Goal: Task Accomplishment & Management: Manage account settings

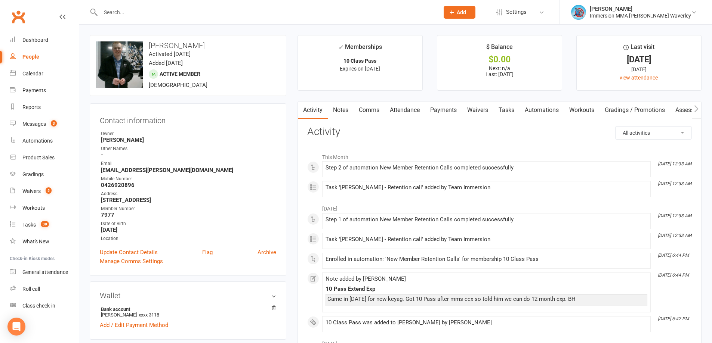
click at [341, 110] on link "Notes" at bounding box center [341, 110] width 26 height 17
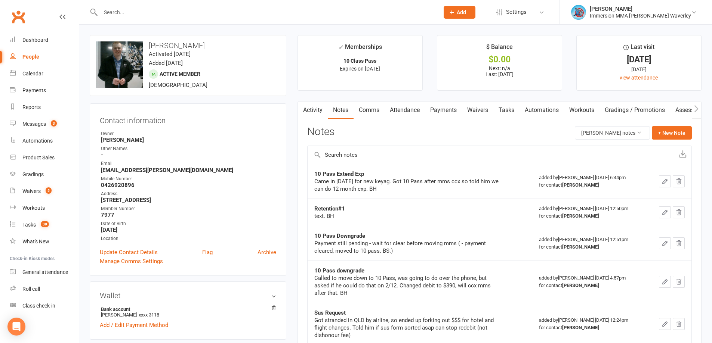
click at [507, 112] on link "Tasks" at bounding box center [506, 110] width 26 height 17
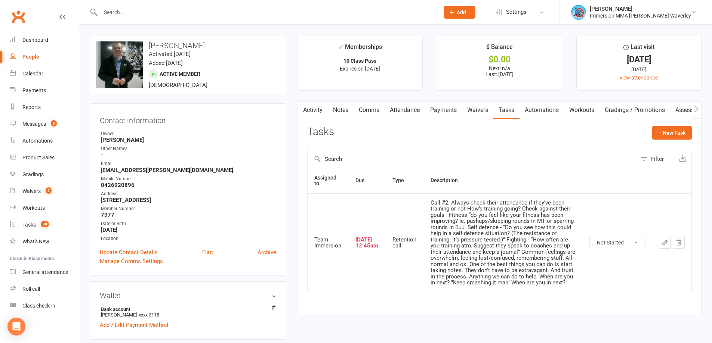
click at [628, 237] on select "Not Started In Progress Waiting Complete" at bounding box center [617, 242] width 55 height 13
click at [680, 244] on icon "button" at bounding box center [678, 242] width 7 height 7
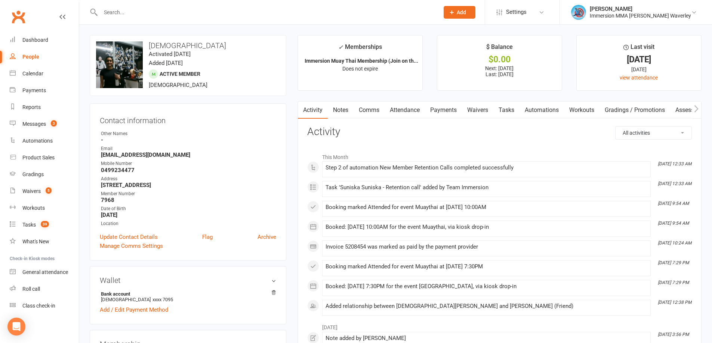
click at [510, 106] on link "Tasks" at bounding box center [506, 110] width 26 height 17
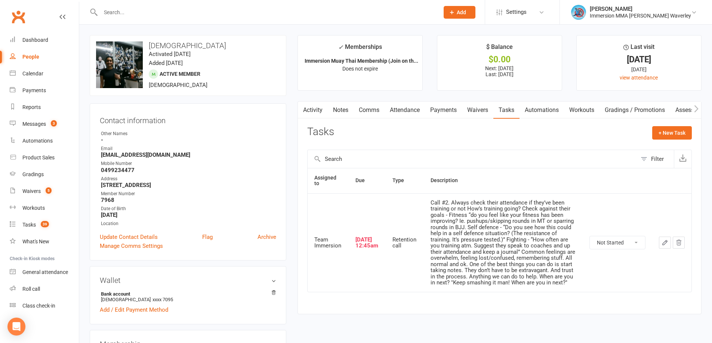
click at [340, 111] on link "Notes" at bounding box center [341, 110] width 26 height 17
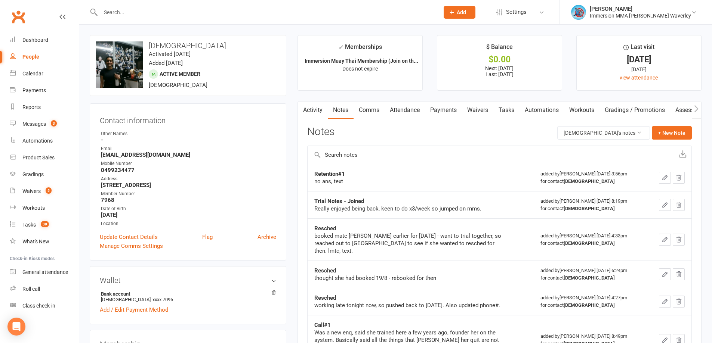
click at [504, 114] on link "Tasks" at bounding box center [506, 110] width 26 height 17
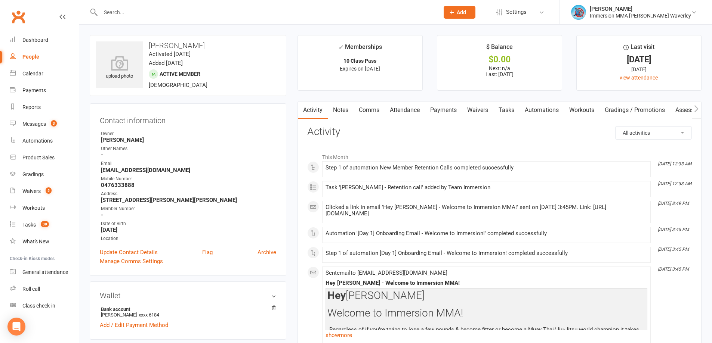
click at [338, 111] on link "Notes" at bounding box center [341, 110] width 26 height 17
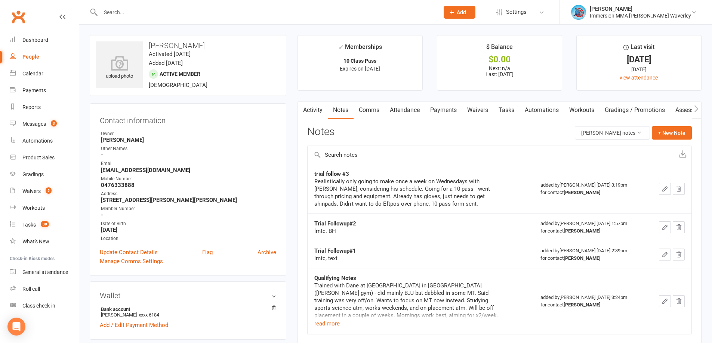
click at [511, 111] on link "Tasks" at bounding box center [506, 110] width 26 height 17
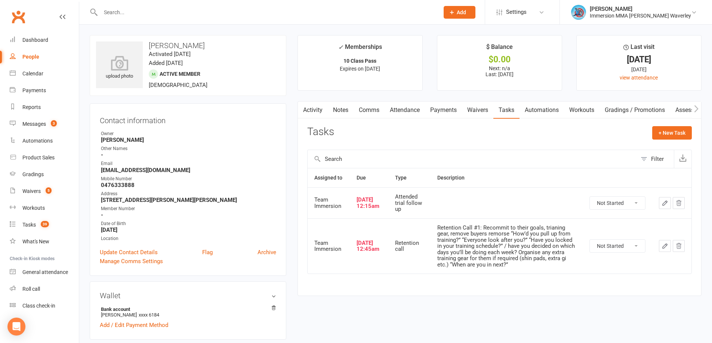
drag, startPoint x: 314, startPoint y: 108, endPoint x: 315, endPoint y: 100, distance: 7.9
click at [314, 103] on link "Activity" at bounding box center [313, 110] width 30 height 17
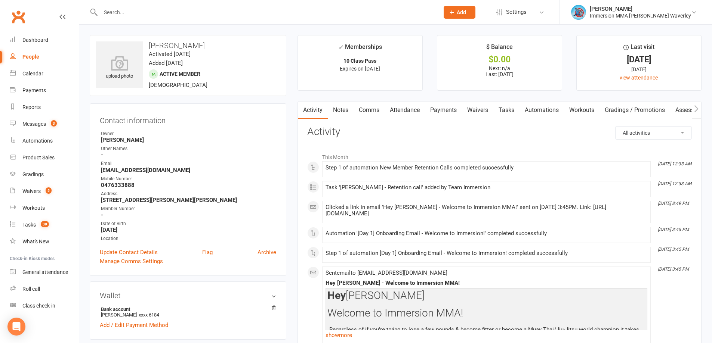
click at [346, 108] on link "Notes" at bounding box center [341, 110] width 26 height 17
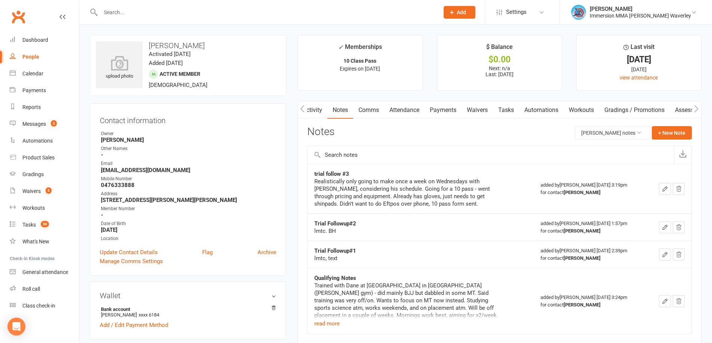
click at [499, 109] on link "Tasks" at bounding box center [506, 110] width 26 height 17
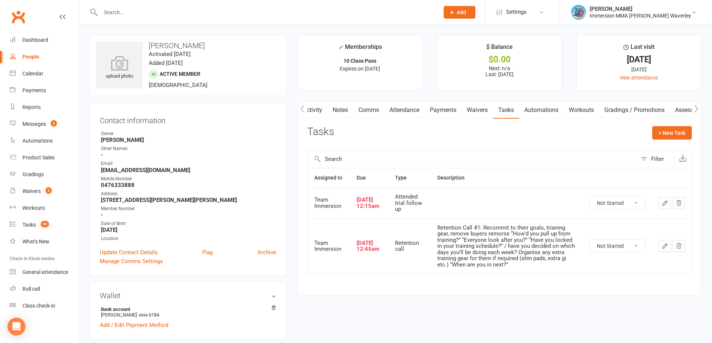
click at [674, 199] on button "button" at bounding box center [678, 203] width 12 height 12
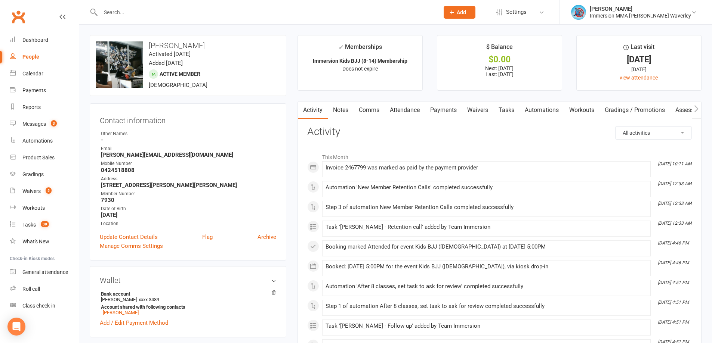
click at [337, 113] on link "Notes" at bounding box center [341, 110] width 26 height 17
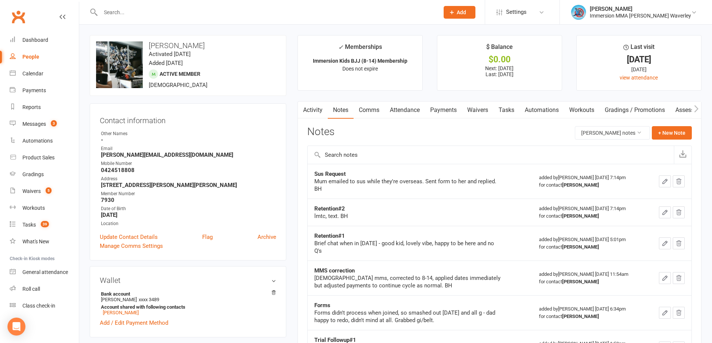
click at [510, 112] on link "Tasks" at bounding box center [506, 110] width 26 height 17
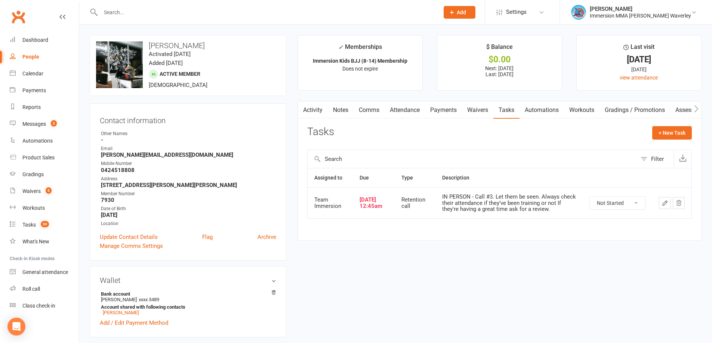
click at [660, 202] on button "button" at bounding box center [665, 203] width 12 height 12
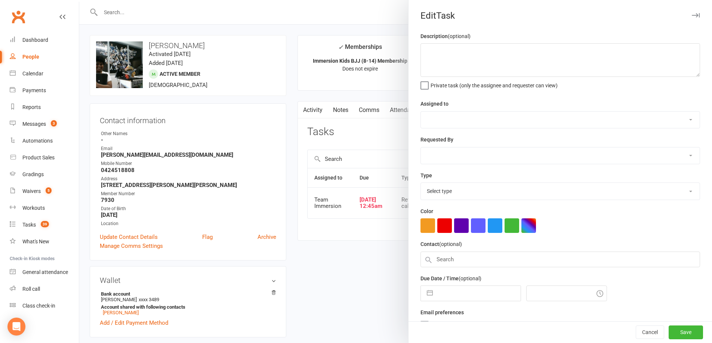
type textarea "IN PERSON - Call #3. Let them be seen. Always check their attendance if they’ve…"
select select "48837"
type input "13 Sep 2025"
type input "12:45am"
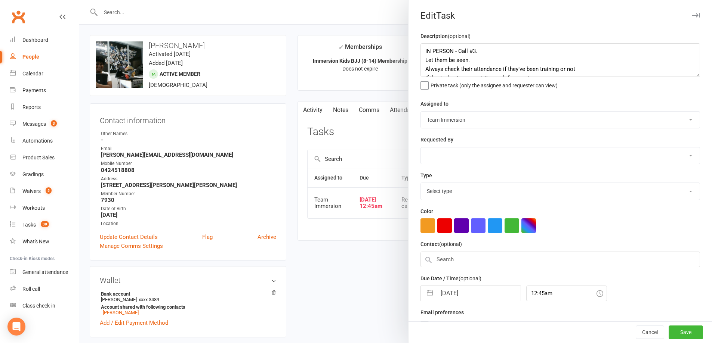
select select "27302"
click at [461, 290] on input "13 Sep 2025" at bounding box center [478, 291] width 84 height 15
select select "7"
select select "2025"
select select "8"
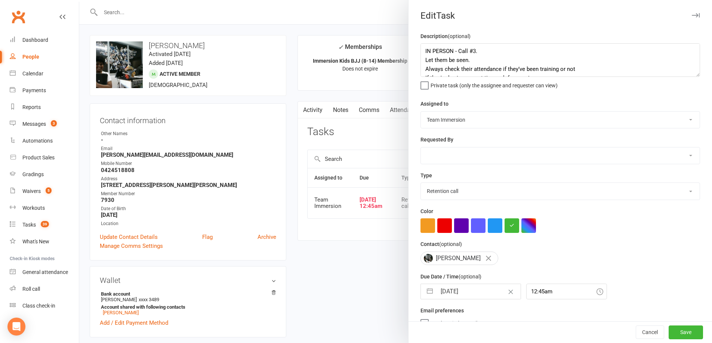
select select "2025"
select select "9"
select select "2025"
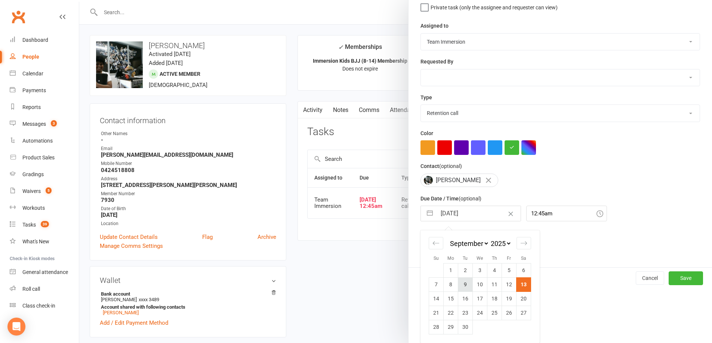
scroll to position [81, 0]
click at [459, 298] on td "16" at bounding box center [465, 299] width 15 height 14
type input "16 Sep 2025"
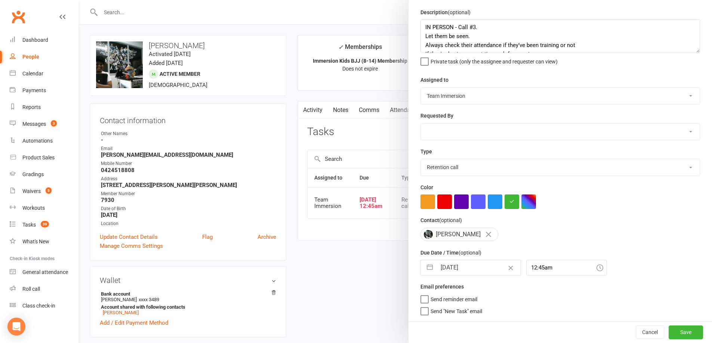
scroll to position [27, 0]
click at [680, 330] on button "Save" at bounding box center [685, 332] width 34 height 13
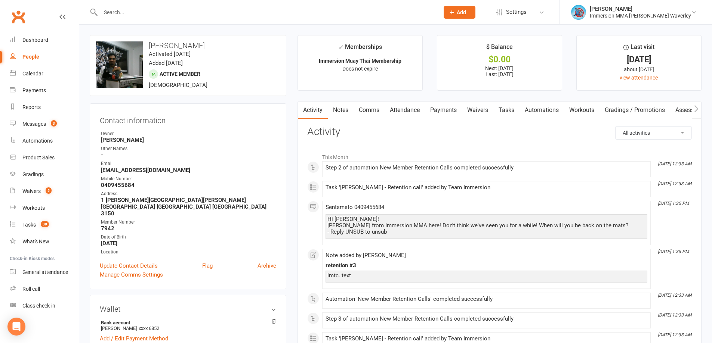
click at [505, 117] on link "Tasks" at bounding box center [506, 110] width 26 height 17
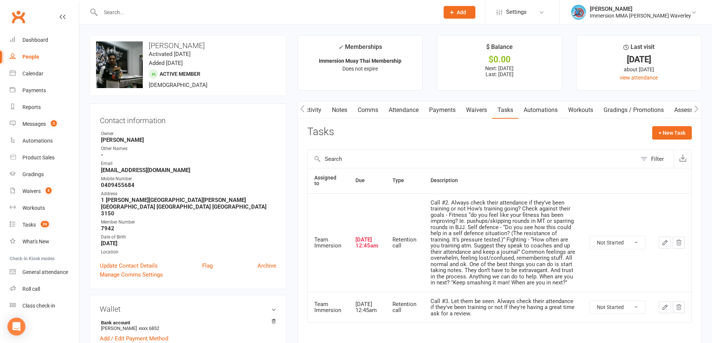
click at [332, 108] on link "Notes" at bounding box center [340, 110] width 26 height 17
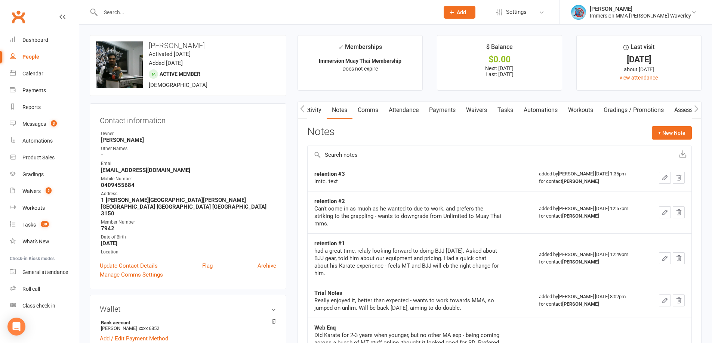
click at [504, 113] on link "Tasks" at bounding box center [505, 110] width 26 height 17
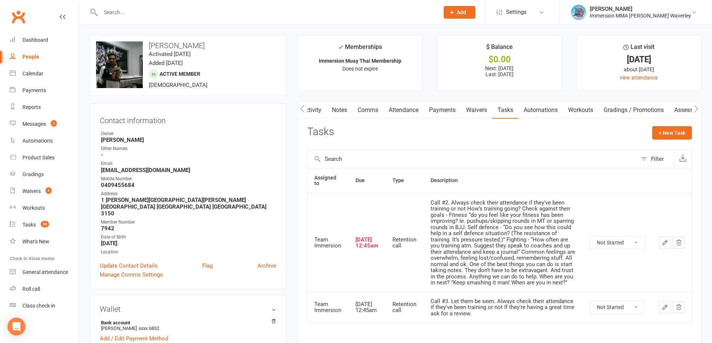
click at [338, 106] on link "Notes" at bounding box center [340, 110] width 26 height 17
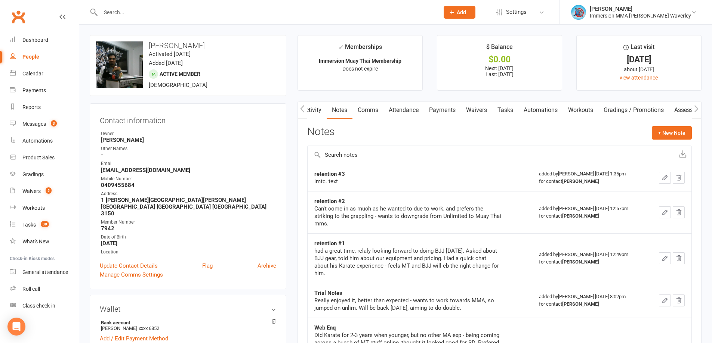
click at [321, 114] on link "Activity" at bounding box center [312, 110] width 30 height 17
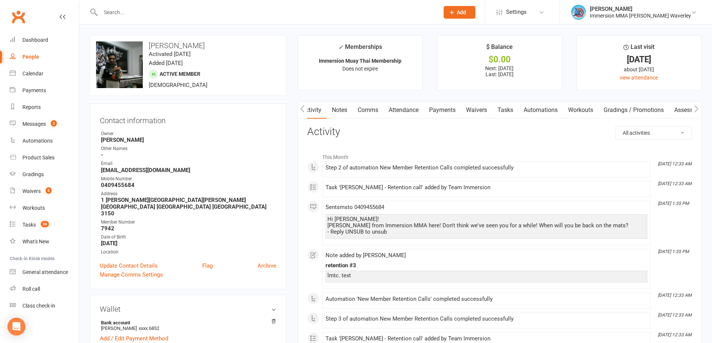
click at [514, 111] on link "Tasks" at bounding box center [505, 110] width 26 height 17
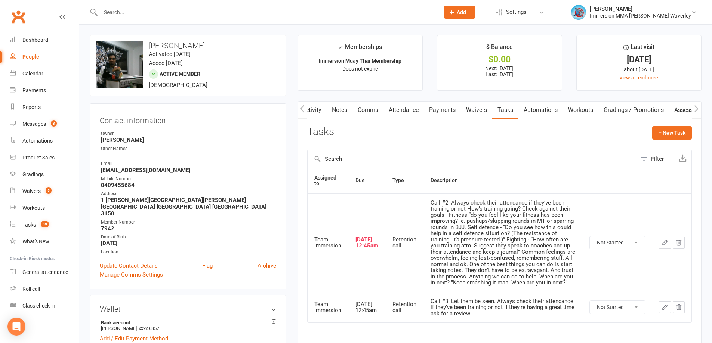
click at [686, 239] on td at bounding box center [671, 243] width 39 height 99
click at [683, 244] on button "button" at bounding box center [678, 243] width 12 height 12
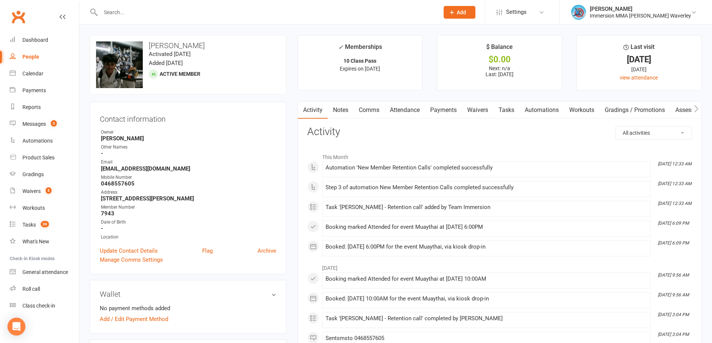
click at [345, 108] on link "Notes" at bounding box center [341, 110] width 26 height 17
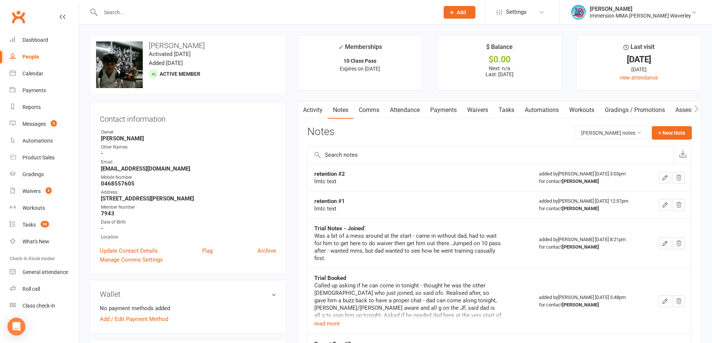
click at [504, 108] on link "Tasks" at bounding box center [506, 110] width 26 height 17
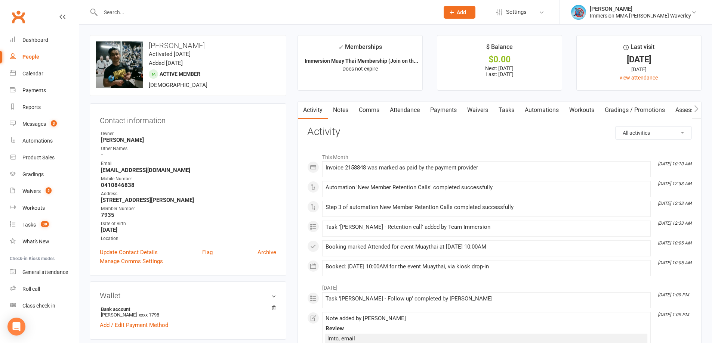
click at [347, 110] on link "Notes" at bounding box center [341, 110] width 26 height 17
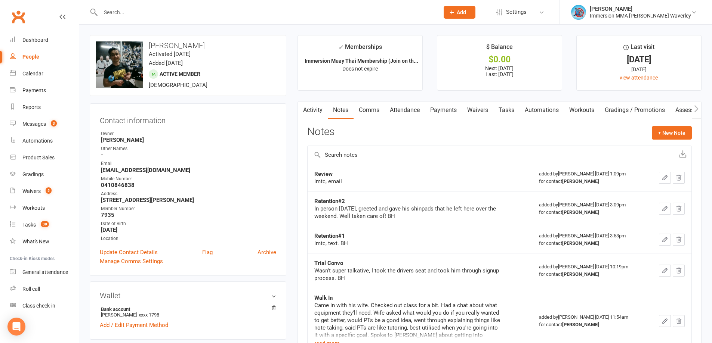
click at [508, 109] on link "Tasks" at bounding box center [506, 110] width 26 height 17
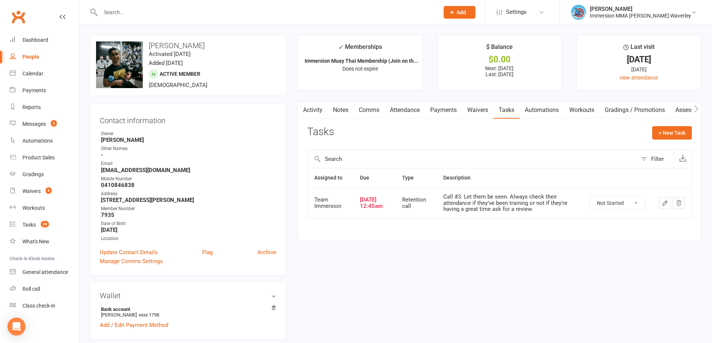
click at [659, 199] on td at bounding box center [671, 203] width 39 height 31
click at [659, 203] on button "button" at bounding box center [665, 203] width 12 height 12
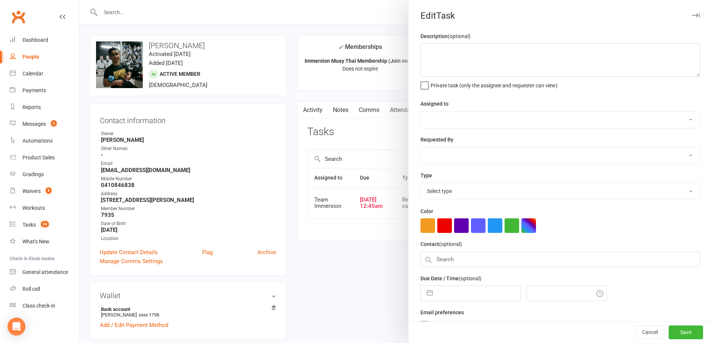
type textarea "Call #3. Let them be seen. Always check their attendance if they’ve been traini…"
select select "48837"
type input "13 Sep 2025"
type input "12:45am"
select select "27302"
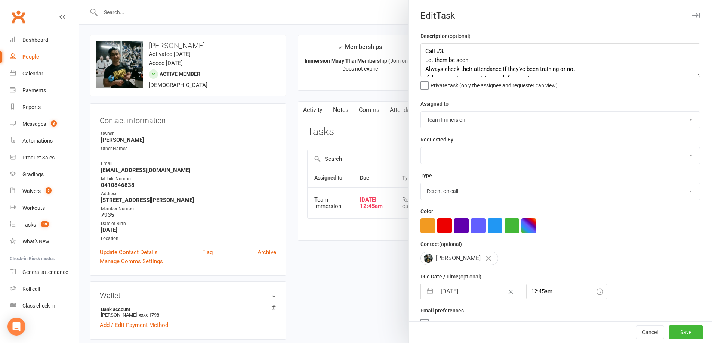
click at [465, 295] on input "13 Sep 2025" at bounding box center [478, 291] width 84 height 15
select select "7"
select select "2025"
select select "8"
select select "2025"
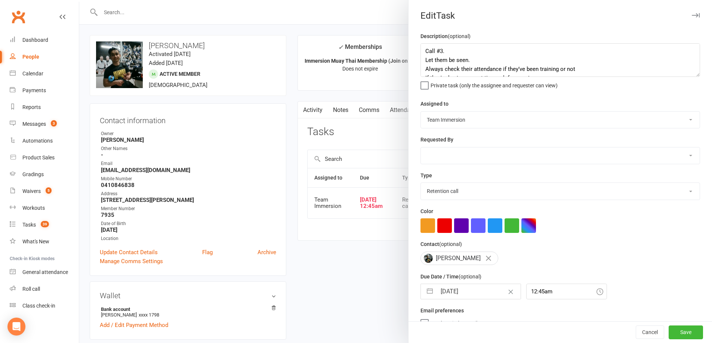
select select "9"
select select "2025"
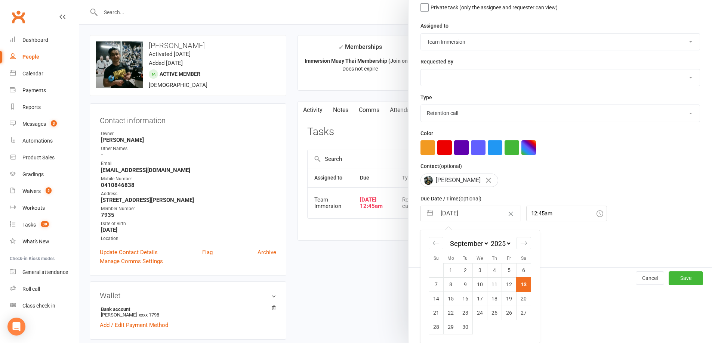
click at [347, 259] on div at bounding box center [395, 171] width 632 height 343
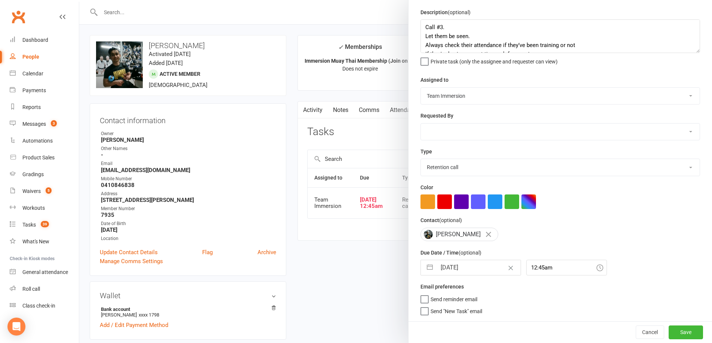
scroll to position [27, 0]
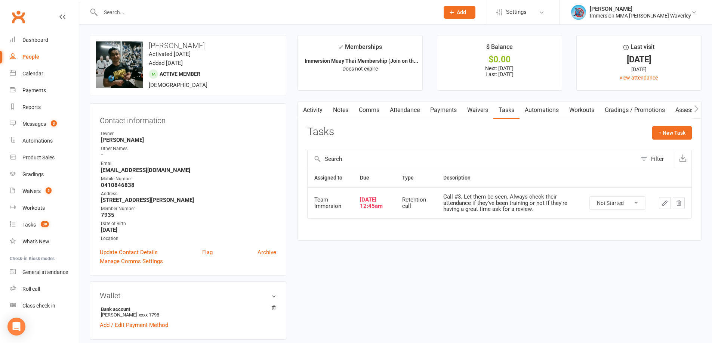
click at [337, 111] on link "Notes" at bounding box center [341, 110] width 26 height 17
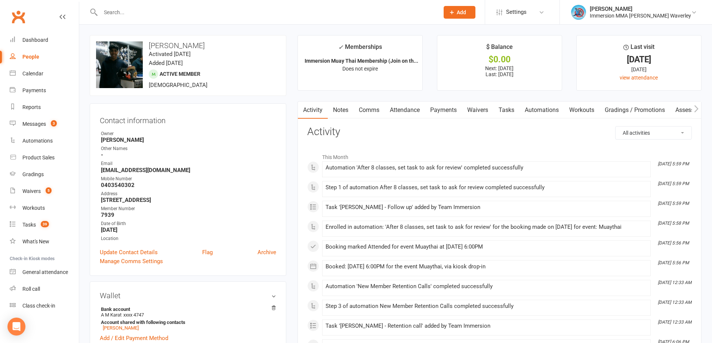
click at [346, 110] on link "Notes" at bounding box center [341, 110] width 26 height 17
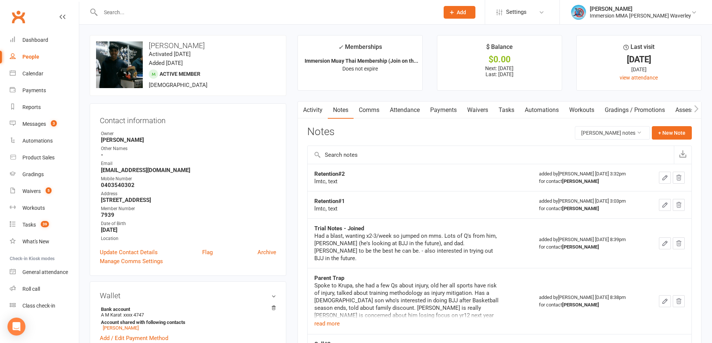
click at [507, 112] on link "Tasks" at bounding box center [506, 110] width 26 height 17
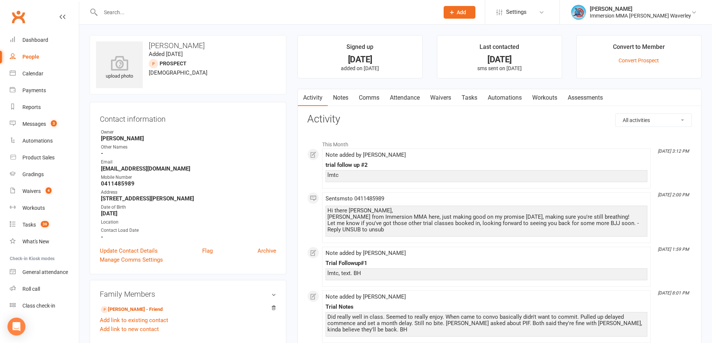
click at [346, 96] on link "Notes" at bounding box center [341, 97] width 26 height 17
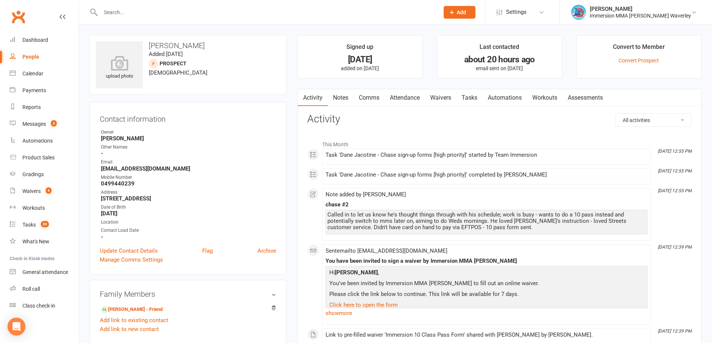
click at [474, 98] on link "Tasks" at bounding box center [469, 97] width 26 height 17
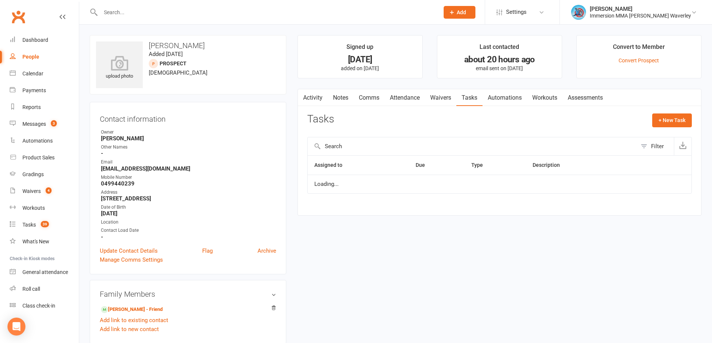
select select "started"
click at [311, 96] on link "Activity" at bounding box center [313, 97] width 30 height 17
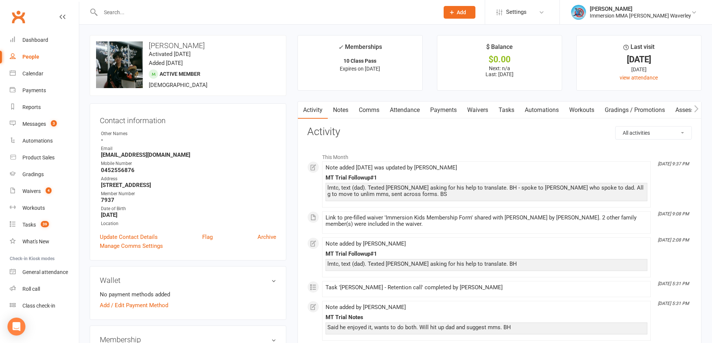
click at [510, 103] on link "Tasks" at bounding box center [506, 110] width 26 height 17
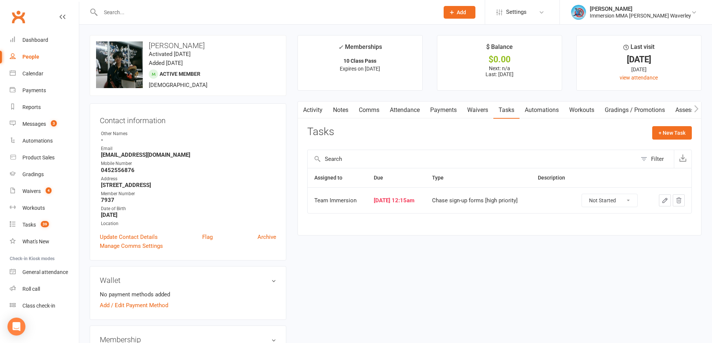
click at [473, 106] on link "Waivers" at bounding box center [477, 110] width 31 height 17
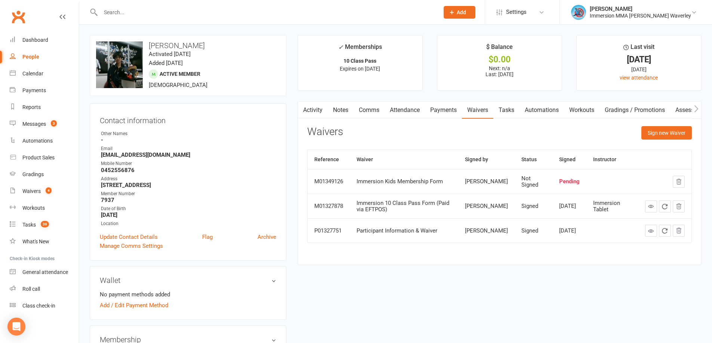
click at [343, 114] on link "Notes" at bounding box center [341, 110] width 26 height 17
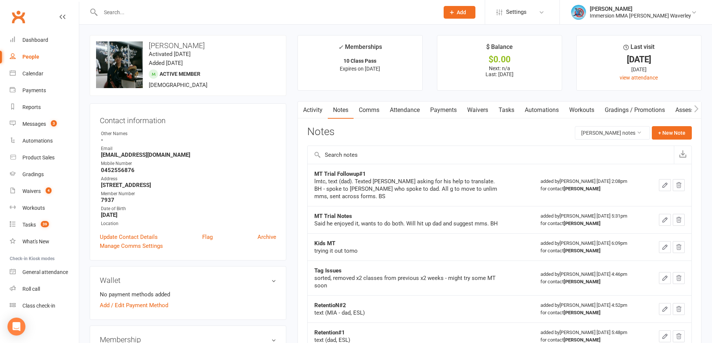
click at [498, 108] on link "Tasks" at bounding box center [506, 110] width 26 height 17
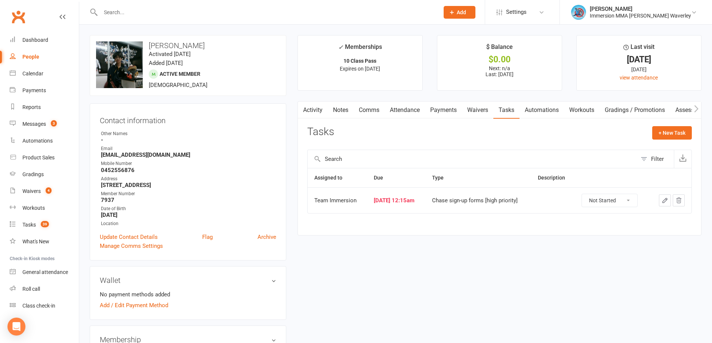
click at [664, 199] on icon "button" at bounding box center [664, 200] width 7 height 7
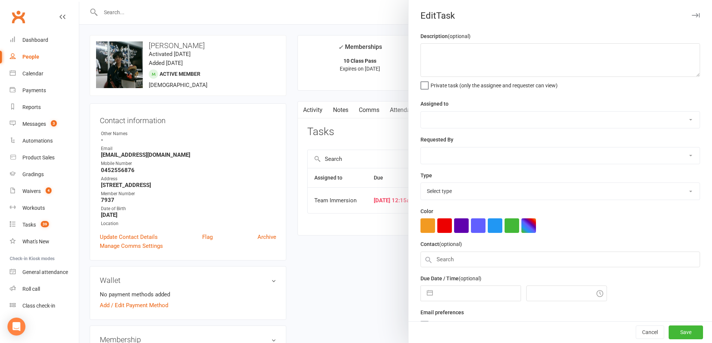
select select "48837"
type input "13 Sep 2025"
type input "12:15am"
select select "27319"
click at [454, 299] on input "13 Sep 2025" at bounding box center [478, 291] width 84 height 15
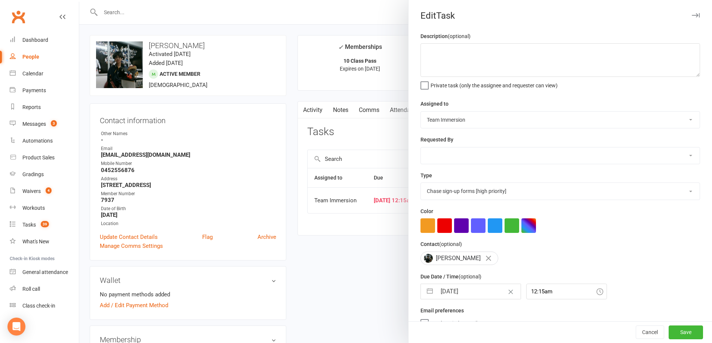
select select "7"
select select "2025"
select select "8"
select select "2025"
select select "9"
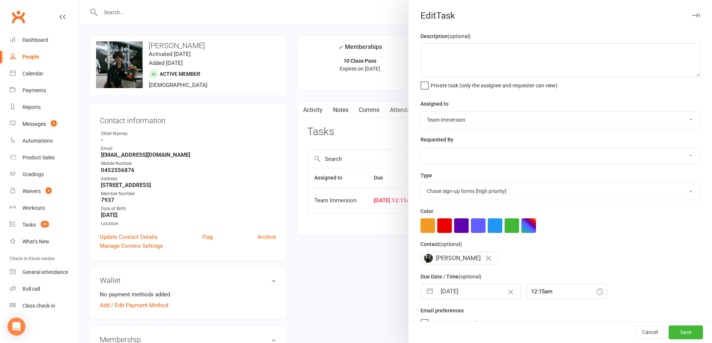
select select "2025"
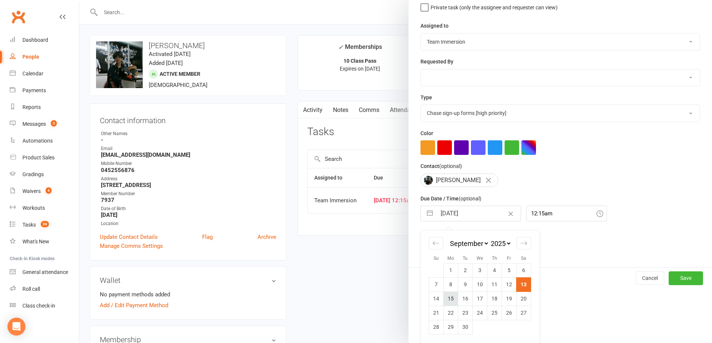
click at [449, 302] on td "15" at bounding box center [450, 299] width 15 height 14
type input "15 Sep 2025"
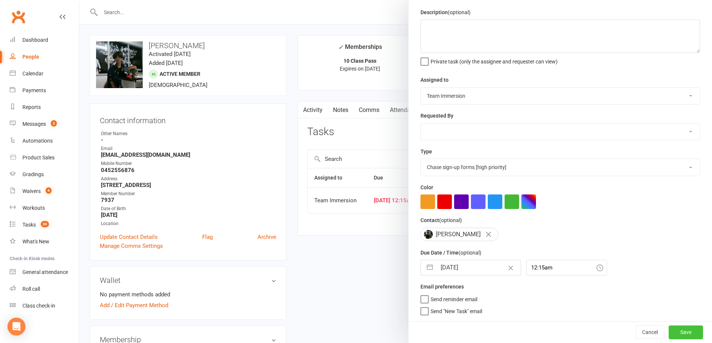
click at [684, 337] on button "Save" at bounding box center [685, 332] width 34 height 13
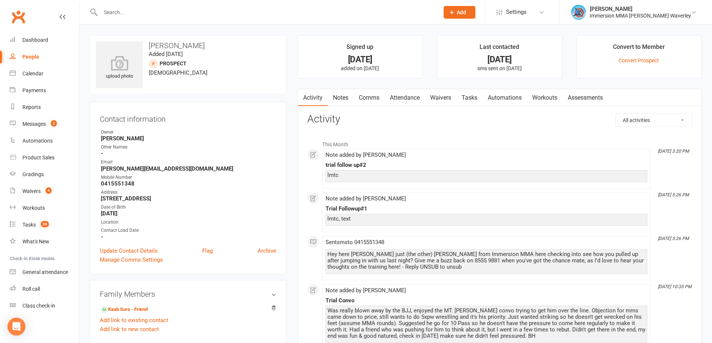
click at [337, 100] on link "Notes" at bounding box center [341, 97] width 26 height 17
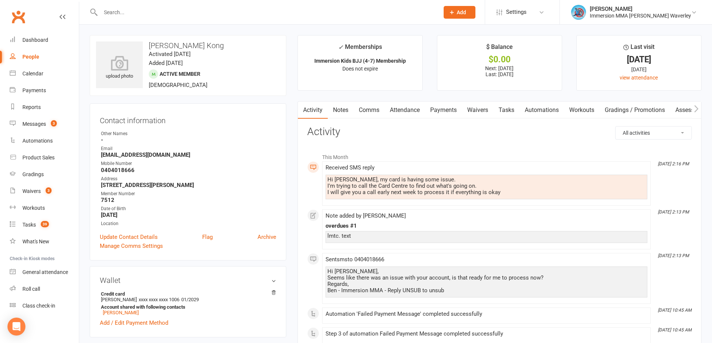
click at [442, 113] on link "Payments" at bounding box center [443, 110] width 37 height 17
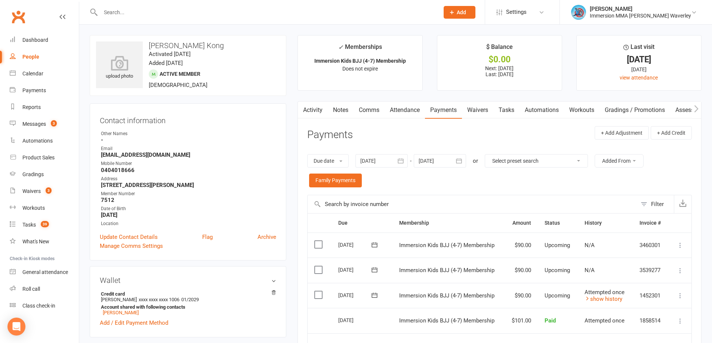
click at [334, 107] on link "Notes" at bounding box center [341, 110] width 26 height 17
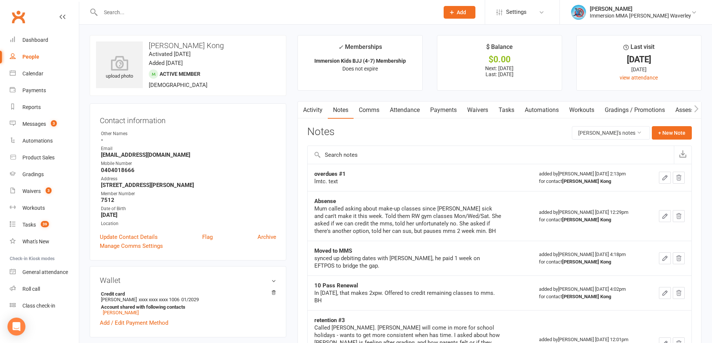
click at [301, 111] on icon "button" at bounding box center [302, 109] width 4 height 8
drag, startPoint x: 314, startPoint y: 111, endPoint x: 331, endPoint y: 109, distance: 17.6
click at [315, 111] on link "Activity" at bounding box center [313, 110] width 30 height 17
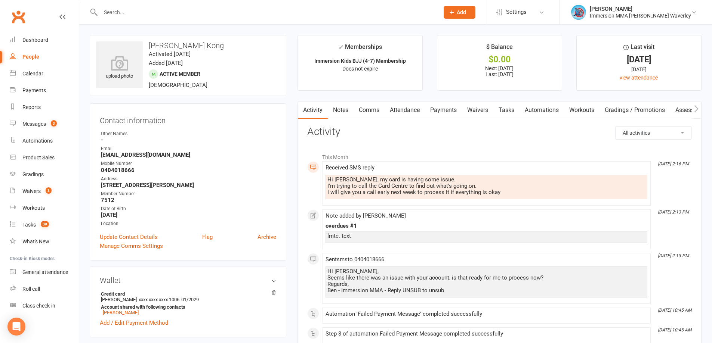
click at [372, 111] on link "Comms" at bounding box center [368, 110] width 31 height 17
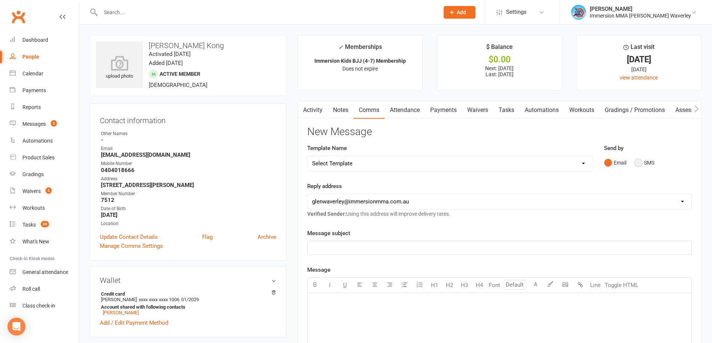
click at [644, 164] on button "SMS" at bounding box center [644, 163] width 20 height 14
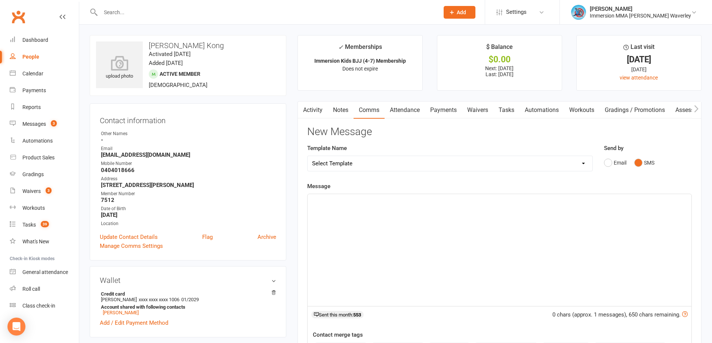
click at [493, 231] on div "﻿" at bounding box center [499, 250] width 384 height 112
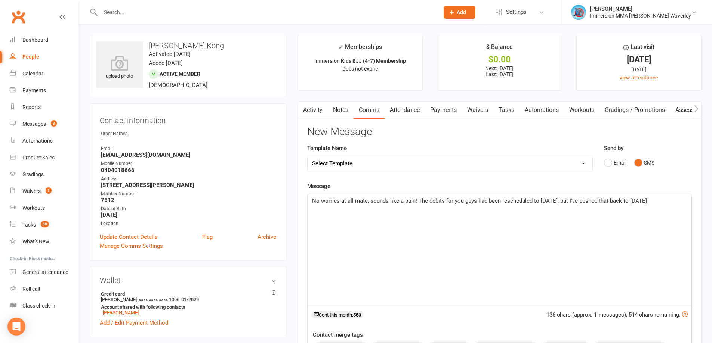
click at [543, 202] on span "No worries at all mate, sounds like a pain! The debits for you guys had been re…" at bounding box center [479, 201] width 335 height 7
drag, startPoint x: 542, startPoint y: 243, endPoint x: 564, endPoint y: 241, distance: 22.5
click at [544, 242] on div "No worries at all mate, sounds like a pain! The debits for you guys had been re…" at bounding box center [499, 250] width 384 height 112
click at [660, 209] on div "No worries at all mate, sounds like a pain! The debits for you guys had been re…" at bounding box center [499, 250] width 384 height 112
click at [619, 210] on div "No worries at all mate, sounds like a pain! The debits for you guys had been re…" at bounding box center [499, 250] width 384 height 112
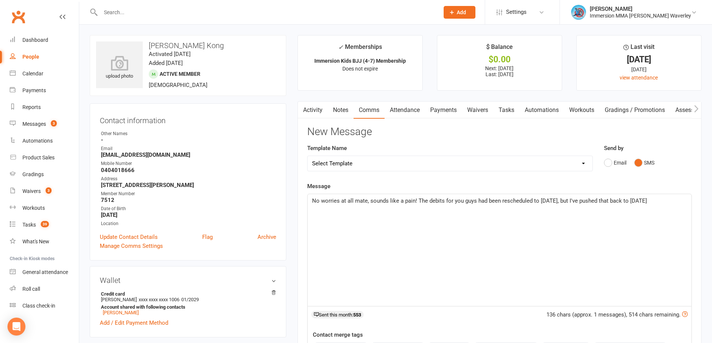
click at [678, 205] on p "No worries at all mate, sounds like a pain! The debits for you guys had been re…" at bounding box center [499, 201] width 375 height 9
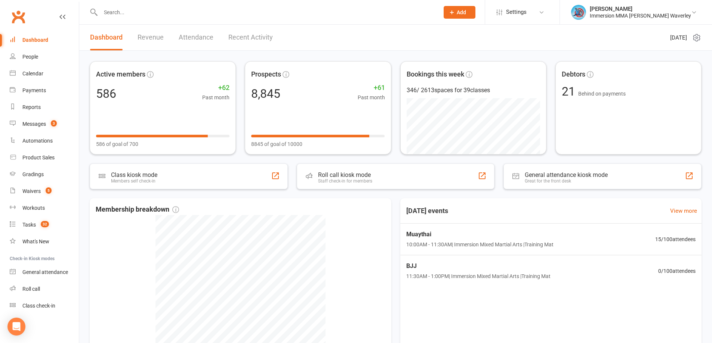
click at [120, 10] on input "text" at bounding box center [265, 12] width 335 height 10
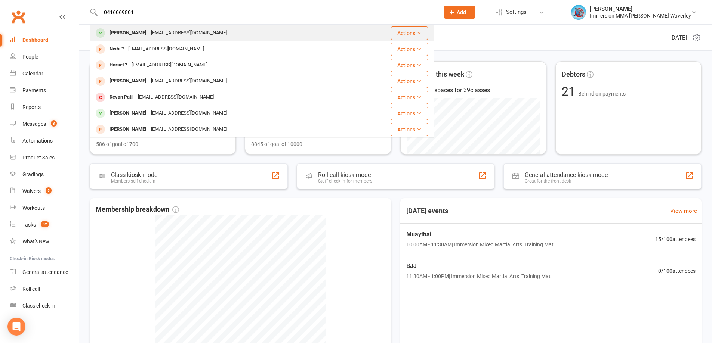
type input "0416069801"
click at [118, 31] on div "[PERSON_NAME]" at bounding box center [127, 33] width 41 height 11
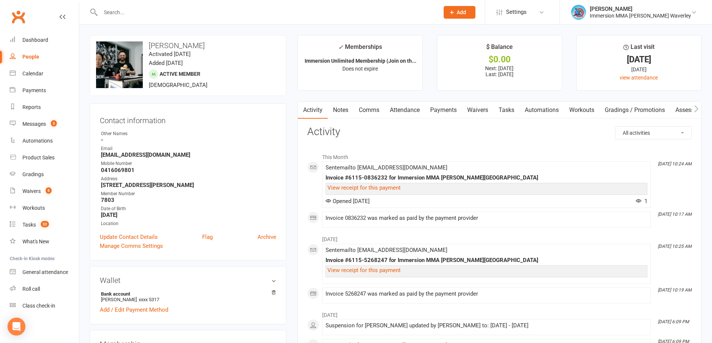
click at [474, 113] on link "Waivers" at bounding box center [477, 110] width 31 height 17
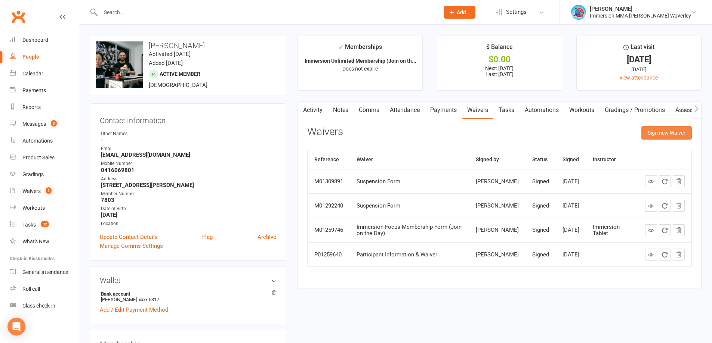
click at [668, 137] on button "Sign new Waiver" at bounding box center [666, 132] width 50 height 13
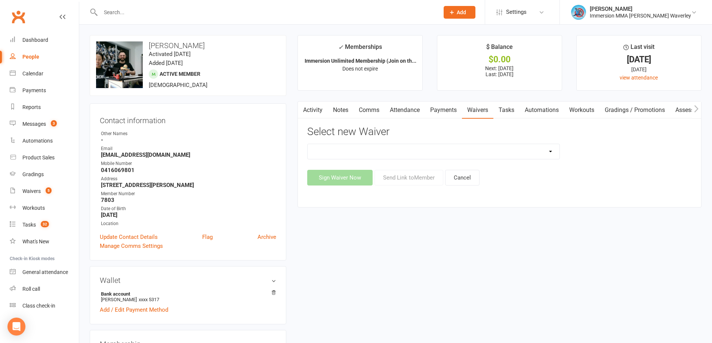
click at [340, 151] on select "Cancellation Form Immersion 10 Class Pass Form Immersion 10 Class Pass Form (Pa…" at bounding box center [433, 151] width 252 height 15
select select "10640"
click at [307, 144] on select "Cancellation Form Immersion 10 Class Pass Form Immersion 10 Class Pass Form (Pa…" at bounding box center [433, 151] width 252 height 15
click at [412, 183] on button "Send Link to Member" at bounding box center [408, 178] width 69 height 16
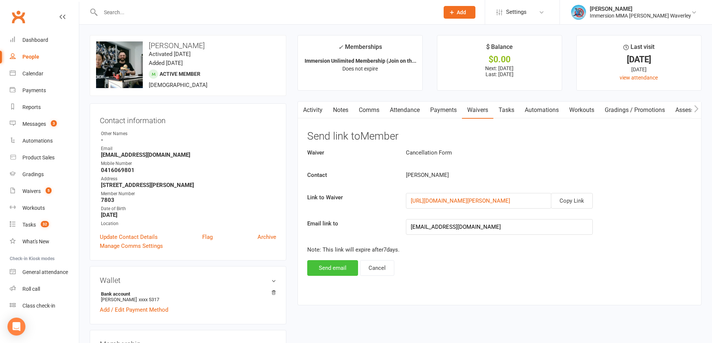
click at [321, 265] on button "Send email" at bounding box center [332, 268] width 51 height 16
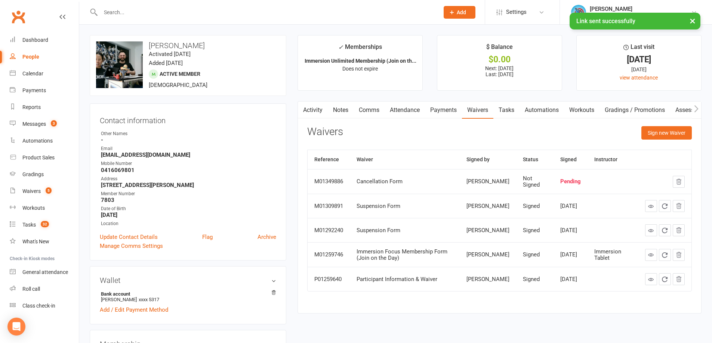
click at [338, 108] on link "Notes" at bounding box center [341, 110] width 26 height 17
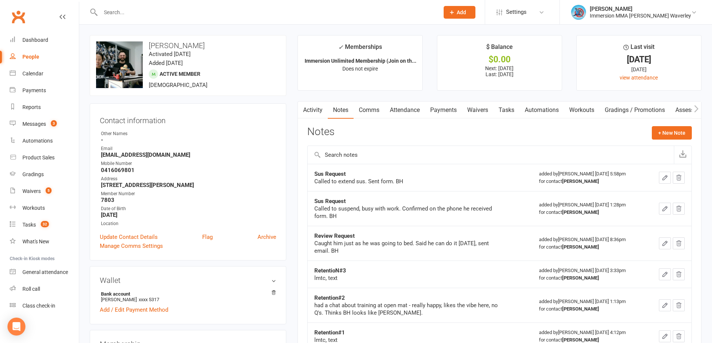
click at [442, 107] on link "Payments" at bounding box center [443, 110] width 37 height 17
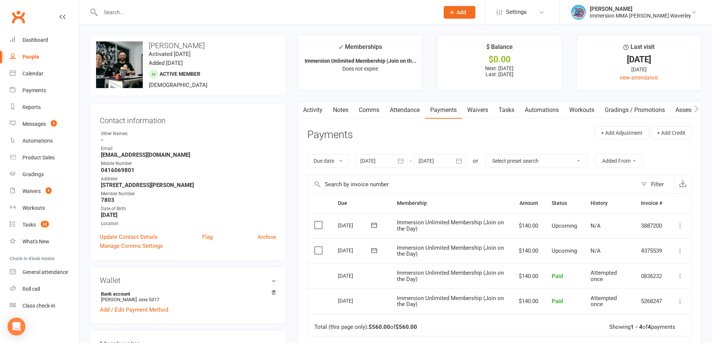
click at [307, 104] on link "Activity" at bounding box center [313, 110] width 30 height 17
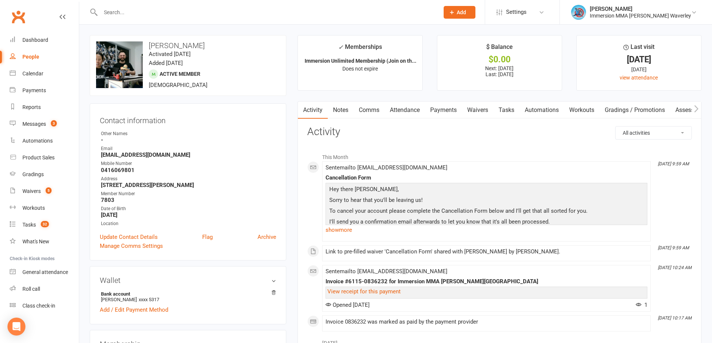
click at [335, 106] on link "Notes" at bounding box center [341, 110] width 26 height 17
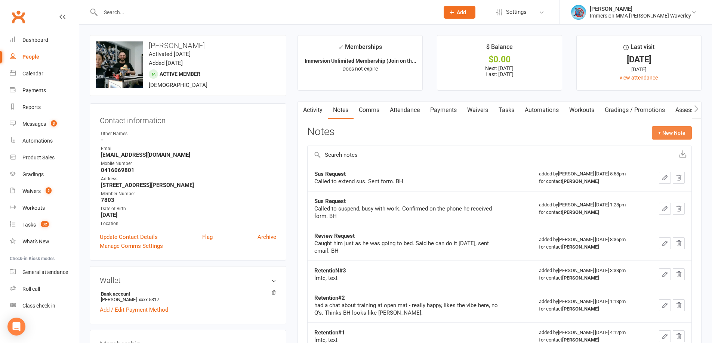
click at [665, 134] on button "+ New Note" at bounding box center [672, 132] width 40 height 13
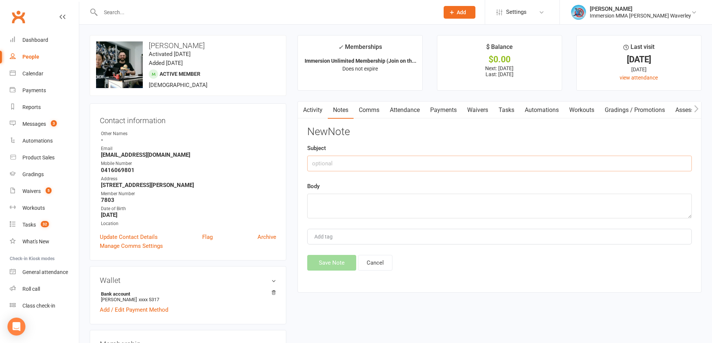
click at [358, 168] on input "text" at bounding box center [499, 164] width 384 height 16
type input "CCX Request"
click at [350, 218] on textarea at bounding box center [499, 206] width 384 height 25
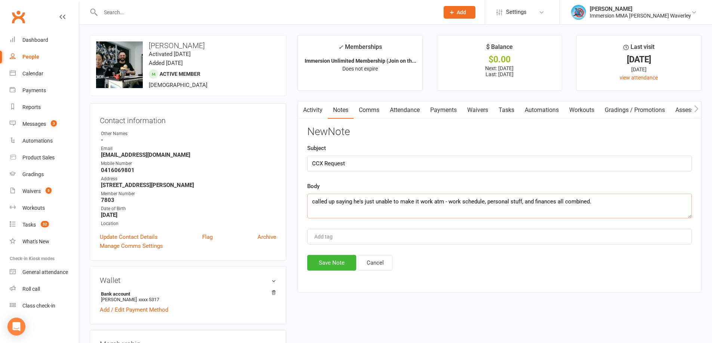
click at [606, 204] on textarea "called up saying he's just unable to make it work atm - work schedule, personal…" at bounding box center [499, 206] width 384 height 25
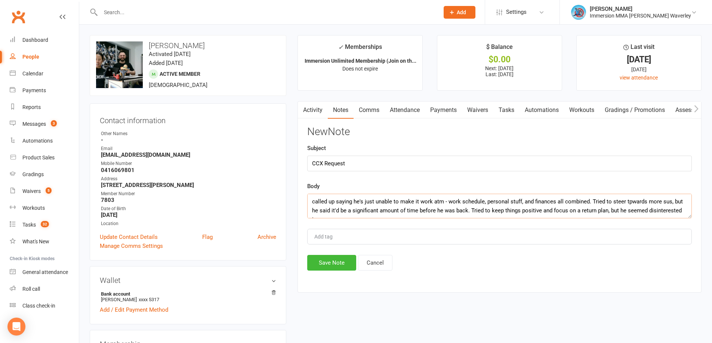
scroll to position [5, 0]
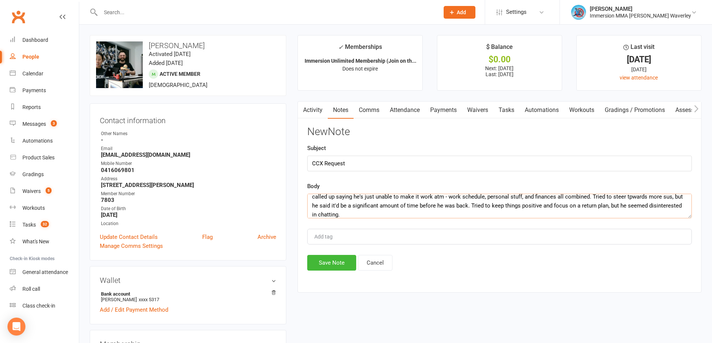
click at [631, 197] on textarea "called up saying he's just unable to make it work atm - work schedule, personal…" at bounding box center [499, 206] width 384 height 25
type textarea "called up saying he's just unable to make it work atm - work schedule, personal…"
click at [322, 261] on button "Save Note" at bounding box center [331, 263] width 49 height 16
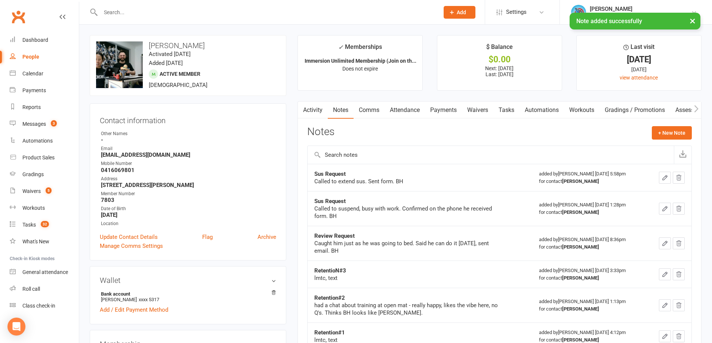
click at [317, 109] on link "Activity" at bounding box center [313, 110] width 30 height 17
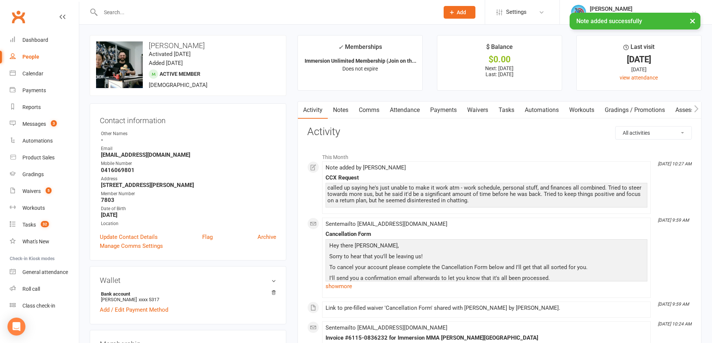
click at [514, 108] on link "Tasks" at bounding box center [506, 110] width 26 height 17
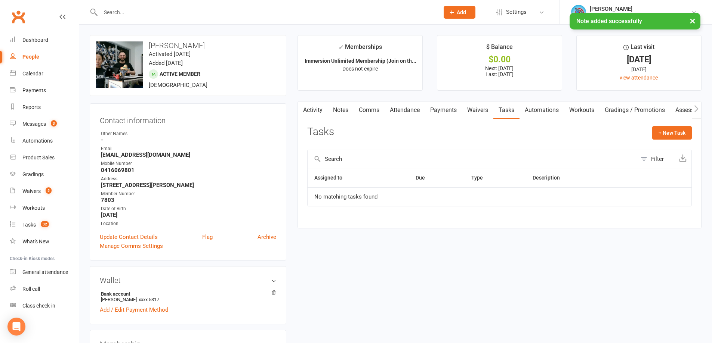
click at [470, 112] on link "Waivers" at bounding box center [477, 110] width 31 height 17
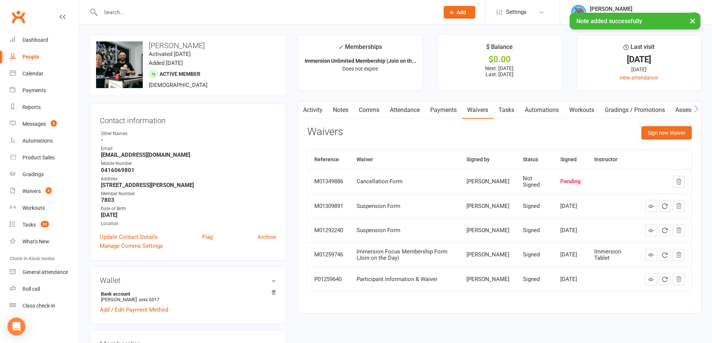
click at [301, 108] on icon "button" at bounding box center [302, 108] width 4 height 7
click at [307, 106] on button "button" at bounding box center [302, 110] width 9 height 17
click at [314, 112] on link "Activity" at bounding box center [313, 110] width 30 height 17
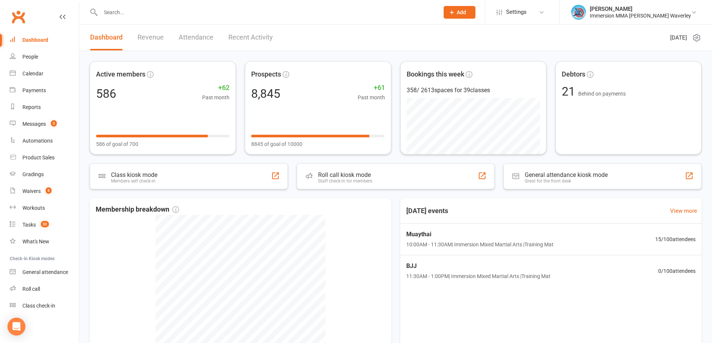
click at [130, 14] on input "text" at bounding box center [265, 12] width 335 height 10
click at [110, 11] on input "text" at bounding box center [265, 12] width 335 height 10
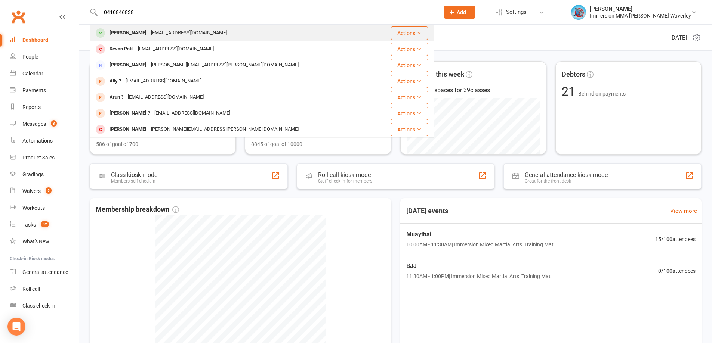
type input "0410846838"
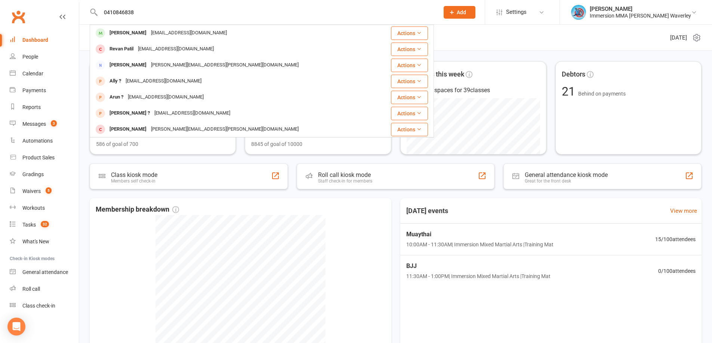
click at [176, 34] on div "[EMAIL_ADDRESS][DOMAIN_NAME]" at bounding box center [189, 33] width 80 height 11
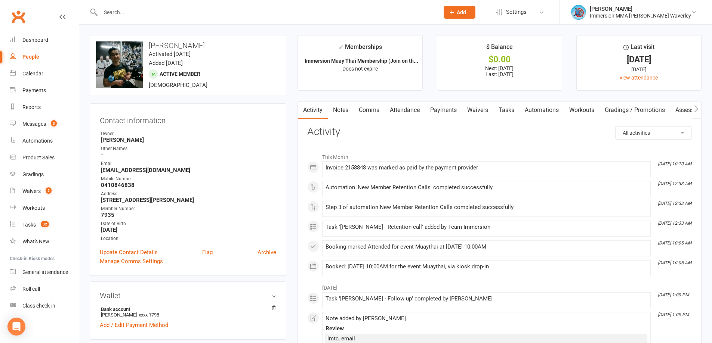
click at [508, 110] on link "Tasks" at bounding box center [506, 110] width 26 height 17
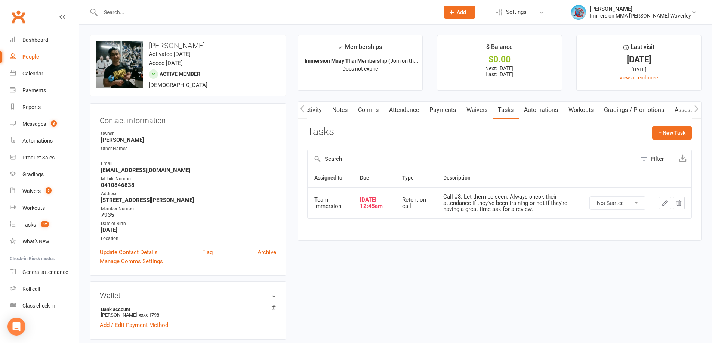
click at [349, 114] on link "Notes" at bounding box center [340, 110] width 26 height 17
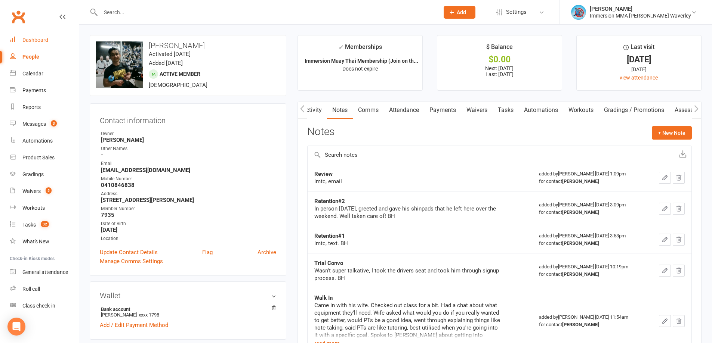
click at [32, 37] on link "Dashboard" at bounding box center [44, 40] width 69 height 17
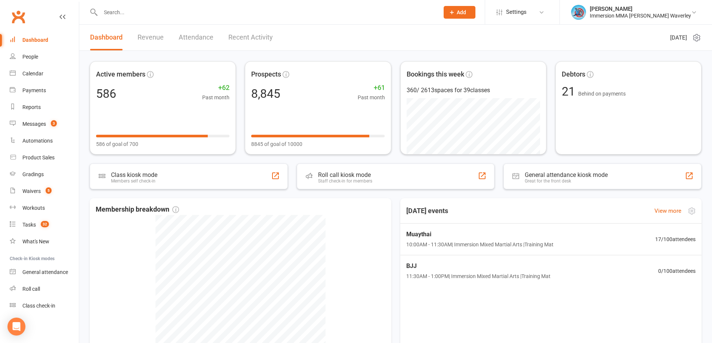
click at [486, 202] on div "[DATE] events View more" at bounding box center [550, 210] width 313 height 25
click at [513, 189] on div "Active members 586 +62 Past month 586 of goal of 700 Prospects 8,845 +61 Past m…" at bounding box center [395, 241] width 632 height 380
click at [535, 46] on header "Dashboard Revenue Attendance Recent Activity [DATE]" at bounding box center [395, 38] width 632 height 26
click at [47, 122] on link "Messages 3" at bounding box center [44, 124] width 69 height 17
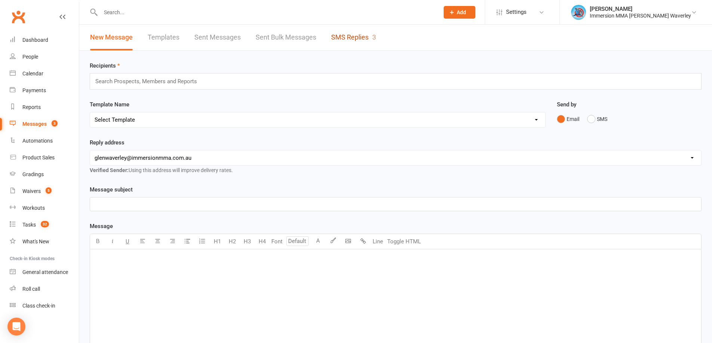
click at [364, 30] on link "SMS Replies 3" at bounding box center [353, 38] width 45 height 26
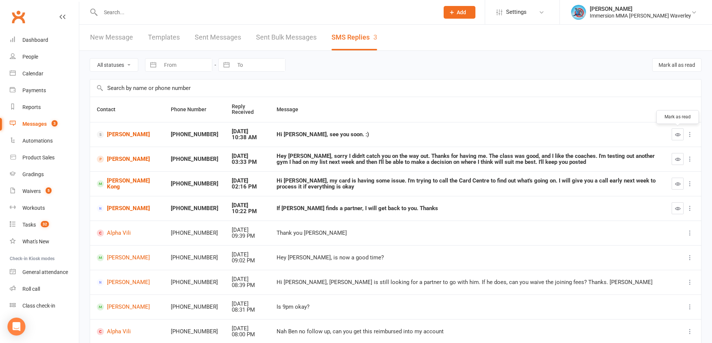
click at [676, 137] on icon "button" at bounding box center [678, 135] width 6 height 6
drag, startPoint x: 681, startPoint y: 185, endPoint x: 393, endPoint y: 28, distance: 327.2
click at [681, 184] on button "button" at bounding box center [677, 184] width 12 height 12
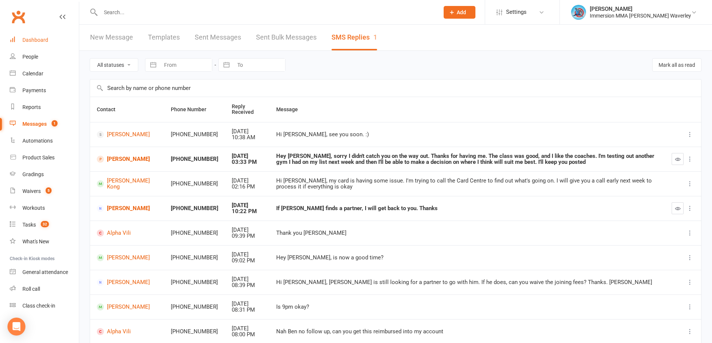
click at [41, 45] on link "Dashboard" at bounding box center [44, 40] width 69 height 17
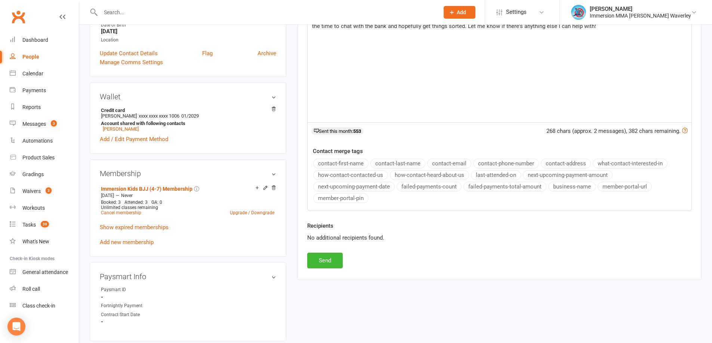
scroll to position [199, 0]
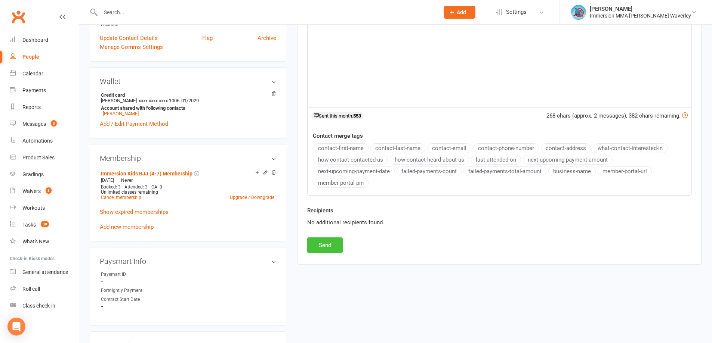
click at [332, 247] on button "Send" at bounding box center [324, 246] width 35 height 16
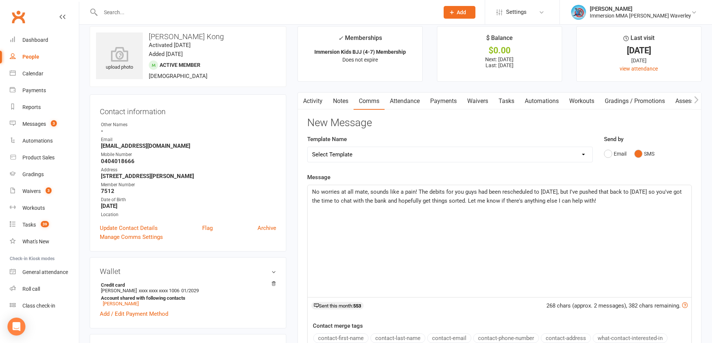
scroll to position [0, 0]
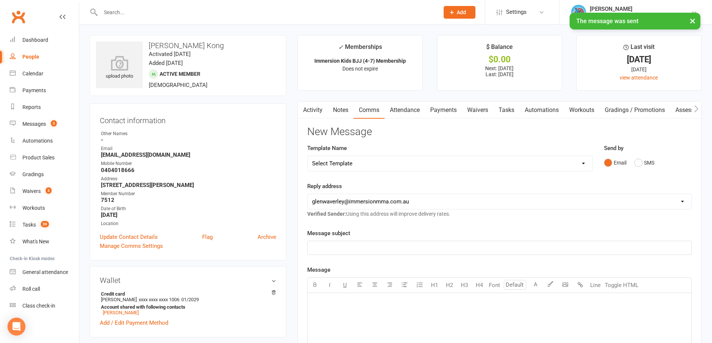
click at [502, 111] on link "Tasks" at bounding box center [506, 110] width 26 height 17
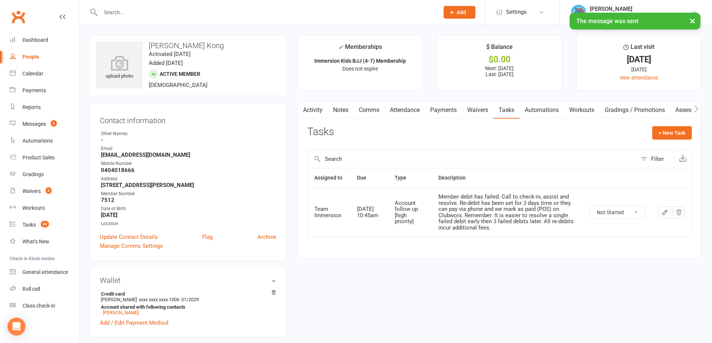
click at [667, 214] on icon "button" at bounding box center [664, 212] width 7 height 7
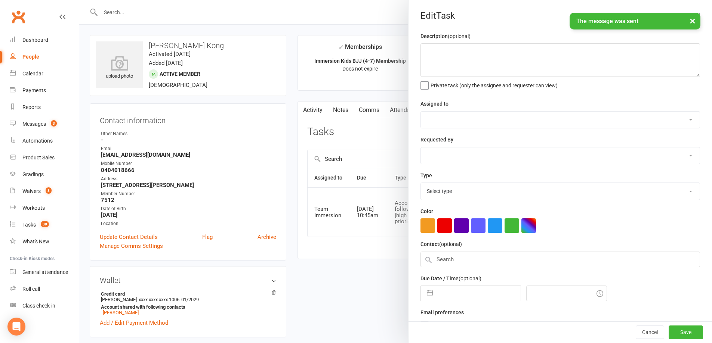
type textarea "Member debit has failed. Call to check-in, assist and resolve. Re-debit has bee…"
select select "48837"
type input "[DATE]"
type input "10:45am"
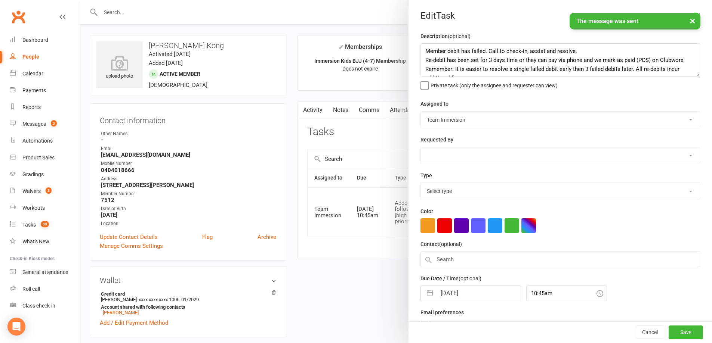
select select "27317"
click at [463, 297] on input "[DATE]" at bounding box center [478, 291] width 84 height 15
select select "7"
select select "2025"
select select "8"
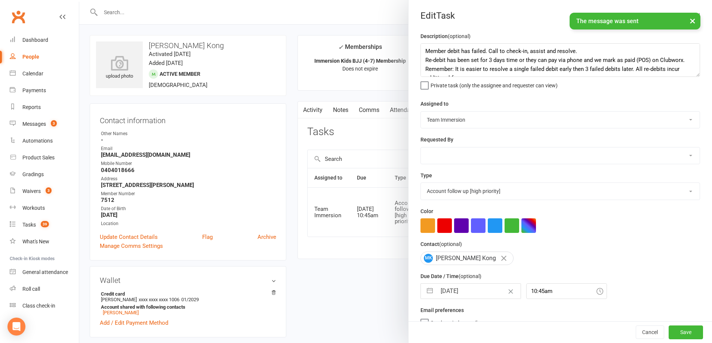
select select "2025"
select select "9"
select select "2025"
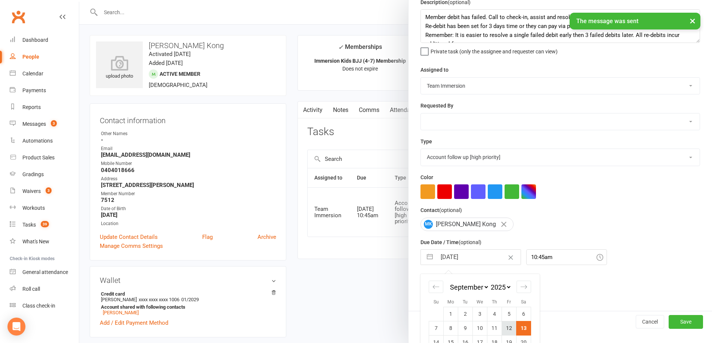
scroll to position [80, 0]
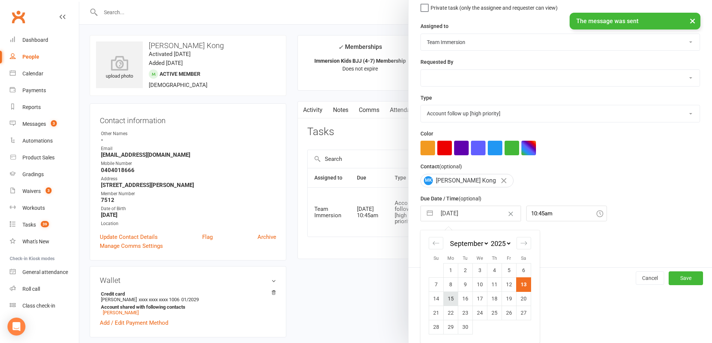
click at [446, 299] on td "15" at bounding box center [450, 299] width 15 height 14
type input "[DATE]"
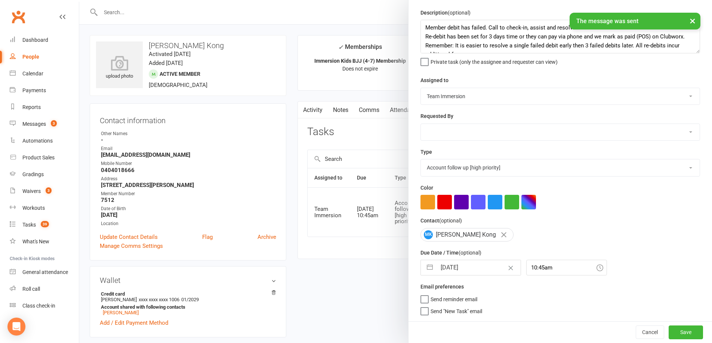
scroll to position [0, 0]
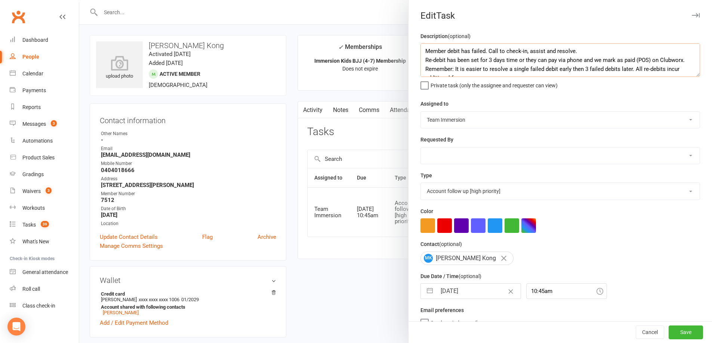
click at [461, 73] on textarea "Member debit has failed. Call to check-in, assist and resolve. Re-debit has bee…" at bounding box center [559, 60] width 279 height 34
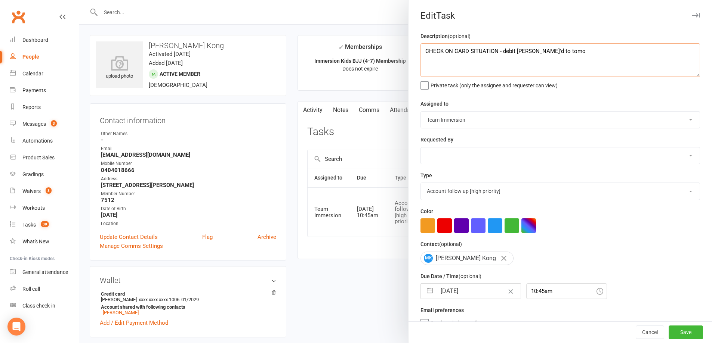
type textarea "CHECK ON CARD SITUATION - debit [PERSON_NAME]'d to tomo"
click at [462, 121] on select "[PERSON_NAME] Team Immersion [PERSON_NAME] Immersion Tablet [PERSON_NAME] [PERS…" at bounding box center [560, 120] width 279 height 16
click at [530, 94] on div "Description (optional) CHECK ON CARD SITUATION - debit [PERSON_NAME]'d to tomo …" at bounding box center [559, 188] width 303 height 313
click at [504, 223] on button "button" at bounding box center [511, 226] width 15 height 15
click at [437, 223] on button "button" at bounding box center [444, 226] width 15 height 15
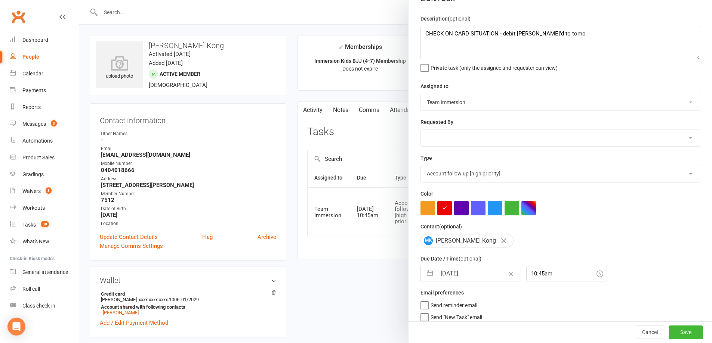
scroll to position [27, 0]
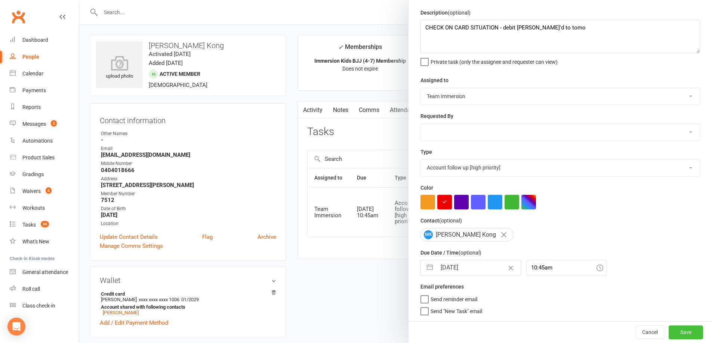
click at [672, 335] on button "Save" at bounding box center [685, 332] width 34 height 13
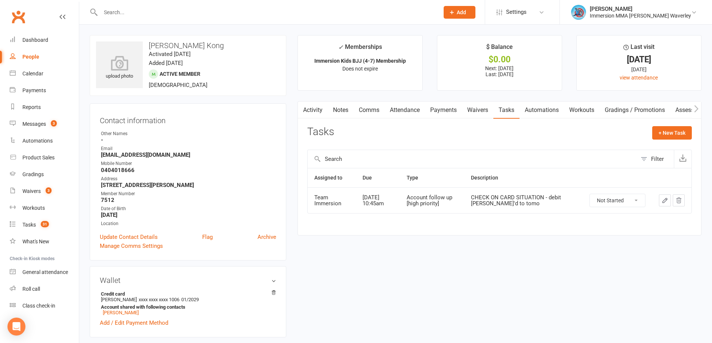
click at [423, 112] on link "Attendance" at bounding box center [404, 110] width 40 height 17
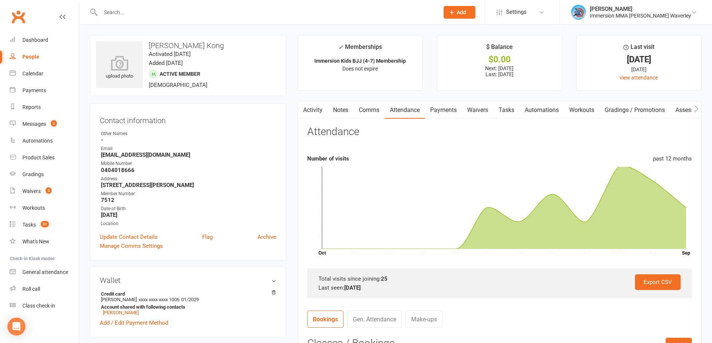
click at [443, 108] on link "Payments" at bounding box center [443, 110] width 37 height 17
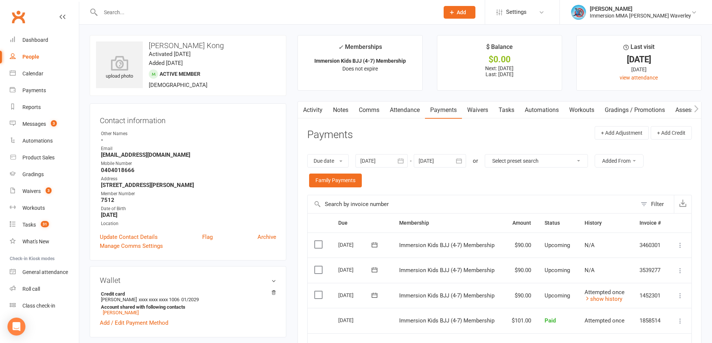
click at [677, 292] on icon at bounding box center [679, 295] width 7 height 7
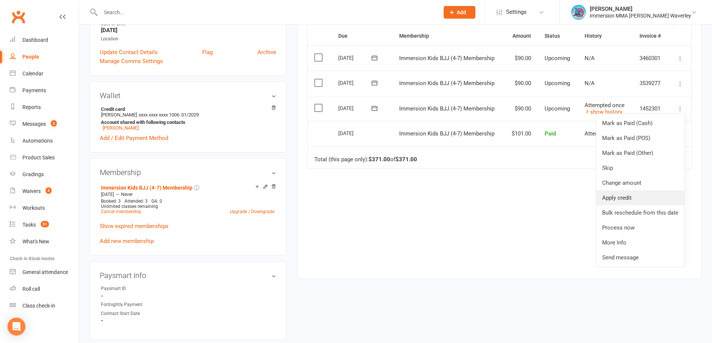
scroll to position [199, 0]
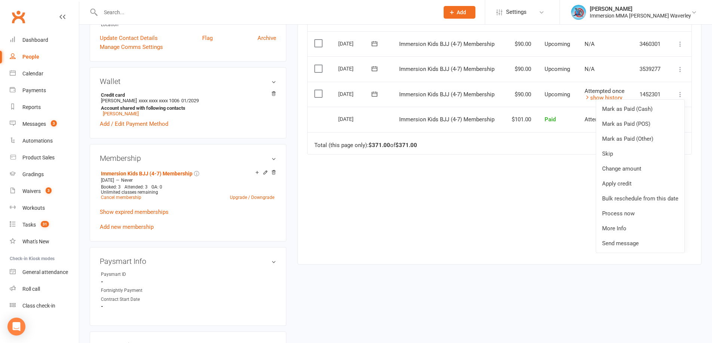
click at [394, 203] on div "Due Contact Membership Amount Status History Invoice # Select this [DATE] [PERS…" at bounding box center [499, 133] width 384 height 239
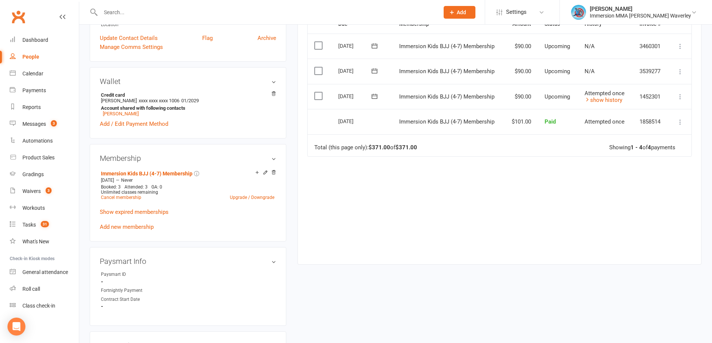
scroll to position [0, 0]
click at [373, 98] on icon at bounding box center [374, 96] width 7 height 7
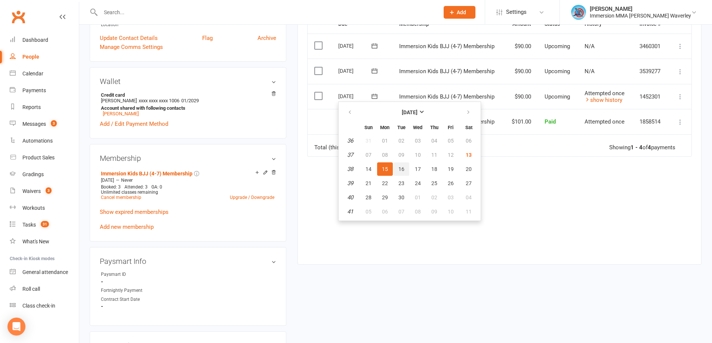
click at [397, 167] on button "16" at bounding box center [401, 169] width 16 height 13
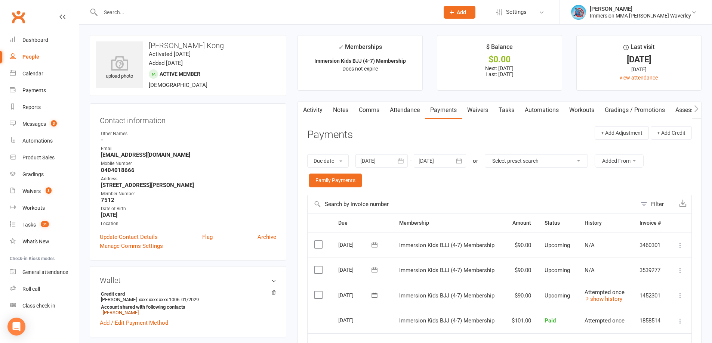
click at [344, 114] on link "Notes" at bounding box center [341, 110] width 26 height 17
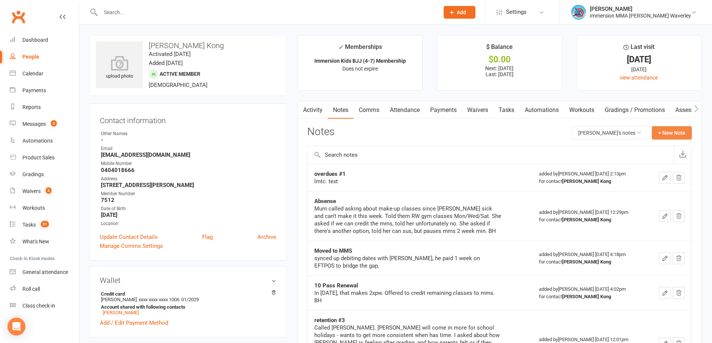
click at [677, 129] on button "+ New Note" at bounding box center [672, 132] width 40 height 13
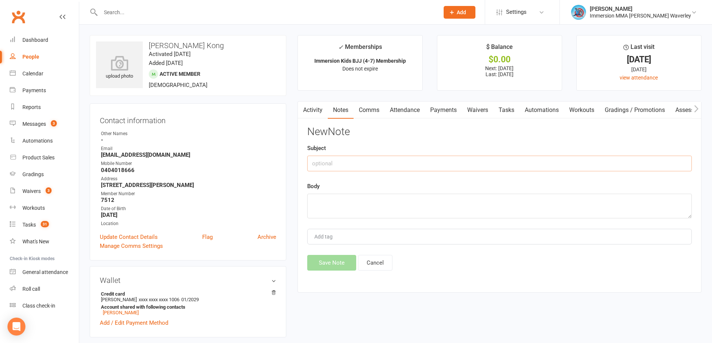
click at [384, 161] on input "text" at bounding box center [499, 164] width 384 height 16
type input "Overdues#2"
paste textarea "having issues with his card (reasons say 'do not honour"), wants to contact ban…"
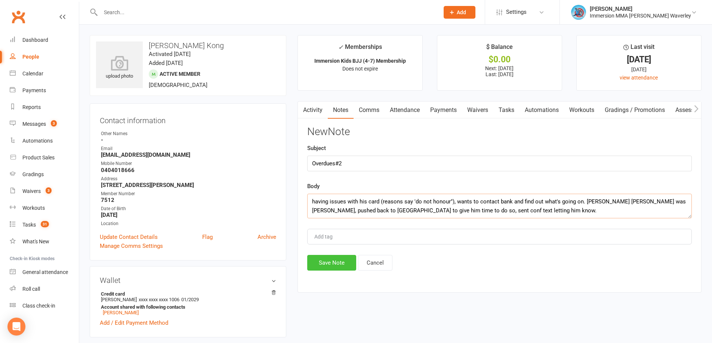
type textarea "having issues with his card (reasons say 'do not honour"), wants to contact ban…"
click at [351, 262] on button "Save Note" at bounding box center [331, 263] width 49 height 16
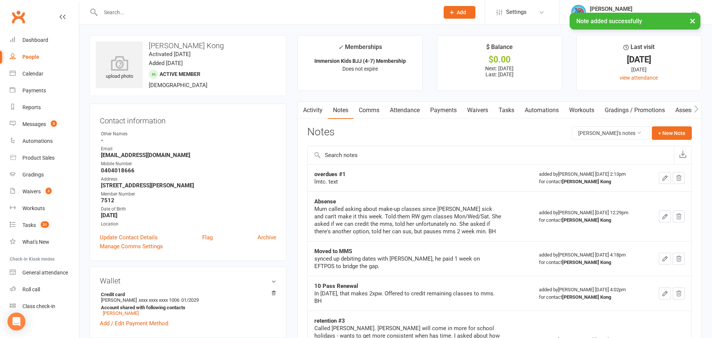
click at [516, 111] on link "Tasks" at bounding box center [506, 110] width 26 height 17
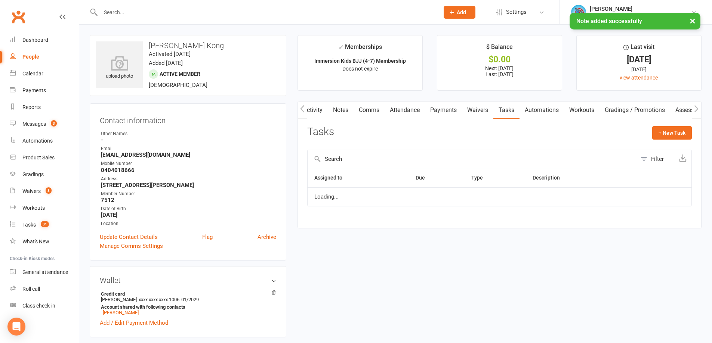
scroll to position [0, 1]
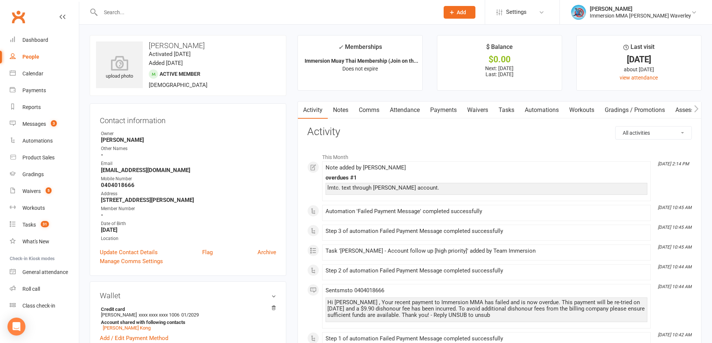
click at [511, 108] on link "Tasks" at bounding box center [506, 110] width 26 height 17
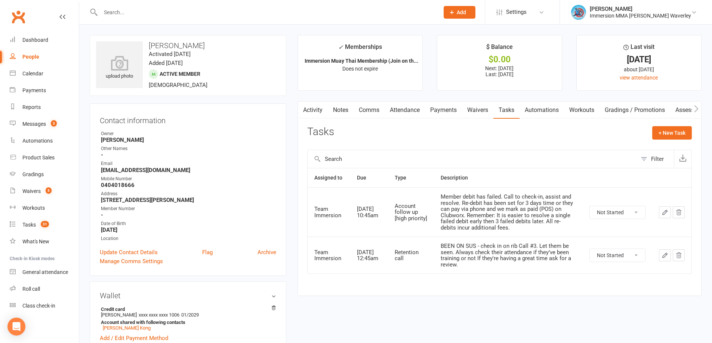
click at [675, 210] on icon "button" at bounding box center [678, 212] width 7 height 7
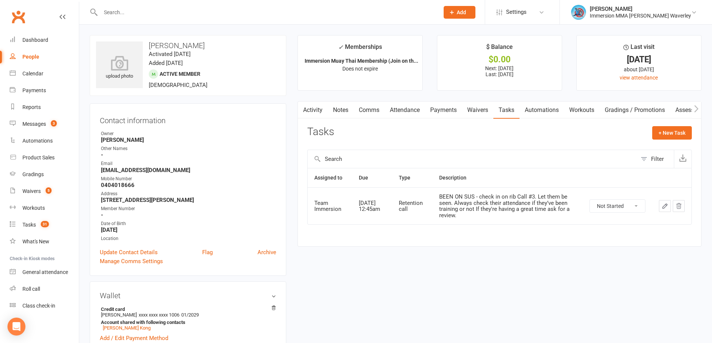
click at [664, 204] on icon "button" at bounding box center [664, 206] width 7 height 7
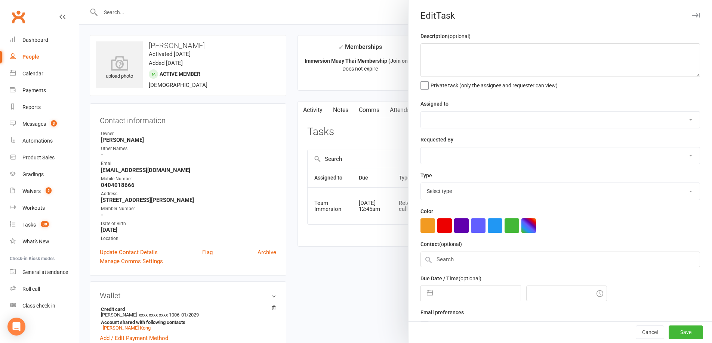
type textarea "BEEN ON SUS - check in on rib Call #3. Let them be seen. Always check their att…"
select select "48837"
type input "[DATE]"
type input "12:45am"
select select "27302"
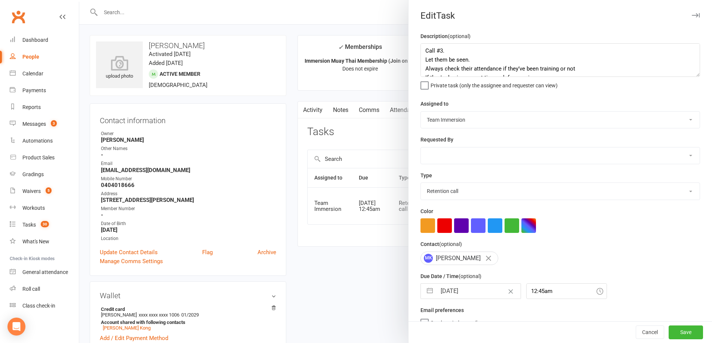
scroll to position [18, 0]
select select "7"
select select "2025"
select select "8"
select select "2025"
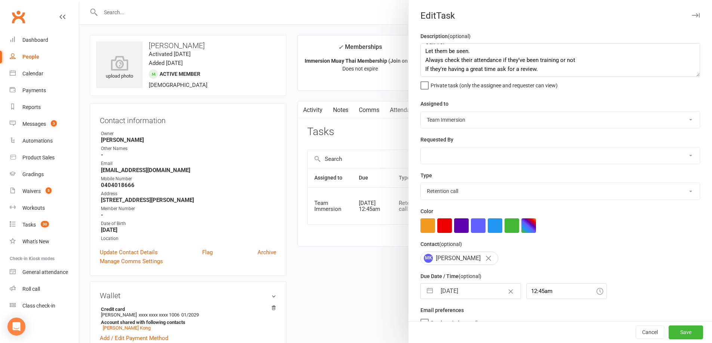
select select "9"
select select "2025"
click at [478, 293] on input "[DATE]" at bounding box center [478, 291] width 84 height 15
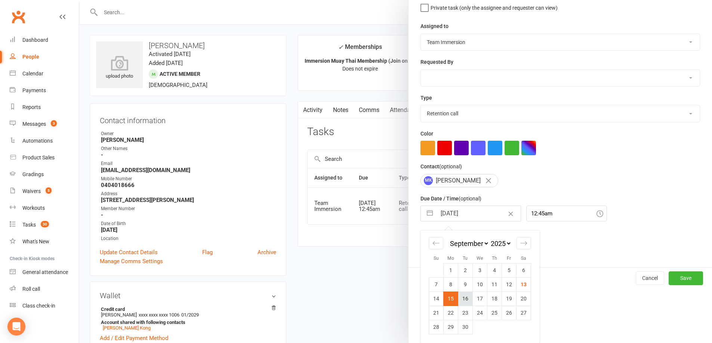
click at [459, 299] on td "16" at bounding box center [465, 299] width 15 height 14
type input "[DATE]"
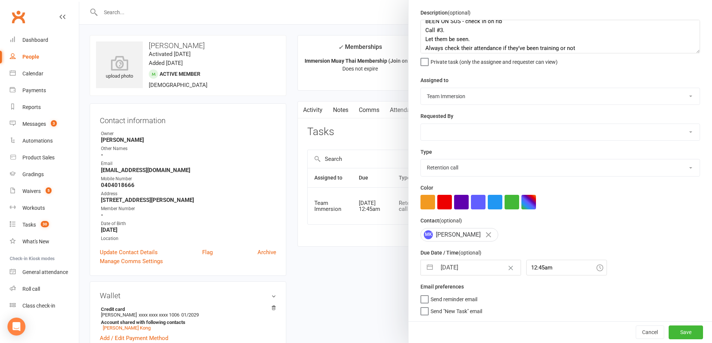
scroll to position [0, 0]
click at [501, 27] on textarea "BEEN ON SUS - check in on rib Call #3. Let them be seen. Always check their att…" at bounding box center [559, 37] width 279 height 34
type textarea "BEEN ON SUS - check in on rib in person Call #3. Let them be seen. Always check…"
click at [676, 331] on button "Save" at bounding box center [685, 332] width 34 height 13
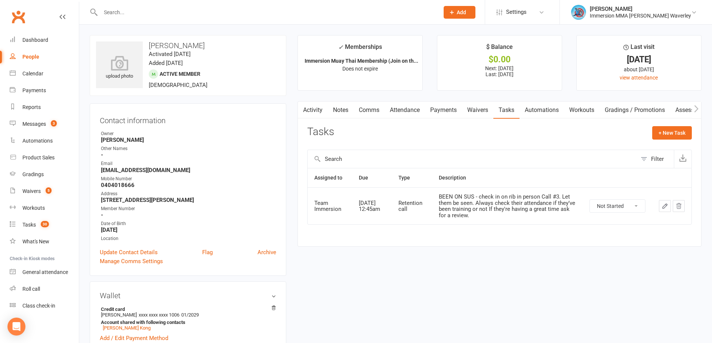
click at [446, 111] on link "Payments" at bounding box center [443, 110] width 37 height 17
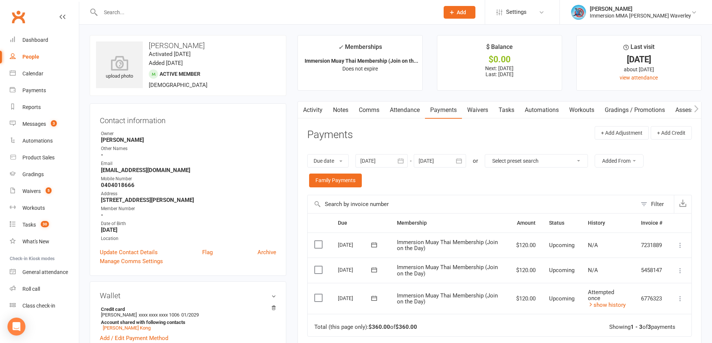
click at [377, 298] on icon at bounding box center [374, 298] width 6 height 5
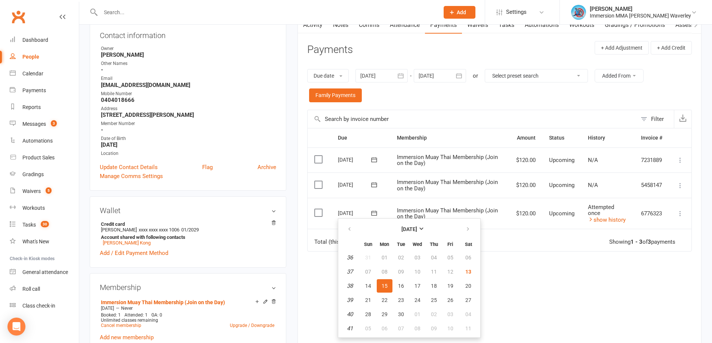
scroll to position [100, 0]
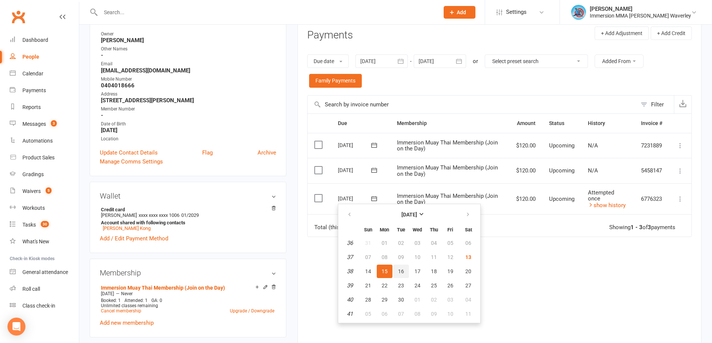
click at [401, 271] on span "16" at bounding box center [401, 272] width 6 height 6
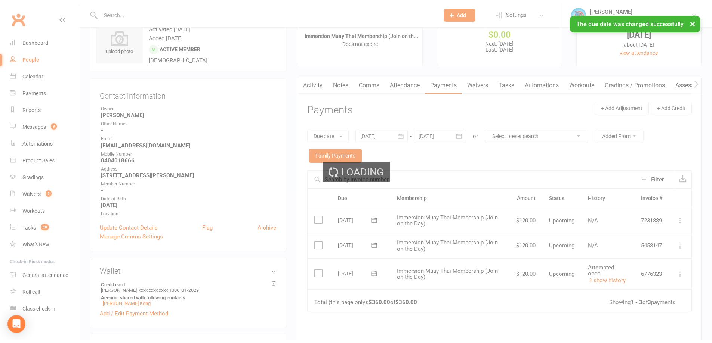
scroll to position [0, 0]
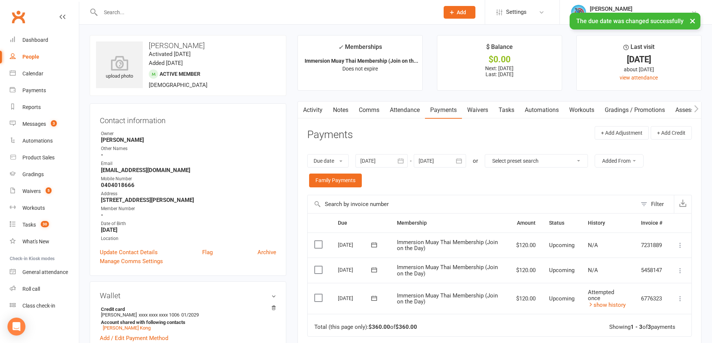
click at [336, 104] on link "Notes" at bounding box center [341, 110] width 26 height 17
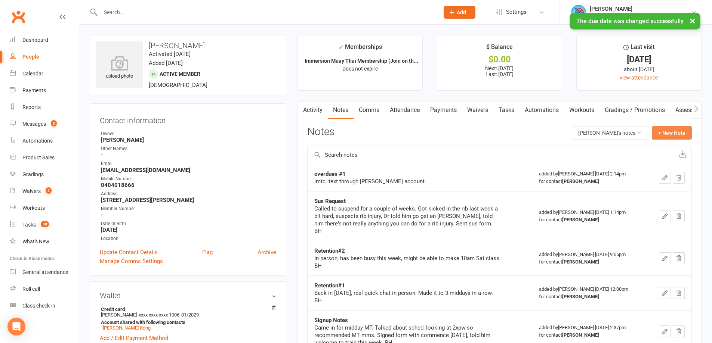
click at [675, 130] on button "+ New Note" at bounding box center [672, 132] width 40 height 13
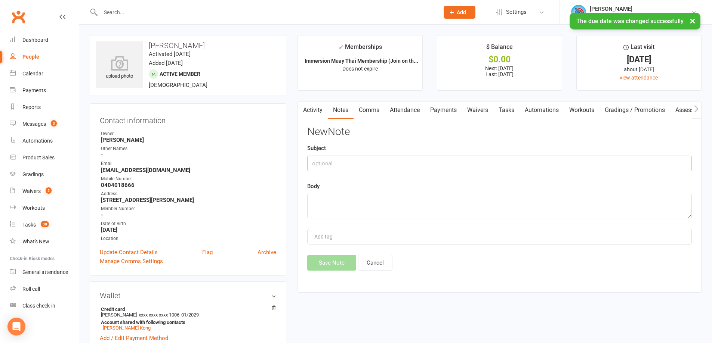
click at [353, 164] on input "text" at bounding box center [499, 164] width 384 height 16
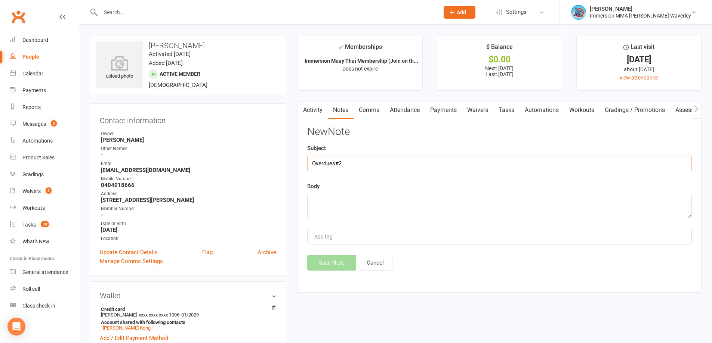
type input "Overdues#2"
click at [543, 179] on div "New Note Subject Overdues#2 Body Add tag Save Note Cancel" at bounding box center [499, 198] width 384 height 145
click at [399, 211] on textarea at bounding box center [499, 206] width 384 height 25
click at [504, 204] on textarea "having issues with his card (reasons say 'do not honour")" at bounding box center [499, 206] width 384 height 25
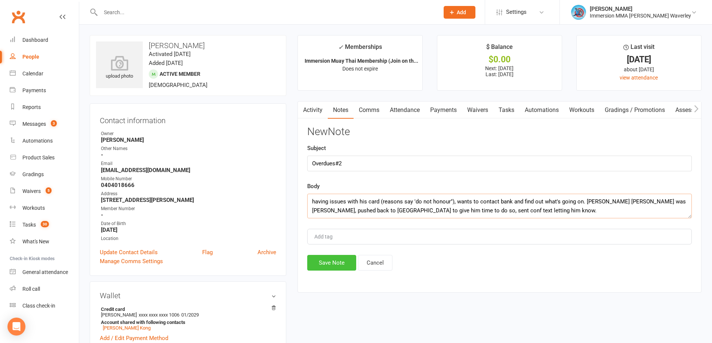
type textarea "having issues with his card (reasons say 'do not honour"), wants to contact ban…"
click at [331, 263] on button "Save Note" at bounding box center [331, 263] width 49 height 16
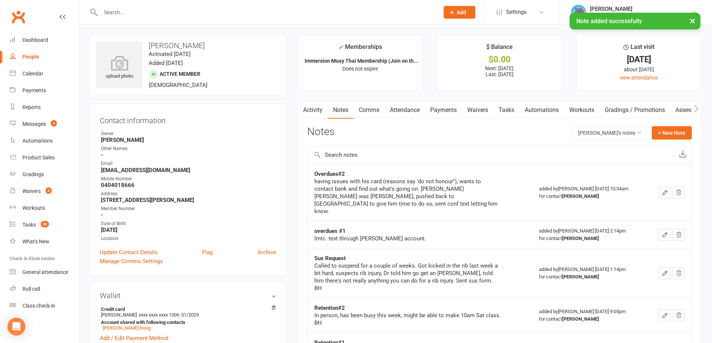
click at [504, 111] on link "Tasks" at bounding box center [506, 110] width 26 height 17
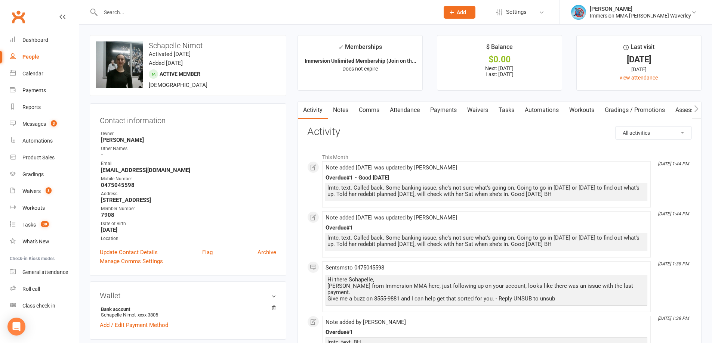
click at [509, 112] on link "Tasks" at bounding box center [506, 110] width 26 height 17
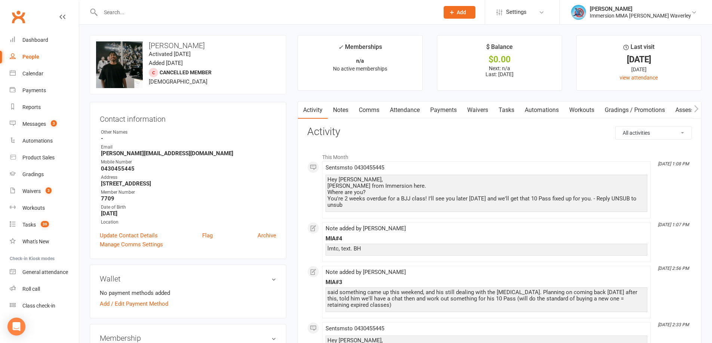
click at [511, 113] on link "Tasks" at bounding box center [506, 110] width 26 height 17
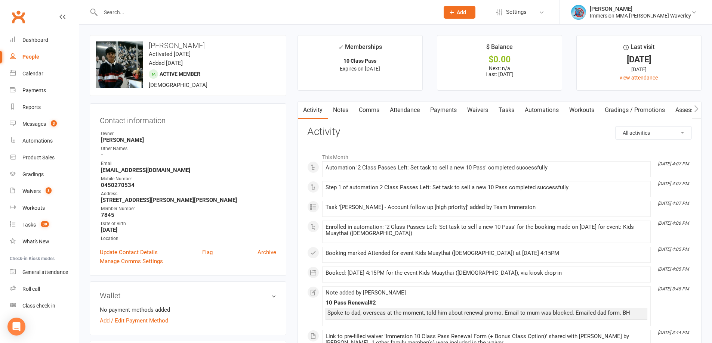
click at [511, 111] on link "Tasks" at bounding box center [506, 110] width 26 height 17
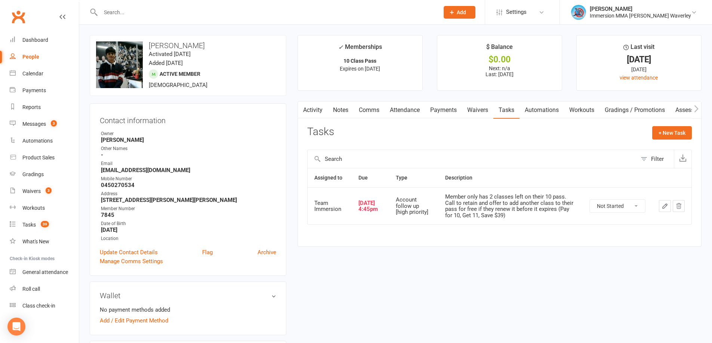
click at [343, 108] on link "Notes" at bounding box center [341, 110] width 26 height 17
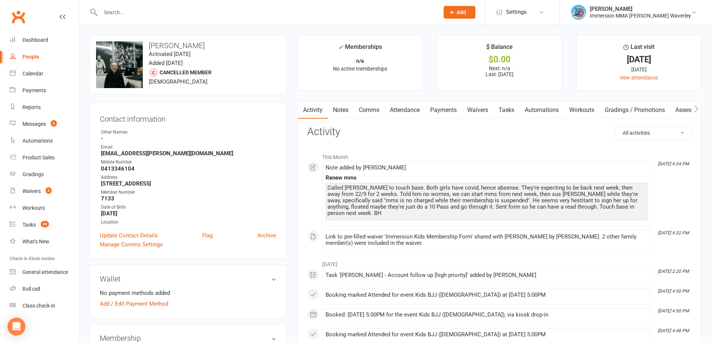
click at [504, 109] on link "Tasks" at bounding box center [506, 110] width 26 height 17
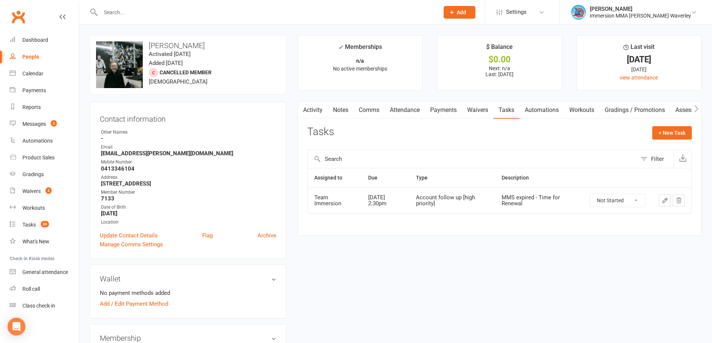
click at [666, 201] on icon "button" at bounding box center [664, 200] width 7 height 7
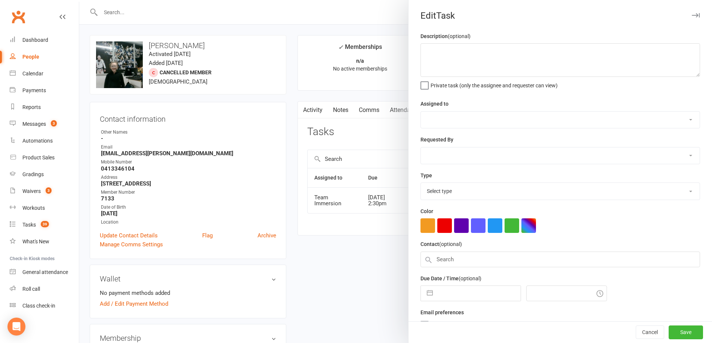
type textarea "MMS expired - Time for Renewal"
select select "48837"
select select "48840"
type input "[DATE]"
type input "2:30pm"
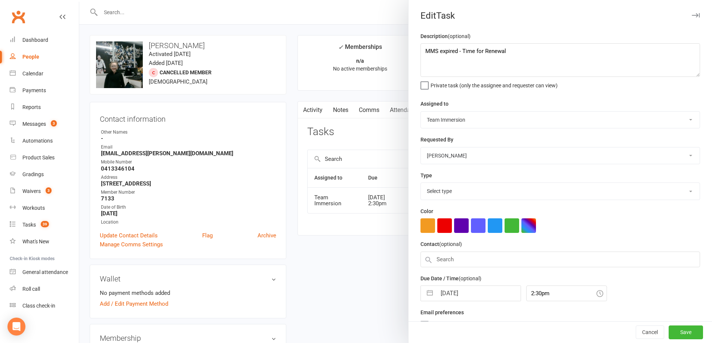
select select "27317"
click at [464, 298] on input "[DATE]" at bounding box center [478, 291] width 84 height 15
select select "7"
select select "2025"
select select "8"
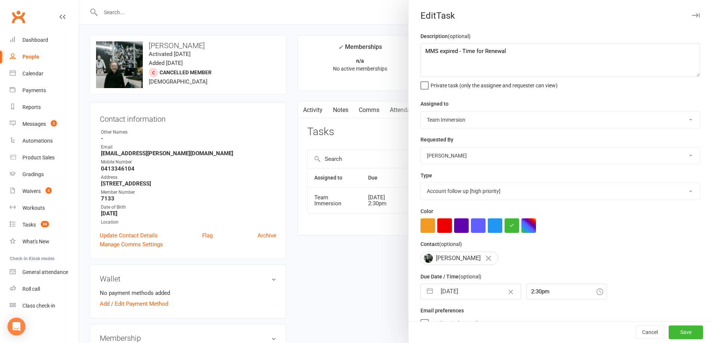
select select "2025"
select select "9"
select select "2025"
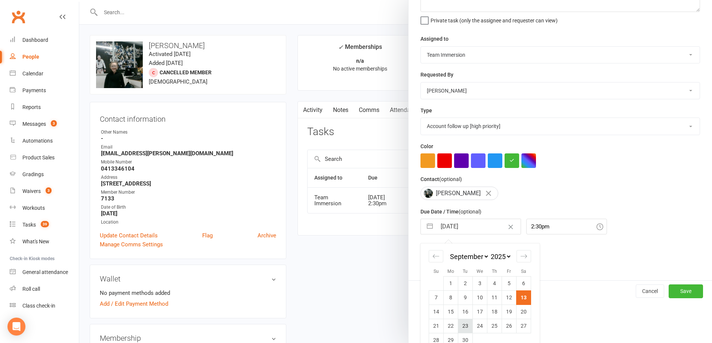
scroll to position [81, 0]
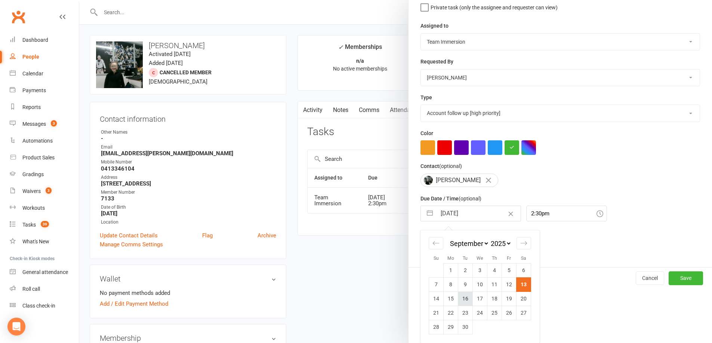
click at [462, 298] on td "16" at bounding box center [465, 299] width 15 height 14
type input "16 Sep 2025"
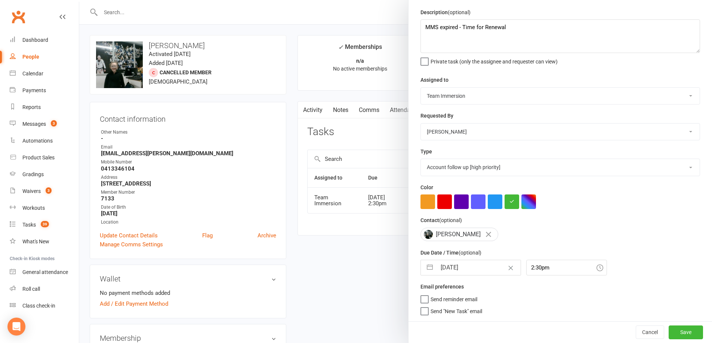
scroll to position [27, 0]
click at [668, 329] on button "Save" at bounding box center [685, 332] width 34 height 13
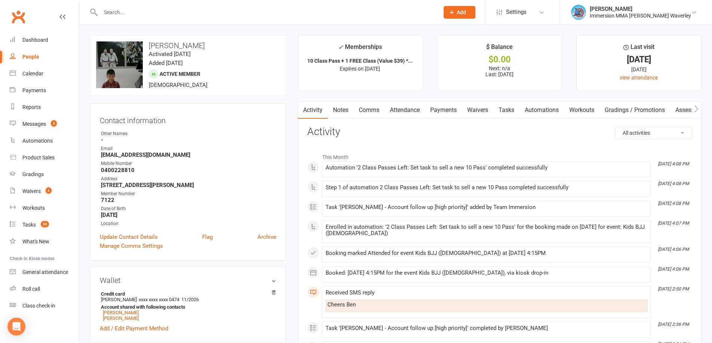
click at [506, 108] on link "Tasks" at bounding box center [506, 110] width 26 height 17
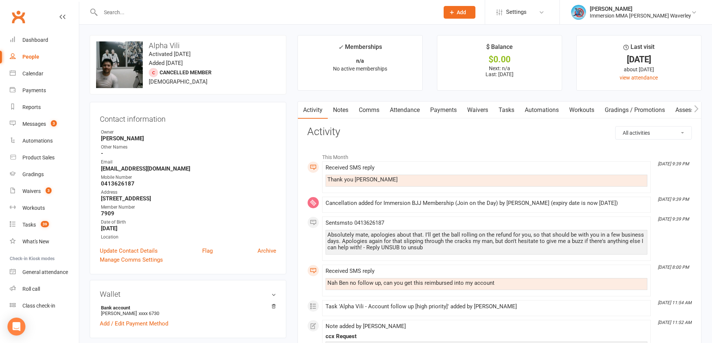
click at [458, 111] on link "Payments" at bounding box center [443, 110] width 37 height 17
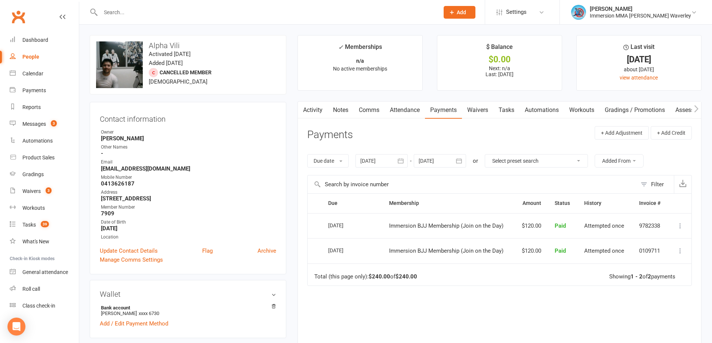
click at [344, 114] on link "Notes" at bounding box center [341, 110] width 26 height 17
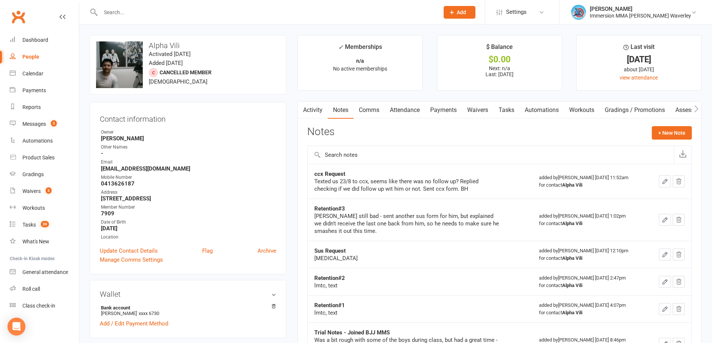
click at [446, 115] on link "Payments" at bounding box center [443, 110] width 37 height 17
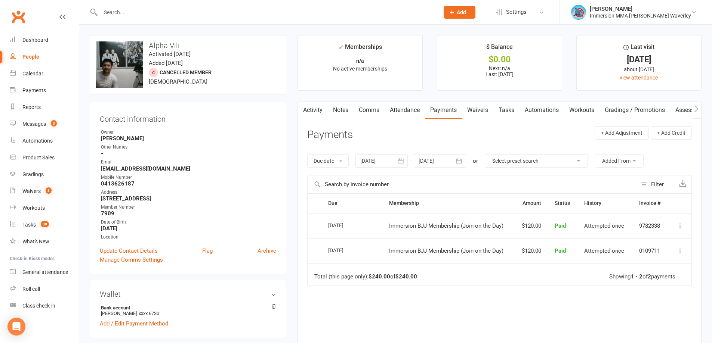
click at [511, 104] on link "Tasks" at bounding box center [506, 110] width 26 height 17
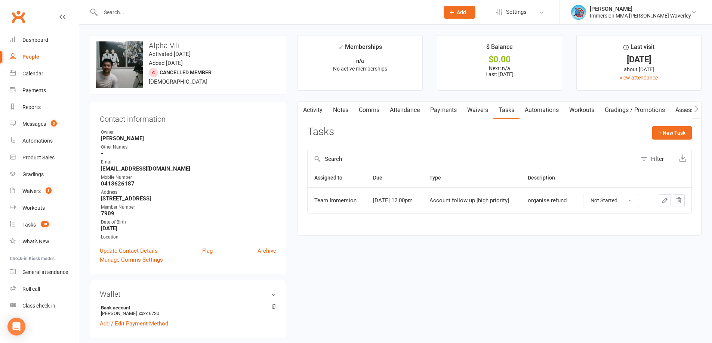
click at [621, 200] on select "Not Started In Progress Waiting Complete" at bounding box center [610, 200] width 55 height 13
click at [588, 194] on select "Not Started In Progress Waiting Complete" at bounding box center [610, 200] width 55 height 13
select select "unstarted"
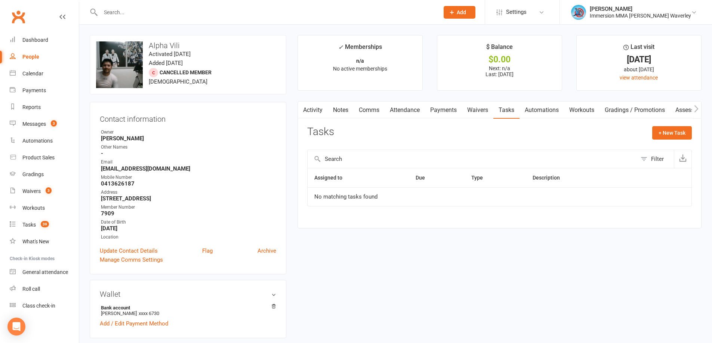
click at [332, 114] on link "Notes" at bounding box center [341, 110] width 26 height 17
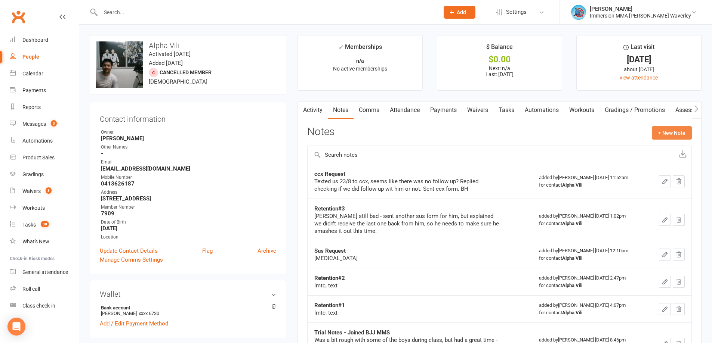
click at [665, 134] on button "+ New Note" at bounding box center [672, 132] width 40 height 13
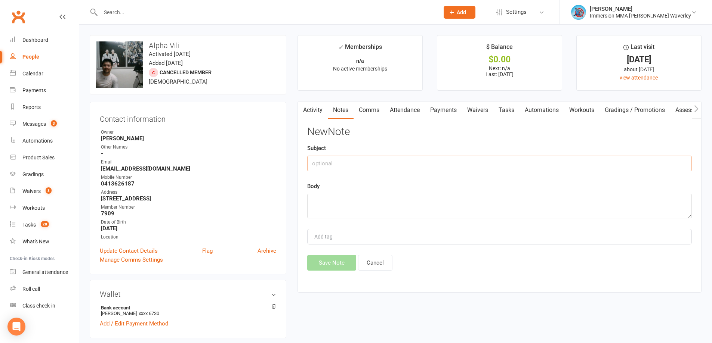
drag, startPoint x: 347, startPoint y: 163, endPoint x: 341, endPoint y: 161, distance: 6.4
click at [347, 162] on input "text" at bounding box center [499, 164] width 384 height 16
type input "CCX / Refund"
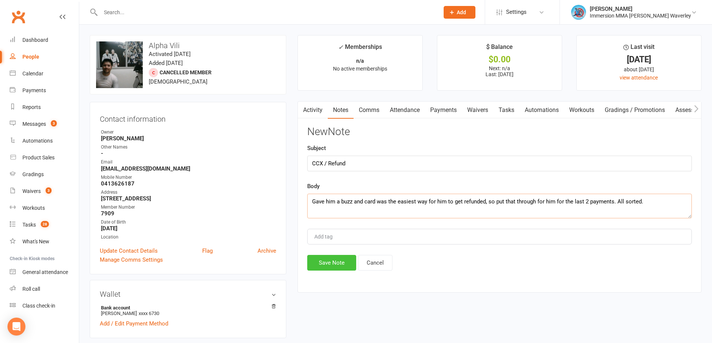
type textarea "Gave him a buzz and card was the easiest way for him to get refunded, so put th…"
click at [333, 261] on button "Save Note" at bounding box center [331, 263] width 49 height 16
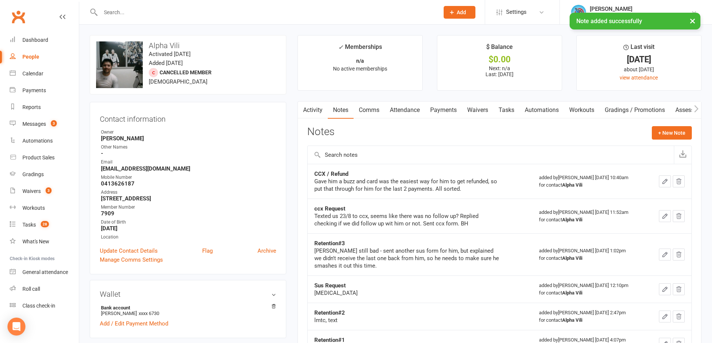
click at [516, 115] on link "Tasks" at bounding box center [506, 110] width 26 height 17
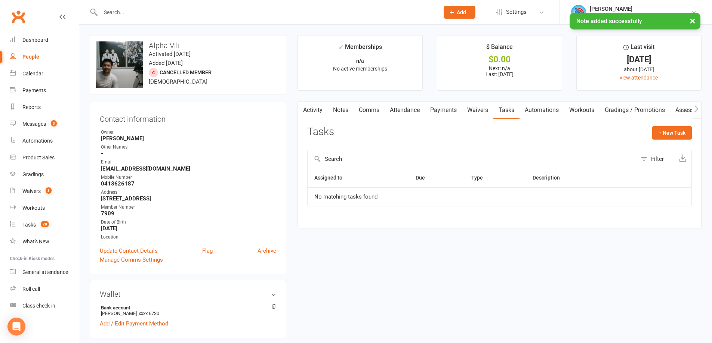
click at [471, 106] on link "Waivers" at bounding box center [477, 110] width 31 height 17
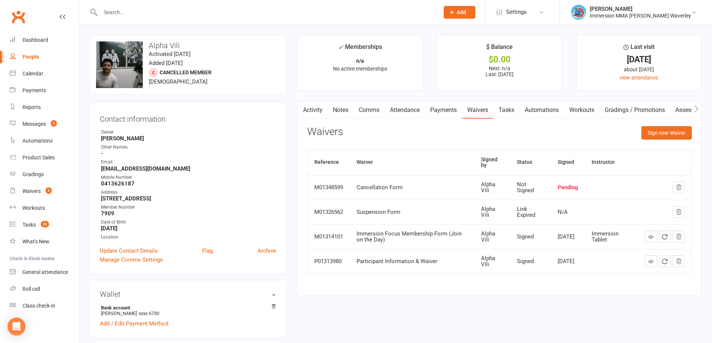
click at [333, 110] on link "Notes" at bounding box center [341, 110] width 26 height 17
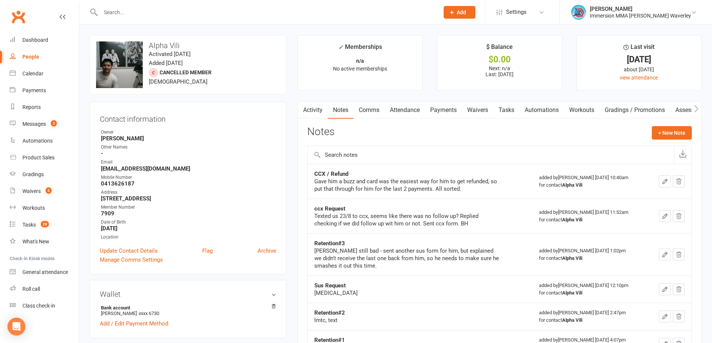
click at [367, 106] on link "Comms" at bounding box center [368, 110] width 31 height 17
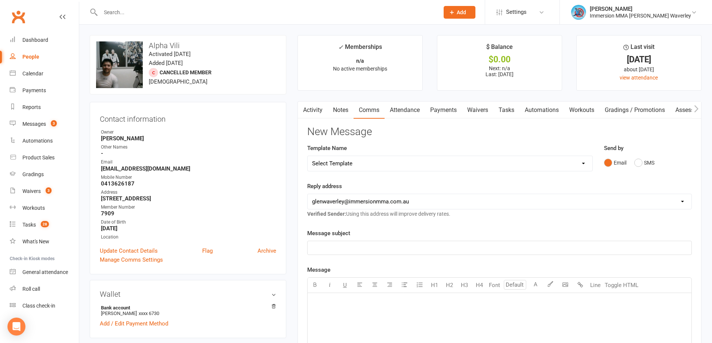
click at [416, 164] on select "Select Template [Email] Adult Appt Confirmation Email [SMS] Booking Confirmatio…" at bounding box center [449, 163] width 285 height 15
select select "8"
click at [307, 156] on select "Select Template [Email] Adult Appt Confirmation Email [SMS] Booking Confirmatio…" at bounding box center [449, 163] width 285 height 15
click at [378, 165] on select "Select Template [Email] Adult Appt Confirmation Email [SMS] Booking Confirmatio…" at bounding box center [449, 163] width 285 height 15
click at [363, 247] on p "RE:" at bounding box center [499, 248] width 375 height 9
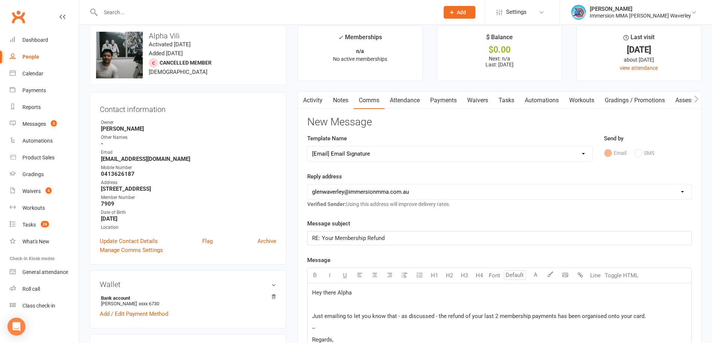
scroll to position [100, 0]
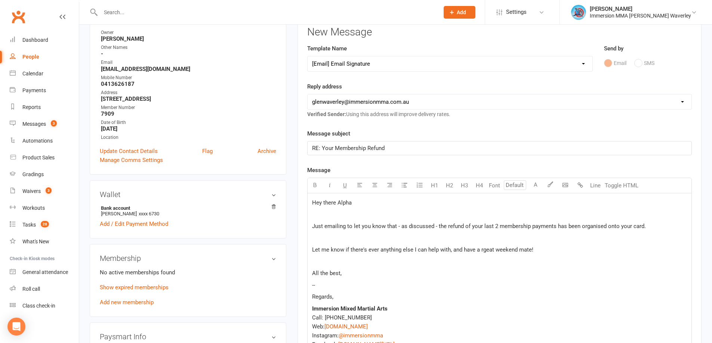
click at [373, 296] on p "Regards," at bounding box center [499, 297] width 375 height 9
click at [486, 249] on span "Let me know if there's ever anything else I can help with, and have a rgeat wee…" at bounding box center [422, 250] width 221 height 7
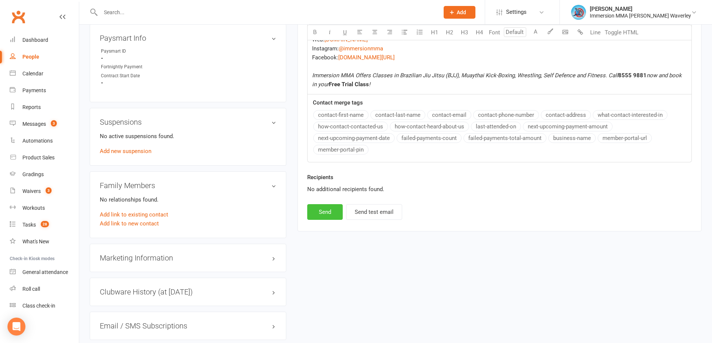
click at [330, 208] on button "Send" at bounding box center [324, 212] width 35 height 16
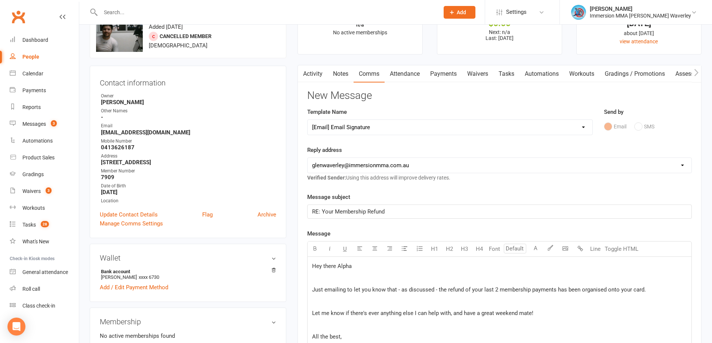
scroll to position [0, 0]
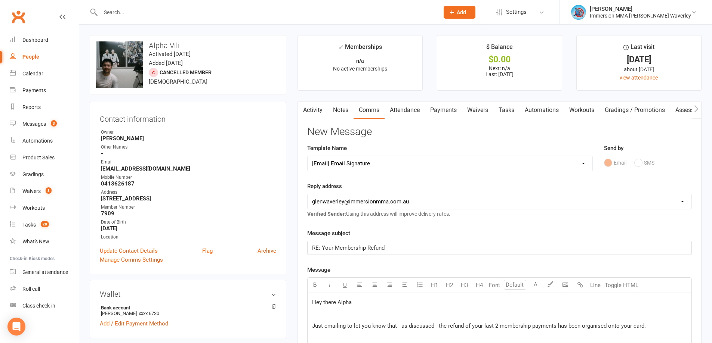
select select
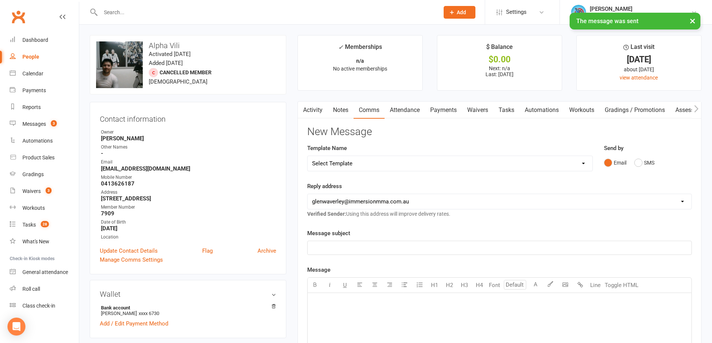
click at [502, 114] on link "Tasks" at bounding box center [506, 110] width 26 height 17
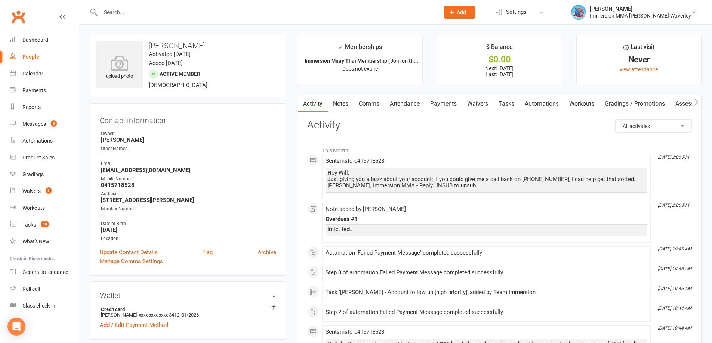
click at [446, 104] on link "Payments" at bounding box center [443, 103] width 37 height 17
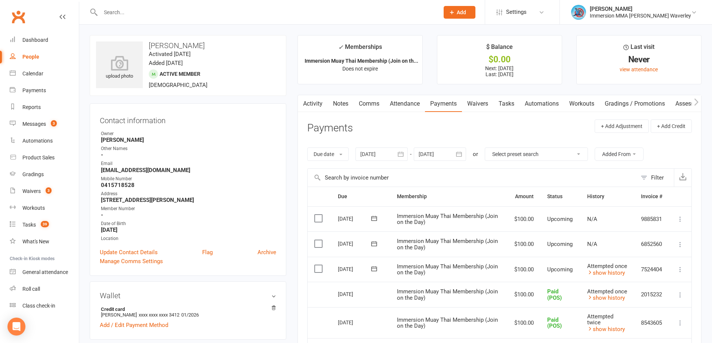
click at [680, 273] on icon at bounding box center [679, 269] width 7 height 7
click at [655, 303] on link "Mark as Paid (POS)" at bounding box center [640, 299] width 88 height 15
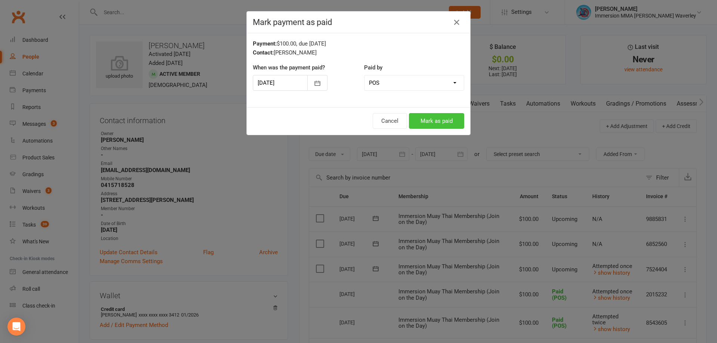
click at [423, 119] on button "Mark as paid" at bounding box center [436, 121] width 55 height 16
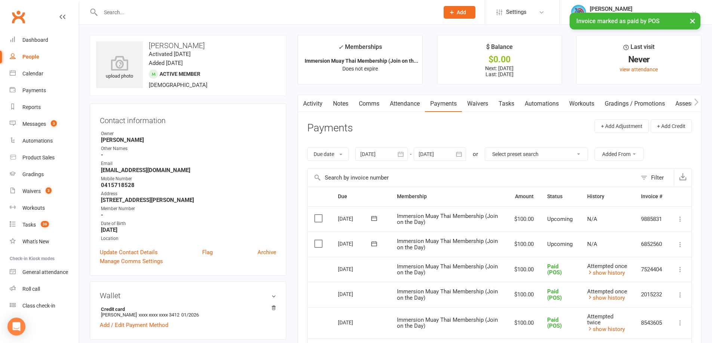
click at [507, 104] on link "Tasks" at bounding box center [506, 103] width 26 height 17
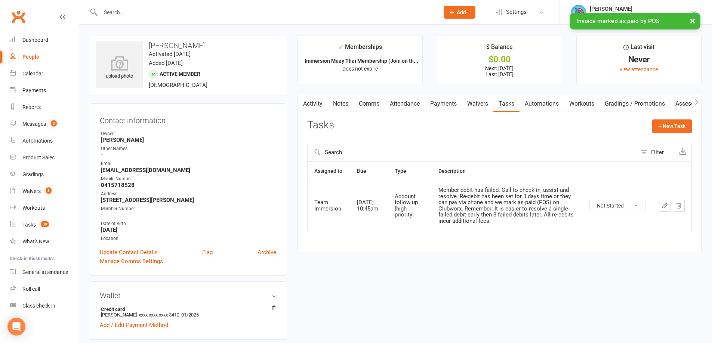
click at [616, 214] on td "Not Started In Progress Waiting Complete" at bounding box center [616, 205] width 69 height 49
click at [619, 213] on td "Not Started In Progress Waiting Complete" at bounding box center [616, 205] width 69 height 49
drag, startPoint x: 624, startPoint y: 204, endPoint x: 622, endPoint y: 211, distance: 7.3
click at [625, 204] on select "Not Started In Progress Waiting Complete" at bounding box center [617, 205] width 55 height 13
click at [590, 199] on select "Not Started In Progress Waiting Complete" at bounding box center [617, 205] width 55 height 13
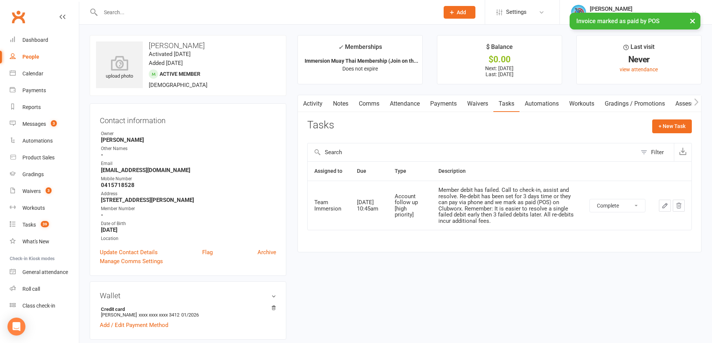
select select "unstarted"
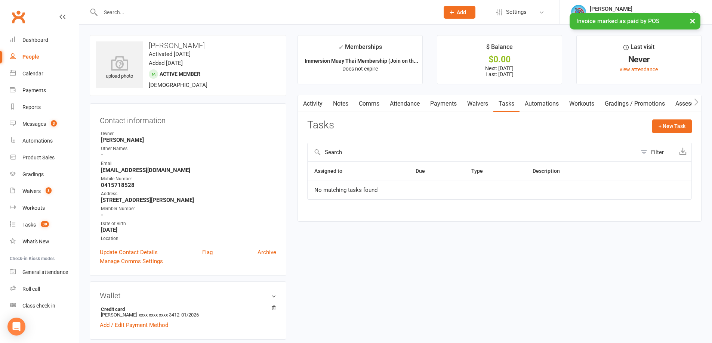
click at [343, 104] on link "Notes" at bounding box center [341, 103] width 26 height 17
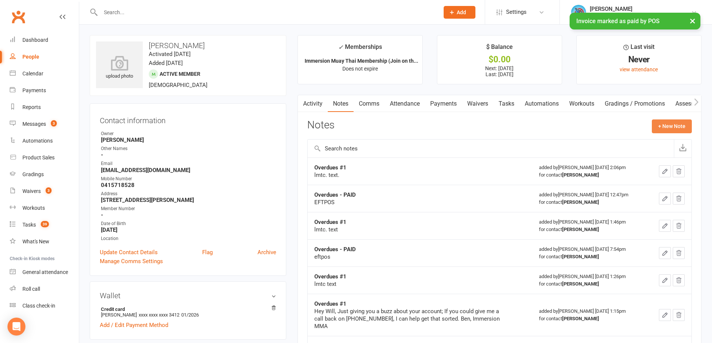
click at [663, 129] on button "+ New Note" at bounding box center [672, 126] width 40 height 13
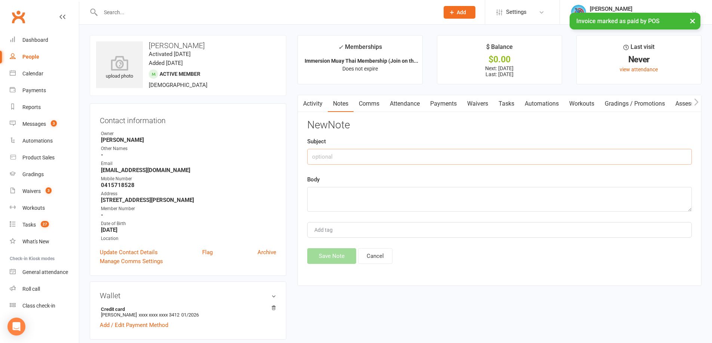
click at [397, 151] on input "text" at bounding box center [499, 157] width 384 height 16
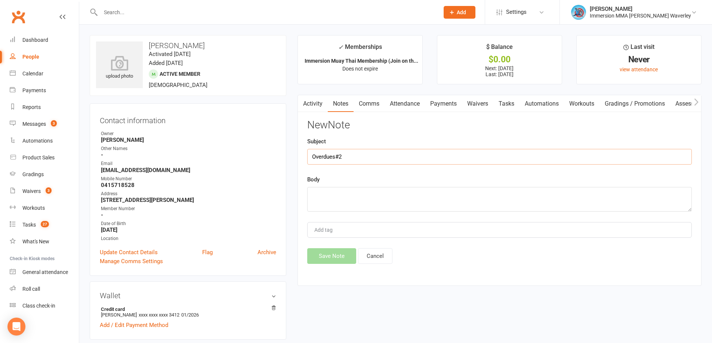
type input "Overdues#2"
type textarea "l"
click at [357, 160] on input "Overdues#2" at bounding box center [499, 157] width 384 height 16
type input "Overdues - PAID"
type textarea "eftpos"
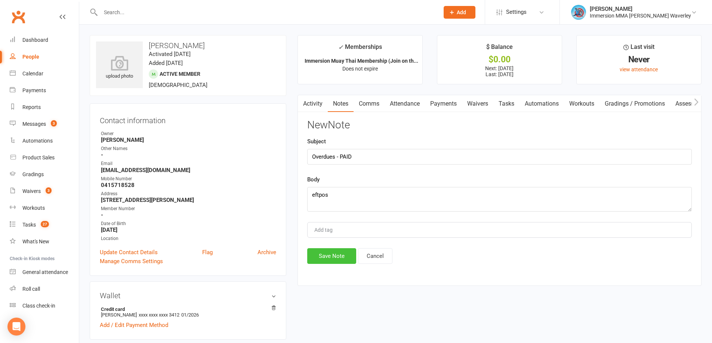
click at [325, 252] on button "Save Note" at bounding box center [331, 256] width 49 height 16
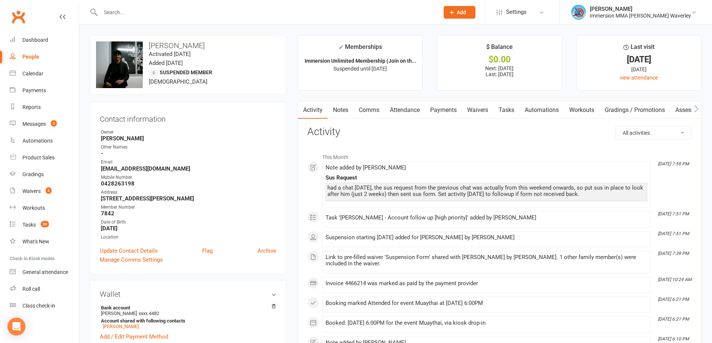
click at [512, 113] on link "Tasks" at bounding box center [506, 110] width 26 height 17
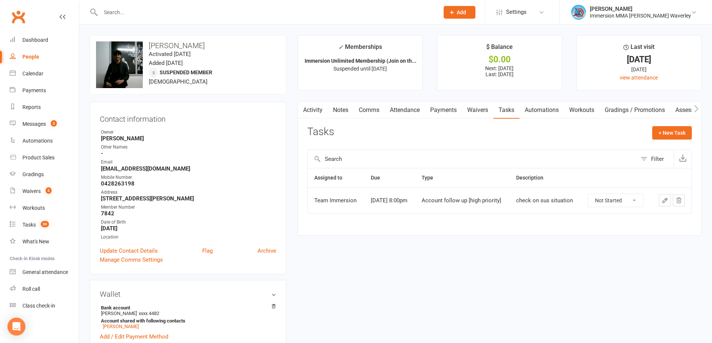
click at [489, 113] on link "Waivers" at bounding box center [477, 110] width 31 height 17
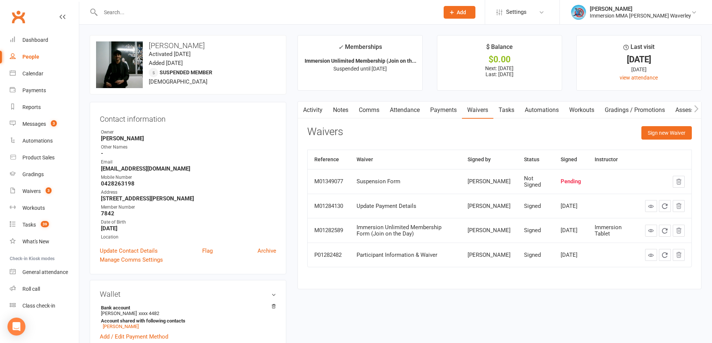
click at [312, 100] on main "✓ Memberships Immersion Unlimited Membership (Join on th... Suspended until [DA…" at bounding box center [499, 166] width 415 height 262
click at [318, 109] on link "Activity" at bounding box center [313, 110] width 30 height 17
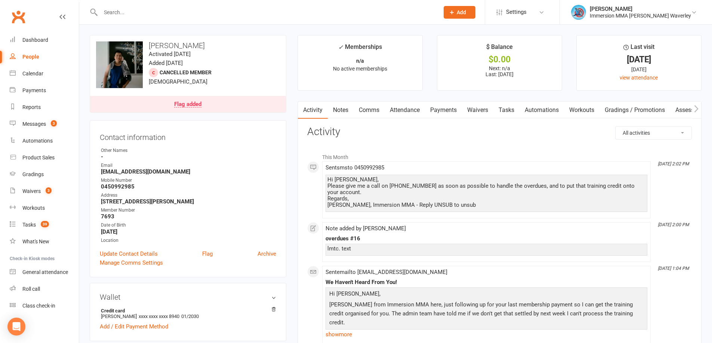
click at [507, 106] on link "Tasks" at bounding box center [506, 110] width 26 height 17
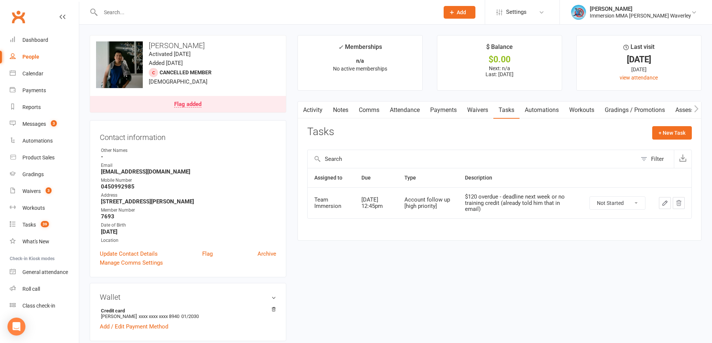
click at [316, 106] on link "Activity" at bounding box center [313, 110] width 30 height 17
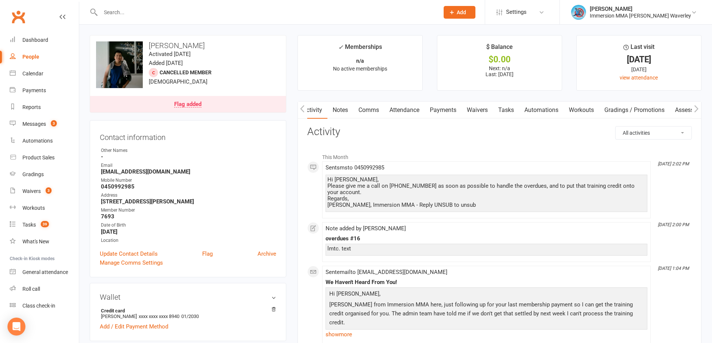
scroll to position [100, 0]
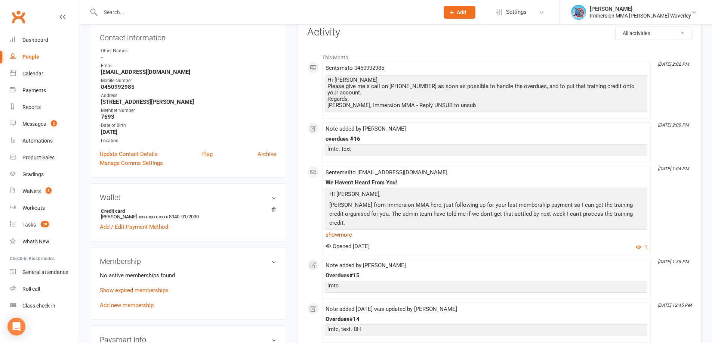
click at [350, 234] on link "show more" at bounding box center [486, 235] width 322 height 10
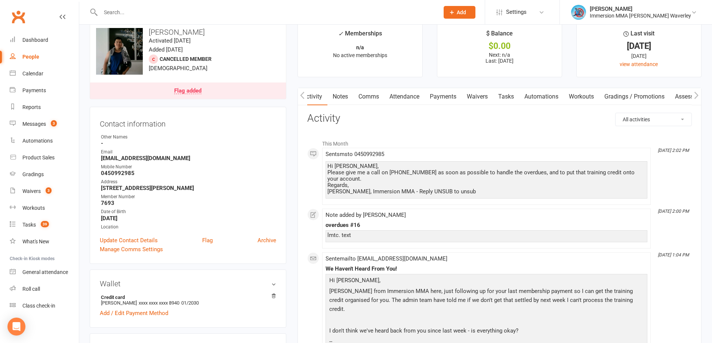
scroll to position [0, 0]
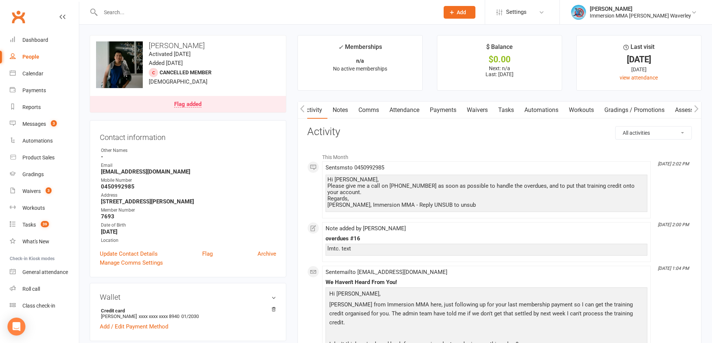
click at [351, 234] on div "Note added by Ben Tran overdues #16 lmtc. text" at bounding box center [486, 242] width 322 height 33
click at [351, 239] on div "overdues #16" at bounding box center [486, 239] width 322 height 6
click at [352, 239] on div "overdues #16" at bounding box center [486, 239] width 322 height 6
click at [352, 238] on div "overdues #16" at bounding box center [486, 239] width 322 height 6
copy div "overdues #16"
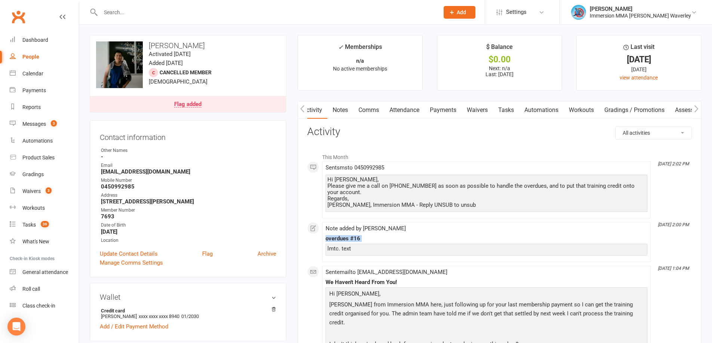
click at [339, 112] on link "Notes" at bounding box center [340, 110] width 26 height 17
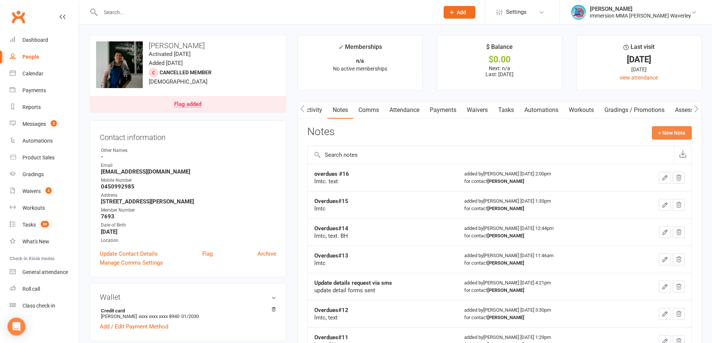
click at [672, 133] on button "+ New Note" at bounding box center [672, 132] width 40 height 13
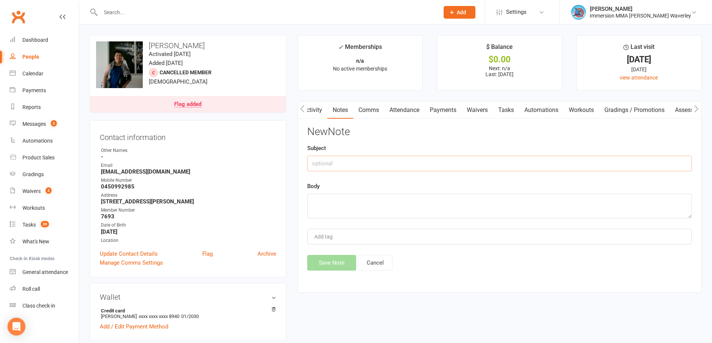
click at [424, 166] on input "text" at bounding box center [499, 164] width 384 height 16
paste input "overdues #16"
click at [313, 165] on input "overdues #16" at bounding box center [499, 164] width 384 height 16
type input "Overdues#17"
type textarea "lmtc"
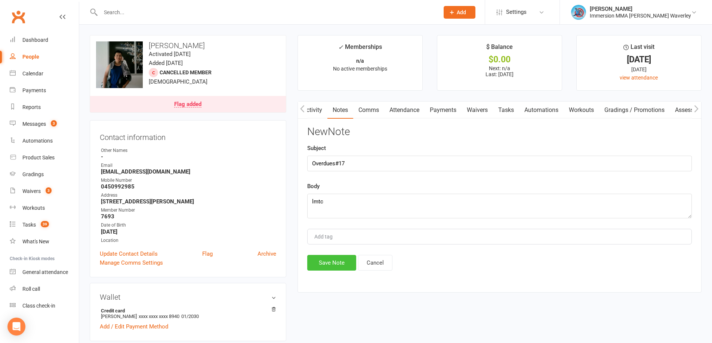
click at [336, 262] on button "Save Note" at bounding box center [331, 263] width 49 height 16
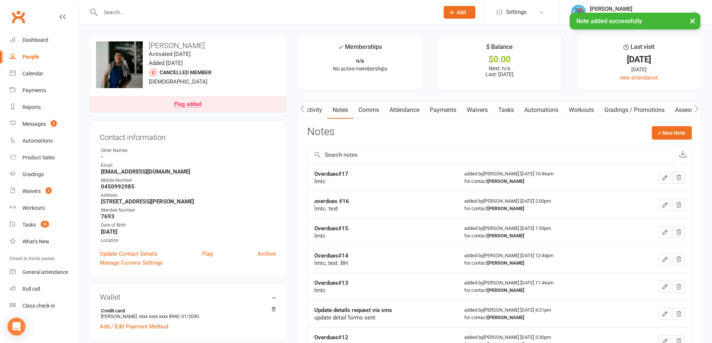
click at [503, 112] on link "Tasks" at bounding box center [506, 110] width 26 height 17
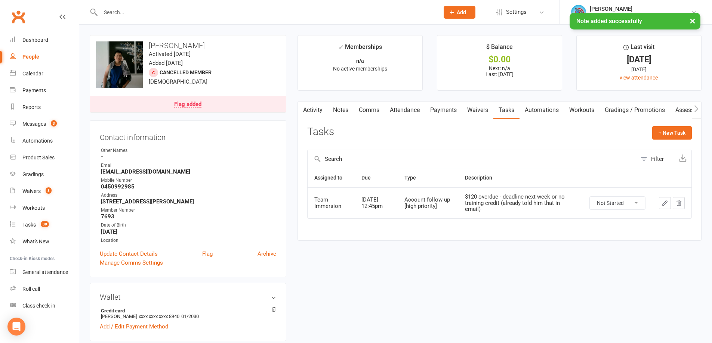
click at [665, 202] on icon "button" at bounding box center [664, 203] width 7 height 7
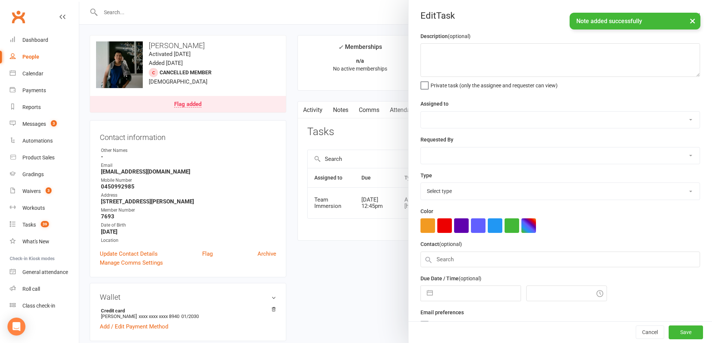
type textarea "$120 overdue - deadline next week or no training credit (already told him that …"
select select "48837"
select select "48840"
type input "13 Sep 2025"
type input "12:45pm"
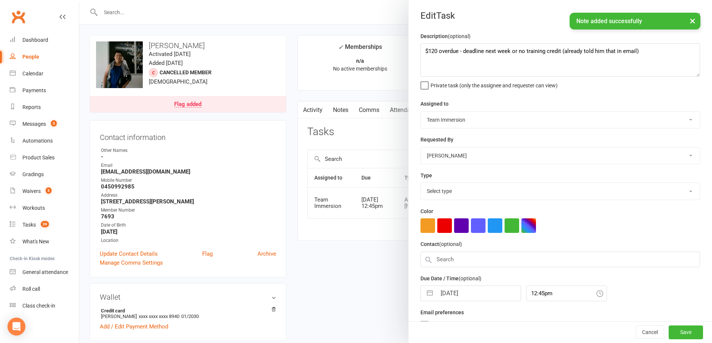
select select "27317"
click at [451, 292] on input "13 Sep 2025" at bounding box center [478, 291] width 84 height 15
select select "7"
select select "2025"
select select "8"
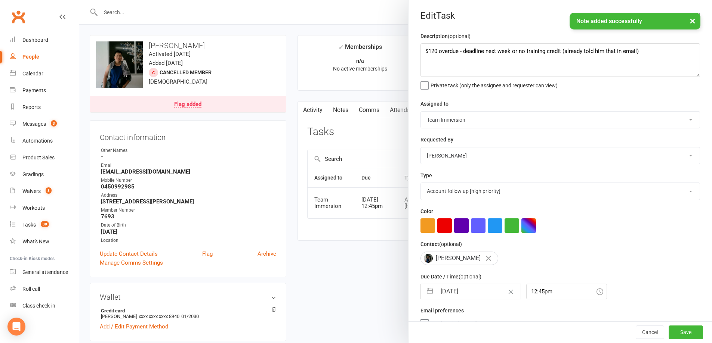
select select "2025"
select select "9"
select select "2025"
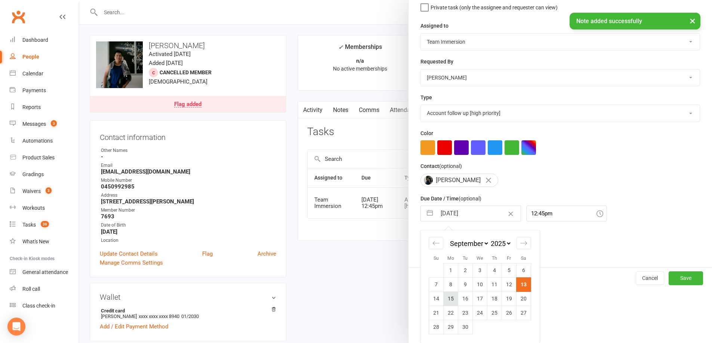
click at [450, 298] on td "15" at bounding box center [450, 299] width 15 height 14
type input "15 Sep 2025"
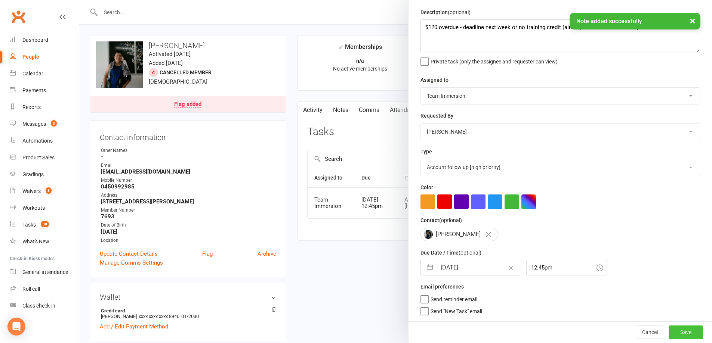
click at [682, 332] on button "Save" at bounding box center [685, 332] width 34 height 13
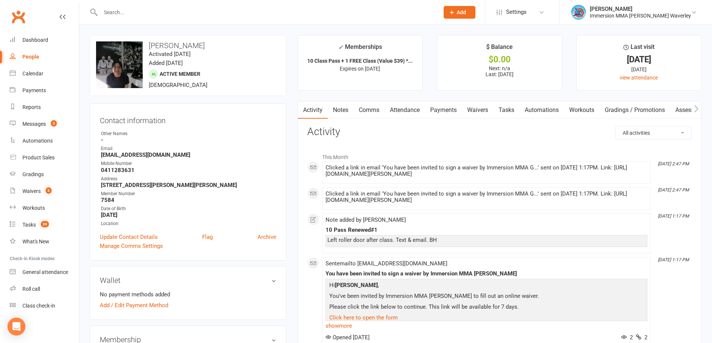
click at [508, 105] on link "Tasks" at bounding box center [506, 110] width 26 height 17
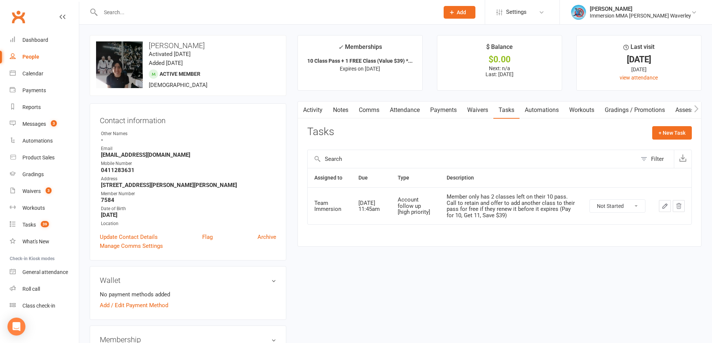
click at [336, 112] on link "Notes" at bounding box center [341, 110] width 26 height 17
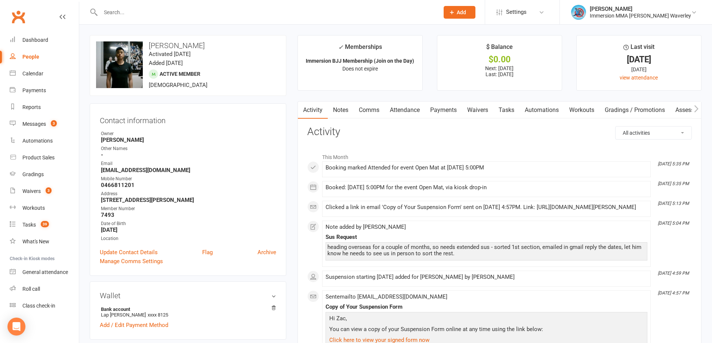
click at [501, 111] on link "Tasks" at bounding box center [506, 110] width 26 height 17
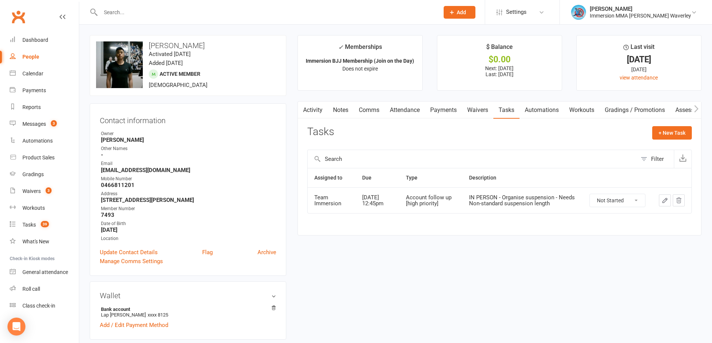
click at [337, 112] on link "Notes" at bounding box center [341, 110] width 26 height 17
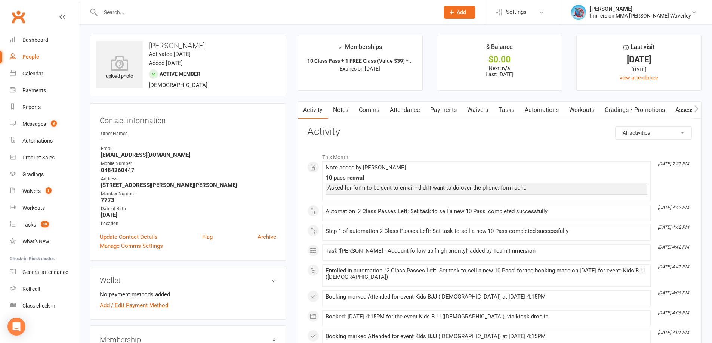
click at [507, 111] on link "Tasks" at bounding box center [506, 110] width 26 height 17
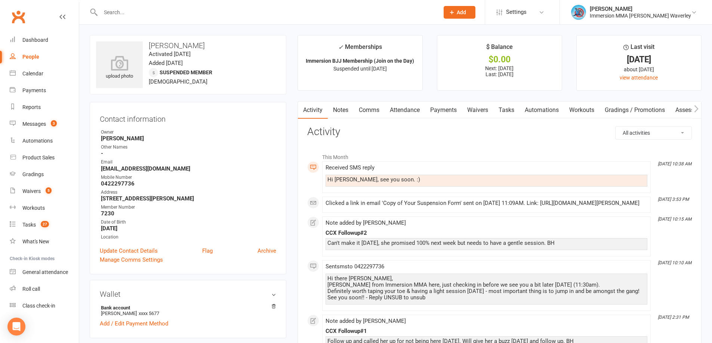
click at [504, 111] on link "Tasks" at bounding box center [506, 110] width 26 height 17
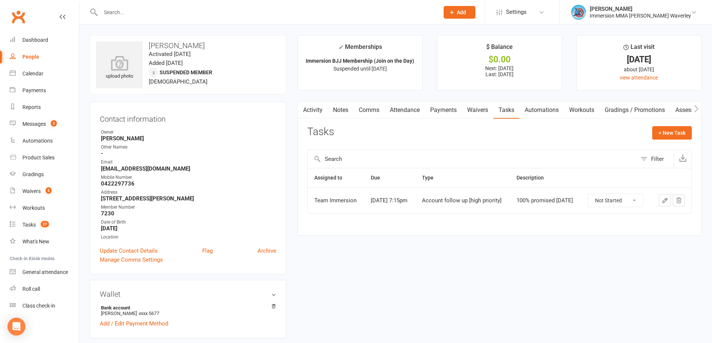
click at [343, 112] on link "Notes" at bounding box center [341, 110] width 26 height 17
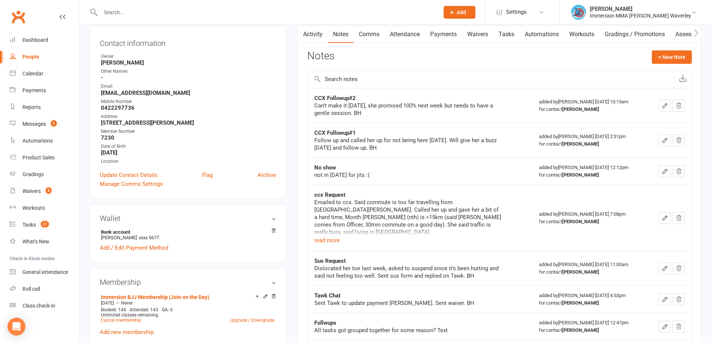
scroll to position [100, 0]
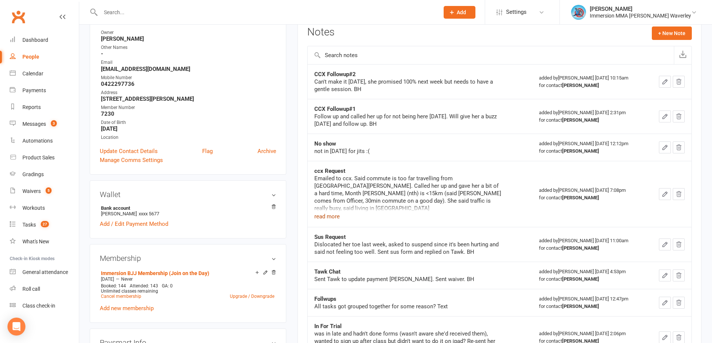
click at [331, 215] on button "read more" at bounding box center [326, 216] width 25 height 9
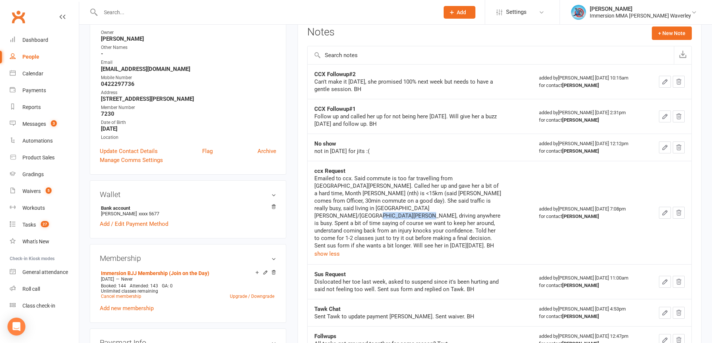
drag, startPoint x: 371, startPoint y: 212, endPoint x: 417, endPoint y: 212, distance: 46.0
click at [417, 212] on div "Emailed to ccx. Said commute is too far travelling from Mont Albert. Called her…" at bounding box center [407, 212] width 187 height 75
click at [402, 219] on div "Emailed to ccx. Said commute is too far travelling from Mont Albert. Called her…" at bounding box center [407, 212] width 187 height 75
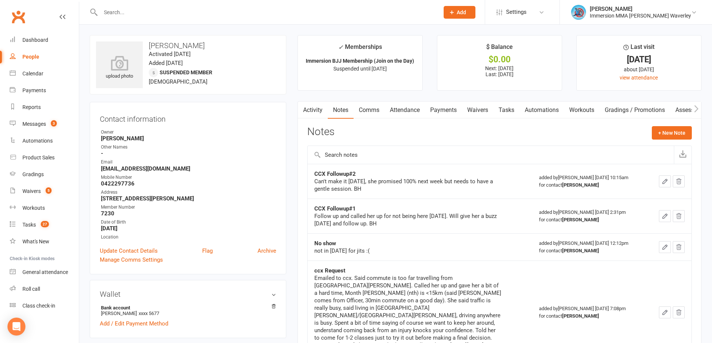
drag, startPoint x: 371, startPoint y: 111, endPoint x: 428, endPoint y: 106, distance: 57.3
click at [371, 110] on link "Comms" at bounding box center [368, 110] width 31 height 17
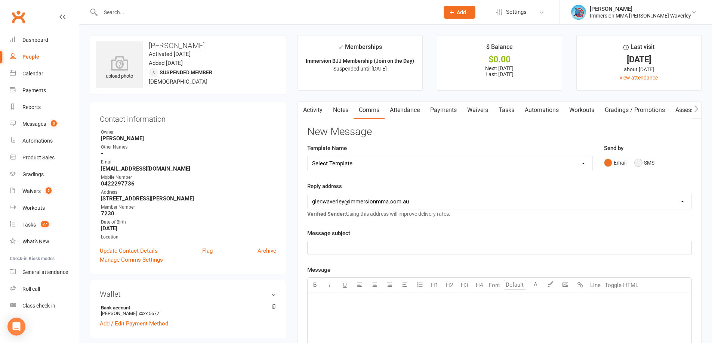
click at [641, 166] on button "SMS" at bounding box center [644, 163] width 20 height 14
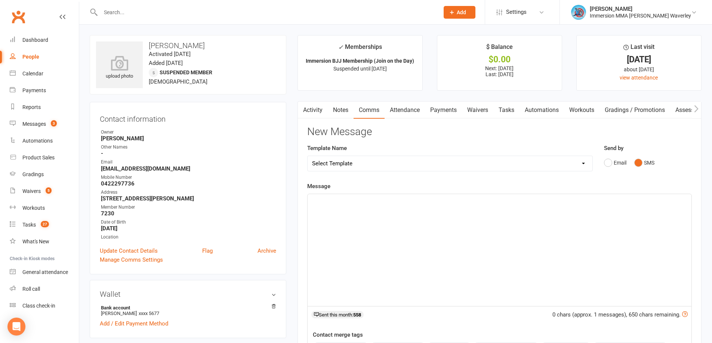
click at [515, 276] on div "﻿" at bounding box center [499, 250] width 384 height 112
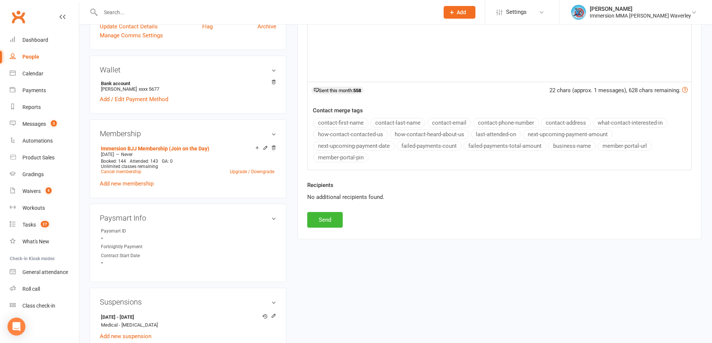
scroll to position [299, 0]
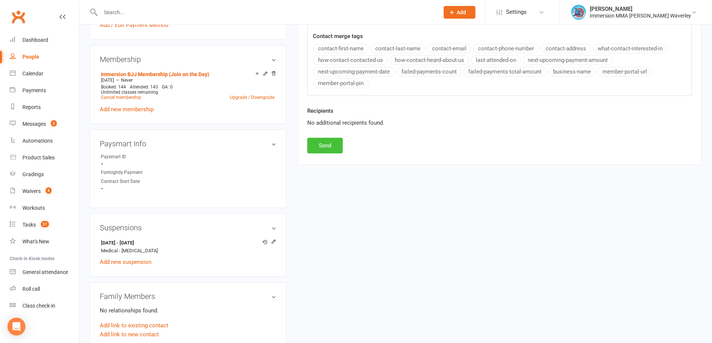
click at [323, 148] on button "Send" at bounding box center [324, 146] width 35 height 16
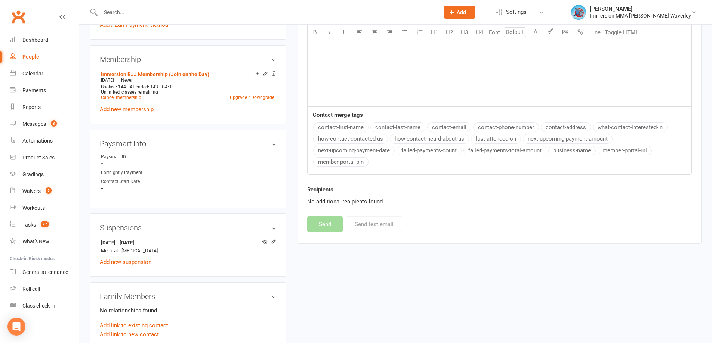
click at [561, 226] on div "New Message Template Name Select Template [Email] Adult Appt Confirmation Email…" at bounding box center [499, 29] width 384 height 405
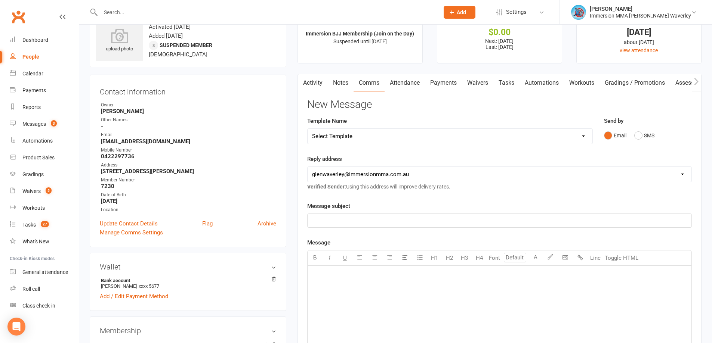
scroll to position [0, 0]
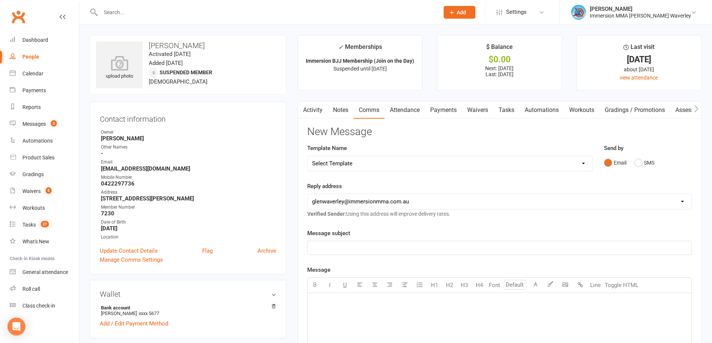
click at [341, 104] on link "Notes" at bounding box center [341, 110] width 26 height 17
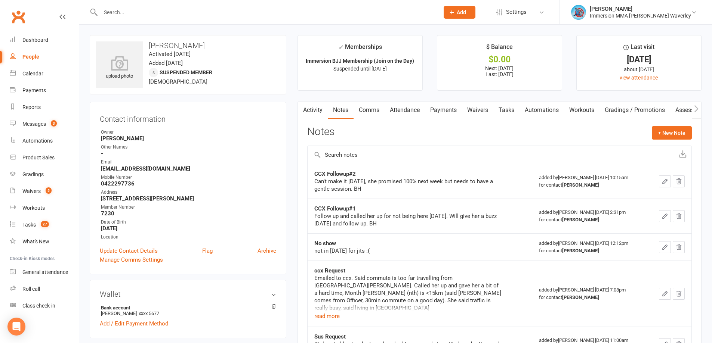
click at [511, 112] on link "Tasks" at bounding box center [506, 110] width 26 height 17
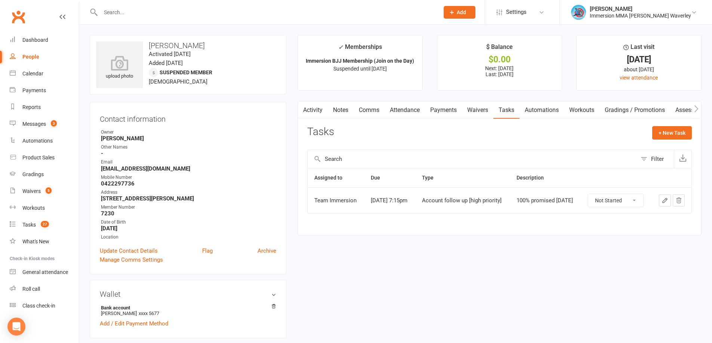
click at [344, 110] on link "Notes" at bounding box center [341, 110] width 26 height 17
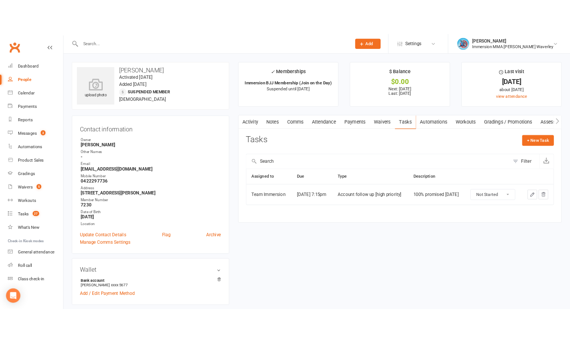
scroll to position [0, 2]
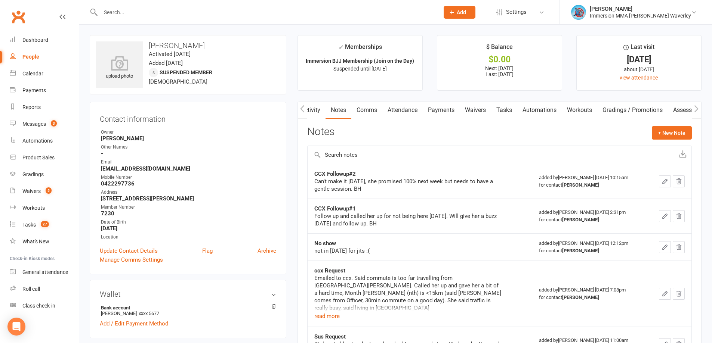
click at [502, 107] on link "Tasks" at bounding box center [504, 110] width 26 height 17
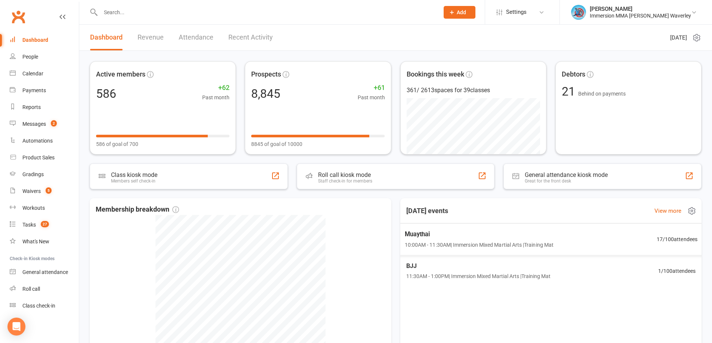
click at [526, 201] on div "[DATE] events View more" at bounding box center [550, 210] width 313 height 25
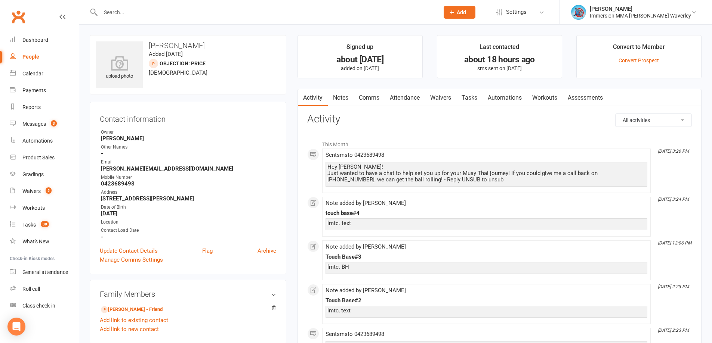
click at [331, 100] on link "Notes" at bounding box center [341, 97] width 26 height 17
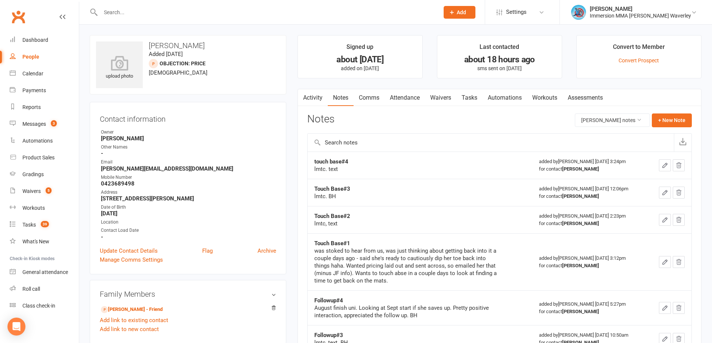
click at [340, 158] on div "touch base#4" at bounding box center [407, 161] width 187 height 7
click at [339, 159] on strong "touch base#4" at bounding box center [331, 161] width 34 height 7
drag, startPoint x: 339, startPoint y: 160, endPoint x: 669, endPoint y: 117, distance: 332.6
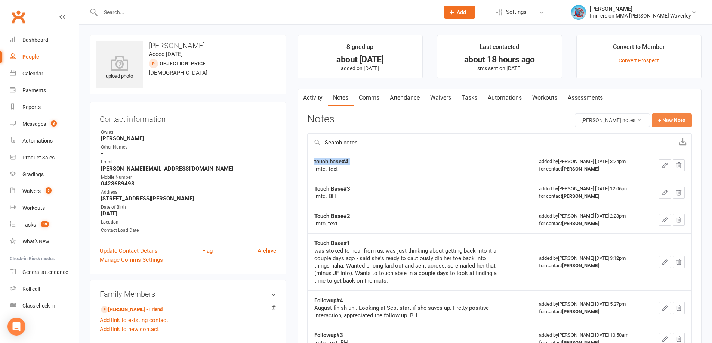
click at [669, 117] on button "+ New Note" at bounding box center [672, 120] width 40 height 13
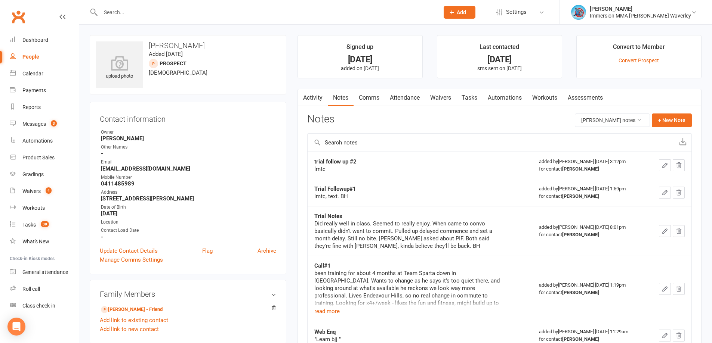
click at [318, 95] on link "Activity" at bounding box center [313, 97] width 30 height 17
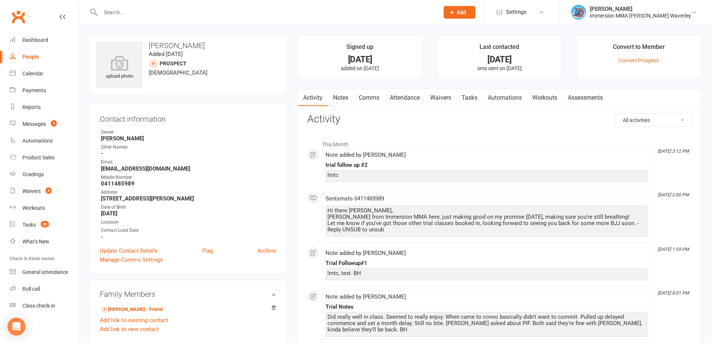
drag, startPoint x: 347, startPoint y: 98, endPoint x: 344, endPoint y: 95, distance: 4.2
click at [347, 97] on link "Notes" at bounding box center [341, 97] width 26 height 17
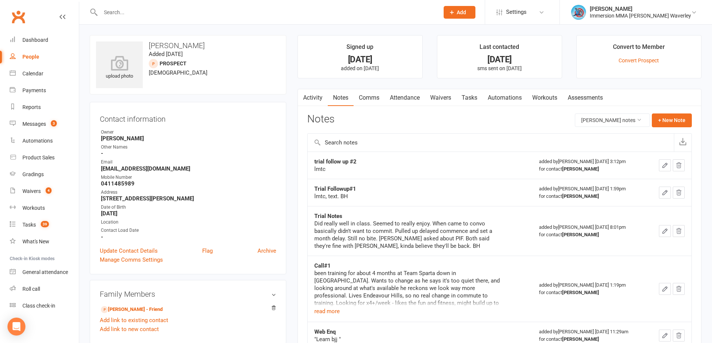
click at [335, 306] on div "been training for about 4 months at Team Sparta down in Cranbourne. Wants to ch…" at bounding box center [407, 288] width 187 height 37
click at [334, 307] on div "been training for about 4 months at Team Sparta down in Cranbourne. Wants to ch…" at bounding box center [407, 288] width 187 height 37
click at [331, 310] on button "read more" at bounding box center [326, 311] width 25 height 9
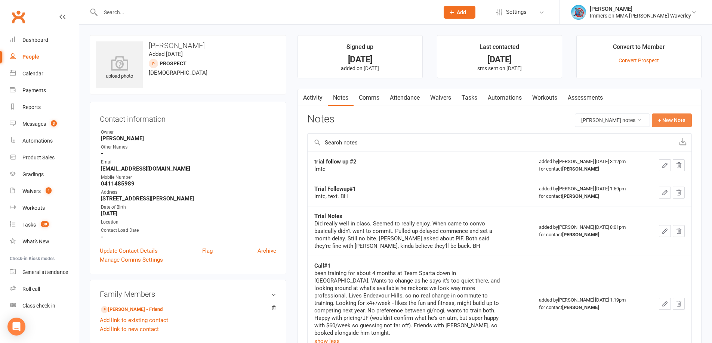
click button "+ New Note"
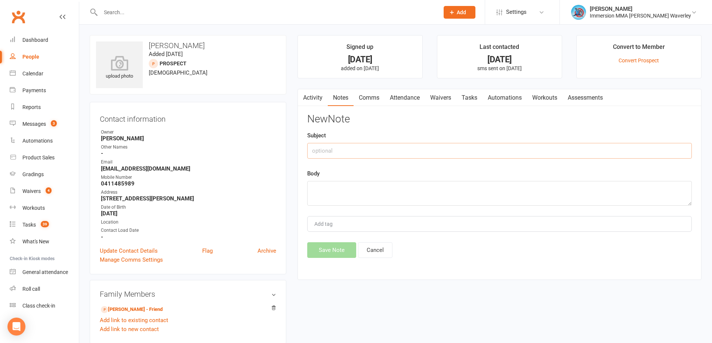
click input "text"
type input "Trial Followup#3"
type textarea "s"
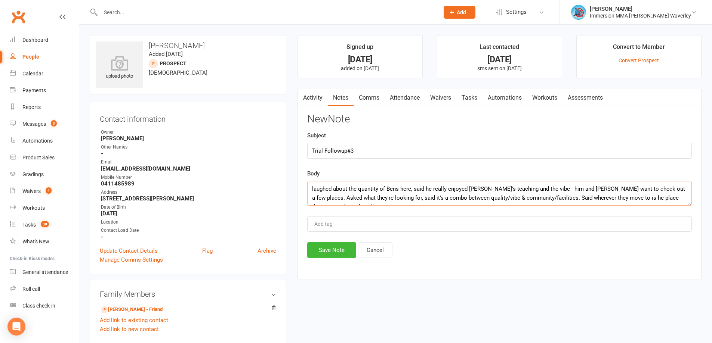
scroll to position [5, 0]
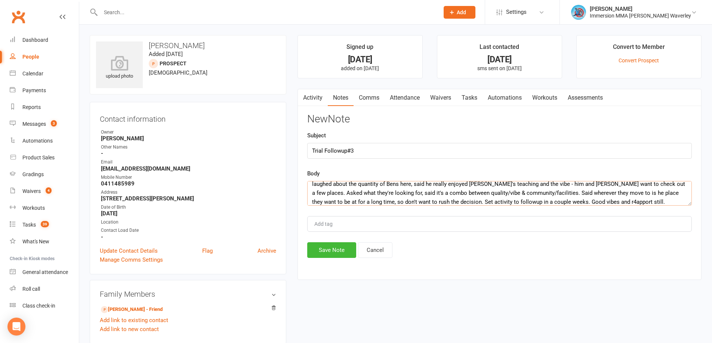
click textarea "laughed about the quantity of Bens here, said he really enjoyed Dave's teaching…"
type textarea "laughed about the quantity of Bens here, said he really enjoyed Dave's teaching…"
click button "Save Note"
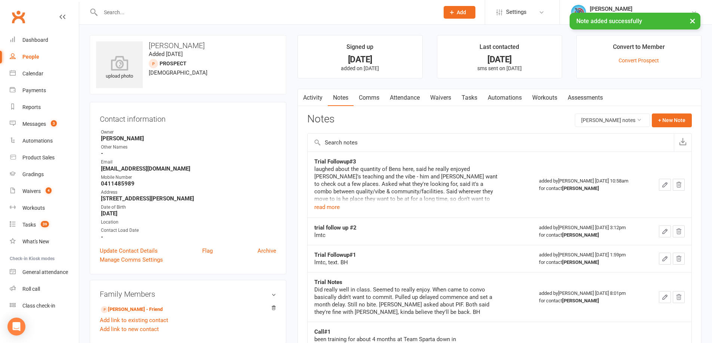
click link "Tasks"
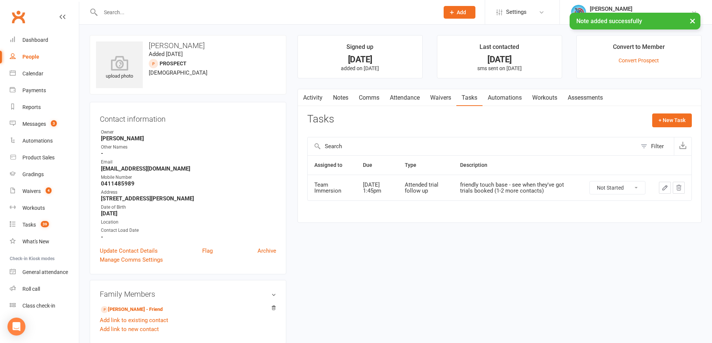
click icon "button"
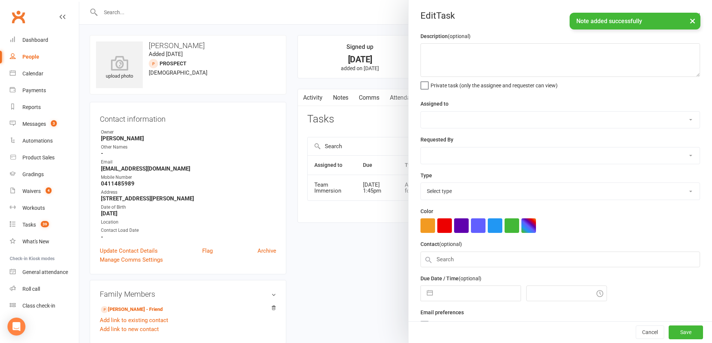
type textarea "friendly touch base - see when they've got trials booked (1-2 more contacts)"
select select "48837"
type input "13 Sep 2025"
type input "1:45pm"
select select "27313"
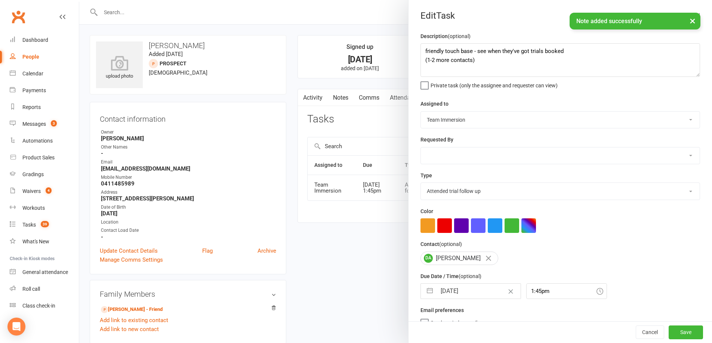
click input "13 Sep 2025"
select select "7"
select select "2025"
select select "8"
select select "2025"
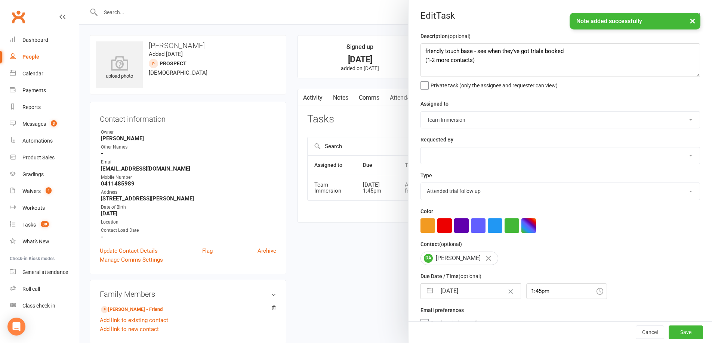
select select "9"
select select "2025"
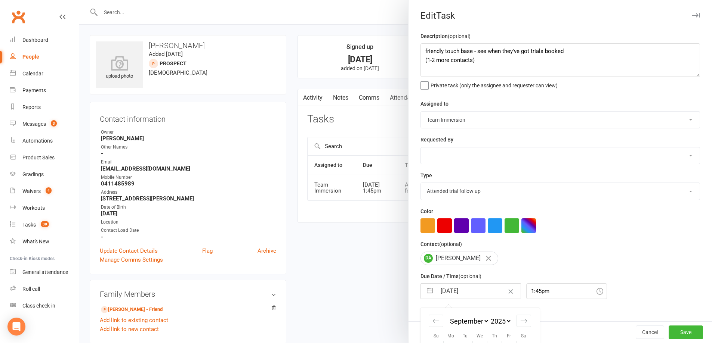
scroll to position [80, 0]
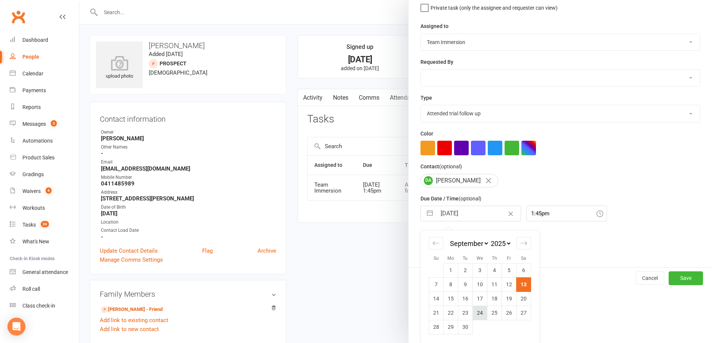
click td "24"
type input "24 Sep 2025"
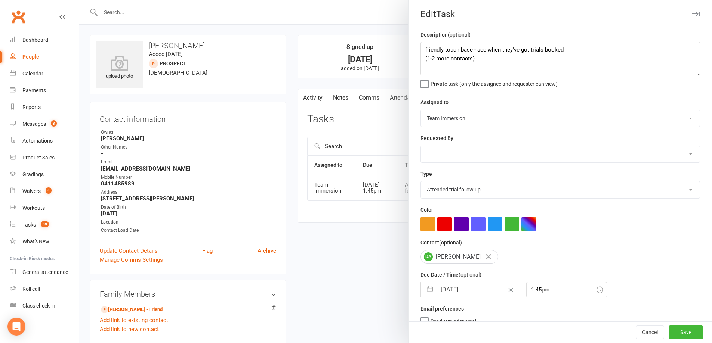
scroll to position [0, 0]
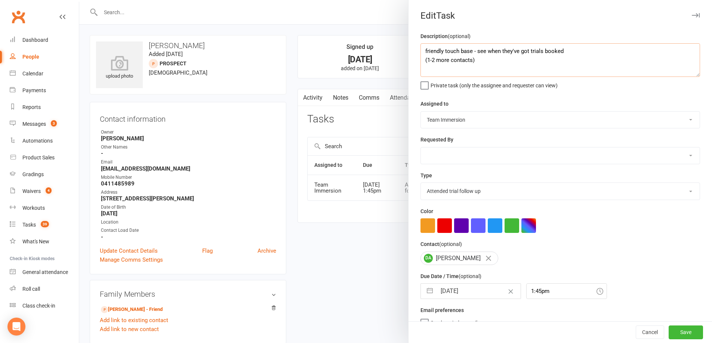
drag, startPoint x: 569, startPoint y: 49, endPoint x: 492, endPoint y: 71, distance: 80.3
click textarea "friendly touch base - see when they've got trials booked (1-2 more contacts)"
drag, startPoint x: 576, startPoint y: 44, endPoint x: 484, endPoint y: 46, distance: 91.9
click textarea "friendly touch base - see when they've got trials booked"
type textarea "friendly touch base - see hown gym search is going"
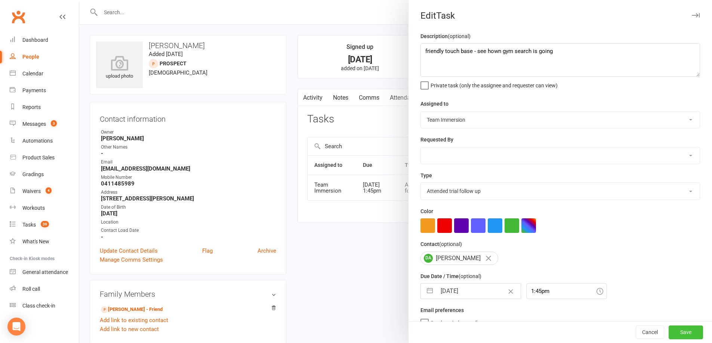
click button "Save"
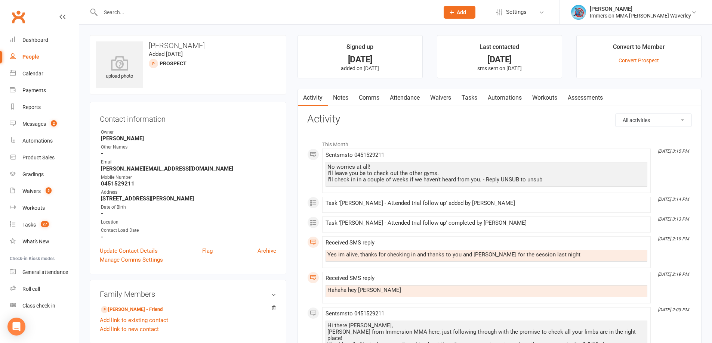
click at [474, 94] on link "Tasks" at bounding box center [469, 97] width 26 height 17
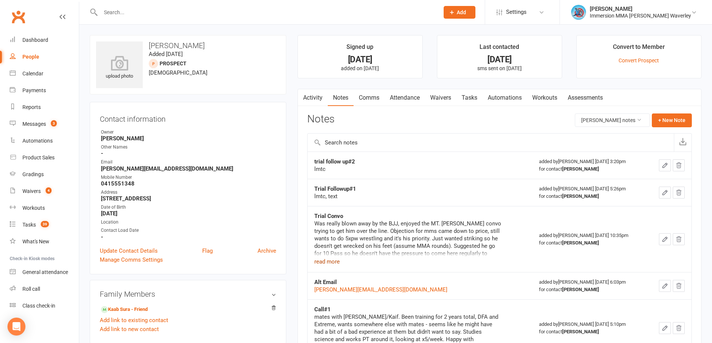
click at [334, 259] on button "read more" at bounding box center [326, 261] width 25 height 9
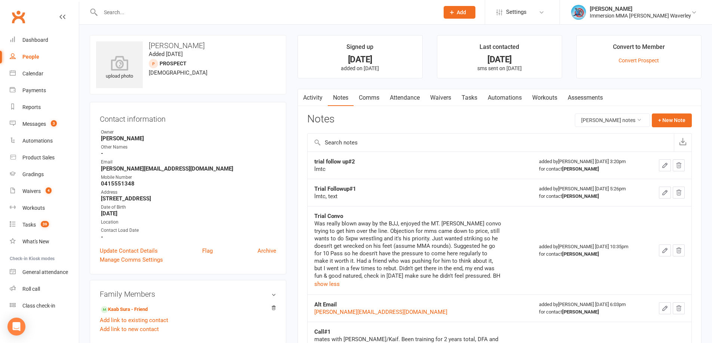
click at [550, 216] on td "added by [PERSON_NAME] [DATE] 10:35pm for contact [PERSON_NAME]" at bounding box center [589, 250] width 115 height 89
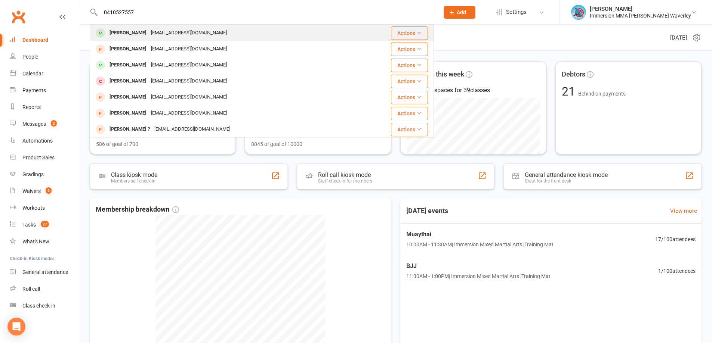
type input "0410527557"
click at [128, 34] on div "[PERSON_NAME]" at bounding box center [127, 33] width 41 height 11
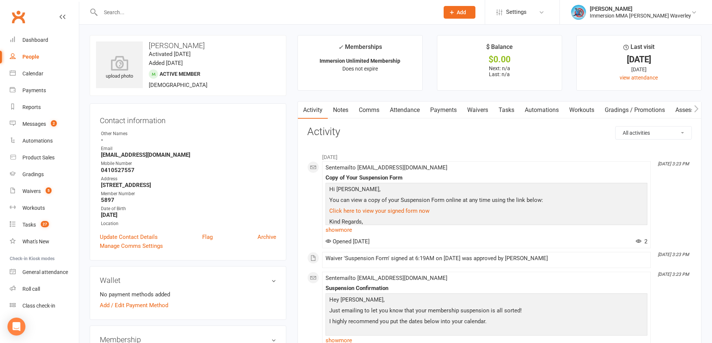
click at [477, 112] on link "Waivers" at bounding box center [477, 110] width 31 height 17
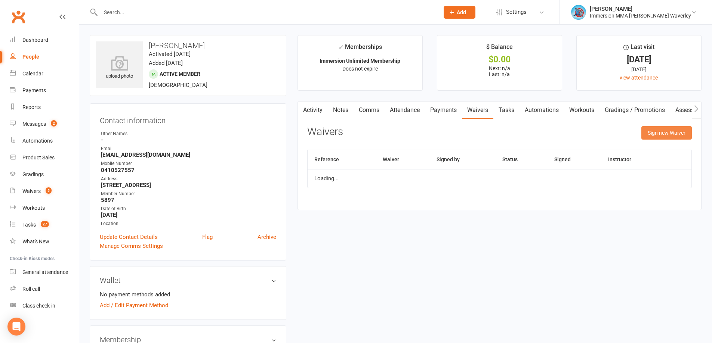
click at [652, 139] on button "Sign new Waiver" at bounding box center [666, 132] width 50 height 13
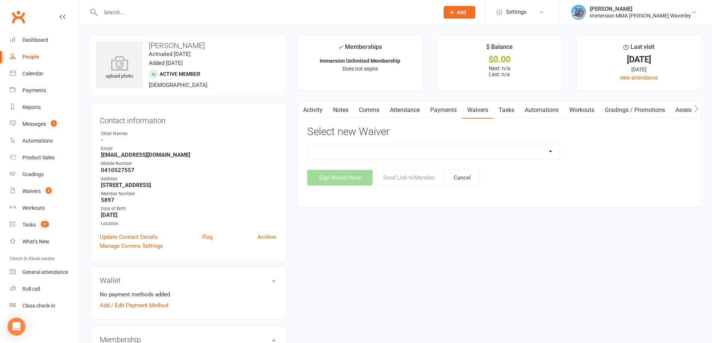
click at [324, 149] on select "Cancellation Form Immersion 10 Class Pass Form Immersion 10 Class Pass Form (Pa…" at bounding box center [433, 151] width 252 height 15
select select "10639"
click at [307, 144] on select "Cancellation Form Immersion 10 Class Pass Form Immersion 10 Class Pass Form (Pa…" at bounding box center [433, 151] width 252 height 15
click at [413, 184] on button "Send Link to Member" at bounding box center [408, 178] width 69 height 16
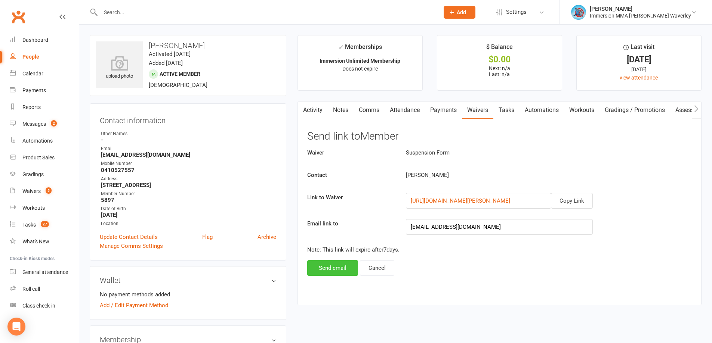
click at [331, 261] on button "Send email" at bounding box center [332, 268] width 51 height 16
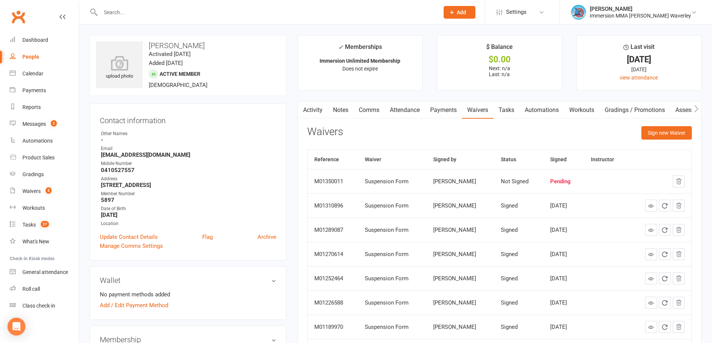
click at [341, 107] on link "Notes" at bounding box center [341, 110] width 26 height 17
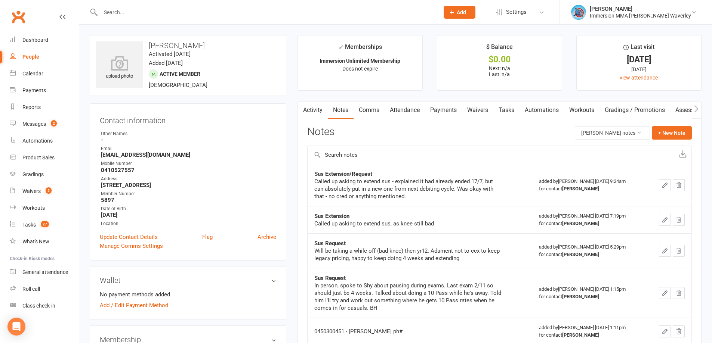
click at [504, 104] on link "Tasks" at bounding box center [506, 110] width 26 height 17
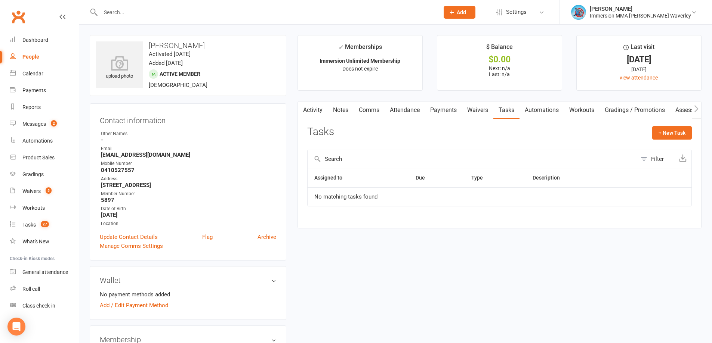
click at [324, 110] on link "Activity" at bounding box center [313, 110] width 30 height 17
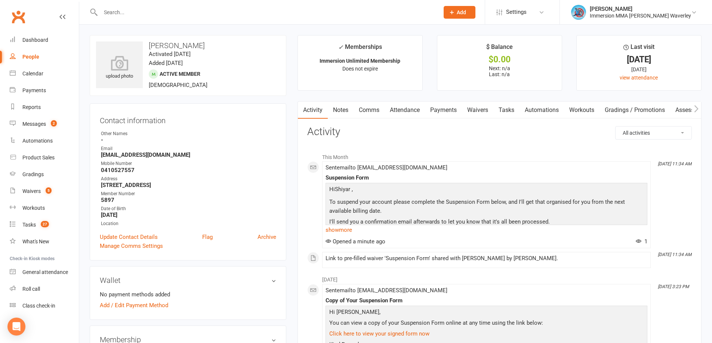
click at [349, 114] on link "Notes" at bounding box center [341, 110] width 26 height 17
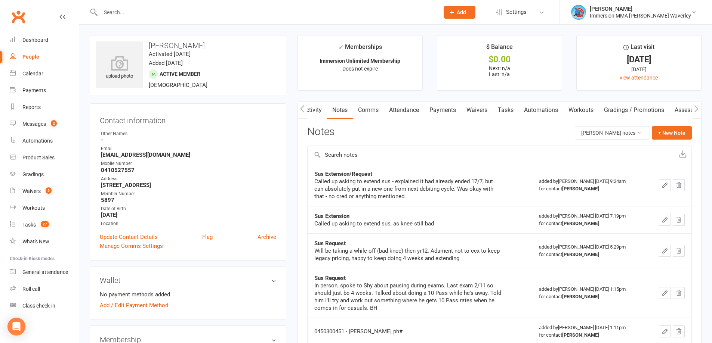
click at [684, 122] on div "Activity Notes Comms Attendance Payments Waivers Tasks Automations Workouts Gra…" at bounding box center [499, 281] width 404 height 360
click at [662, 132] on button "+ New Note" at bounding box center [672, 132] width 40 height 13
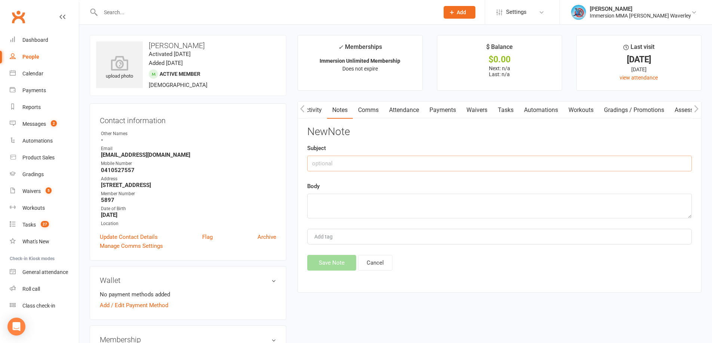
click at [339, 165] on input "text" at bounding box center [499, 164] width 384 height 16
type input "Sus Request"
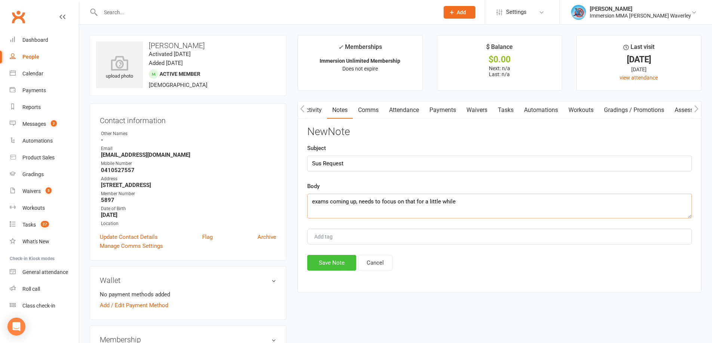
type textarea "exams coming up, needs to focus on that for a little while"
drag, startPoint x: 336, startPoint y: 262, endPoint x: 346, endPoint y: 273, distance: 15.6
click at [337, 262] on button "Save Note" at bounding box center [331, 263] width 49 height 16
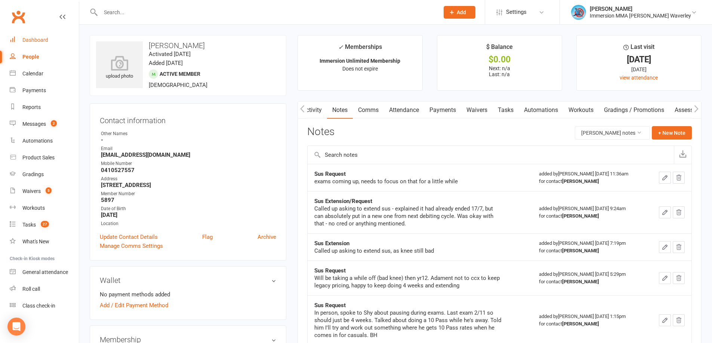
click at [35, 42] on div "Dashboard" at bounding box center [35, 40] width 26 height 6
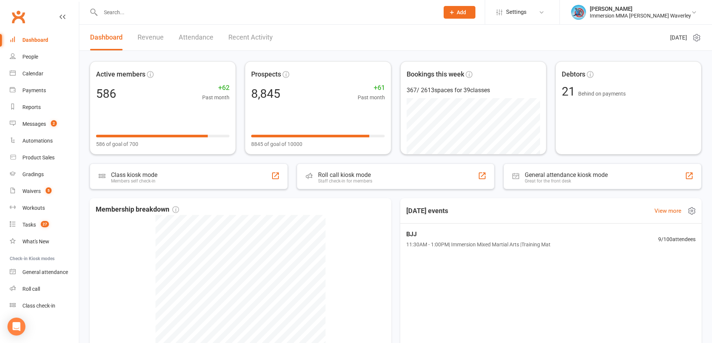
click at [519, 213] on div "Today's events View more" at bounding box center [550, 210] width 313 height 25
click at [497, 207] on div "Today's events View more" at bounding box center [550, 210] width 313 height 25
click at [163, 16] on input "text" at bounding box center [265, 12] width 335 height 10
paste input "furqanahmedjan01@gmail.com"
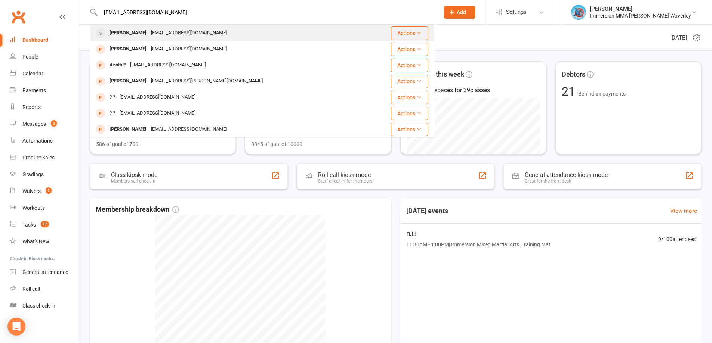
type input "furqanahmedjan01@gmail.com"
click at [140, 33] on div "Furqan Ahmed" at bounding box center [127, 33] width 41 height 11
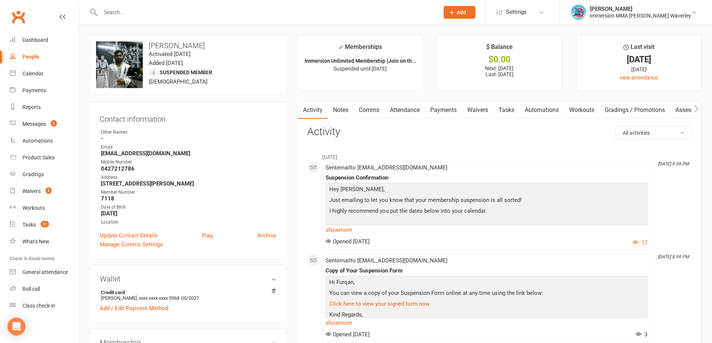
click at [482, 117] on link "Waivers" at bounding box center [477, 110] width 31 height 17
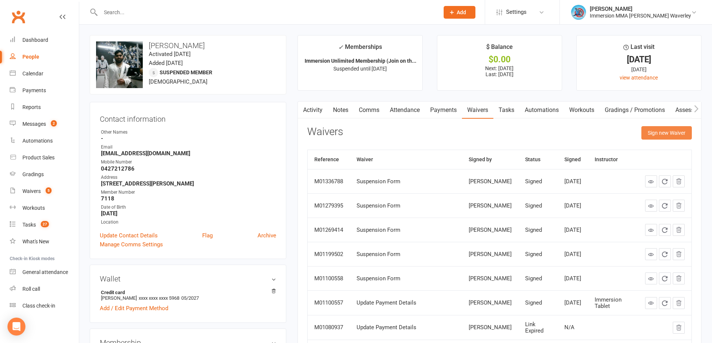
click at [673, 135] on button "Sign new Waiver" at bounding box center [666, 132] width 50 height 13
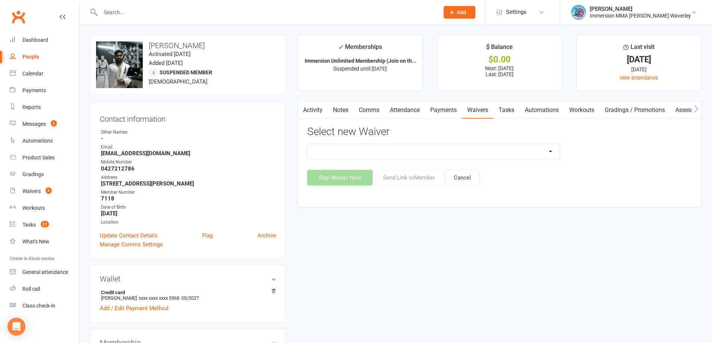
click at [361, 156] on select "Cancellation Form Immersion 10 Class Pass Form Immersion 10 Class Pass Form (Pa…" at bounding box center [433, 151] width 252 height 15
select select "10639"
click at [307, 144] on select "Cancellation Form Immersion 10 Class Pass Form Immersion 10 Class Pass Form (Pa…" at bounding box center [433, 151] width 252 height 15
click at [417, 183] on button "Send Link to Member" at bounding box center [408, 178] width 69 height 16
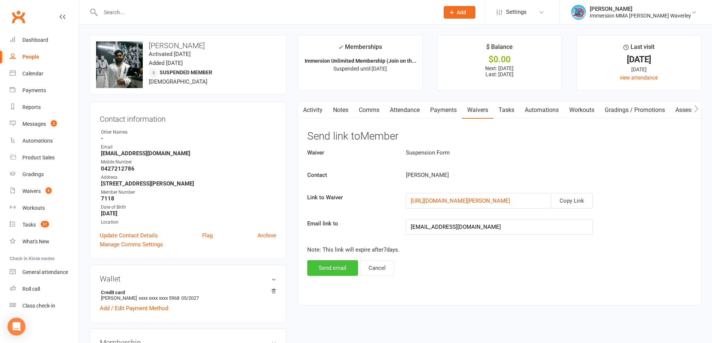
click at [343, 266] on button "Send email" at bounding box center [332, 268] width 51 height 16
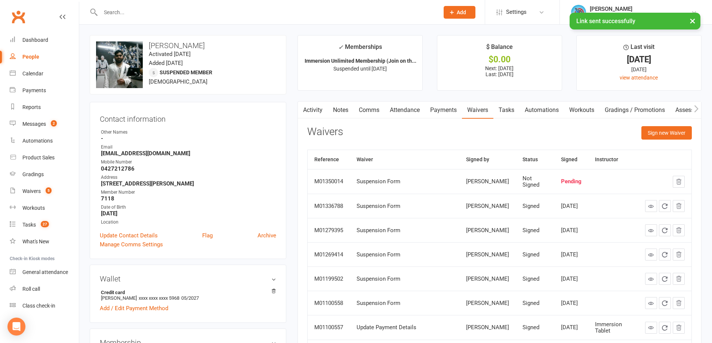
click at [328, 105] on link "Notes" at bounding box center [341, 110] width 26 height 17
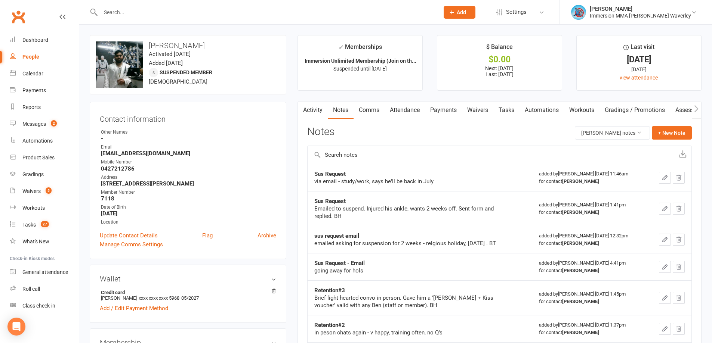
click at [523, 143] on div "Notes Furqan Ahmed's notes + New Note" at bounding box center [499, 135] width 384 height 19
click at [666, 130] on button "+ New Note" at bounding box center [672, 132] width 40 height 13
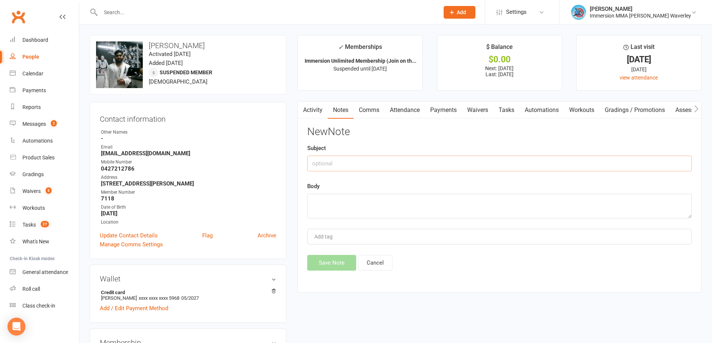
drag, startPoint x: 386, startPoint y: 169, endPoint x: 397, endPoint y: 180, distance: 15.6
click at [390, 174] on div "New Note Subject Body Add tag Save Note Cancel" at bounding box center [499, 198] width 384 height 145
type input "Sus Request"
type textarea "still on placement"
click at [334, 259] on button "Save Note" at bounding box center [331, 263] width 49 height 16
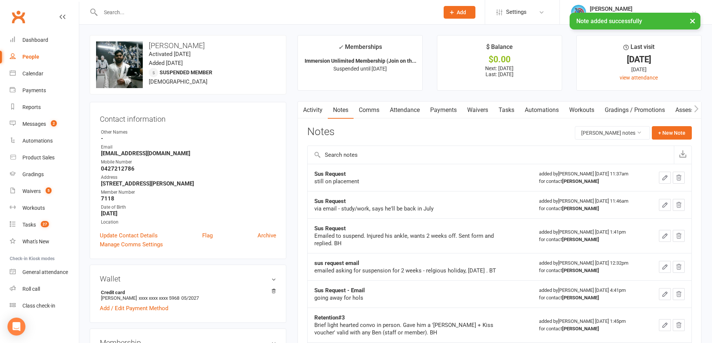
click at [529, 129] on div "Notes Furqan Ahmed's notes + New Note" at bounding box center [499, 135] width 384 height 19
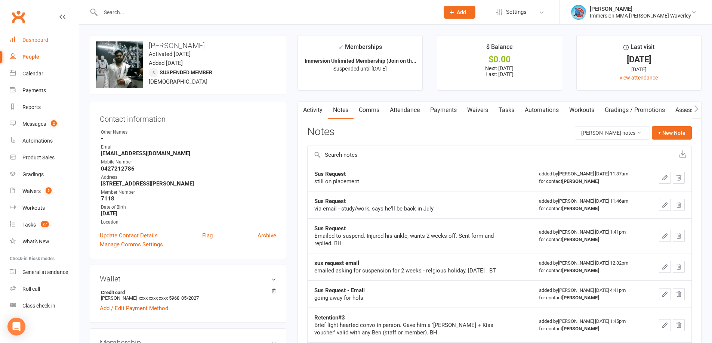
click at [39, 47] on link "Dashboard" at bounding box center [44, 40] width 69 height 17
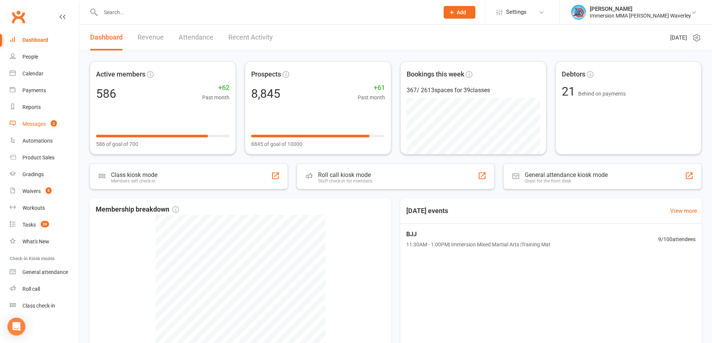
drag, startPoint x: 49, startPoint y: 120, endPoint x: 59, endPoint y: 123, distance: 10.4
click at [49, 120] on link "Messages 3" at bounding box center [44, 124] width 69 height 17
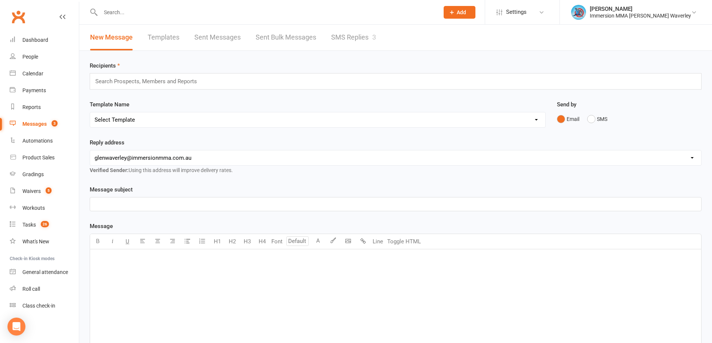
click at [364, 35] on link "SMS Replies 3" at bounding box center [353, 38] width 45 height 26
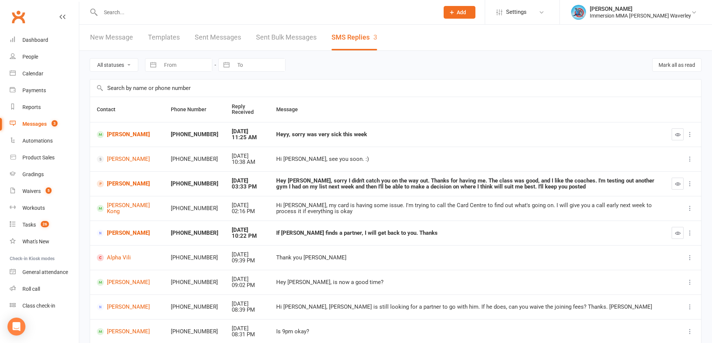
click at [677, 132] on icon "button" at bounding box center [678, 135] width 6 height 6
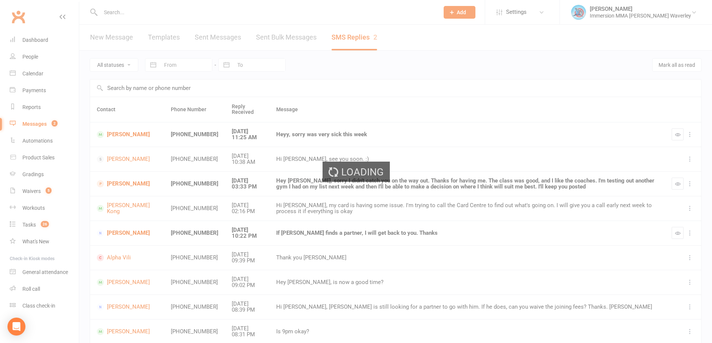
click at [112, 133] on div "Loading" at bounding box center [356, 171] width 712 height 343
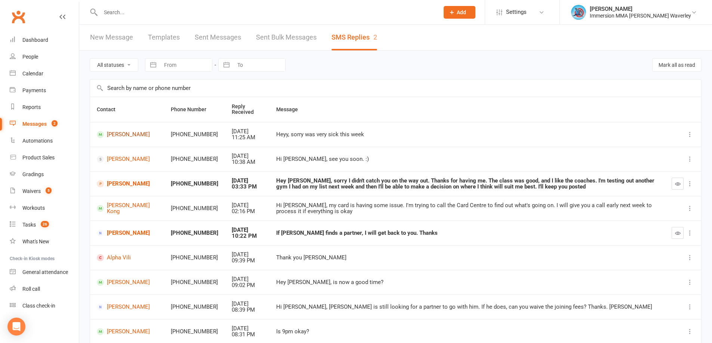
click at [112, 133] on link "[PERSON_NAME]" at bounding box center [127, 134] width 61 height 7
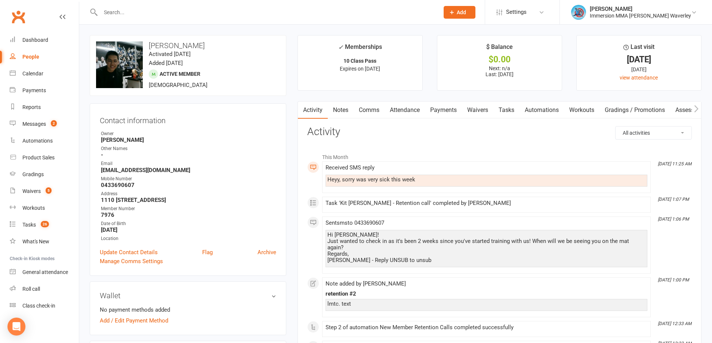
click at [505, 110] on link "Tasks" at bounding box center [506, 110] width 26 height 17
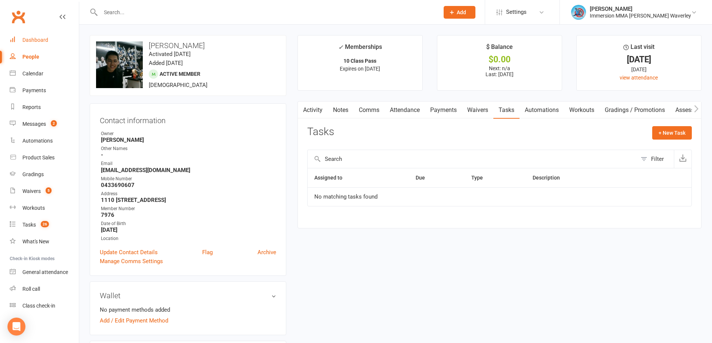
click at [57, 41] on link "Dashboard" at bounding box center [44, 40] width 69 height 17
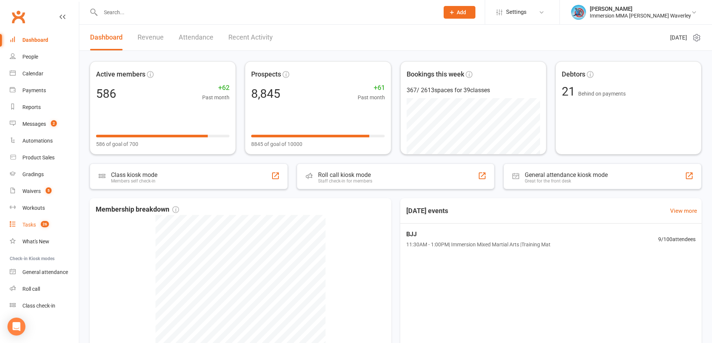
click at [50, 219] on link "Tasks 26" at bounding box center [44, 225] width 69 height 17
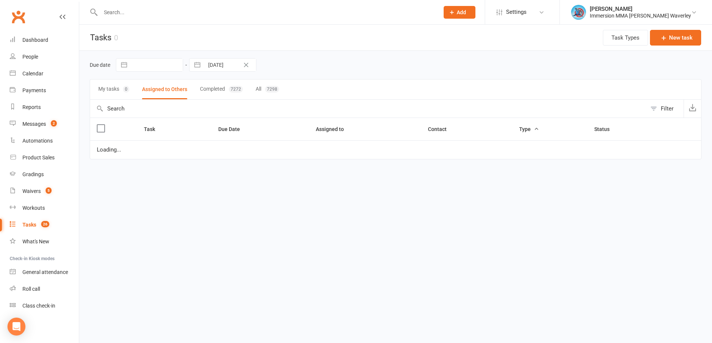
select select "started"
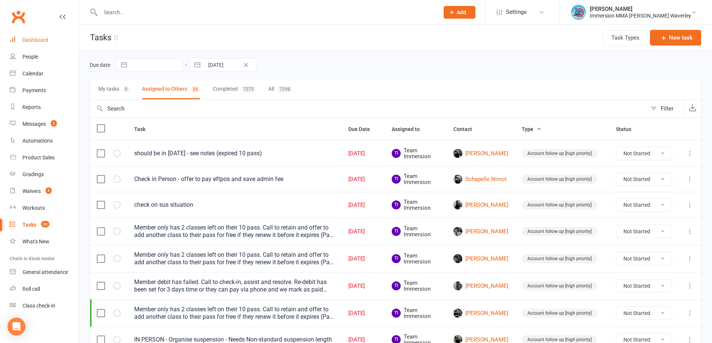
click at [23, 38] on div "Dashboard" at bounding box center [35, 40] width 26 height 6
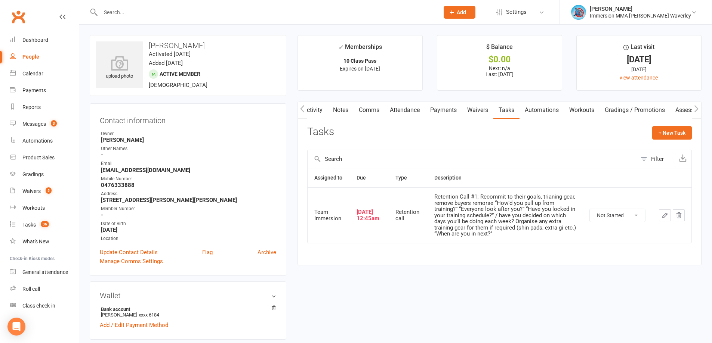
scroll to position [0, 0]
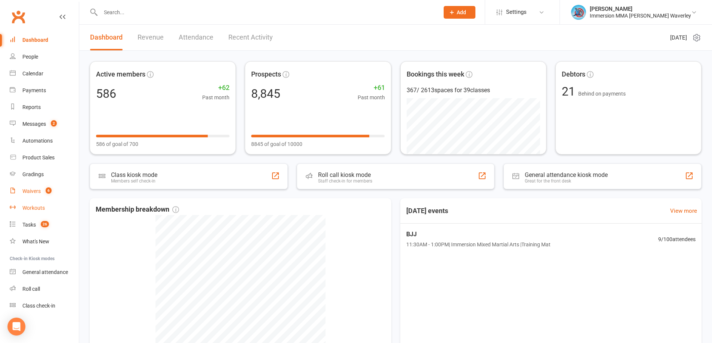
drag, startPoint x: 29, startPoint y: 193, endPoint x: 39, endPoint y: 201, distance: 12.8
click at [30, 193] on div "Waivers" at bounding box center [31, 191] width 18 height 6
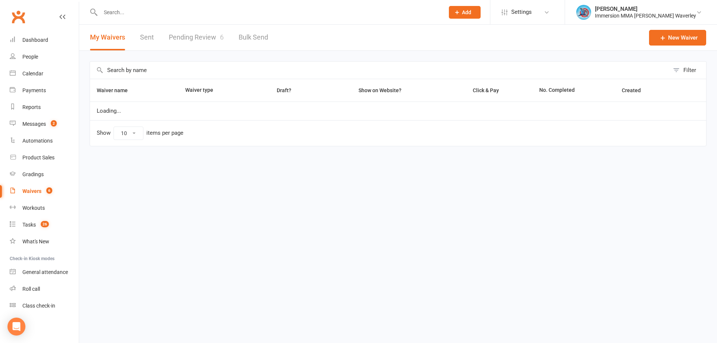
click at [211, 30] on link "Pending Review 6" at bounding box center [196, 38] width 55 height 26
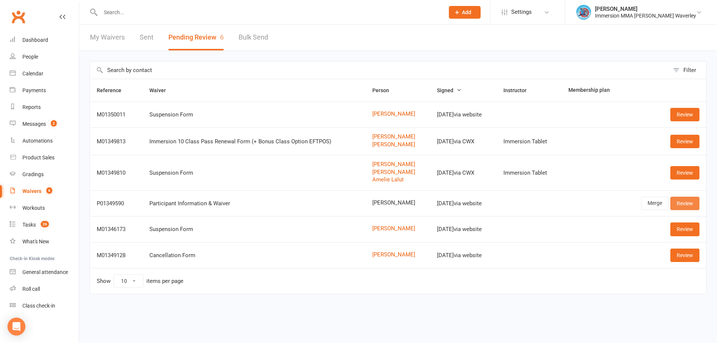
click at [691, 204] on link "Review" at bounding box center [685, 203] width 29 height 13
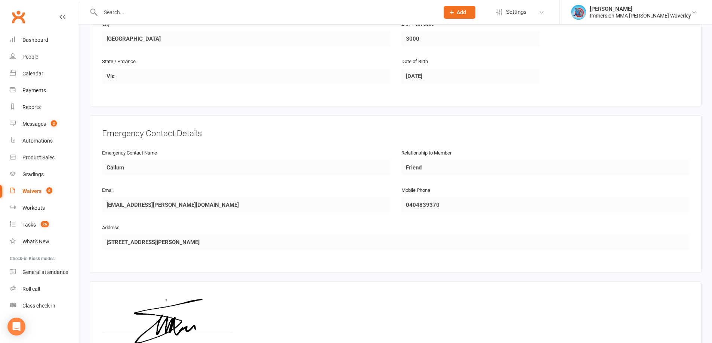
scroll to position [332, 0]
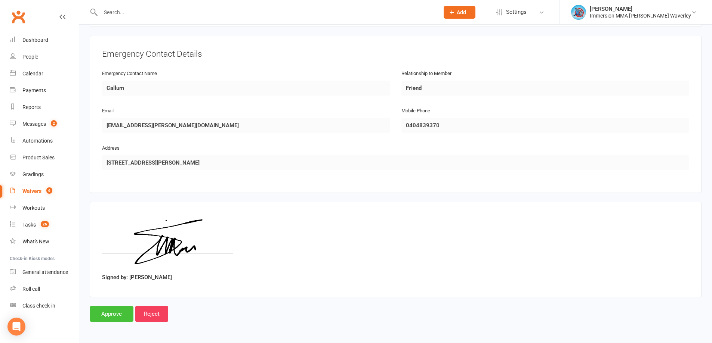
click at [99, 310] on input "Approve" at bounding box center [112, 314] width 44 height 16
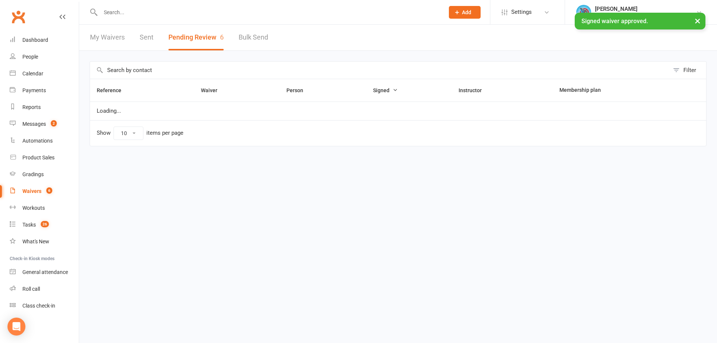
drag, startPoint x: 145, startPoint y: 17, endPoint x: 148, endPoint y: 10, distance: 7.2
click at [146, 13] on div "× Signed waiver approved." at bounding box center [354, 13] width 708 height 0
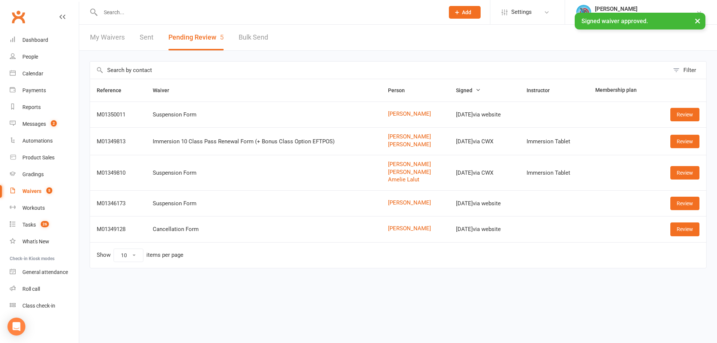
click at [148, 10] on input "text" at bounding box center [268, 12] width 341 height 10
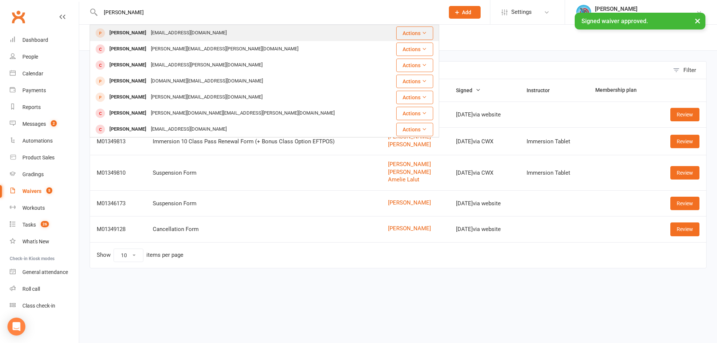
type input "[PERSON_NAME]"
click at [149, 34] on div "[EMAIL_ADDRESS][DOMAIN_NAME]" at bounding box center [189, 33] width 80 height 11
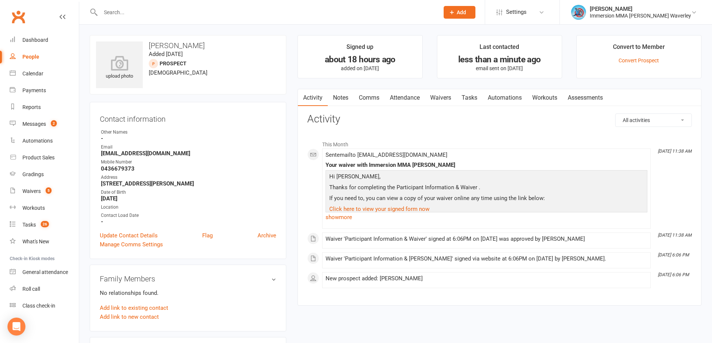
click at [343, 99] on link "Notes" at bounding box center [341, 97] width 26 height 17
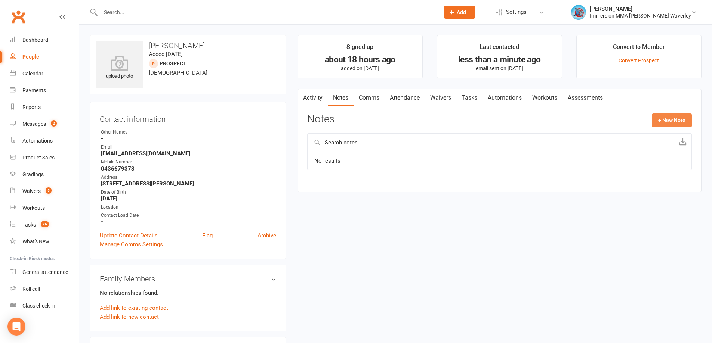
click at [669, 120] on button "+ New Note" at bounding box center [672, 120] width 40 height 13
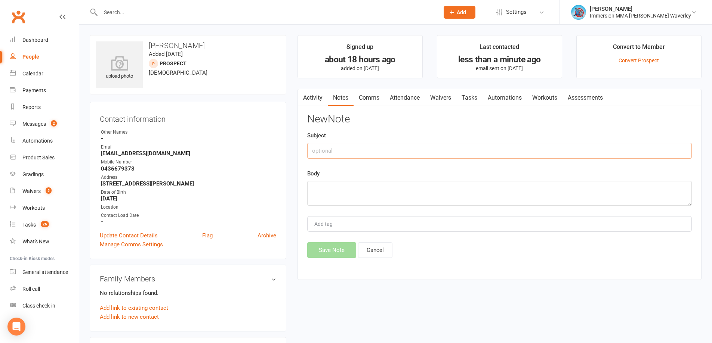
click at [332, 147] on input "text" at bounding box center [499, 151] width 384 height 16
click at [383, 157] on input "Dominance" at bounding box center [499, 151] width 384 height 16
type input "Dominance Drop-in"
type textarea "open mat"
drag, startPoint x: 329, startPoint y: 250, endPoint x: 339, endPoint y: 264, distance: 17.9
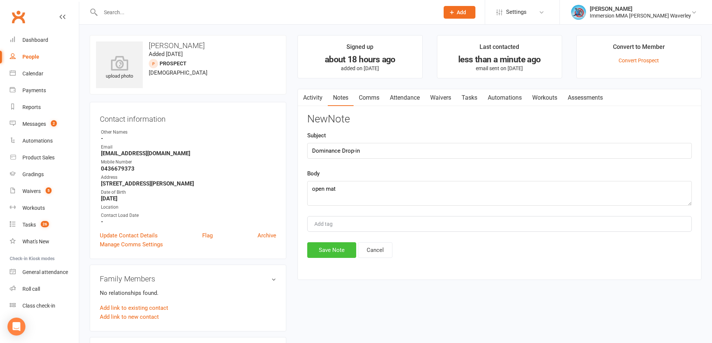
click at [329, 250] on button "Save Note" at bounding box center [331, 250] width 49 height 16
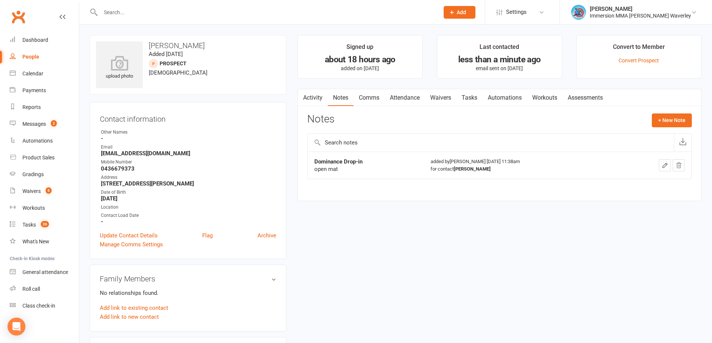
click at [470, 100] on link "Tasks" at bounding box center [469, 97] width 26 height 17
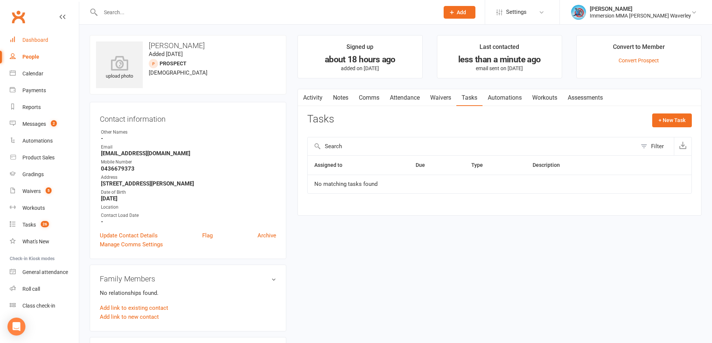
click at [35, 37] on div "Dashboard" at bounding box center [35, 40] width 26 height 6
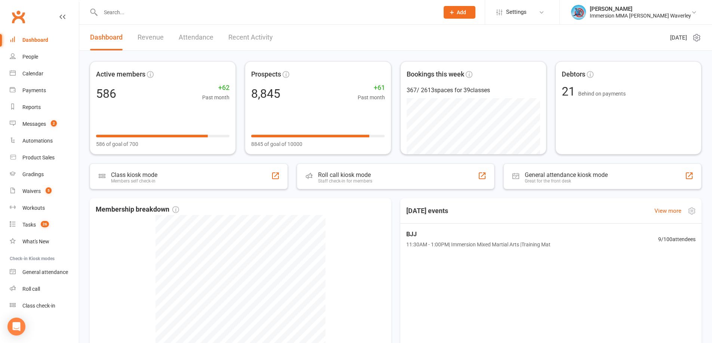
click at [514, 215] on div "[DATE] events View more" at bounding box center [550, 210] width 313 height 25
click at [49, 228] on count-badge "26" at bounding box center [43, 225] width 12 height 6
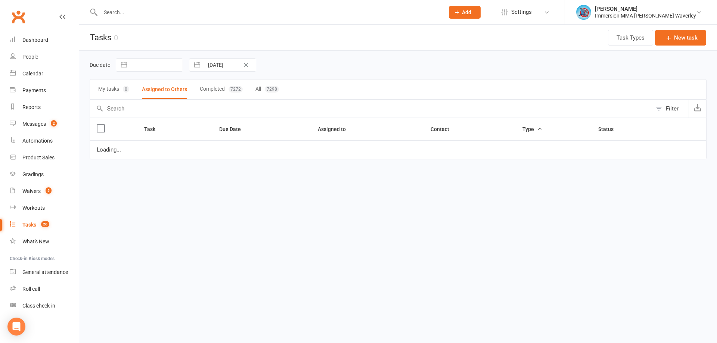
select select "started"
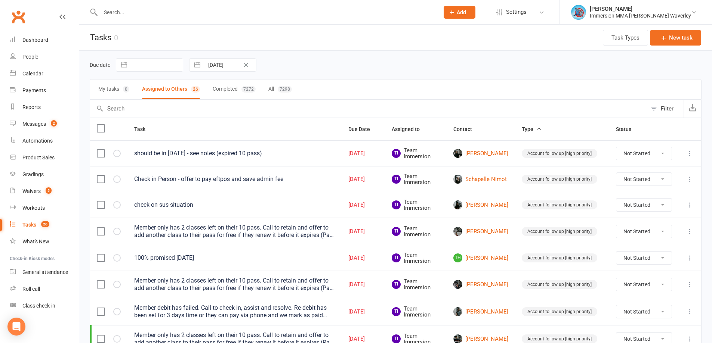
click at [126, 10] on input "text" at bounding box center [265, 12] width 335 height 10
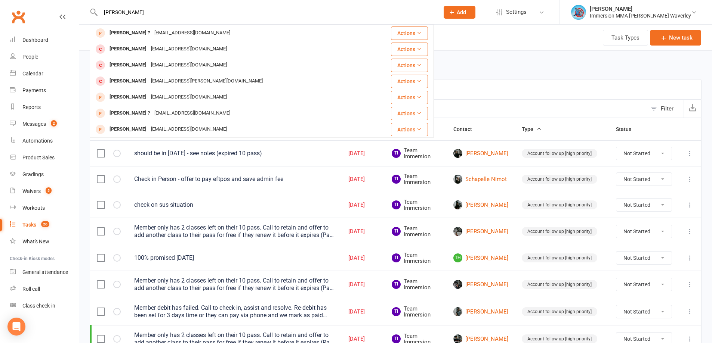
type input "[PERSON_NAME]"
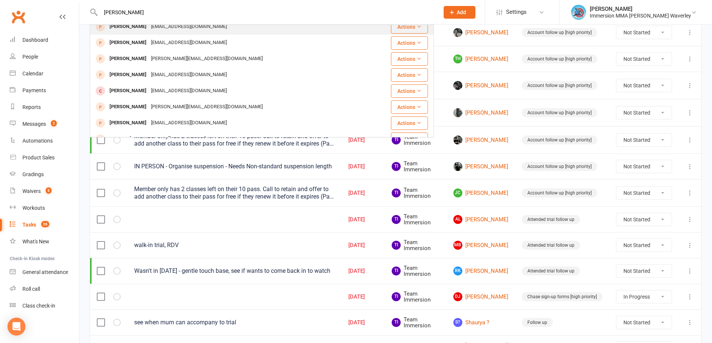
scroll to position [100, 0]
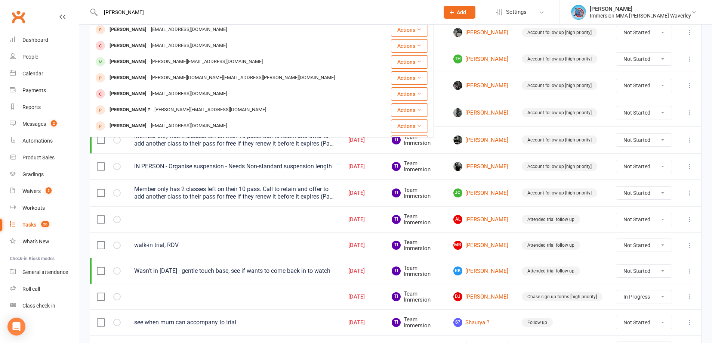
click at [199, 66] on div "[PERSON_NAME][EMAIL_ADDRESS][DOMAIN_NAME]" at bounding box center [207, 61] width 116 height 11
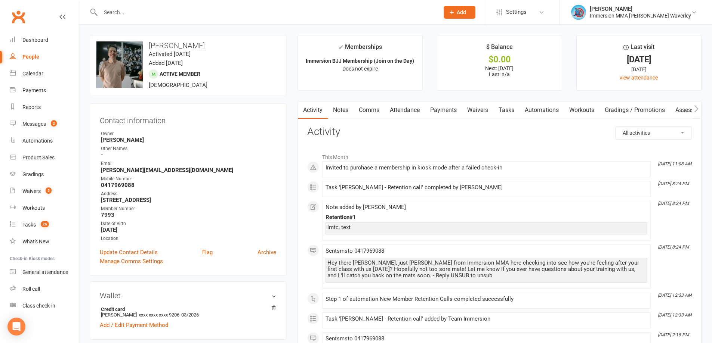
click at [344, 102] on link "Notes" at bounding box center [341, 110] width 26 height 17
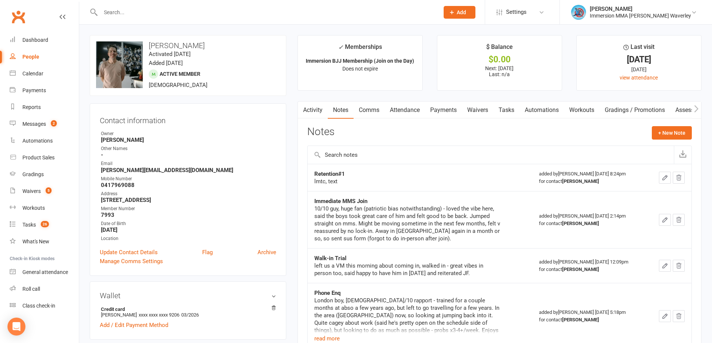
click at [525, 141] on div "Notes + New Note" at bounding box center [499, 135] width 384 height 19
click at [37, 43] on div "Dashboard" at bounding box center [35, 40] width 26 height 6
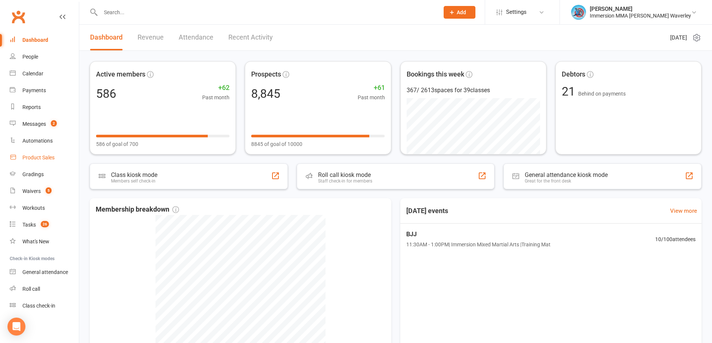
click at [36, 156] on div "Product Sales" at bounding box center [38, 158] width 32 height 6
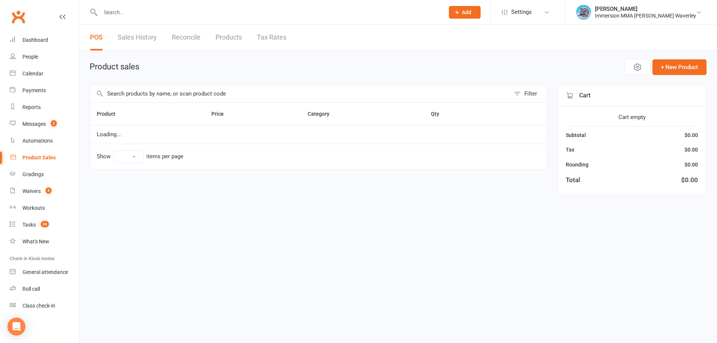
select select "100"
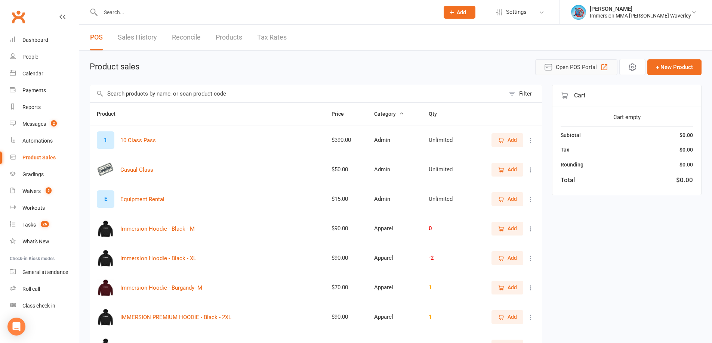
drag, startPoint x: 595, startPoint y: 67, endPoint x: 607, endPoint y: 78, distance: 16.9
click at [594, 67] on span "Open POS Portal" at bounding box center [576, 67] width 41 height 9
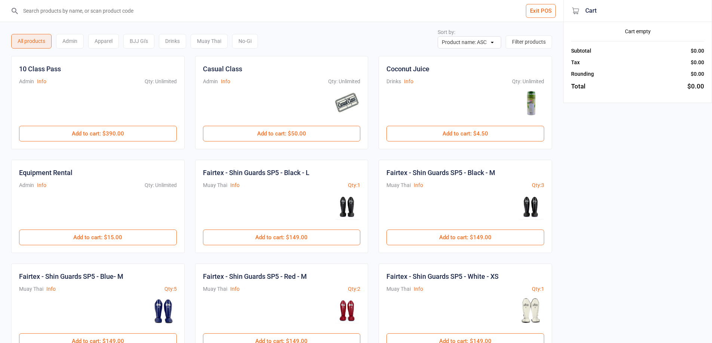
click at [142, 40] on div "BJJ Gi's" at bounding box center [138, 41] width 31 height 15
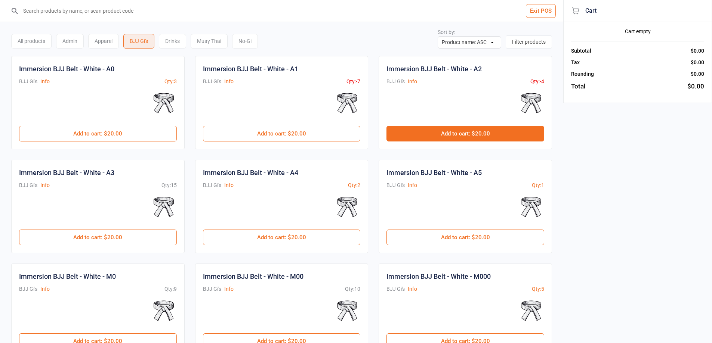
click at [462, 127] on button "Add to cart : $20.00" at bounding box center [465, 134] width 158 height 16
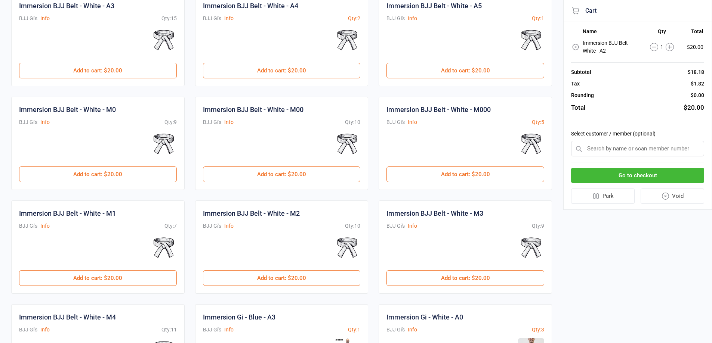
scroll to position [262, 0]
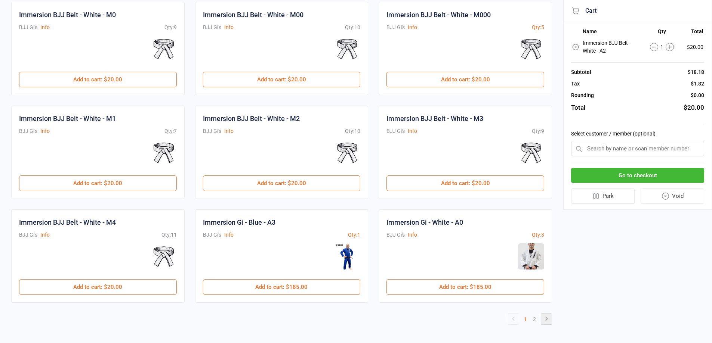
click at [550, 321] on icon at bounding box center [546, 319] width 9 height 9
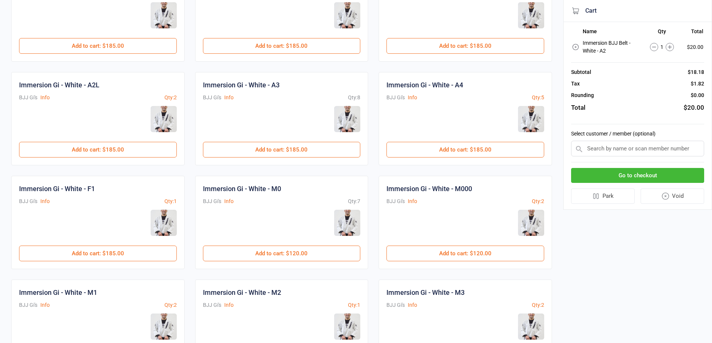
scroll to position [0, 0]
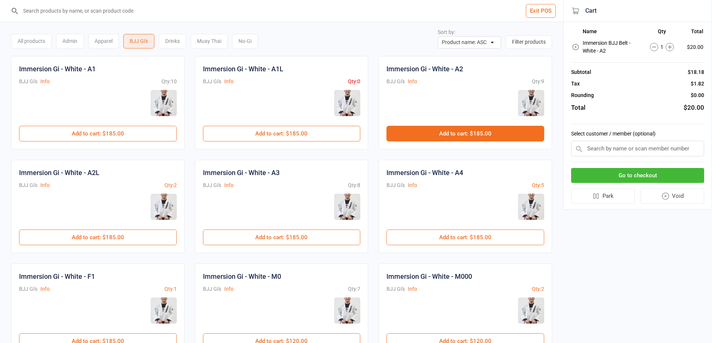
click at [459, 137] on button "Add to cart : $185.00" at bounding box center [465, 134] width 158 height 16
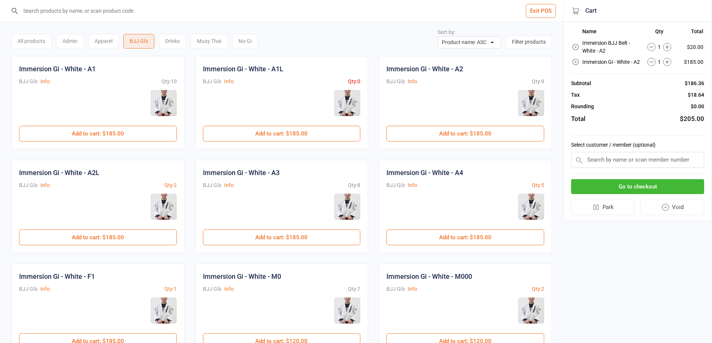
click at [657, 165] on input "text" at bounding box center [637, 160] width 133 height 16
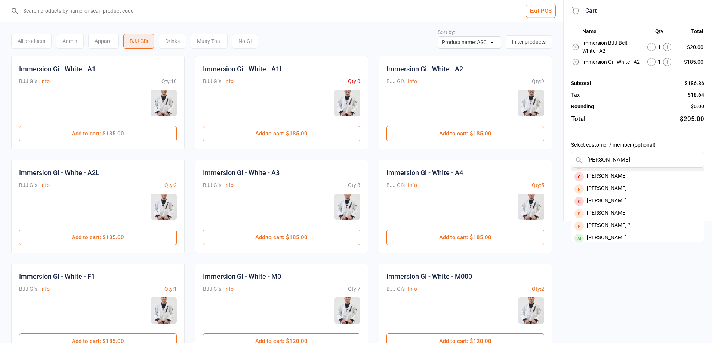
scroll to position [49, 0]
type input "[PERSON_NAME]"
click at [626, 228] on div "[PERSON_NAME]" at bounding box center [637, 223] width 132 height 12
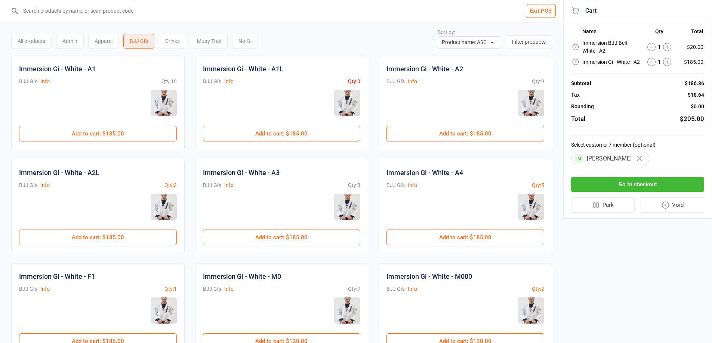
click at [653, 189] on button "Go to checkout" at bounding box center [637, 184] width 133 height 15
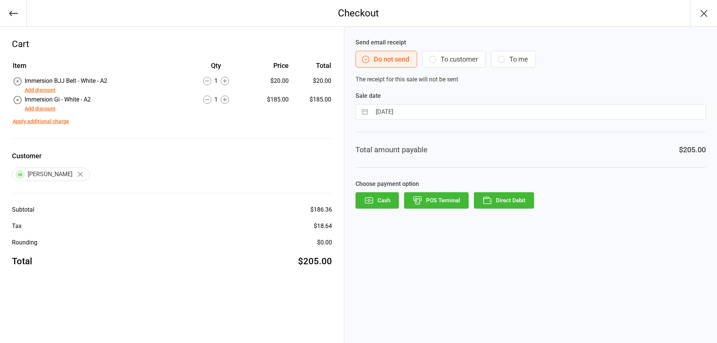
click at [436, 197] on button "POS Terminal" at bounding box center [436, 200] width 65 height 16
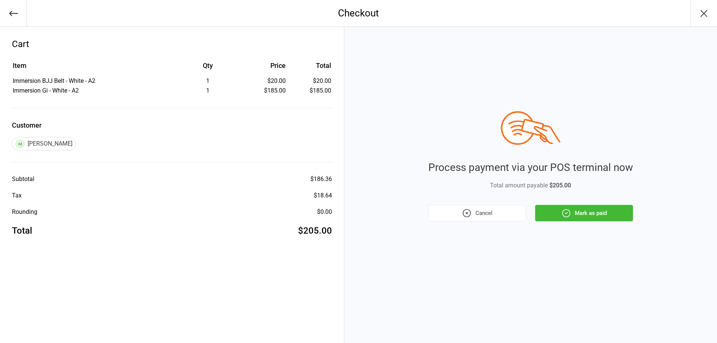
click at [614, 203] on div "Process payment via your POS terminal now Total amount payable $205.00 Cancel M…" at bounding box center [531, 166] width 205 height 110
click at [602, 214] on button "Mark as paid" at bounding box center [584, 213] width 98 height 16
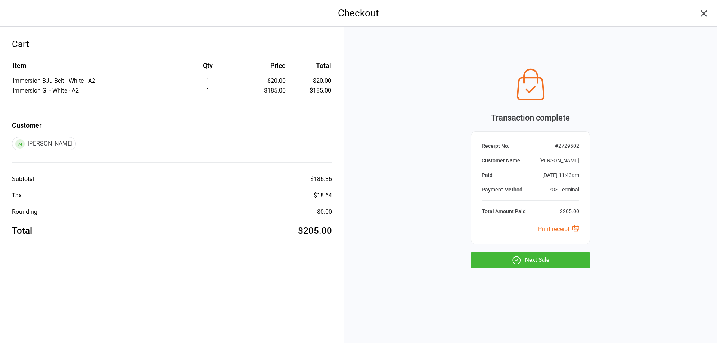
click at [703, 10] on icon "button" at bounding box center [704, 13] width 12 height 12
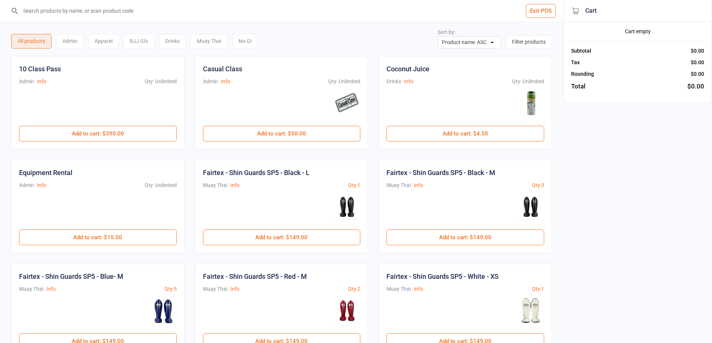
click at [547, 7] on button "Exit POS" at bounding box center [541, 11] width 30 height 14
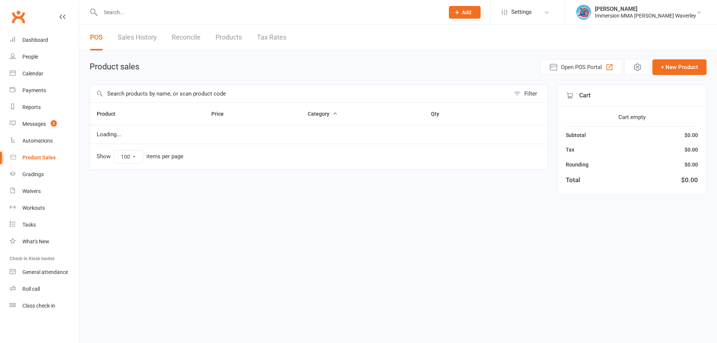
select select "100"
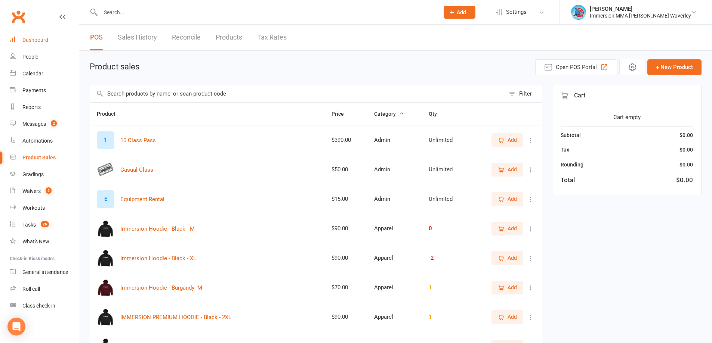
click at [46, 37] on div "Dashboard" at bounding box center [35, 40] width 26 height 6
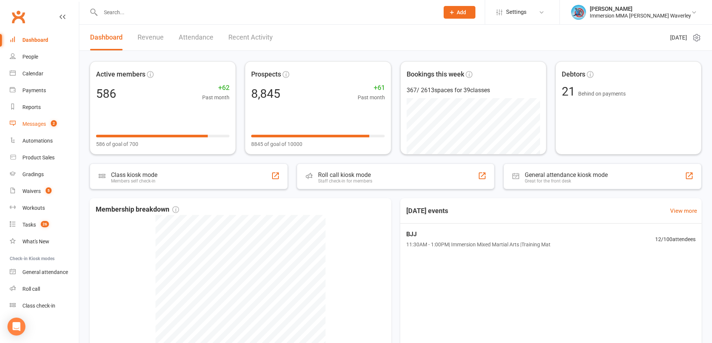
click at [52, 131] on link "Messages 2" at bounding box center [44, 124] width 69 height 17
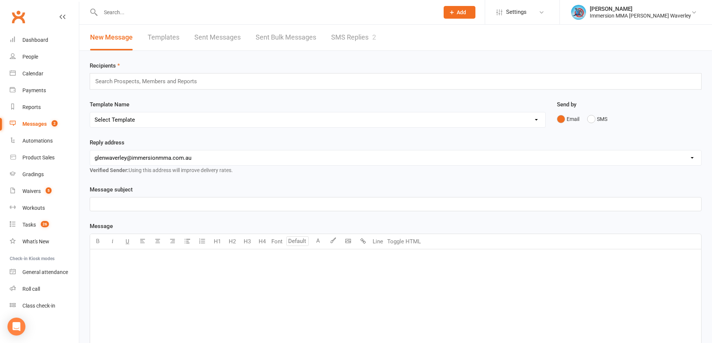
click at [365, 41] on link "SMS Replies 2" at bounding box center [353, 38] width 45 height 26
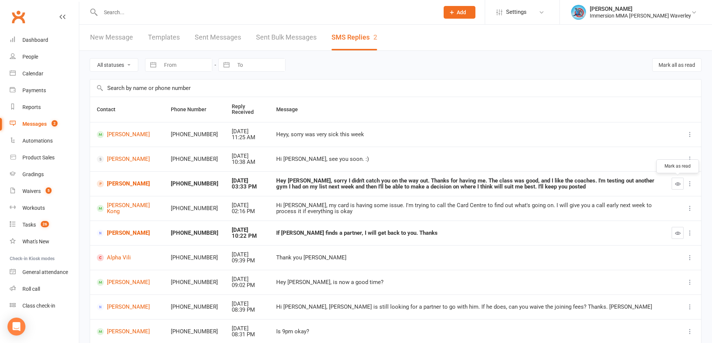
click at [675, 183] on icon "button" at bounding box center [678, 184] width 6 height 6
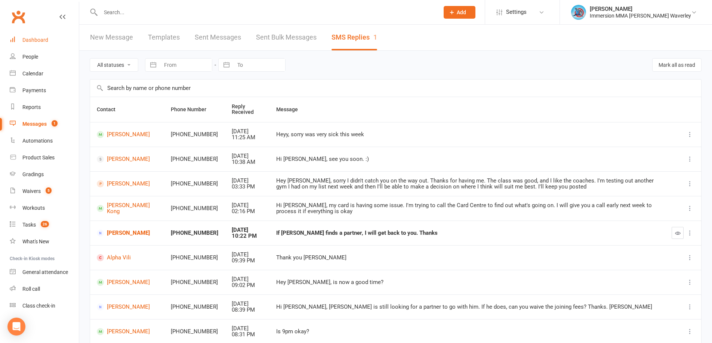
drag, startPoint x: 28, startPoint y: 34, endPoint x: 58, endPoint y: 25, distance: 30.5
click at [29, 34] on link "Dashboard" at bounding box center [44, 40] width 69 height 17
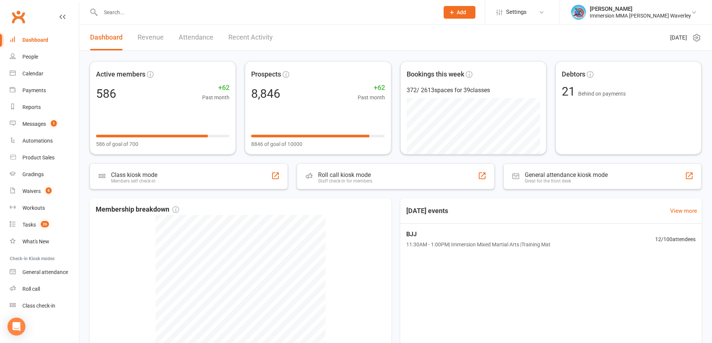
click at [455, 12] on icon at bounding box center [451, 12] width 7 height 7
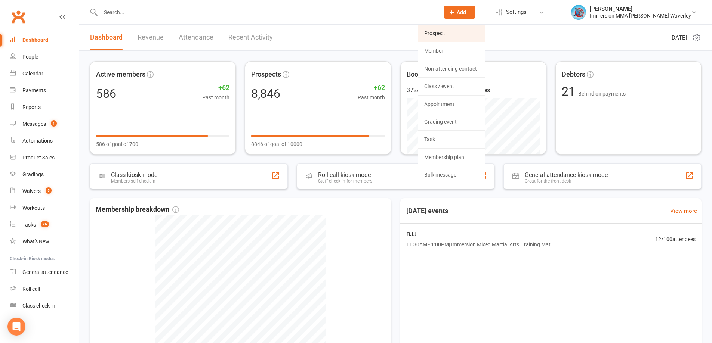
click at [474, 33] on link "Prospect" at bounding box center [451, 33] width 66 height 17
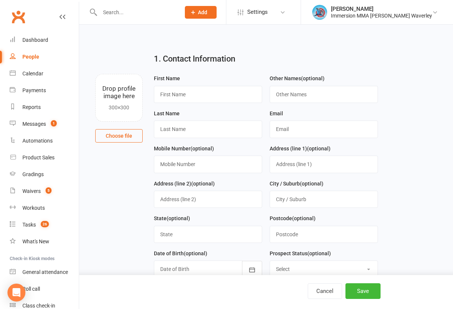
click at [342, 47] on div "1. Contact Information" at bounding box center [265, 60] width 235 height 27
click at [221, 89] on input "text" at bounding box center [208, 94] width 108 height 17
paste input "Harish"
type input "Harish"
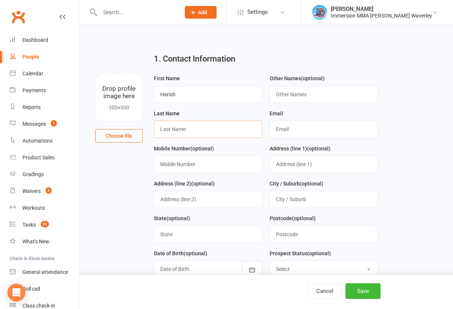
click at [225, 136] on input "text" at bounding box center [208, 129] width 108 height 17
paste input "Malla"
type input "Malla"
click at [309, 145] on form "First Name [PERSON_NAME] Other Names (optional) Last Name [PERSON_NAME] Email M…" at bounding box center [266, 196] width 232 height 245
click at [288, 129] on input "text" at bounding box center [324, 129] width 108 height 17
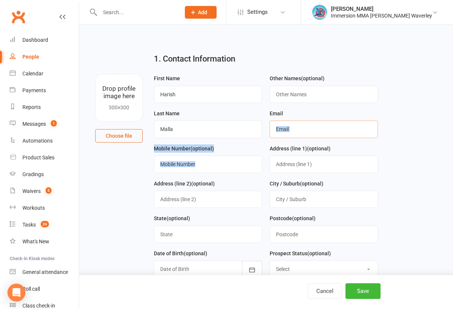
click at [295, 129] on input "text" at bounding box center [324, 129] width 108 height 17
click at [331, 128] on input "text" at bounding box center [324, 129] width 108 height 17
paste input "[PERSON_NAME][EMAIL_ADDRESS][DOMAIN_NAME]"
type input "[PERSON_NAME][EMAIL_ADDRESS][DOMAIN_NAME]"
click at [379, 63] on div "1. Contact Information" at bounding box center [265, 60] width 235 height 27
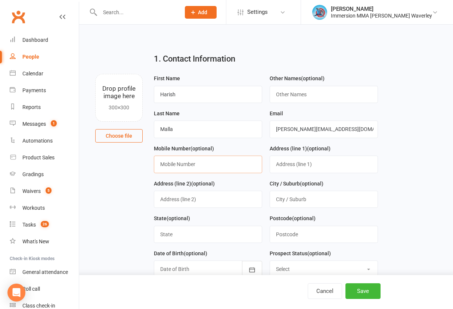
click at [205, 164] on input "text" at bounding box center [208, 164] width 108 height 17
paste input "0434317893"
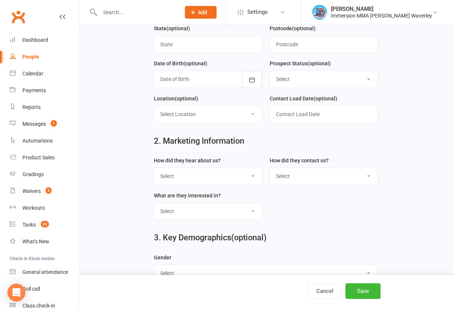
scroll to position [199, 0]
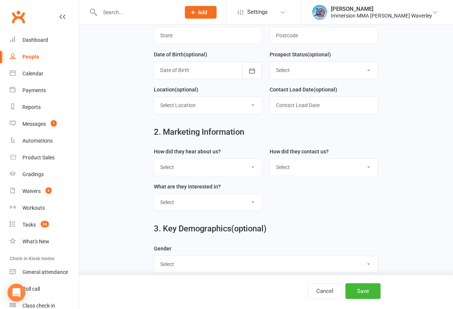
type input "0434317893"
click at [207, 166] on select "Select Unknown Referral Google Facebook Instagram Walk by / Signage Returning" at bounding box center [208, 167] width 108 height 16
select select "Unknown"
click at [154, 162] on select "Select Unknown Referral Google Facebook Instagram Walk by / Signage Returning" at bounding box center [208, 167] width 108 height 16
drag, startPoint x: 290, startPoint y: 164, endPoint x: 288, endPoint y: 168, distance: 5.0
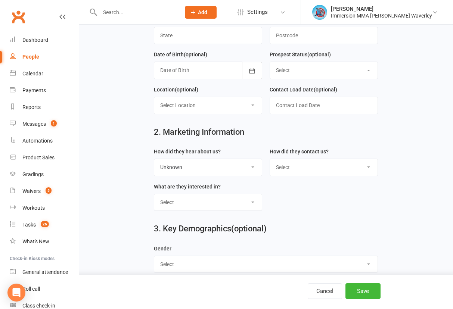
click at [290, 164] on select "Select Website Enquiry Phone Email In-Facility Tawk" at bounding box center [324, 167] width 108 height 16
select select "Website Enquiry"
click at [270, 162] on select "Select Website Enquiry Phone Email In-Facility Tawk" at bounding box center [324, 167] width 108 height 16
click at [173, 208] on select "Select Unspecified Muay Thai BJJ MMA Kids Muay Thai Kids BJJ Judo/Wrestling" at bounding box center [208, 202] width 108 height 16
select select "BJJ"
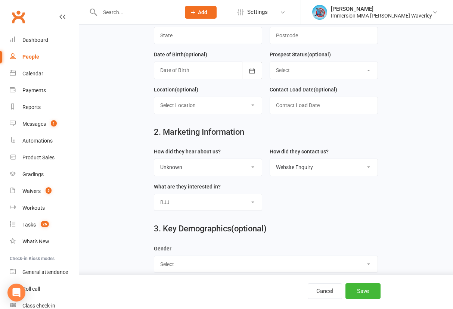
click at [154, 198] on select "Select Unspecified Muay Thai BJJ MMA Kids Muay Thai Kids BJJ Judo/Wrestling" at bounding box center [208, 202] width 108 height 16
click at [368, 288] on button "Save" at bounding box center [363, 292] width 35 height 16
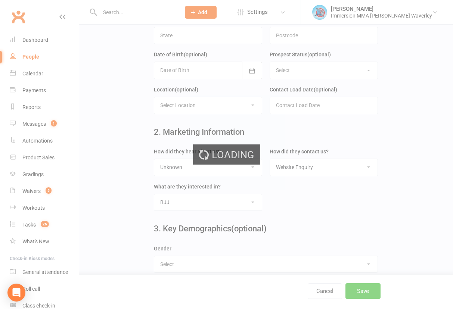
scroll to position [0, 0]
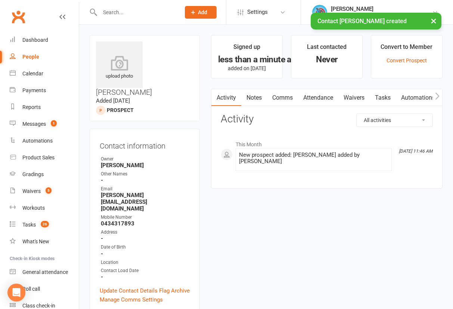
click at [254, 103] on link "Notes" at bounding box center [254, 97] width 26 height 17
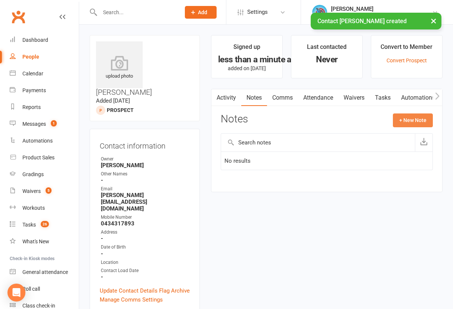
click at [415, 126] on button "+ New Note" at bounding box center [413, 120] width 40 height 13
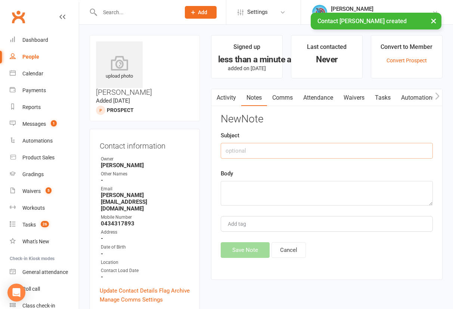
click at [280, 146] on input "text" at bounding box center [327, 151] width 212 height 16
type input "Web Enq"
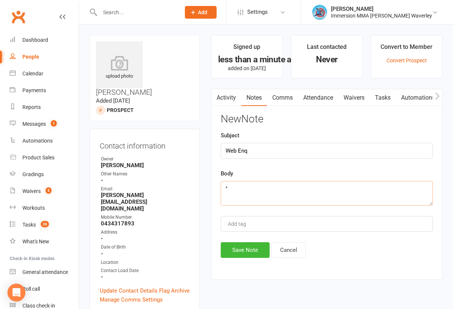
paste textarea "Learn Self defence and fitness"
type textarea ""Learn Self defence and fitness ""
drag, startPoint x: 236, startPoint y: 247, endPoint x: 250, endPoint y: 257, distance: 16.6
click at [236, 247] on button "Save Note" at bounding box center [245, 250] width 49 height 16
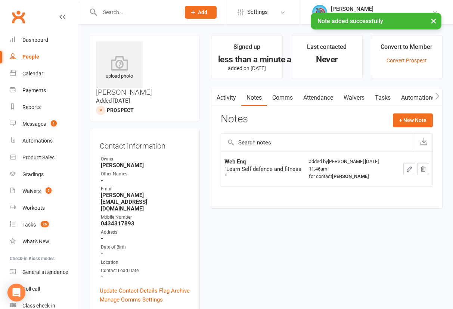
click at [384, 96] on link "Tasks" at bounding box center [383, 97] width 26 height 17
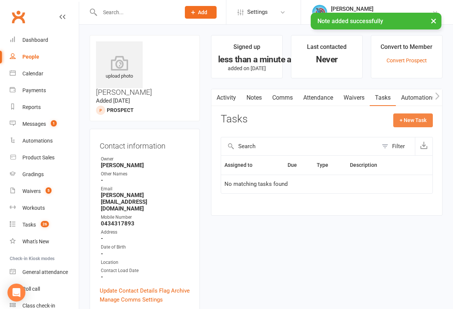
click at [423, 120] on button "+ New Task" at bounding box center [413, 120] width 40 height 13
select select "48839"
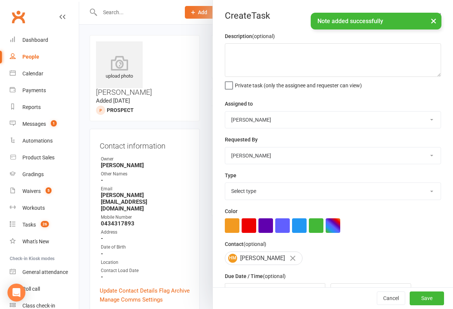
click at [300, 121] on select "David Marinakis Team Immersion Ben Street Immersion Tablet James Fitzgerald Ben…" at bounding box center [333, 120] width 216 height 16
select select "48837"
click at [225, 112] on select "David Marinakis Team Immersion Ben Street Immersion Tablet James Fitzgerald Ben…" at bounding box center [333, 120] width 216 height 16
click at [239, 190] on select "Select type Account follow up [high priority] Attended trial follow up Chase si…" at bounding box center [333, 191] width 216 height 16
select select "27312"
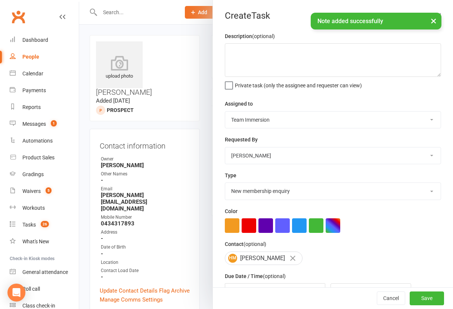
click at [225, 185] on select "Select type Account follow up [high priority] Attended trial follow up Chase si…" at bounding box center [333, 191] width 216 height 16
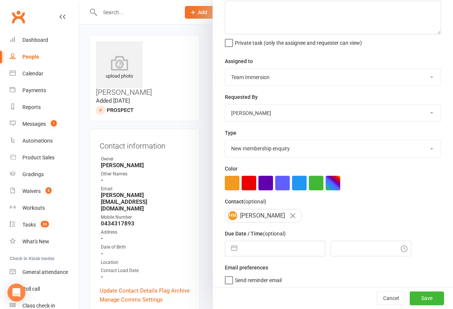
scroll to position [61, 0]
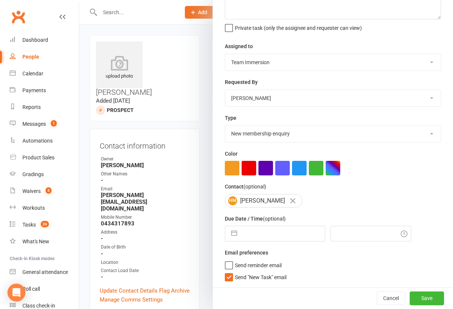
drag, startPoint x: 249, startPoint y: 284, endPoint x: 251, endPoint y: 277, distance: 7.4
click at [249, 284] on div "Description (optional) Private task (only the assignee and requester can view) …" at bounding box center [333, 130] width 240 height 313
click at [253, 276] on span "Send "New Task" email" at bounding box center [261, 276] width 52 height 9
click at [253, 272] on input "Send "New Task" email" at bounding box center [256, 272] width 62 height 0
click at [267, 224] on div "Due Date / Time (optional) Navigate forward to interact with the calendar and s…" at bounding box center [333, 227] width 216 height 27
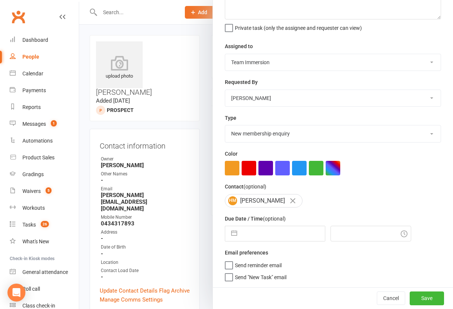
select select "7"
select select "2025"
select select "8"
select select "2025"
select select "9"
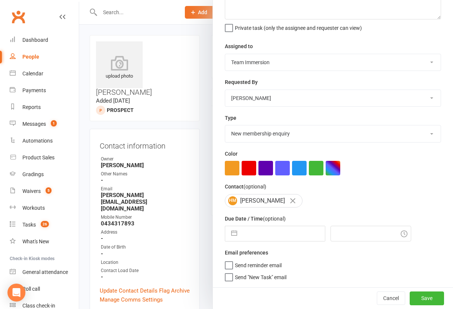
select select "2025"
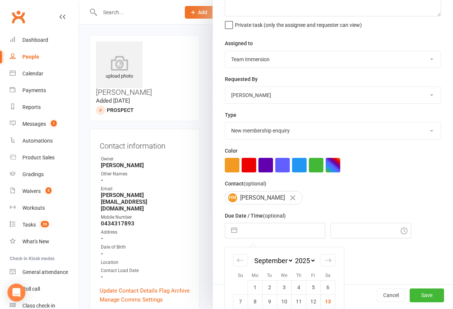
click at [267, 232] on input "text" at bounding box center [283, 230] width 84 height 15
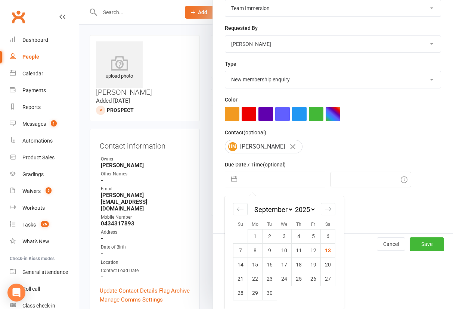
drag, startPoint x: 247, startPoint y: 266, endPoint x: 260, endPoint y: 265, distance: 13.1
click at [248, 265] on td "15" at bounding box center [255, 265] width 15 height 14
type input "15 Sep 2025"
type input "12:00pm"
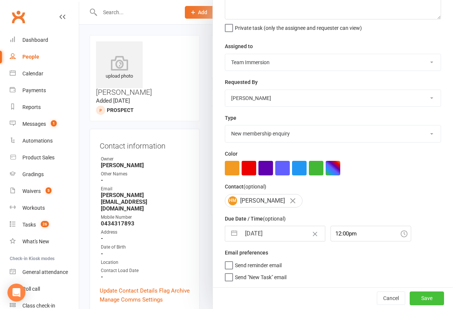
click at [410, 296] on button "Save" at bounding box center [427, 298] width 34 height 13
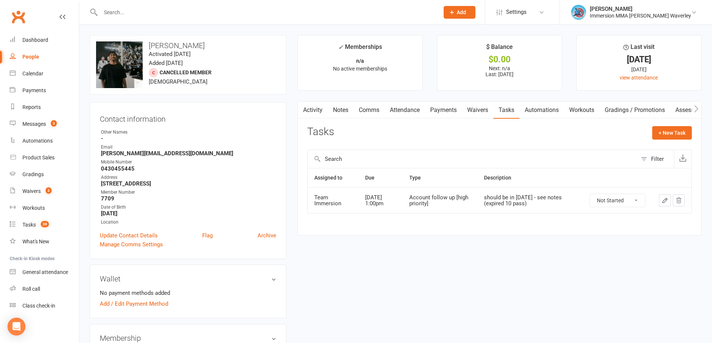
click at [337, 109] on link "Notes" at bounding box center [341, 110] width 26 height 17
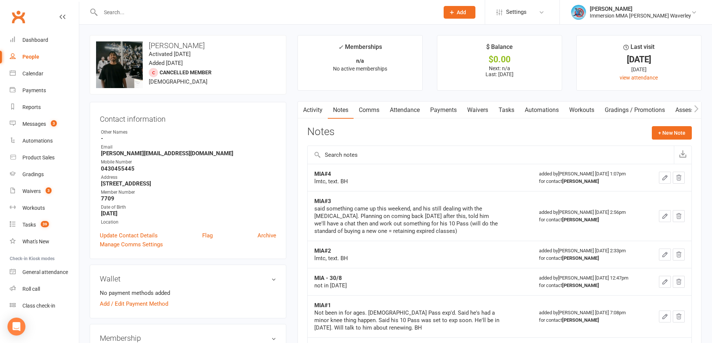
click at [320, 108] on link "Activity" at bounding box center [313, 110] width 30 height 17
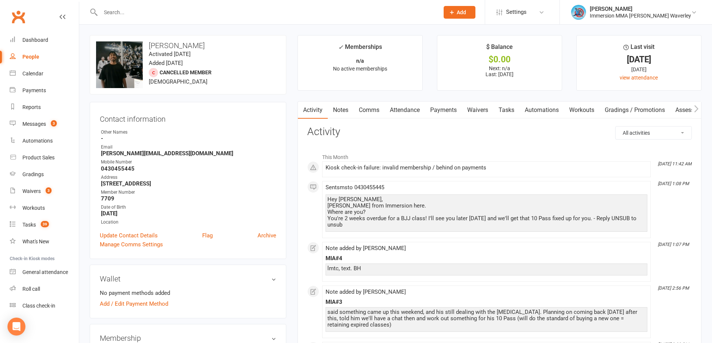
click at [339, 106] on link "Notes" at bounding box center [341, 110] width 26 height 17
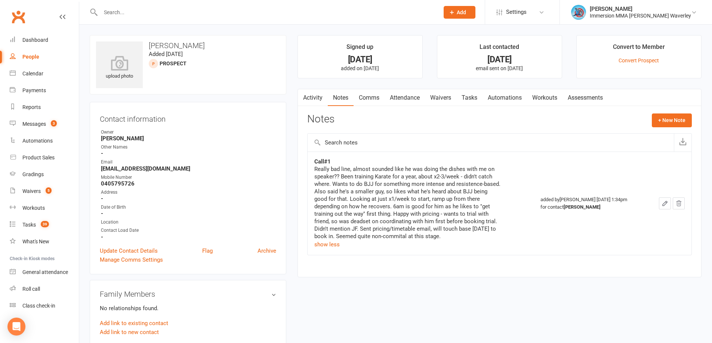
drag, startPoint x: 504, startPoint y: 276, endPoint x: 497, endPoint y: 279, distance: 7.1
click at [499, 280] on main "Signed up [DATE] added on [DATE] Last contacted [DATE] email sent on [DATE] Con…" at bounding box center [499, 160] width 415 height 250
click at [338, 254] on td "Call#1 Really bad line, almost sounded like he was doing the dishes with me on …" at bounding box center [420, 203] width 226 height 103
click at [415, 96] on link "Attendance" at bounding box center [404, 97] width 40 height 17
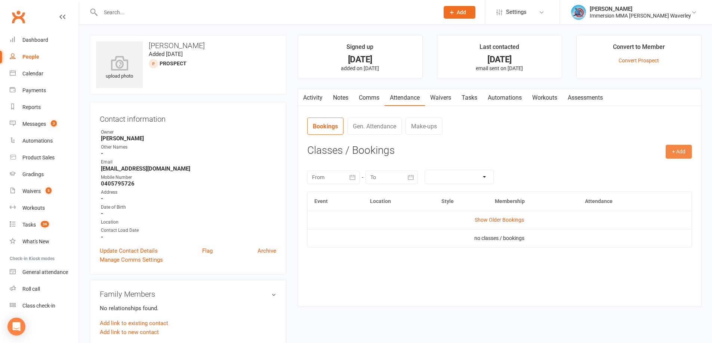
click at [677, 152] on button "+ Add" at bounding box center [678, 151] width 26 height 13
click at [655, 179] on link "Add Appointment" at bounding box center [654, 183] width 74 height 15
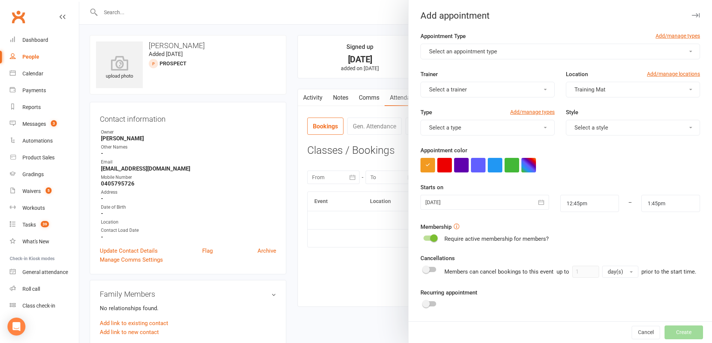
click at [467, 46] on button "Select an appointment type" at bounding box center [559, 52] width 279 height 16
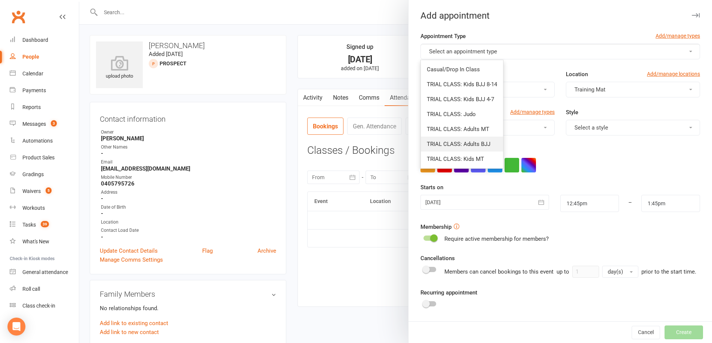
click at [488, 142] on link "TRIAL CLASS: Adults BJJ" at bounding box center [462, 144] width 82 height 15
type input "2:15pm"
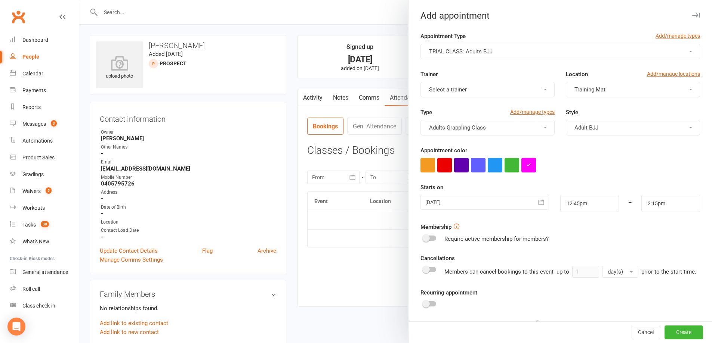
click at [469, 208] on div at bounding box center [484, 202] width 128 height 15
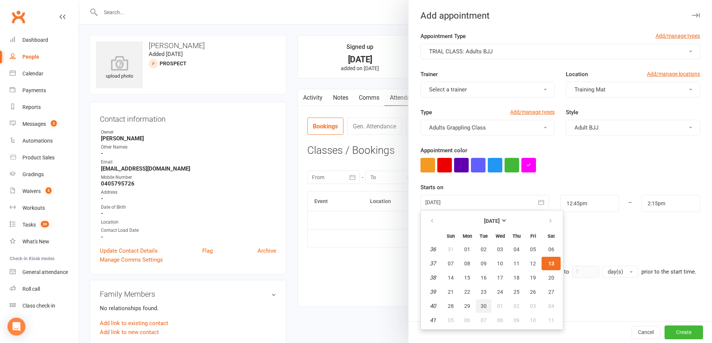
click at [480, 307] on span "30" at bounding box center [483, 306] width 6 height 6
type input "[DATE]"
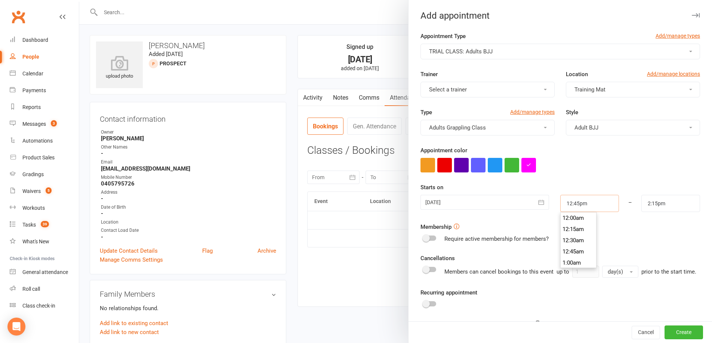
click at [570, 208] on input "12:45pm" at bounding box center [589, 203] width 59 height 17
type input "7:30pm"
click at [577, 235] on li "7:30pm" at bounding box center [578, 233] width 36 height 11
click at [642, 206] on input "2:15pm" at bounding box center [670, 203] width 59 height 17
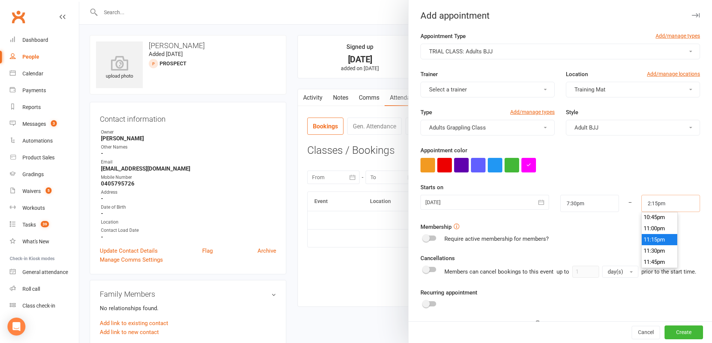
scroll to position [921, 0]
type input "9:00pm"
click at [650, 239] on li "9:00pm" at bounding box center [659, 238] width 36 height 11
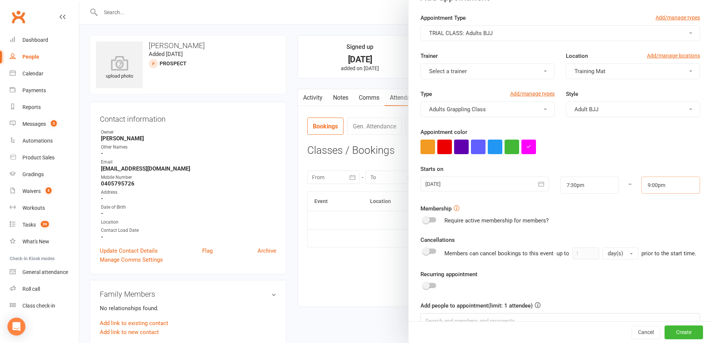
scroll to position [0, 0]
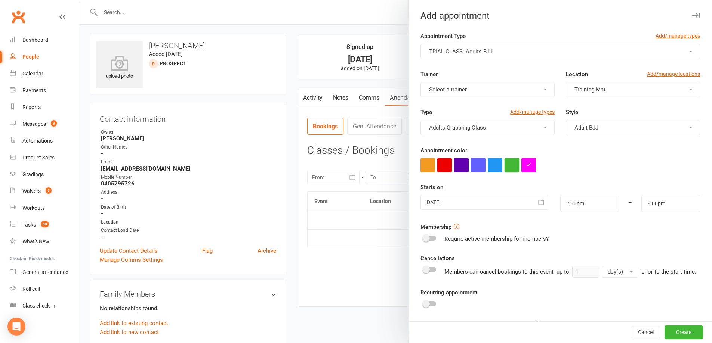
click at [507, 168] on button "button" at bounding box center [511, 165] width 15 height 15
click at [672, 332] on button "Create" at bounding box center [683, 332] width 38 height 13
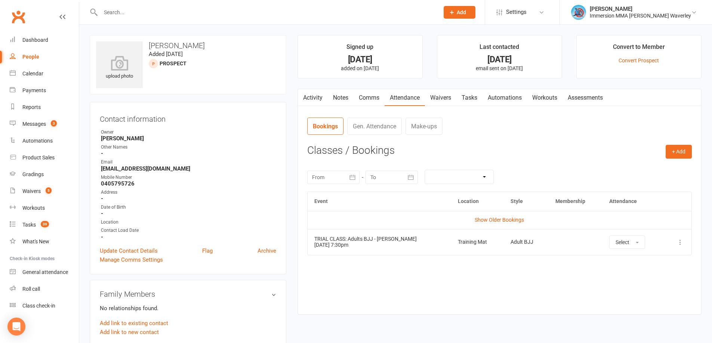
click at [471, 96] on link "Tasks" at bounding box center [469, 97] width 26 height 17
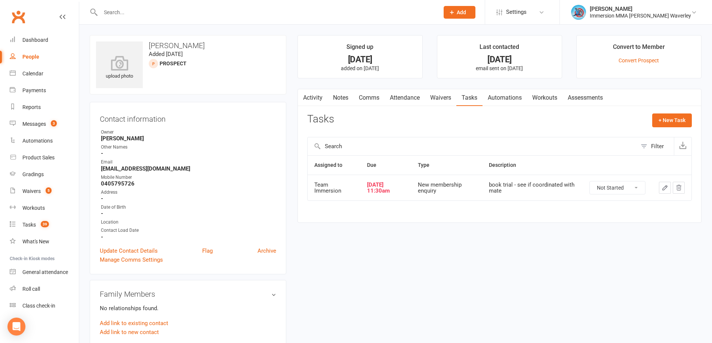
click at [344, 95] on link "Notes" at bounding box center [341, 97] width 26 height 17
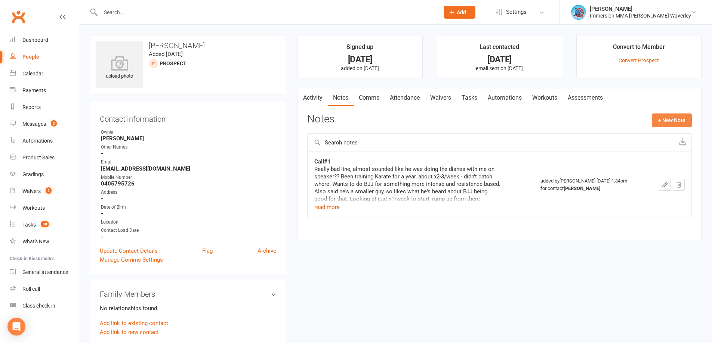
click at [672, 118] on button "+ New Note" at bounding box center [672, 120] width 40 height 13
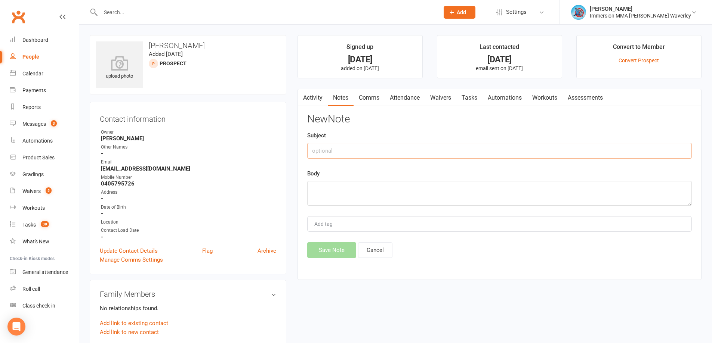
click at [424, 145] on input "text" at bounding box center [499, 151] width 384 height 16
type input "Call#2"
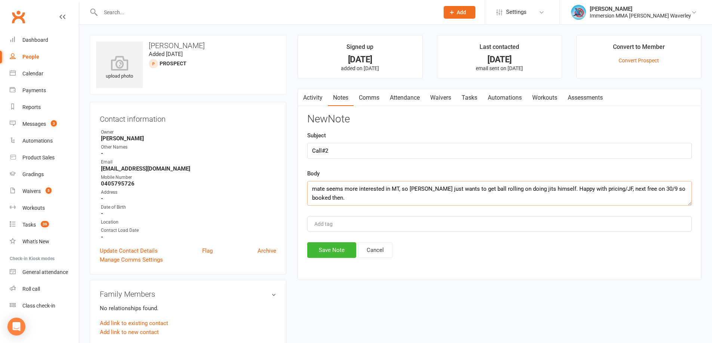
click at [593, 188] on textarea "mate seems more interested in MT, so Taz just wants to get ball rolling on doin…" at bounding box center [499, 193] width 384 height 25
type textarea "mate seems more interested in MT, so Taz just wants to get ball rolling on doin…"
click at [329, 249] on button "Save Note" at bounding box center [331, 250] width 49 height 16
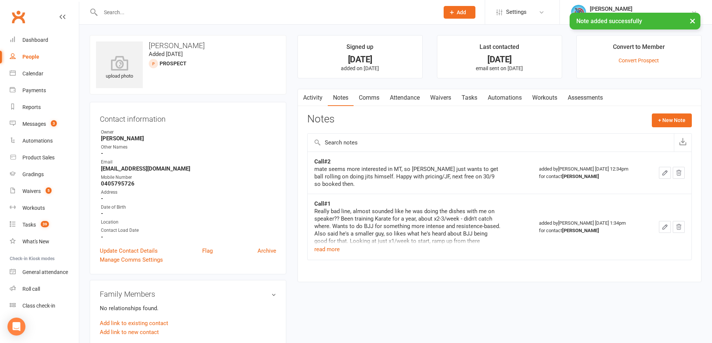
click at [474, 100] on link "Tasks" at bounding box center [469, 97] width 26 height 17
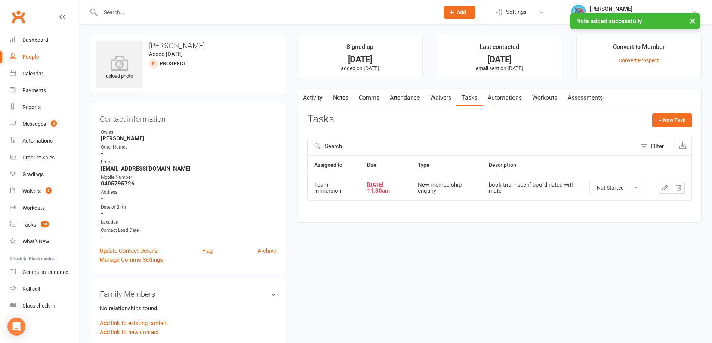
click at [636, 192] on select "Not Started In Progress Waiting Complete" at bounding box center [617, 188] width 55 height 13
click at [590, 182] on select "Not Started In Progress Waiting Complete" at bounding box center [617, 188] width 55 height 13
select select "unstarted"
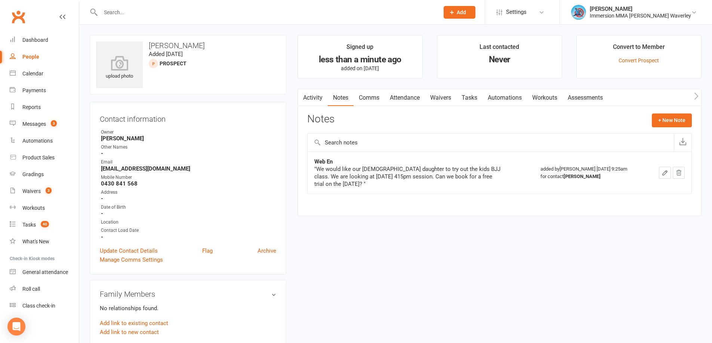
click at [597, 244] on div "upload photo [PERSON_NAME] Added [DATE] prospect Contact information Owner [PER…" at bounding box center [395, 345] width 623 height 620
click at [418, 93] on link "Attendance" at bounding box center [404, 97] width 40 height 17
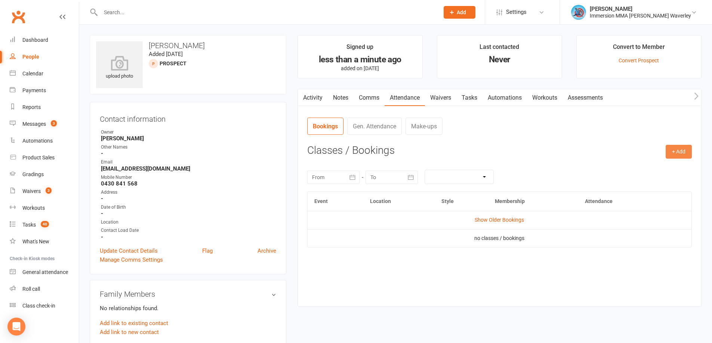
click at [683, 157] on button "+ Add" at bounding box center [678, 151] width 26 height 13
click at [668, 185] on link "Add Appointment" at bounding box center [654, 183] width 74 height 15
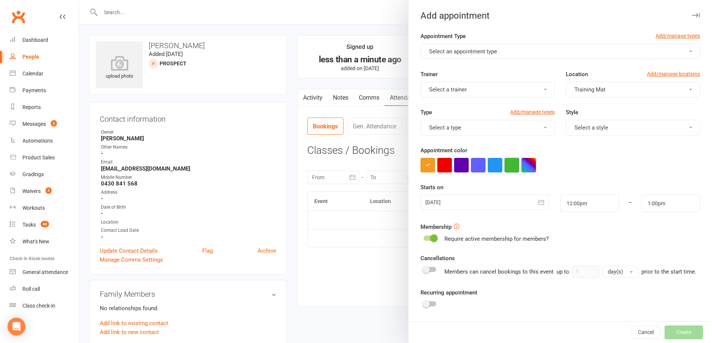
click at [511, 161] on button "button" at bounding box center [511, 165] width 15 height 15
click at [473, 92] on button "Select a trainer" at bounding box center [487, 90] width 134 height 16
click at [475, 53] on span "Select an appointment type" at bounding box center [463, 51] width 68 height 7
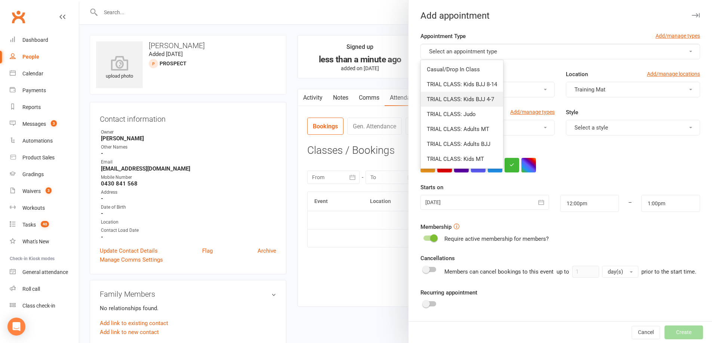
click at [486, 97] on span "TRIAL CLASS: Kids BJJ 4-7" at bounding box center [460, 99] width 67 height 7
type input "12:30pm"
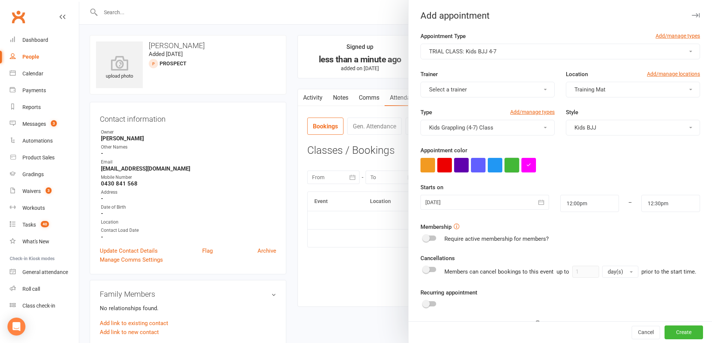
drag, startPoint x: 508, startPoint y: 163, endPoint x: 513, endPoint y: 163, distance: 4.5
click at [509, 163] on button "button" at bounding box center [511, 165] width 15 height 15
click at [475, 199] on div at bounding box center [484, 202] width 128 height 15
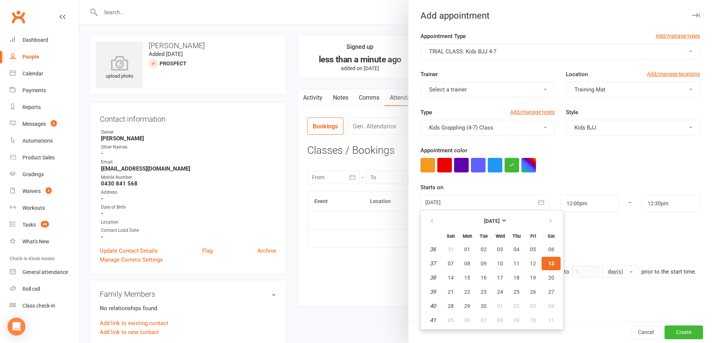
click at [477, 206] on div at bounding box center [484, 202] width 128 height 15
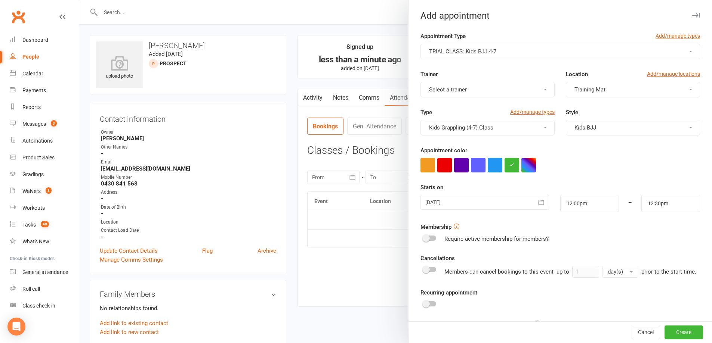
click at [479, 197] on div at bounding box center [484, 202] width 128 height 15
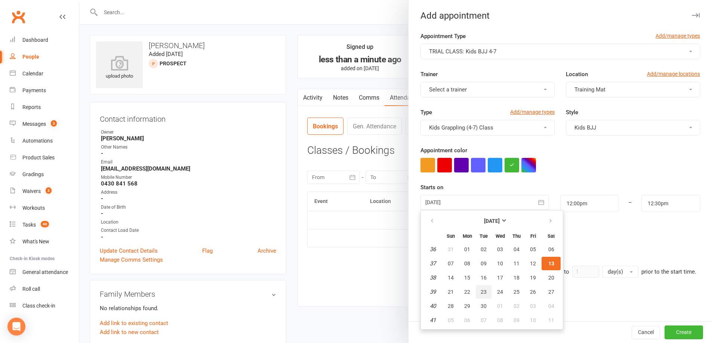
click at [480, 294] on span "23" at bounding box center [483, 292] width 6 height 6
type input "[DATE]"
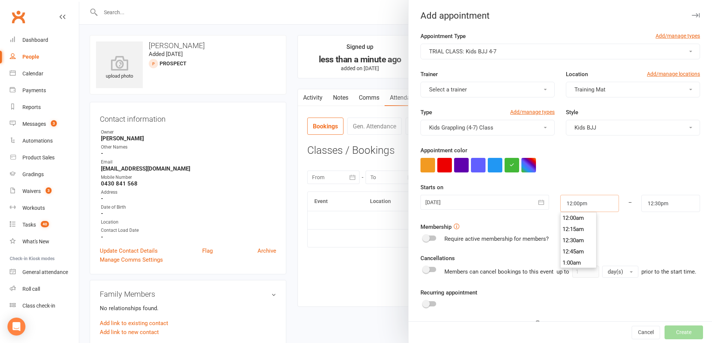
click at [579, 211] on input "12:00pm" at bounding box center [589, 203] width 59 height 17
type input "4:15pm"
click at [576, 216] on li "4:15pm" at bounding box center [578, 220] width 36 height 11
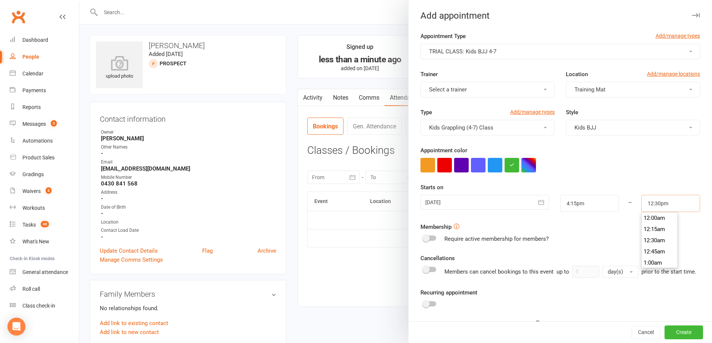
click at [643, 202] on input "12:30pm" at bounding box center [670, 203] width 59 height 17
click at [648, 244] on li "5:00pm" at bounding box center [659, 241] width 36 height 11
click at [660, 200] on input "5:00pm" at bounding box center [670, 203] width 59 height 17
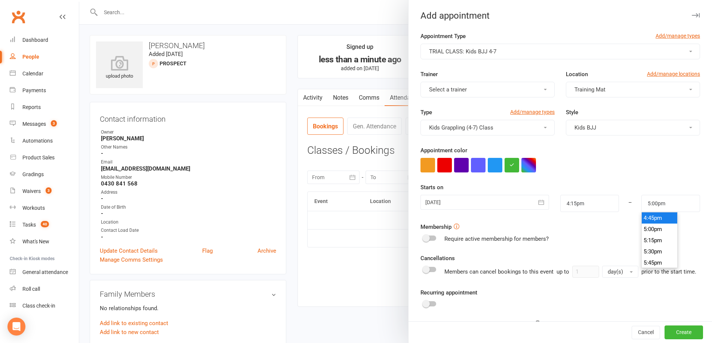
type input "4:45pm"
click at [647, 221] on li "4:45pm" at bounding box center [659, 218] width 36 height 11
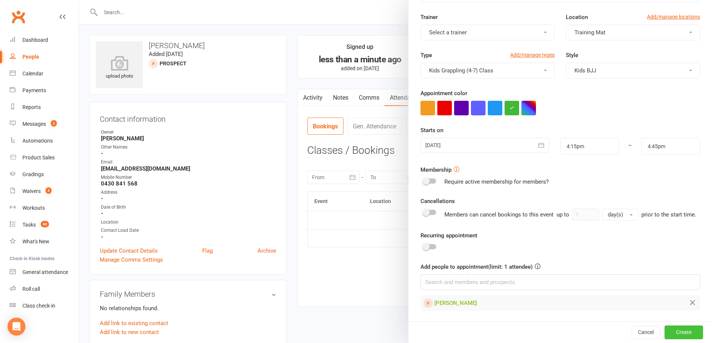
click at [671, 332] on button "Create" at bounding box center [683, 332] width 38 height 13
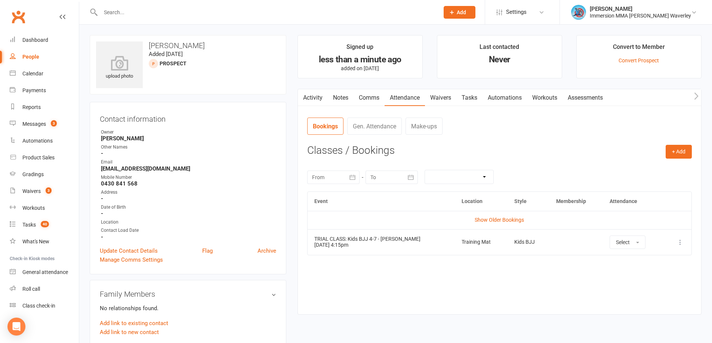
click at [462, 97] on link "Tasks" at bounding box center [469, 97] width 26 height 17
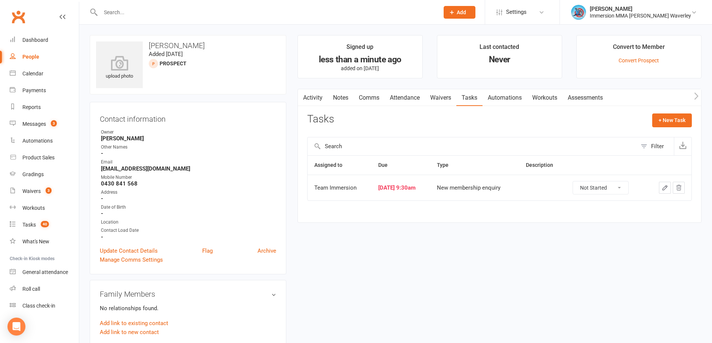
drag, startPoint x: 604, startPoint y: 186, endPoint x: 607, endPoint y: 192, distance: 6.9
click at [604, 186] on select "Not Started In Progress Waiting Complete" at bounding box center [600, 188] width 55 height 13
click at [578, 182] on select "Not Started In Progress Waiting Complete" at bounding box center [600, 188] width 55 height 13
select select "unstarted"
click at [344, 93] on link "Notes" at bounding box center [341, 97] width 26 height 17
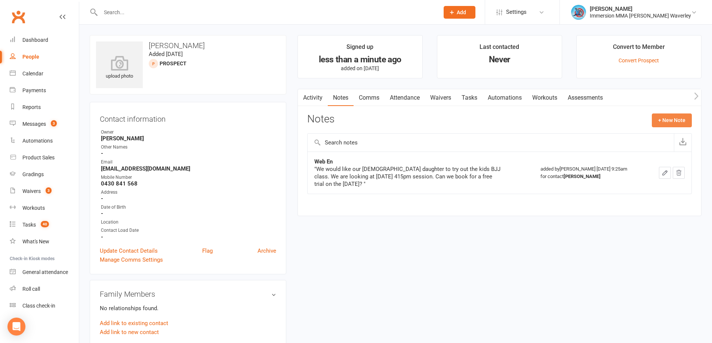
click at [671, 121] on button "+ New Note" at bounding box center [672, 120] width 40 height 13
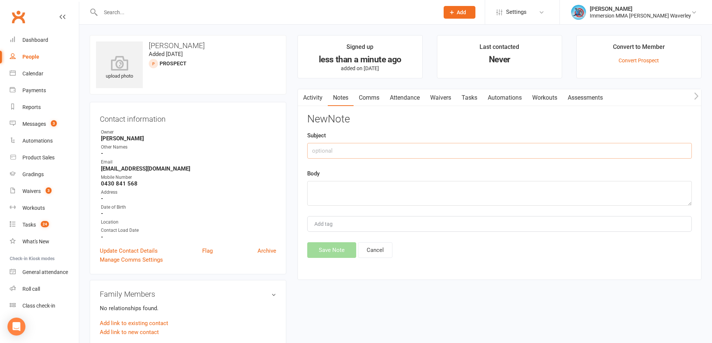
click at [385, 153] on input "text" at bounding box center [499, 151] width 384 height 16
type input "Call#1"
drag, startPoint x: 386, startPoint y: 195, endPoint x: 392, endPoint y: 189, distance: 9.0
click at [387, 193] on textarea "5yo daughter, no exp." at bounding box center [499, 193] width 384 height 25
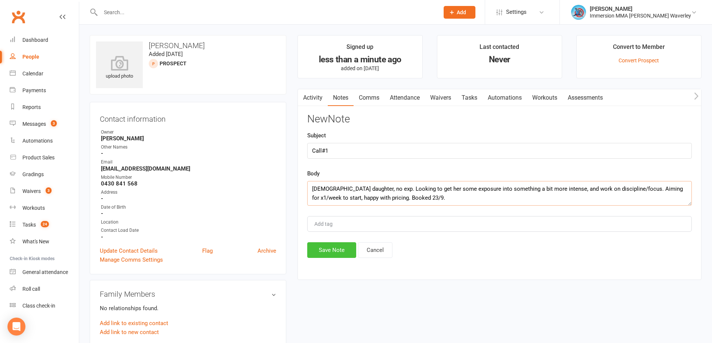
type textarea "5yo daughter, no exp. Looking to get her some exposure into something a bit mor…"
click at [327, 251] on button "Save Note" at bounding box center [331, 250] width 49 height 16
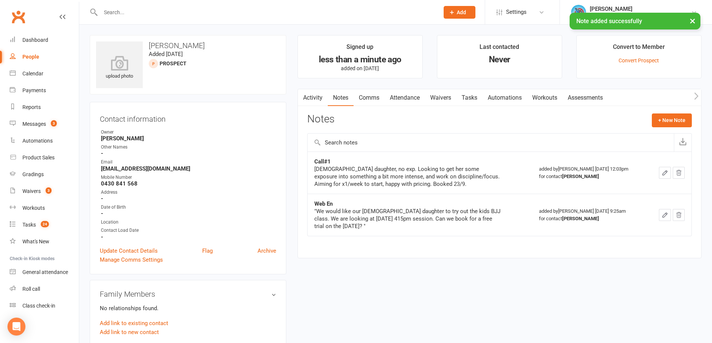
click at [471, 93] on link "Tasks" at bounding box center [469, 97] width 26 height 17
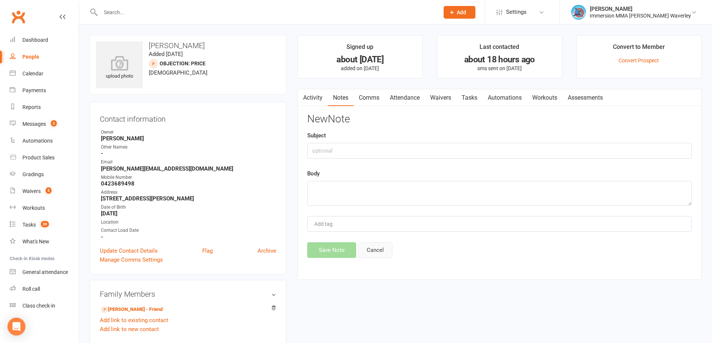
click at [374, 258] on button "Cancel" at bounding box center [375, 250] width 34 height 16
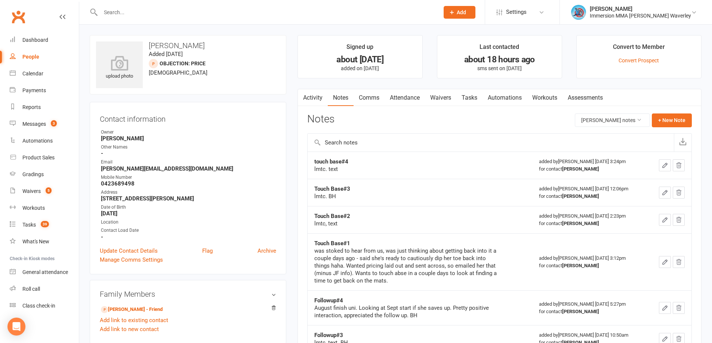
click at [418, 183] on td "Touch Base#3 lmtc. BH" at bounding box center [419, 192] width 225 height 27
click at [676, 121] on button "+ New Note" at bounding box center [672, 120] width 40 height 13
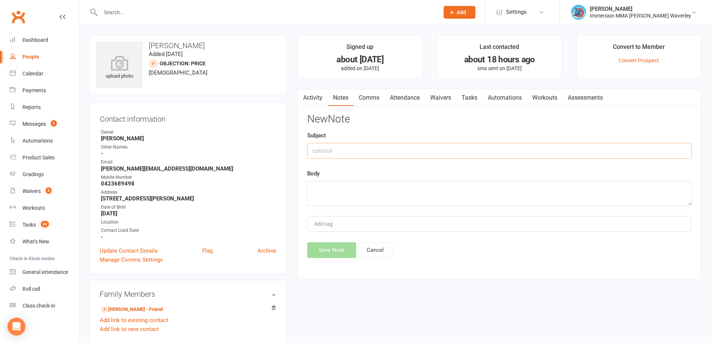
click at [389, 149] on input "text" at bounding box center [499, 151] width 384 height 16
type input "Touch Base#5"
type textarea "lmtc"
click at [329, 251] on button "Save Note" at bounding box center [331, 250] width 49 height 16
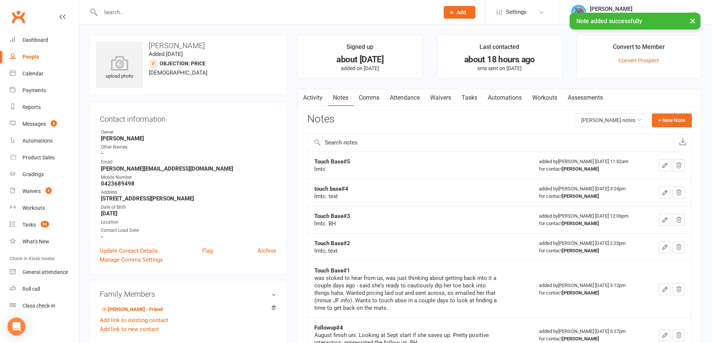
click at [474, 92] on link "Tasks" at bounding box center [469, 97] width 26 height 17
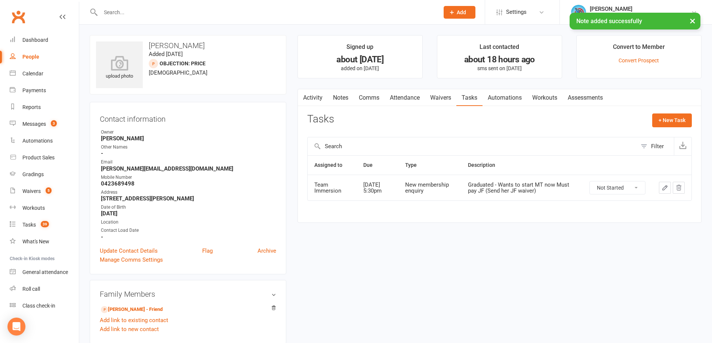
click at [668, 188] on button "button" at bounding box center [665, 188] width 12 height 12
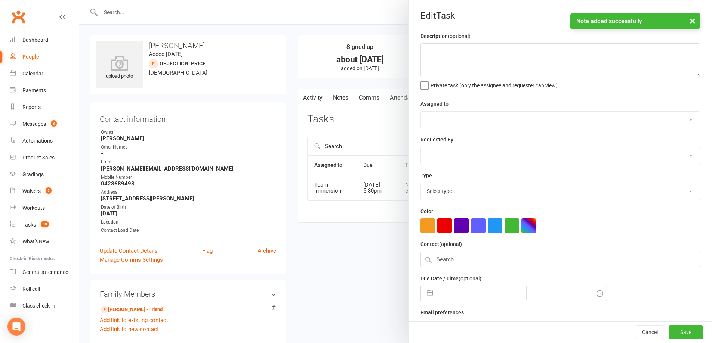
type textarea "Graduated - Wants to start MT now Must pay JF (Send her JF waiver)"
select select "48837"
select select "48840"
type input "13 Sep 2025"
type input "5:30pm"
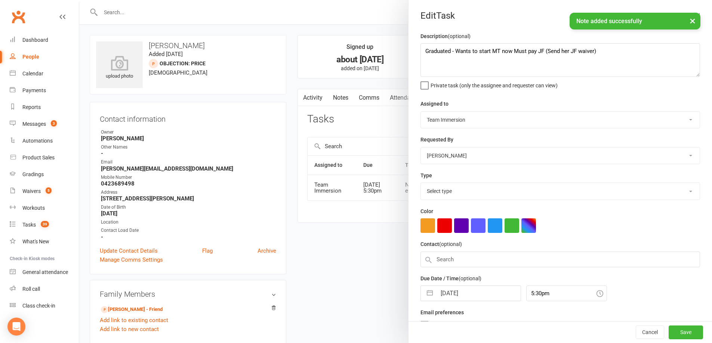
select select "27312"
click at [445, 294] on input "13 Sep 2025" at bounding box center [478, 291] width 84 height 15
select select "7"
select select "2025"
select select "8"
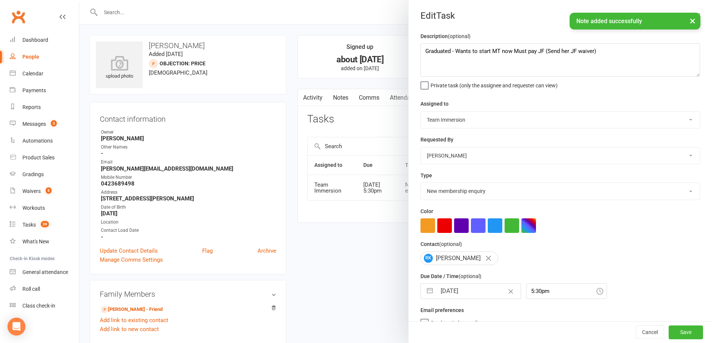
select select "2025"
select select "9"
select select "2025"
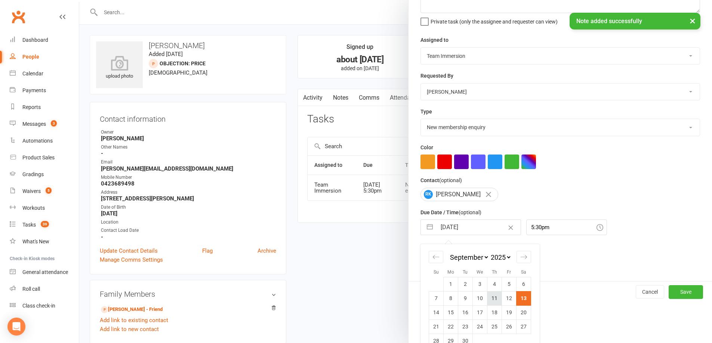
scroll to position [80, 0]
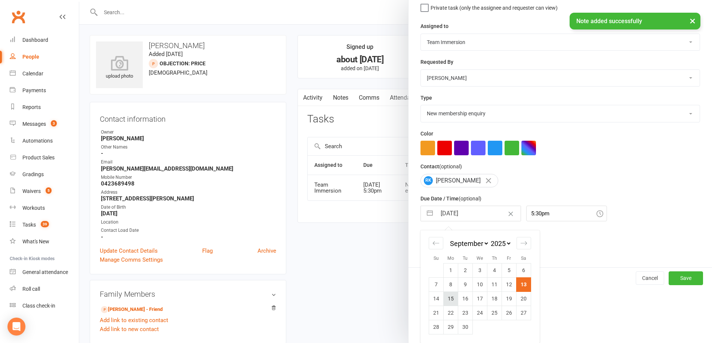
click at [451, 298] on td "15" at bounding box center [450, 299] width 15 height 14
type input "15 Sep 2025"
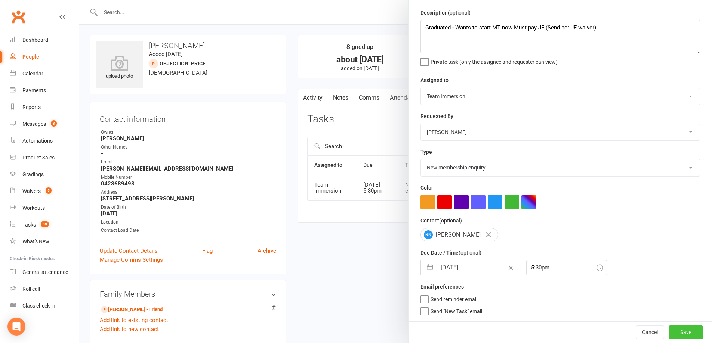
click at [668, 329] on button "Save" at bounding box center [685, 332] width 34 height 13
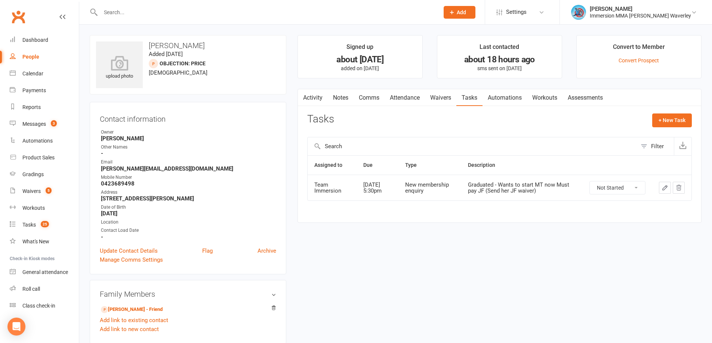
click at [327, 96] on link "Activity" at bounding box center [313, 97] width 30 height 17
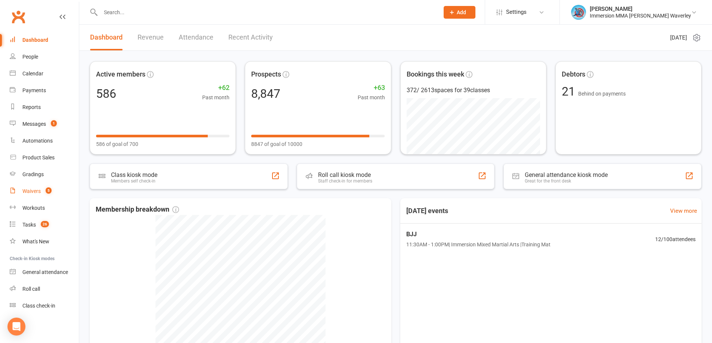
click at [61, 191] on link "Waivers 5" at bounding box center [44, 191] width 69 height 17
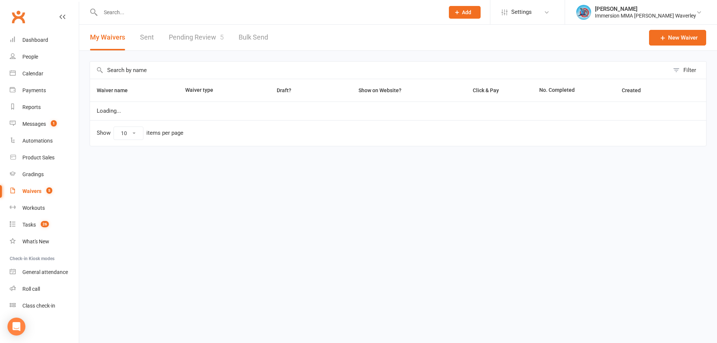
click at [213, 38] on link "Pending Review 5" at bounding box center [196, 38] width 55 height 26
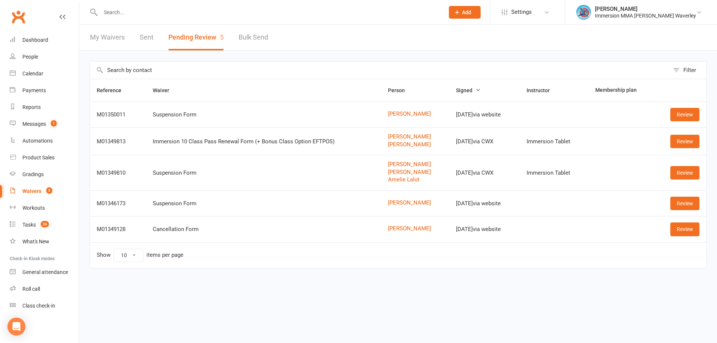
click at [403, 149] on td "[PERSON_NAME] [PERSON_NAME]" at bounding box center [415, 141] width 68 height 28
click at [403, 143] on link "[PERSON_NAME]" at bounding box center [415, 145] width 55 height 6
click at [693, 139] on link "Review" at bounding box center [685, 141] width 29 height 13
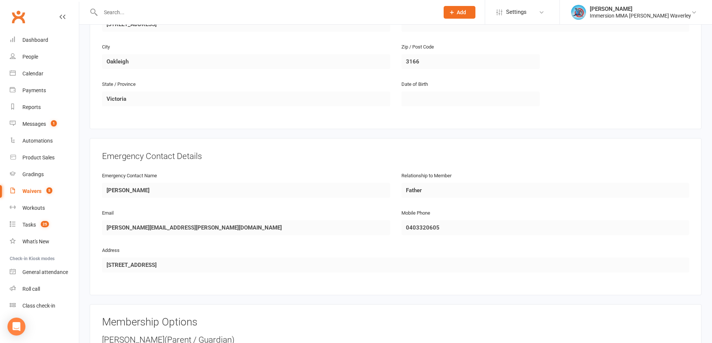
scroll to position [797, 0]
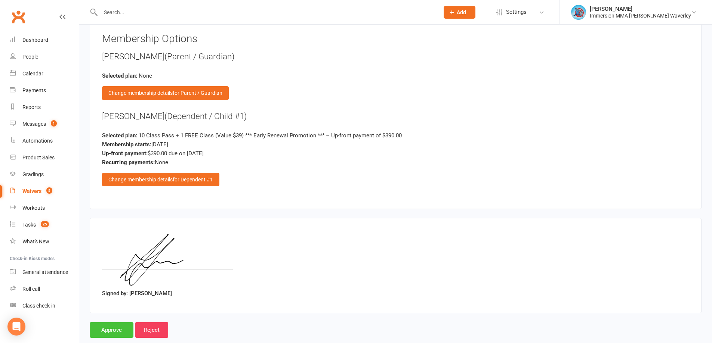
click at [109, 335] on input "Approve" at bounding box center [112, 330] width 44 height 16
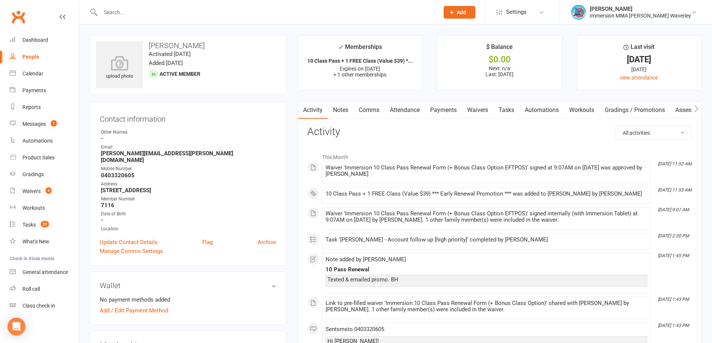
click at [451, 109] on link "Payments" at bounding box center [443, 110] width 37 height 17
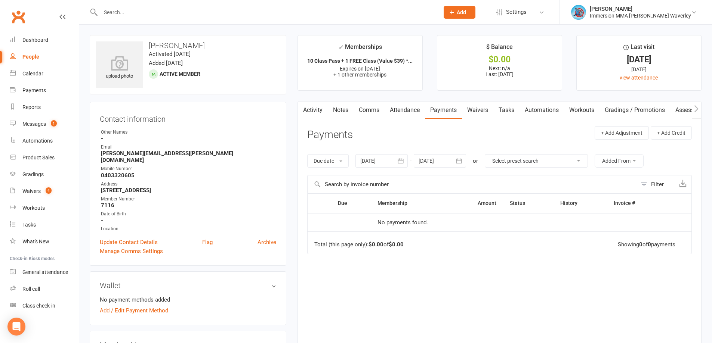
click at [512, 106] on link "Tasks" at bounding box center [506, 110] width 26 height 17
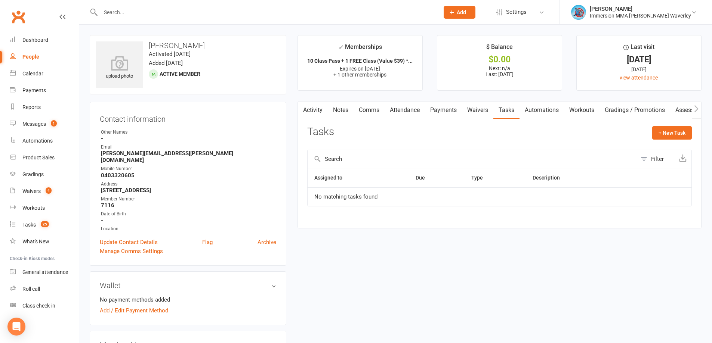
click at [440, 106] on link "Payments" at bounding box center [443, 110] width 37 height 17
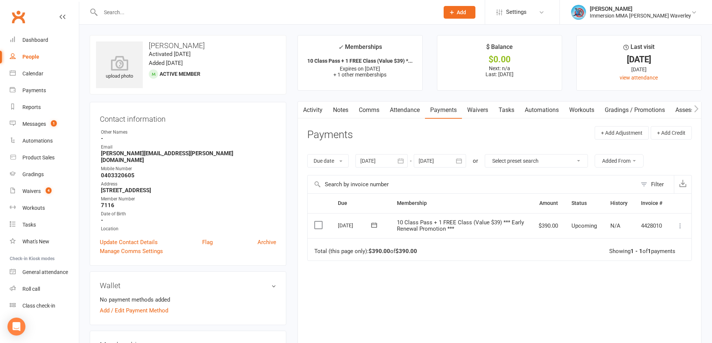
click at [682, 226] on icon at bounding box center [679, 225] width 7 height 7
click at [651, 251] on link "Mark as Paid (POS)" at bounding box center [647, 255] width 74 height 15
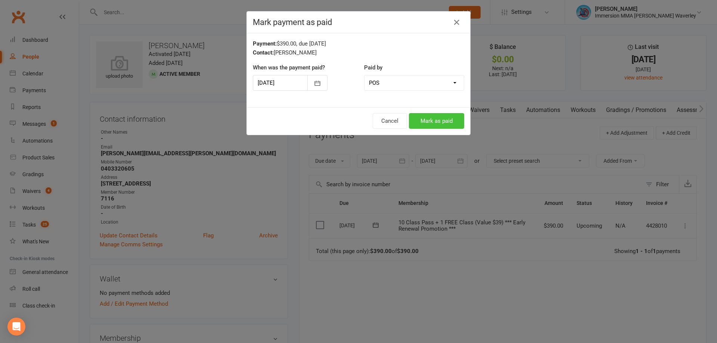
click at [441, 125] on button "Mark as paid" at bounding box center [436, 121] width 55 height 16
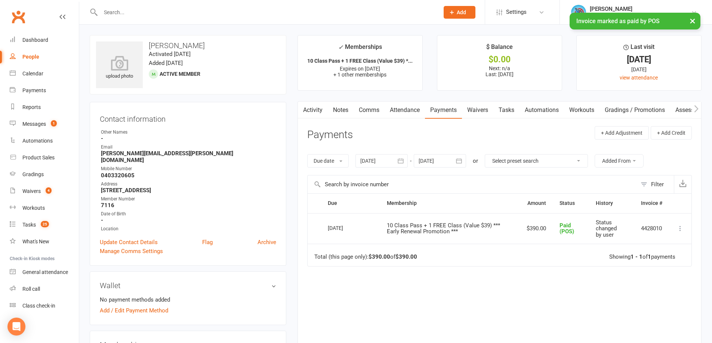
click at [337, 105] on link "Notes" at bounding box center [341, 110] width 26 height 17
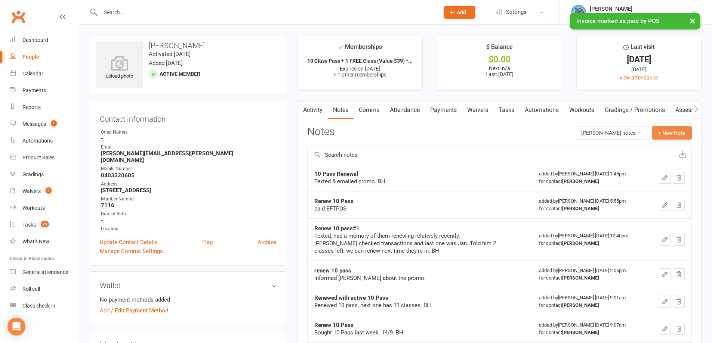
click at [670, 127] on button "+ New Note" at bounding box center [672, 132] width 40 height 13
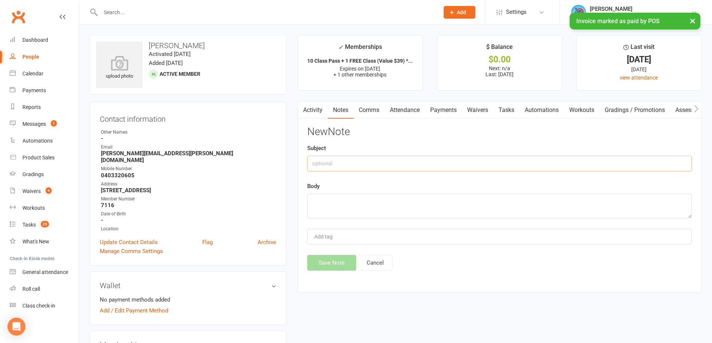
click at [356, 156] on input "text" at bounding box center [499, 164] width 384 height 16
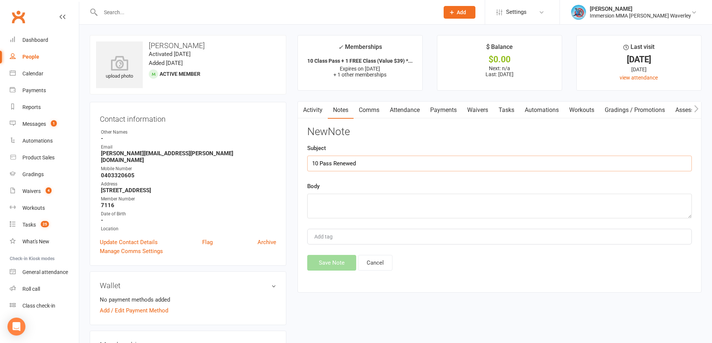
type input "10 Pass Renewed"
type textarea "Shauny paid eftpos"
click at [340, 258] on button "Save Note" at bounding box center [331, 263] width 49 height 16
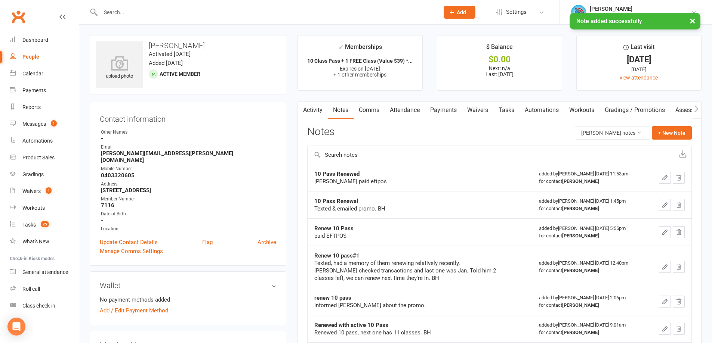
click at [451, 104] on link "Payments" at bounding box center [443, 110] width 37 height 17
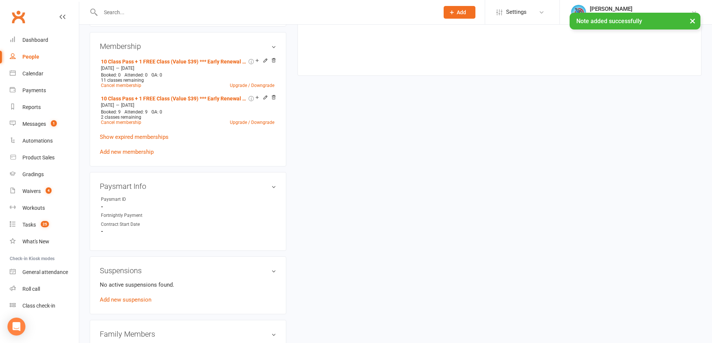
scroll to position [399, 0]
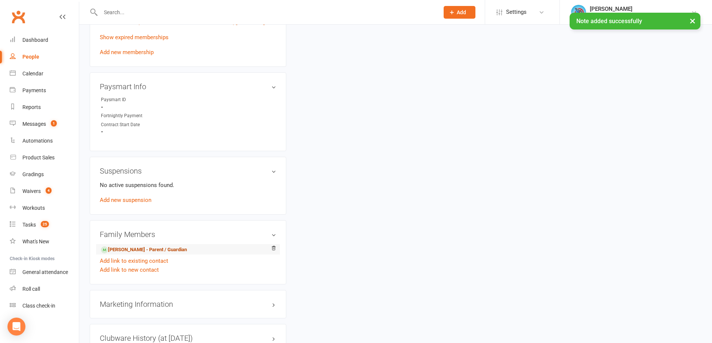
click at [140, 246] on link "Shaun Seixas - Parent / Guardian" at bounding box center [144, 250] width 86 height 8
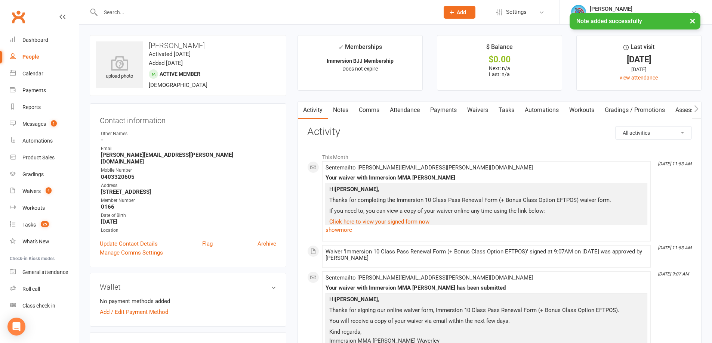
click at [510, 104] on link "Tasks" at bounding box center [506, 110] width 26 height 17
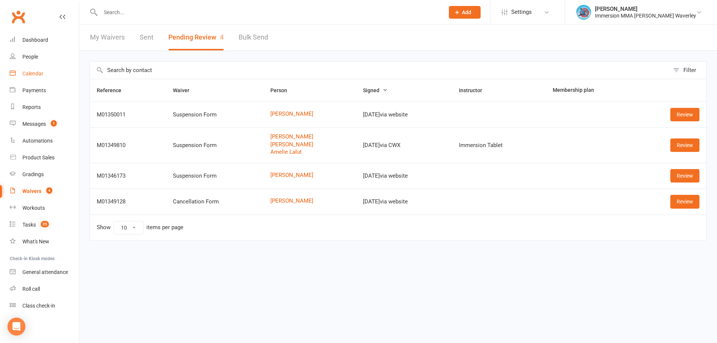
click at [33, 70] on link "Calendar" at bounding box center [44, 73] width 69 height 17
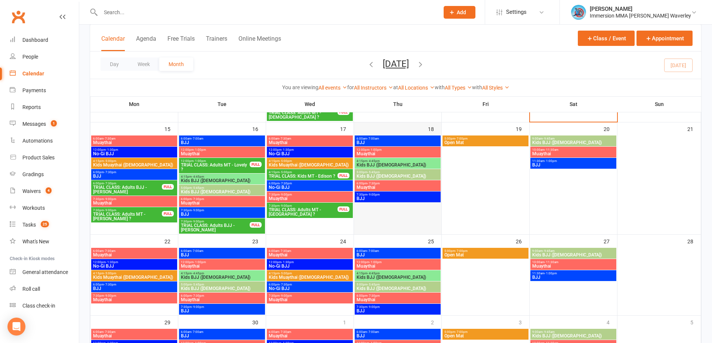
scroll to position [498, 0]
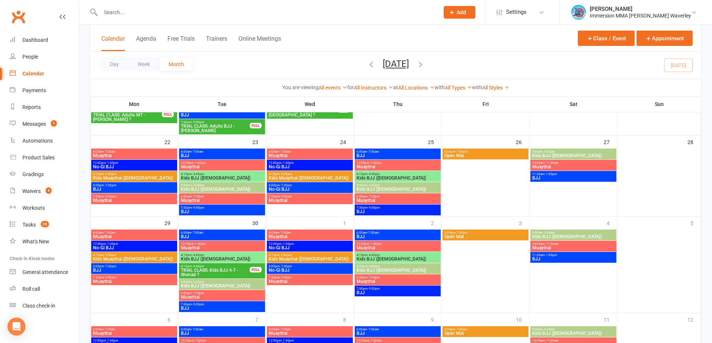
click at [216, 176] on span "Kids BJJ ([DEMOGRAPHIC_DATA])" at bounding box center [221, 178] width 83 height 4
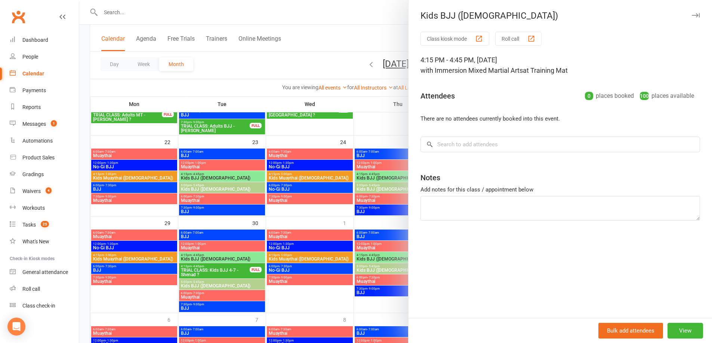
click at [610, 266] on div "Class kiosk mode Roll call 4:15 PM - 4:45 PM, [DATE] with Immersion Mixed Marti…" at bounding box center [559, 175] width 303 height 287
click at [120, 10] on div at bounding box center [395, 171] width 632 height 343
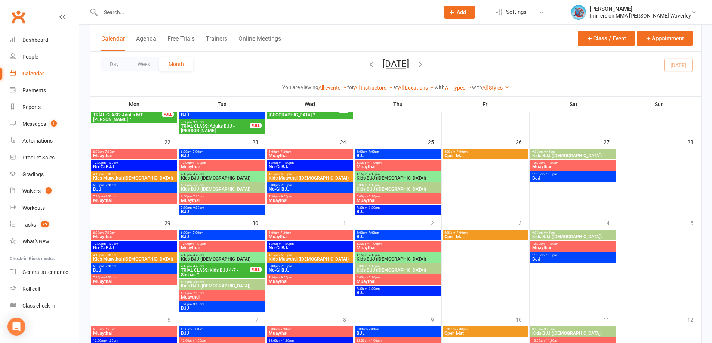
click at [137, 14] on input "text" at bounding box center [265, 12] width 335 height 10
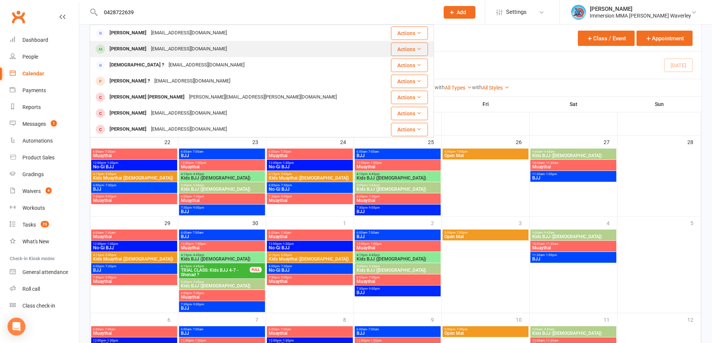
type input "0428722639"
click at [130, 48] on div "Stephanie Cao" at bounding box center [127, 49] width 41 height 11
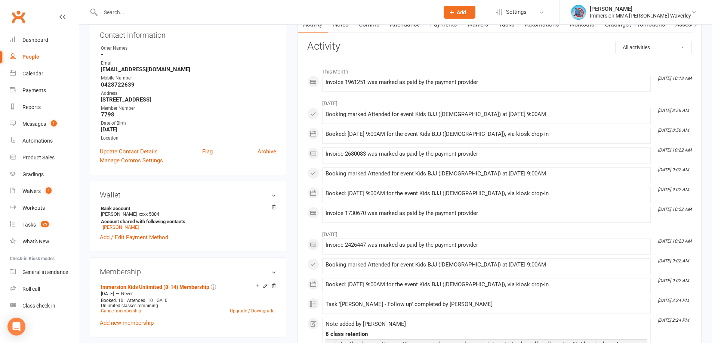
scroll to position [100, 0]
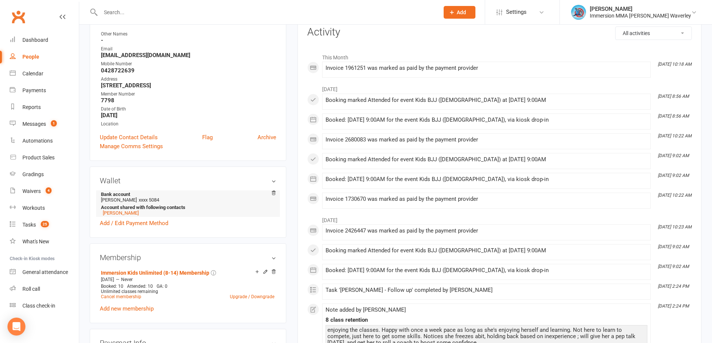
click at [111, 217] on li "Bank account Kiet T Cao xxxx 5084 Account shared with following contacts Kiet C…" at bounding box center [188, 204] width 176 height 27
click at [111, 214] on link "Kiet Cao" at bounding box center [121, 213] width 36 height 6
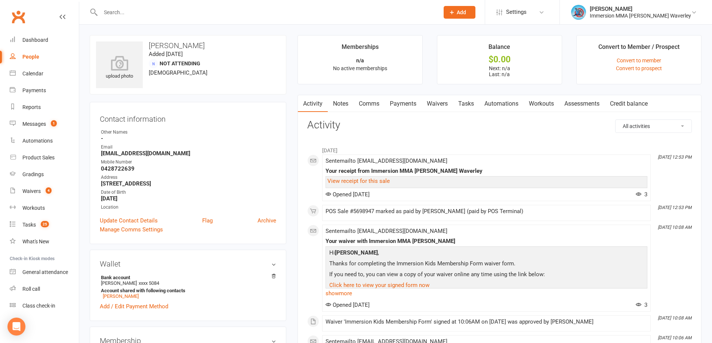
click at [464, 104] on link "Tasks" at bounding box center [466, 103] width 26 height 17
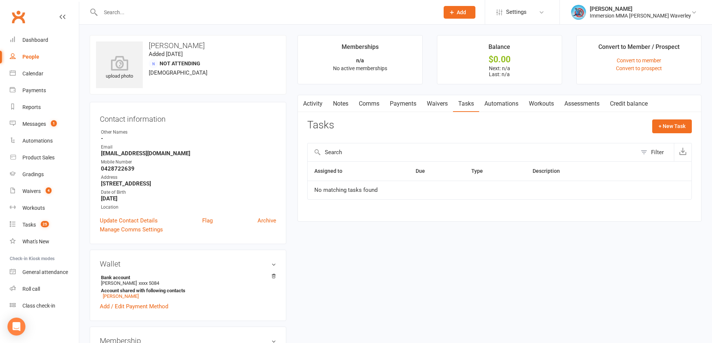
click at [445, 107] on link "Waivers" at bounding box center [436, 103] width 31 height 17
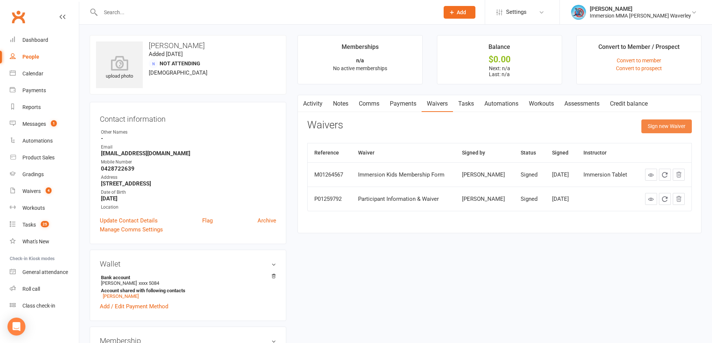
click at [676, 129] on button "Sign new Waiver" at bounding box center [666, 126] width 50 height 13
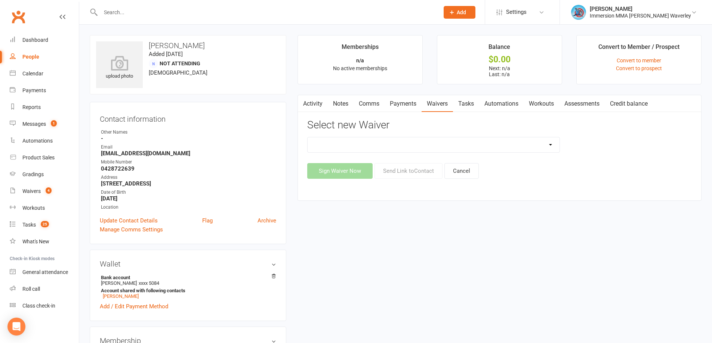
click at [420, 143] on select "Cancellation Form Immersion 10 Class Pass Form Immersion 10 Class Pass Form (Pa…" at bounding box center [433, 144] width 252 height 15
select select "10640"
click at [307, 137] on select "Cancellation Form Immersion 10 Class Pass Form Immersion 10 Class Pass Form (Pa…" at bounding box center [433, 144] width 252 height 15
click at [414, 172] on button "Send Link to Contact" at bounding box center [408, 171] width 68 height 16
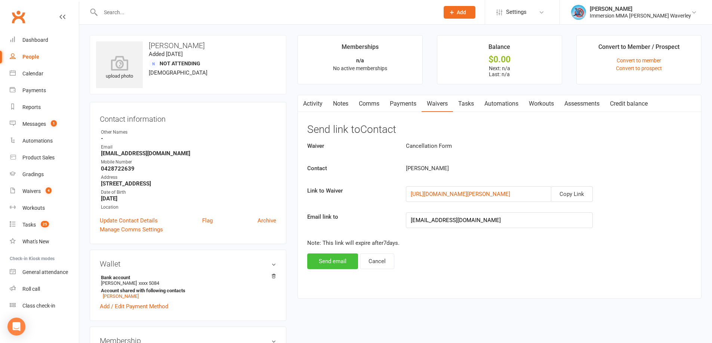
drag, startPoint x: 336, startPoint y: 259, endPoint x: 407, endPoint y: 287, distance: 76.0
click at [337, 259] on button "Send email" at bounding box center [332, 262] width 51 height 16
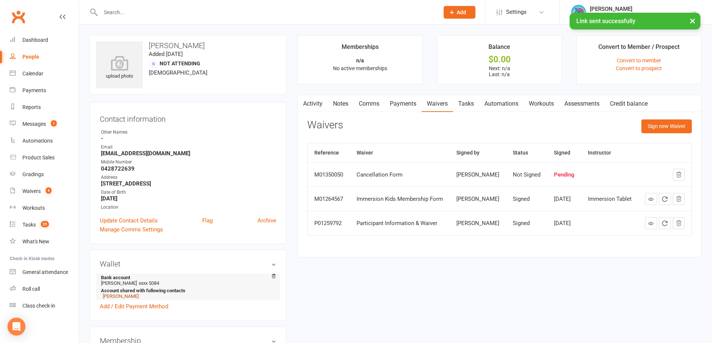
click at [124, 297] on link "Stephanie Cao" at bounding box center [121, 297] width 36 height 6
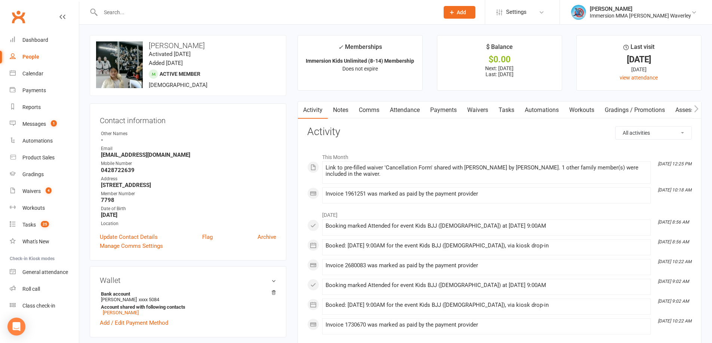
drag, startPoint x: 451, startPoint y: 113, endPoint x: 479, endPoint y: 123, distance: 30.1
click at [451, 113] on link "Payments" at bounding box center [443, 110] width 37 height 17
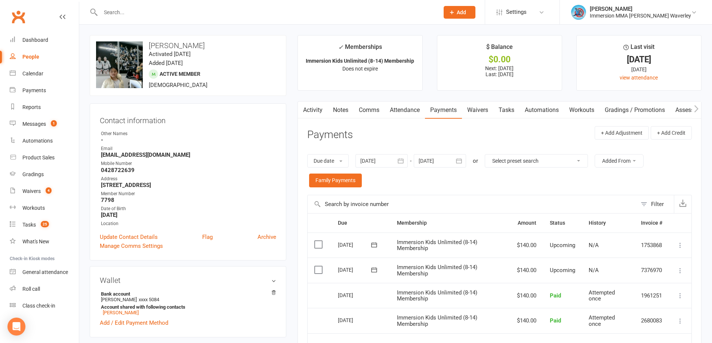
click at [331, 99] on main "✓ Memberships Immersion Kids Unlimited (8-14) Membership Does not expire $ Bala…" at bounding box center [499, 253] width 415 height 436
drag, startPoint x: 339, startPoint y: 111, endPoint x: 344, endPoint y: 111, distance: 4.9
click at [339, 111] on link "Notes" at bounding box center [341, 110] width 26 height 17
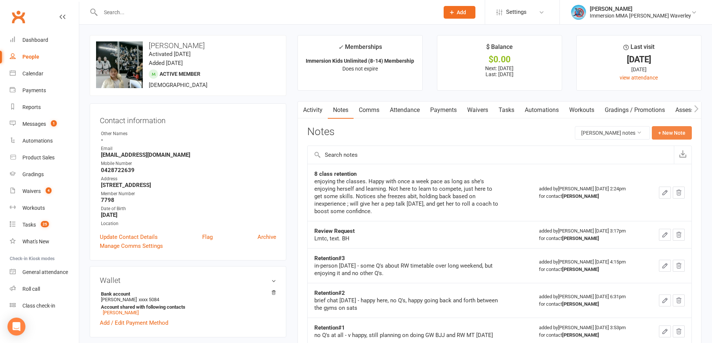
click at [671, 133] on button "+ New Note" at bounding box center [672, 132] width 40 height 13
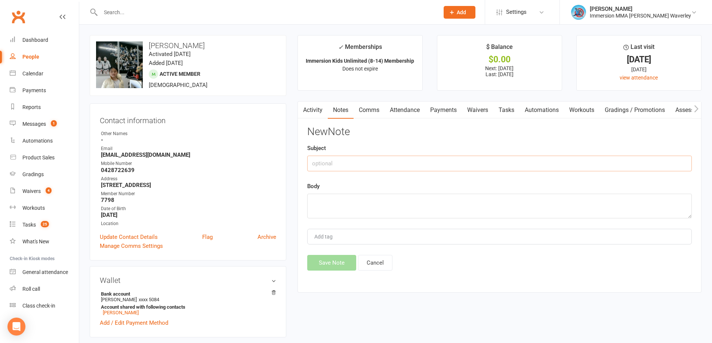
click at [336, 161] on input "text" at bounding box center [499, 164] width 384 height 16
type input "CCX Request"
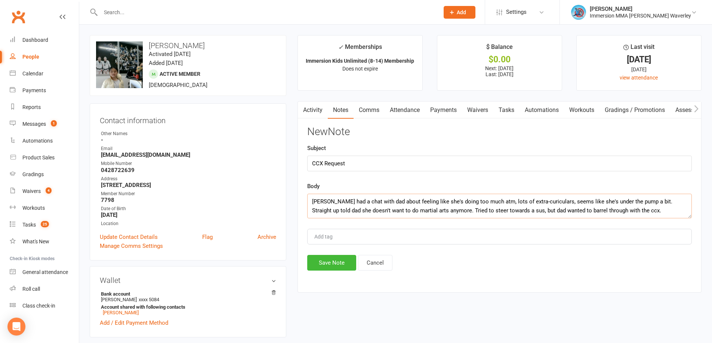
type textarea "Stephanie had a chat with dad about feeling like she's doing too much atm, lots…"
click at [319, 254] on div "New Note Subject CCX Request Body Stephanie had a chat with dad about feeling l…" at bounding box center [499, 198] width 384 height 145
click at [319, 263] on button "Save Note" at bounding box center [331, 263] width 49 height 16
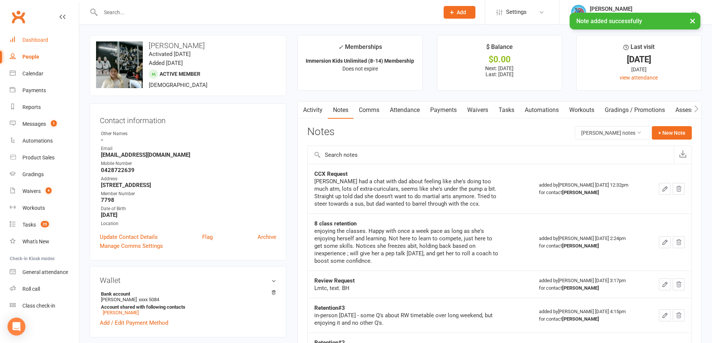
click at [62, 39] on link "Dashboard" at bounding box center [44, 40] width 69 height 17
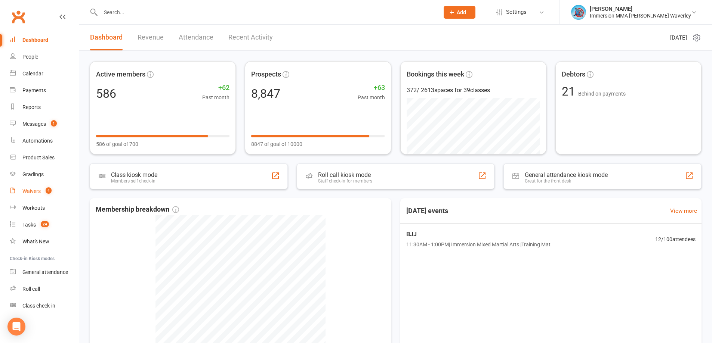
click at [38, 194] on div "Waivers" at bounding box center [31, 191] width 18 height 6
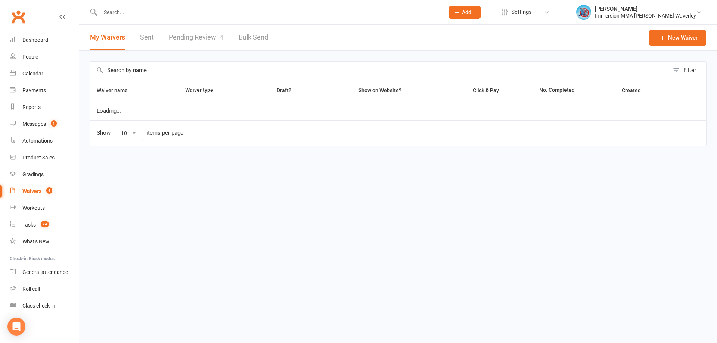
click at [212, 44] on link "Pending Review 4" at bounding box center [196, 38] width 55 height 26
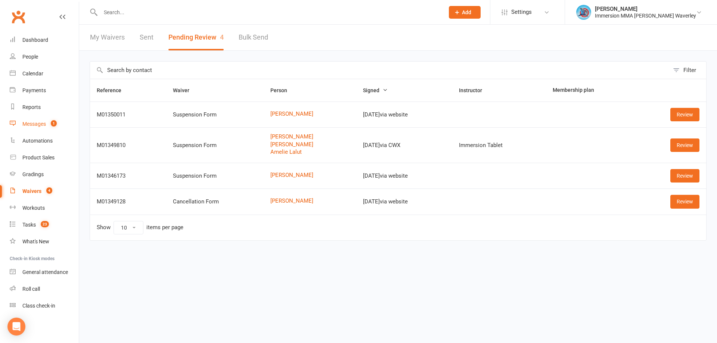
click at [48, 126] on count-badge "1" at bounding box center [52, 124] width 10 height 6
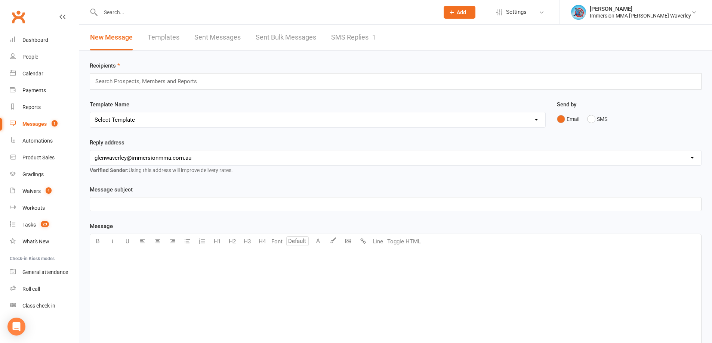
drag, startPoint x: 280, startPoint y: 31, endPoint x: 364, endPoint y: 35, distance: 84.2
click at [364, 35] on link "SMS Replies 1" at bounding box center [353, 38] width 45 height 26
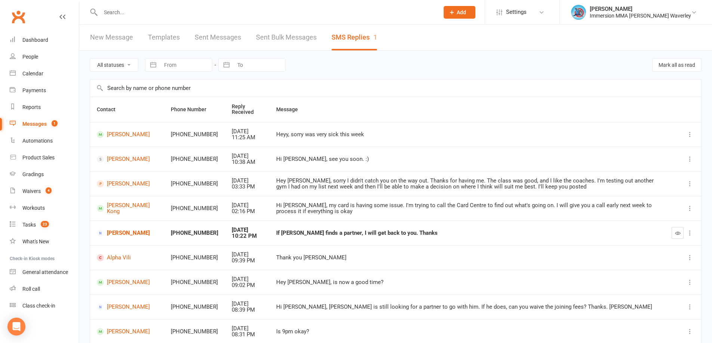
click at [557, 101] on th "Message" at bounding box center [466, 109] width 395 height 25
click at [682, 233] on button "button" at bounding box center [677, 233] width 12 height 12
click at [652, 140] on td "Heyy, sorry was very sick this week" at bounding box center [473, 134] width 409 height 25
click at [585, 102] on th "Message" at bounding box center [473, 109] width 409 height 25
drag, startPoint x: 35, startPoint y: 194, endPoint x: 168, endPoint y: 215, distance: 134.6
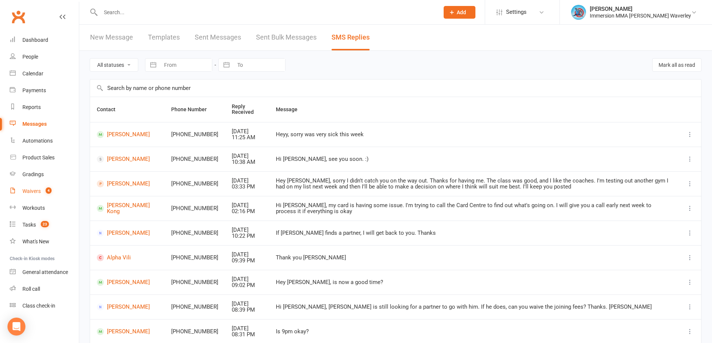
click at [35, 194] on div "Waivers" at bounding box center [31, 191] width 18 height 6
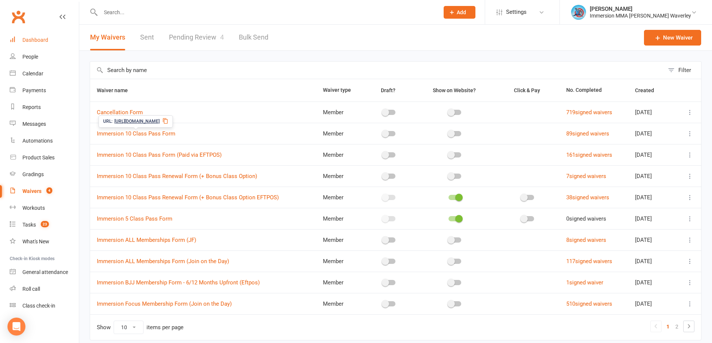
drag, startPoint x: 35, startPoint y: 43, endPoint x: 51, endPoint y: 41, distance: 16.2
click at [35, 42] on div "Dashboard" at bounding box center [35, 40] width 26 height 6
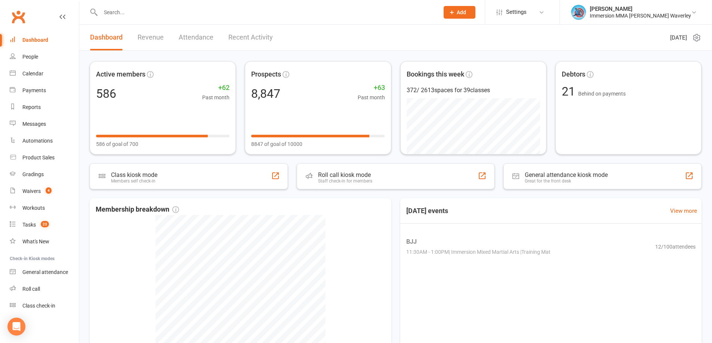
drag, startPoint x: 136, startPoint y: 14, endPoint x: 142, endPoint y: 19, distance: 7.1
click at [137, 14] on input "text" at bounding box center [265, 12] width 335 height 10
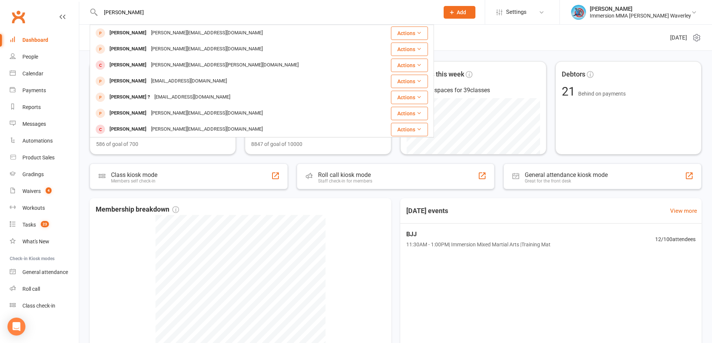
type input "rufina"
click at [129, 33] on div "Rufina Kim" at bounding box center [127, 33] width 41 height 11
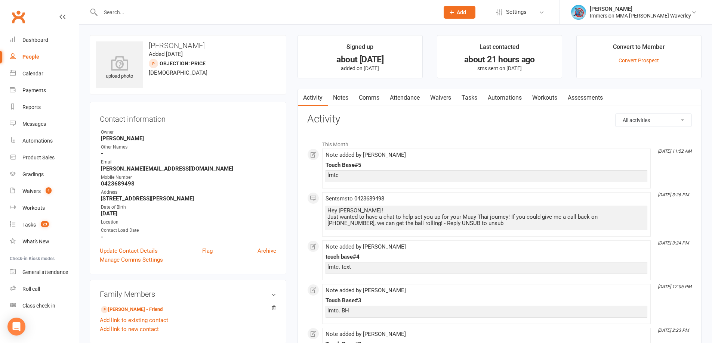
click at [345, 103] on link "Notes" at bounding box center [341, 97] width 26 height 17
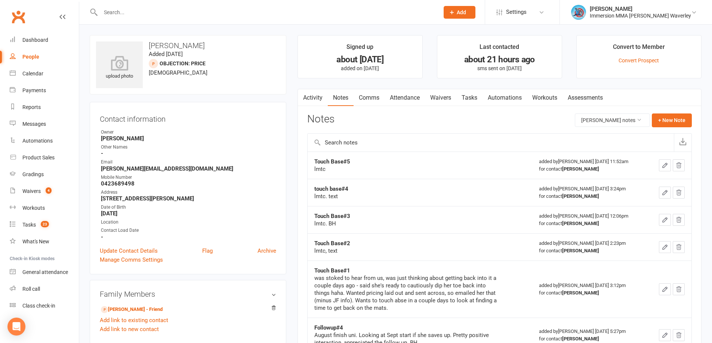
click at [319, 94] on link "Activity" at bounding box center [313, 97] width 30 height 17
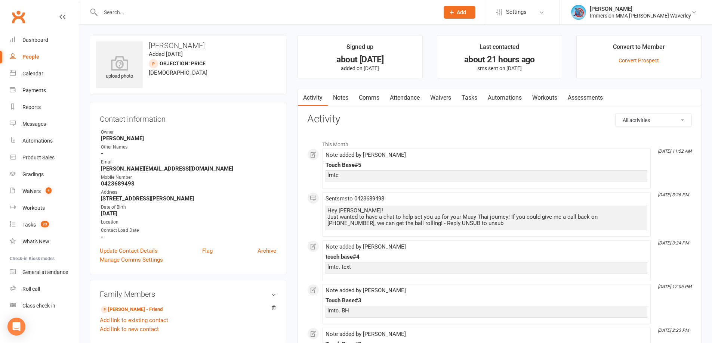
drag, startPoint x: 341, startPoint y: 93, endPoint x: 361, endPoint y: 109, distance: 25.8
click at [342, 93] on link "Notes" at bounding box center [341, 97] width 26 height 17
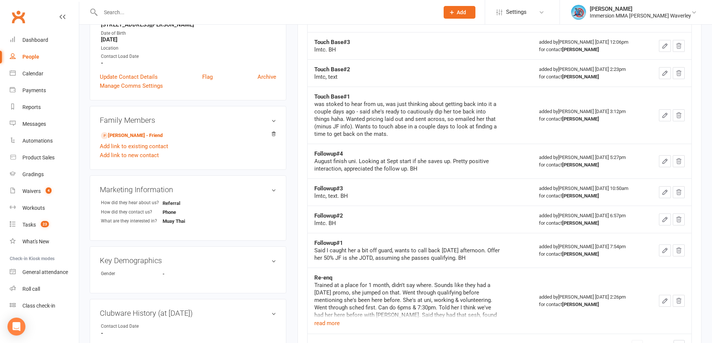
scroll to position [199, 0]
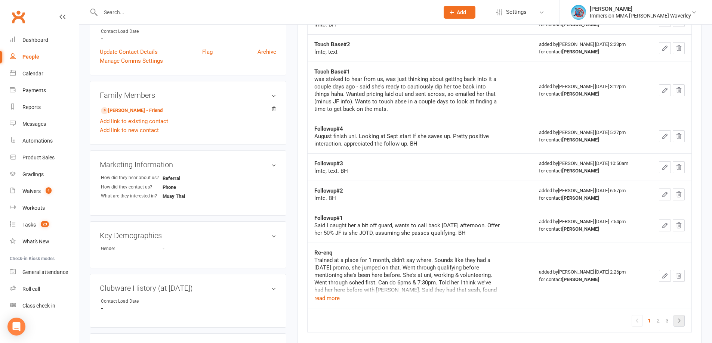
click at [676, 318] on icon at bounding box center [678, 320] width 9 height 9
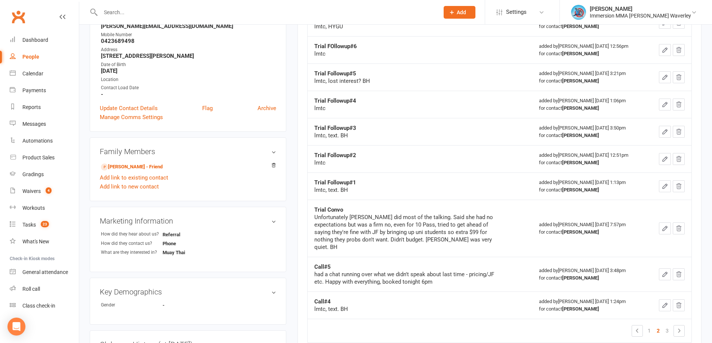
scroll to position [140, 0]
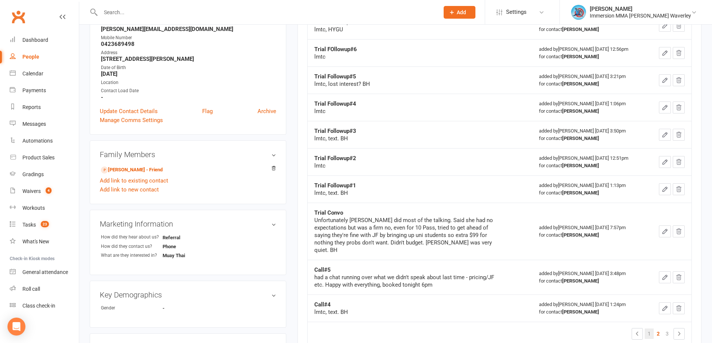
click at [648, 331] on link "1" at bounding box center [648, 334] width 9 height 10
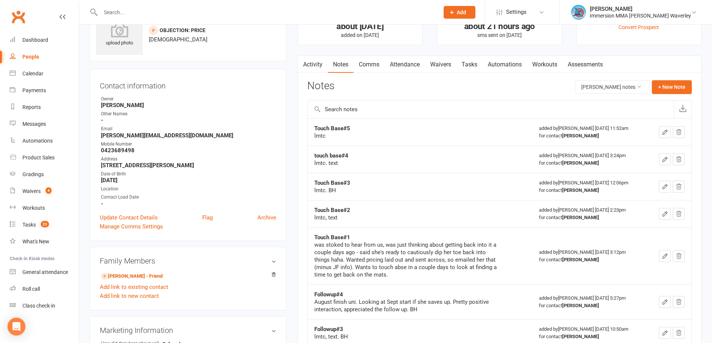
scroll to position [0, 0]
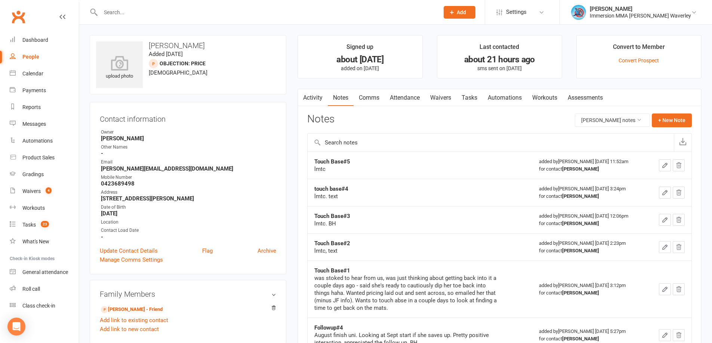
click at [478, 101] on link "Tasks" at bounding box center [469, 97] width 26 height 17
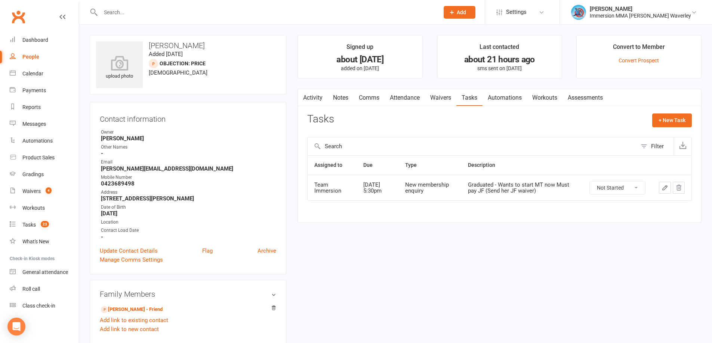
click at [625, 262] on div "upload photo Rufina Kim Added 5 August, 2024 Objection: Price prospect 24 years…" at bounding box center [395, 344] width 623 height 618
click at [661, 192] on button "button" at bounding box center [665, 188] width 12 height 12
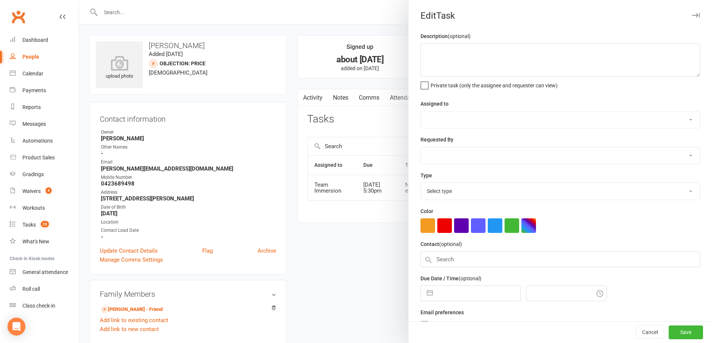
type textarea "Graduated - Wants to start MT now Must pay JF (Send her JF waiver)"
select select "48837"
select select "48840"
type input "15 Sep 2025"
type input "5:30pm"
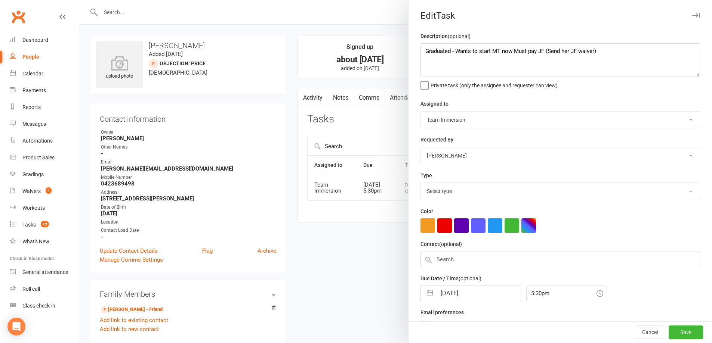
select select "27312"
drag, startPoint x: 452, startPoint y: 50, endPoint x: 381, endPoint y: 55, distance: 71.5
click at [79, 0] on react-component "Edit Task Description (optional) Graduated - Wants to start MT now Must pay JF …" at bounding box center [79, 0] width 0 height 0
click at [595, 58] on textarea "Wants to start MT now Must pay JF (Send her JF waiver)" at bounding box center [559, 60] width 279 height 34
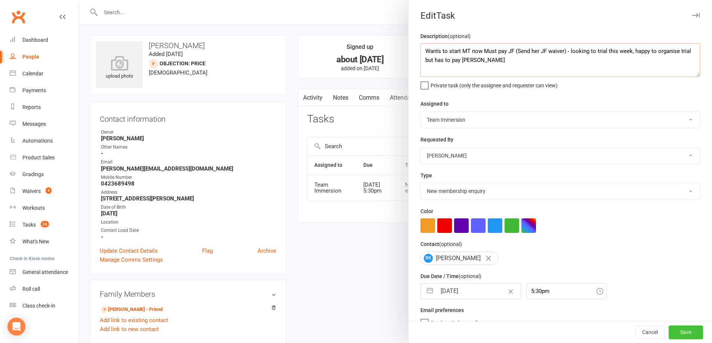
type textarea "Wants to start MT now Must pay JF (Send her JF waiver) - looking to trial this …"
click at [673, 330] on button "Save" at bounding box center [685, 332] width 34 height 13
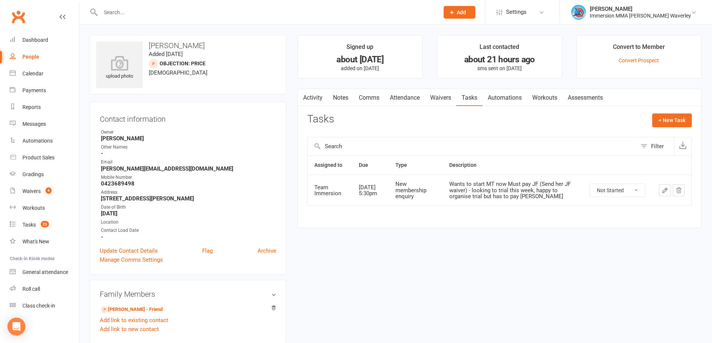
drag, startPoint x: 340, startPoint y: 99, endPoint x: 347, endPoint y: 105, distance: 9.4
click at [340, 99] on link "Notes" at bounding box center [341, 97] width 26 height 17
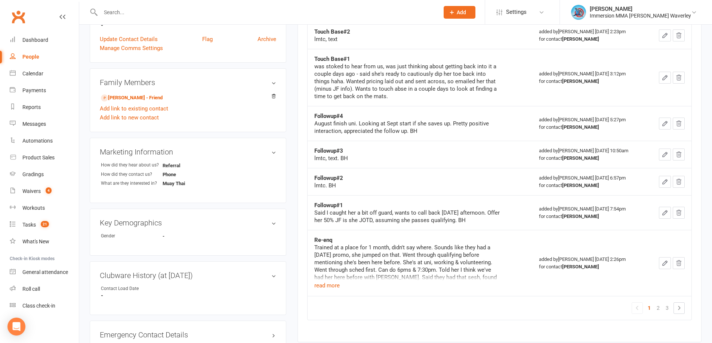
scroll to position [299, 0]
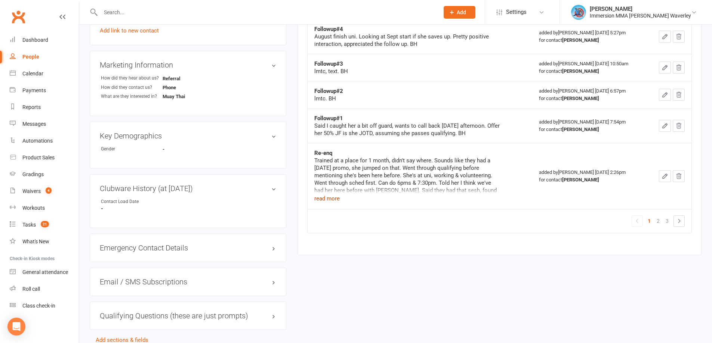
click at [327, 195] on button "read more" at bounding box center [326, 198] width 25 height 9
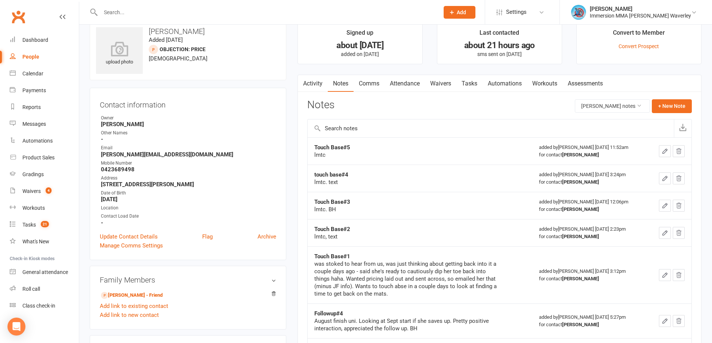
scroll to position [0, 0]
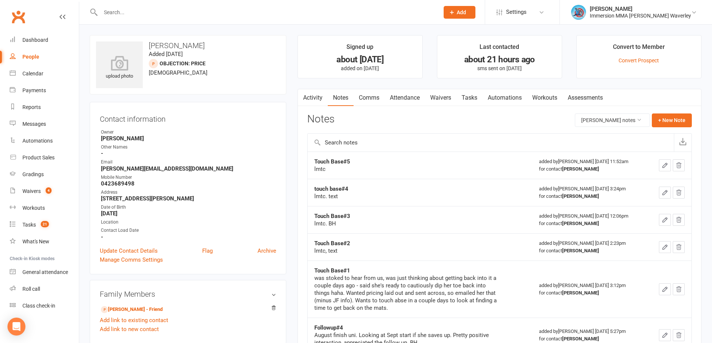
click at [465, 98] on link "Tasks" at bounding box center [469, 97] width 26 height 17
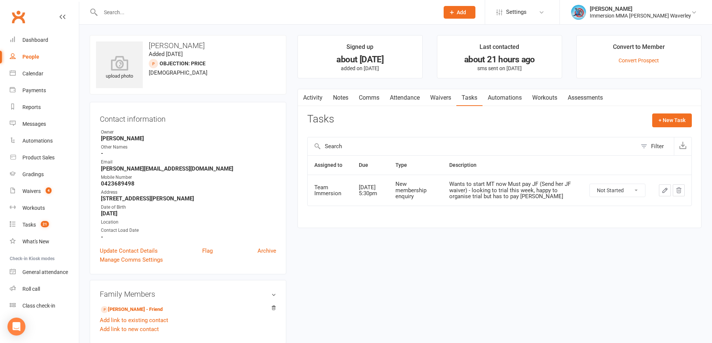
click at [663, 190] on icon "button" at bounding box center [664, 190] width 7 height 7
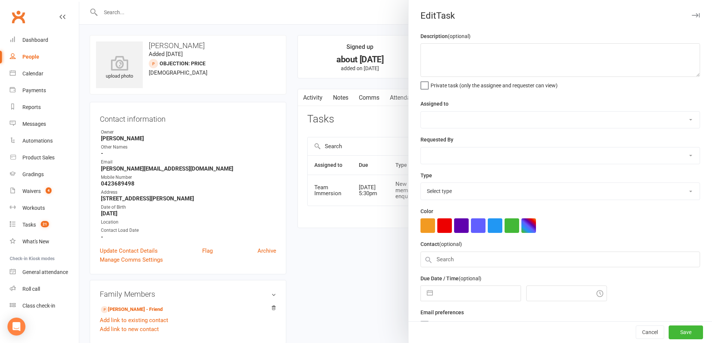
type textarea "Wants to start MT now Must pay JF (Send her JF waiver) - looking to trial this …"
select select "48837"
select select "48840"
type input "15 Sep 2025"
type input "5:30pm"
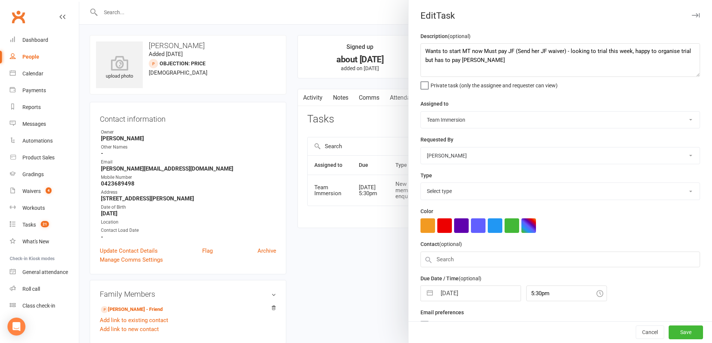
select select "27312"
click at [483, 63] on textarea "Wants to start MT now Must pay JF (Send her JF waiver) - looking to trial this …" at bounding box center [559, 60] width 279 height 34
type textarea "Wants to start MT now Must pay JF (Send her JF waiver) - looking to trial this …"
click at [676, 330] on button "Save" at bounding box center [685, 332] width 34 height 13
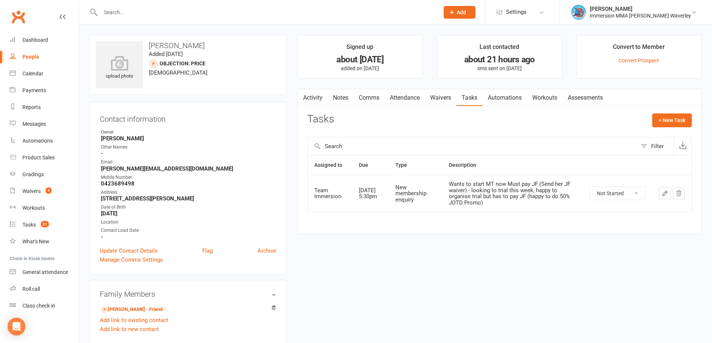
click at [341, 95] on link "Notes" at bounding box center [341, 97] width 26 height 17
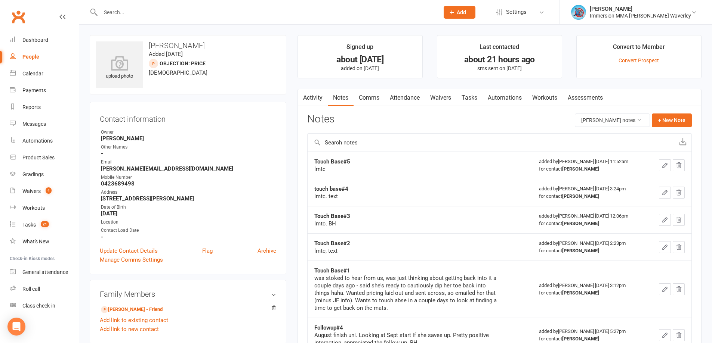
click at [666, 167] on icon "button" at bounding box center [664, 165] width 7 height 7
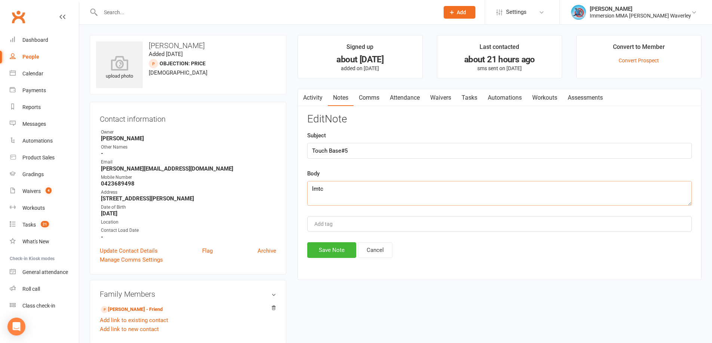
click at [371, 197] on textarea "lmtc" at bounding box center [499, 193] width 384 height 25
click at [603, 157] on input "Touch Base#5" at bounding box center [499, 151] width 384 height 16
click at [646, 192] on textarea "lmtc - called back, had a look at finacnes and Focus mms works well for her. Le…" at bounding box center [499, 193] width 384 height 25
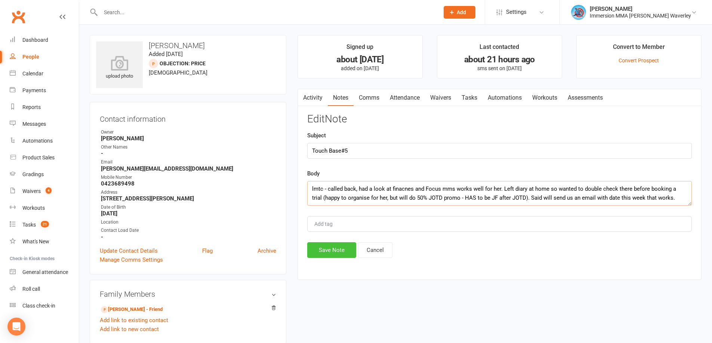
type textarea "lmtc - called back, had a look at finacnes and Focus mms works well for her. Le…"
click at [331, 251] on button "Save Note" at bounding box center [331, 250] width 49 height 16
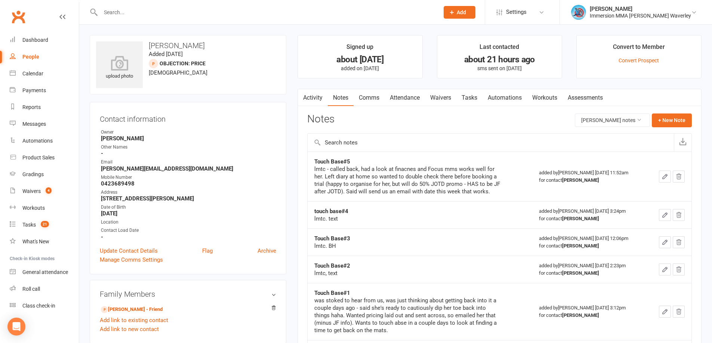
click at [439, 91] on link "Waivers" at bounding box center [440, 97] width 31 height 17
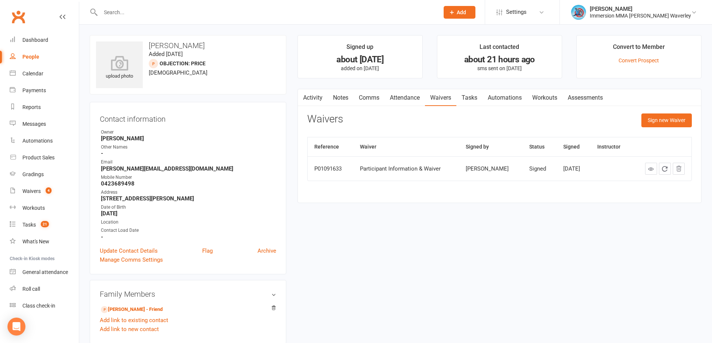
click at [390, 104] on link "Attendance" at bounding box center [404, 97] width 40 height 17
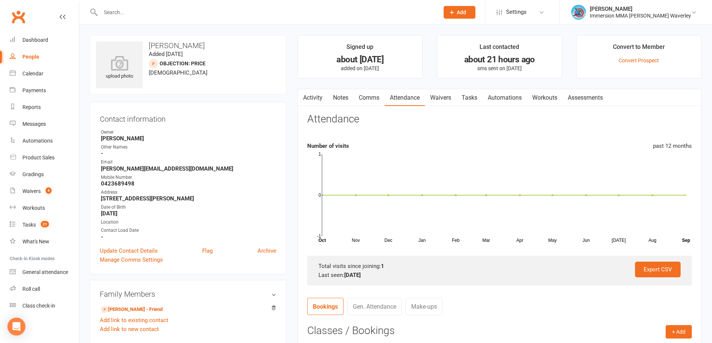
click at [473, 93] on link "Tasks" at bounding box center [469, 97] width 26 height 17
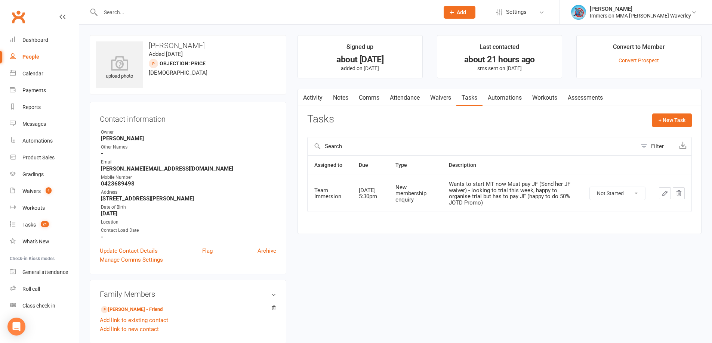
click at [662, 192] on icon "button" at bounding box center [664, 193] width 7 height 7
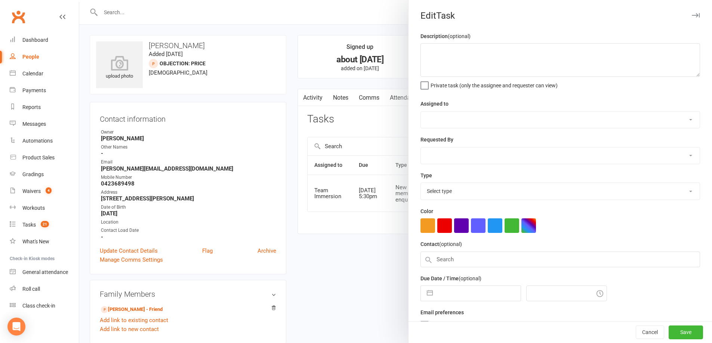
type textarea "Wants to start MT now Must pay JF (Send her JF waiver) - looking to trial this …"
select select "48837"
select select "48840"
type input "15 Sep 2025"
type input "5:30pm"
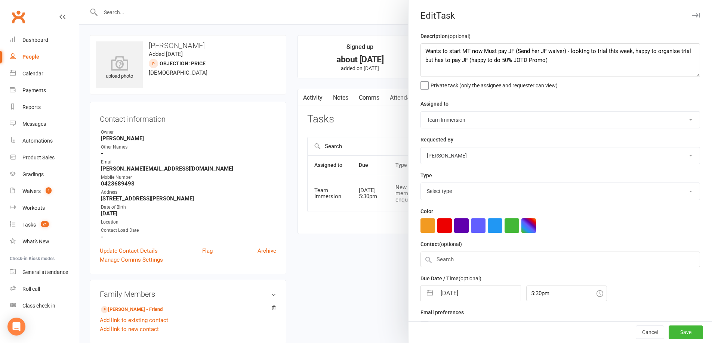
select select "27312"
click at [421, 52] on textarea "Wants to start MT now Must pay JF (Send her JF waiver) - looking to trial this …" at bounding box center [559, 60] width 279 height 34
type textarea "Should have emailed us trial date - (Send her JF waiver) - looking to trial thi…"
click at [676, 331] on button "Save" at bounding box center [685, 332] width 34 height 13
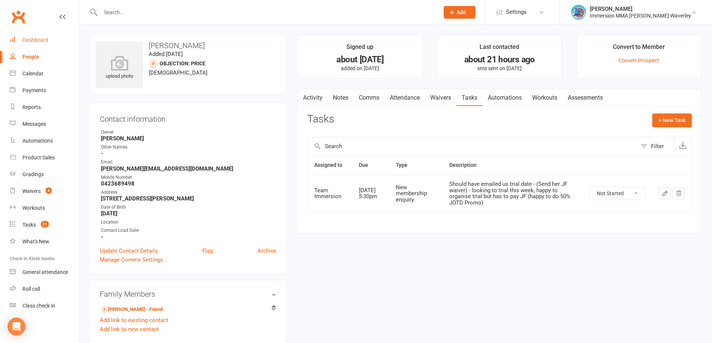
click at [41, 36] on link "Dashboard" at bounding box center [44, 40] width 69 height 17
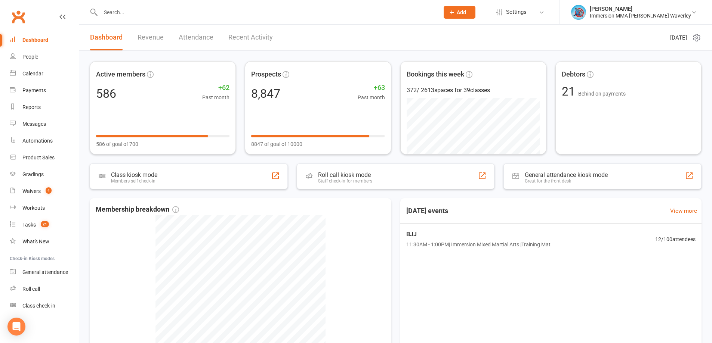
click at [607, 315] on div "Today's events View more BJJ 11:30AM - 1:00PM | Immersion Mixed Martial Arts | …" at bounding box center [550, 305] width 301 height 215
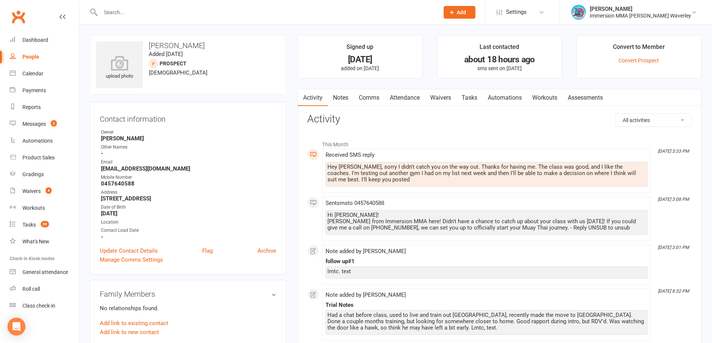
click at [371, 99] on link "Comms" at bounding box center [368, 97] width 31 height 17
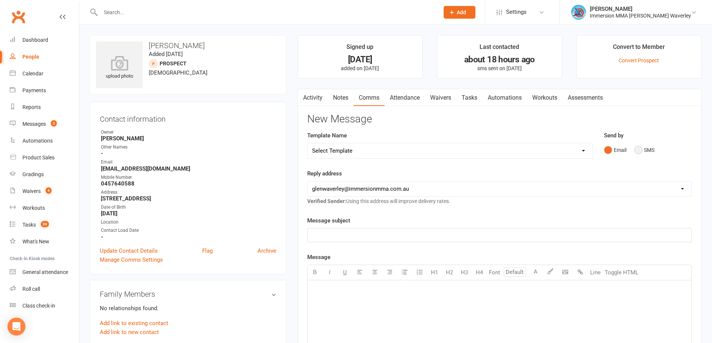
drag, startPoint x: 641, startPoint y: 146, endPoint x: 646, endPoint y: 173, distance: 27.8
click at [644, 147] on button "SMS" at bounding box center [644, 150] width 20 height 14
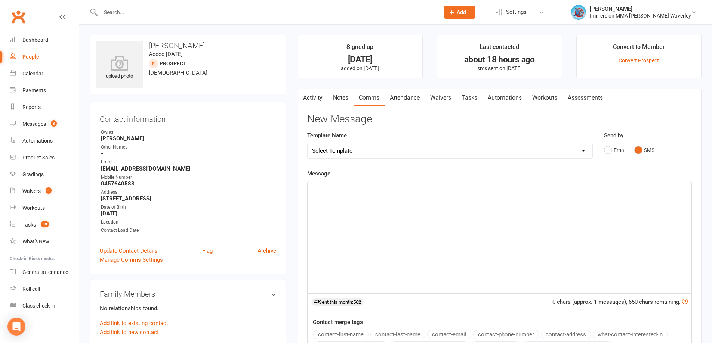
click at [565, 262] on div "﻿" at bounding box center [499, 238] width 384 height 112
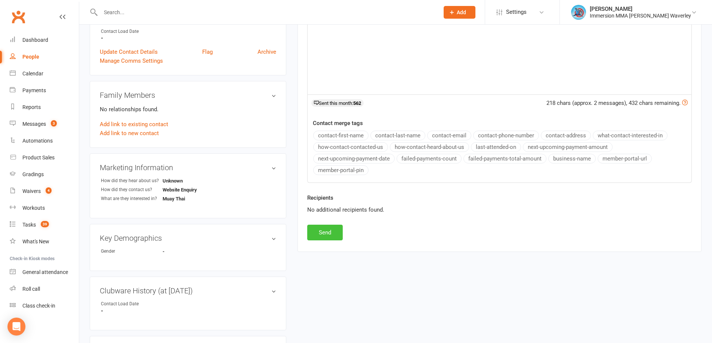
click at [314, 233] on button "Send" at bounding box center [324, 233] width 35 height 16
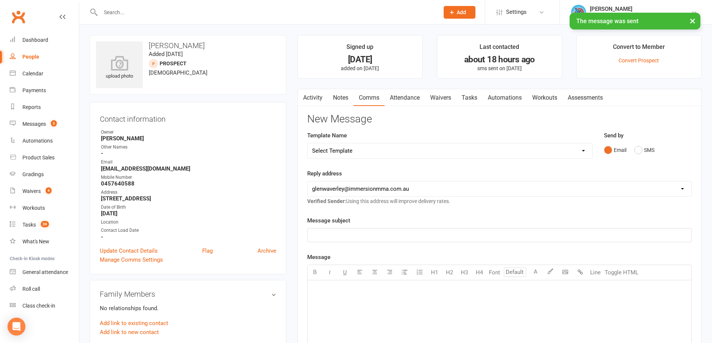
click at [469, 94] on link "Tasks" at bounding box center [469, 97] width 26 height 17
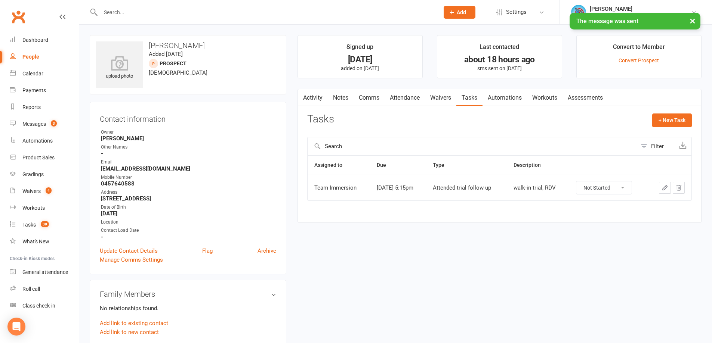
click at [663, 186] on icon "button" at bounding box center [664, 188] width 7 height 7
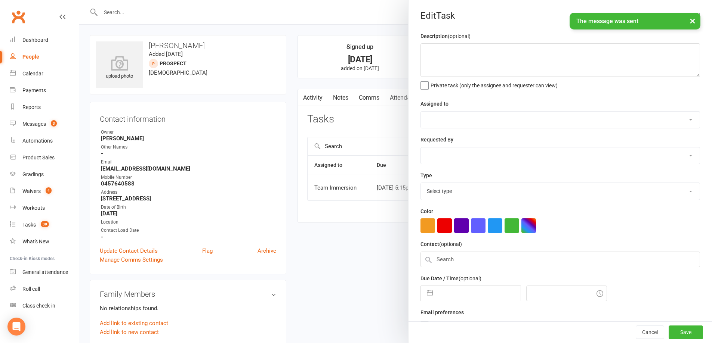
type textarea "walk-in trial, RDV"
select select "48837"
type input "13 Sep 2025"
type input "5:15pm"
select select "27313"
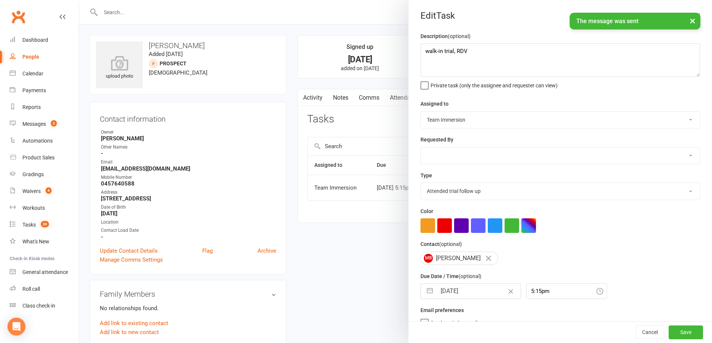
click at [449, 292] on input "13 Sep 2025" at bounding box center [478, 291] width 84 height 15
select select "7"
select select "2025"
select select "8"
select select "2025"
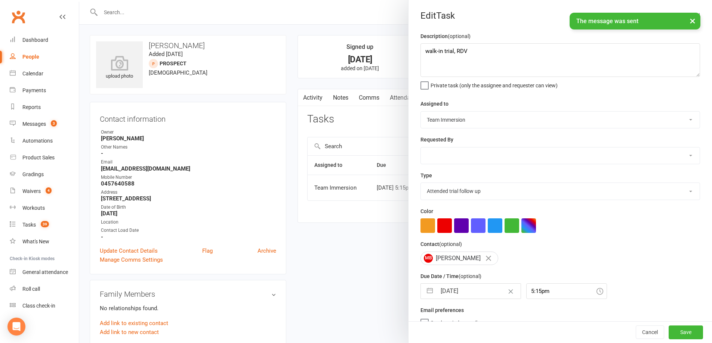
select select "9"
select select "2025"
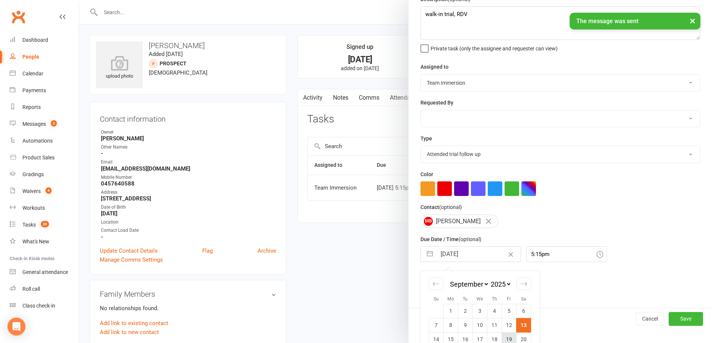
scroll to position [74, 0]
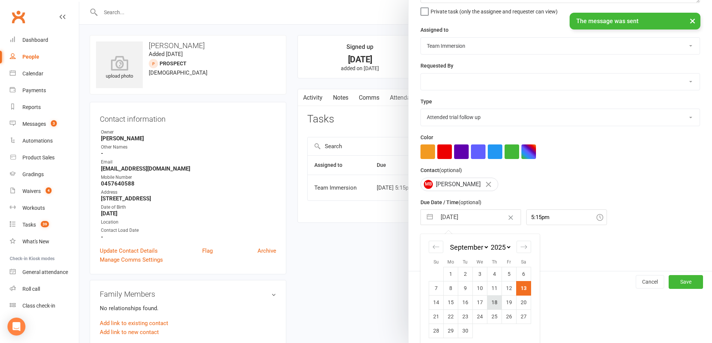
click at [492, 301] on td "18" at bounding box center [494, 303] width 15 height 14
type input "18 Sep 2025"
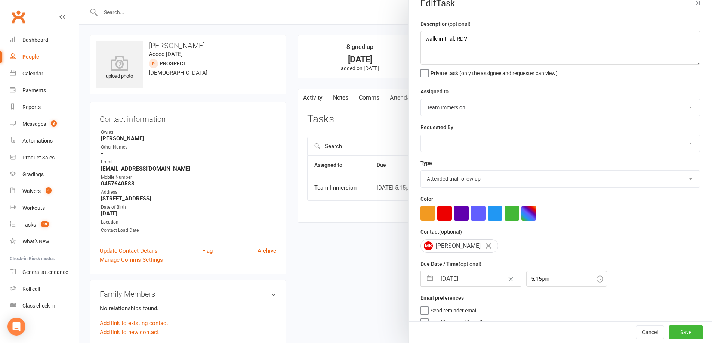
scroll to position [0, 0]
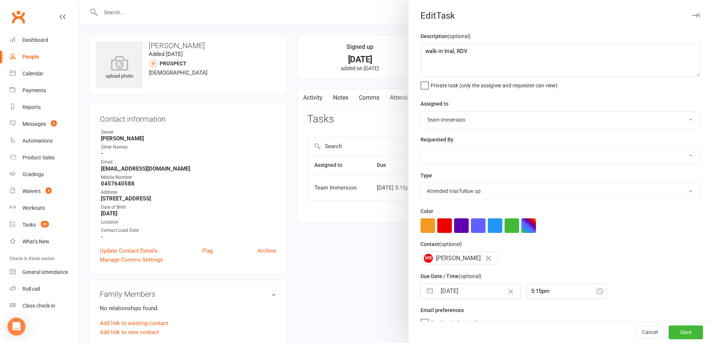
click at [510, 40] on div "Description (optional) walk-in trial, RDV Private task (only the assignee and r…" at bounding box center [559, 60] width 279 height 57
drag, startPoint x: 506, startPoint y: 53, endPoint x: 498, endPoint y: 58, distance: 9.2
click at [506, 52] on textarea "walk-in trial, RDV" at bounding box center [559, 60] width 279 height 34
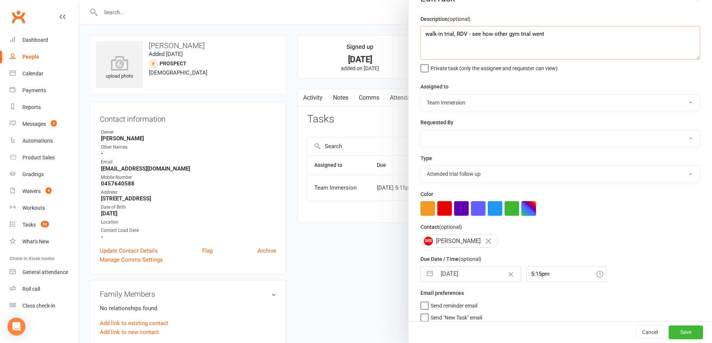
scroll to position [27, 0]
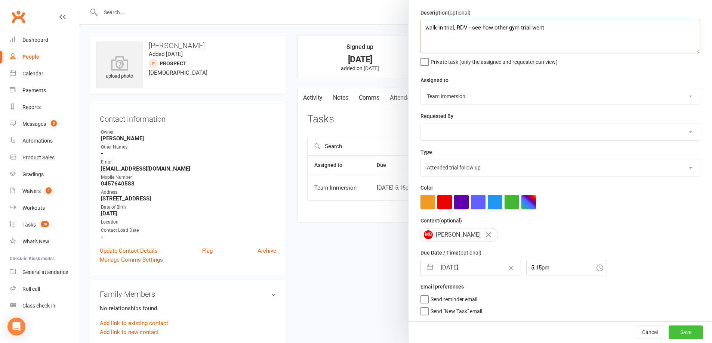
type textarea "walk-in trial, RDV - see how other gym trial went"
click at [669, 329] on button "Save" at bounding box center [685, 332] width 34 height 13
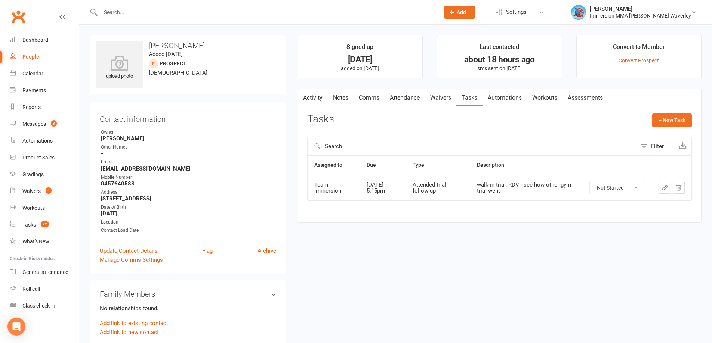
click at [347, 98] on link "Notes" at bounding box center [341, 97] width 26 height 17
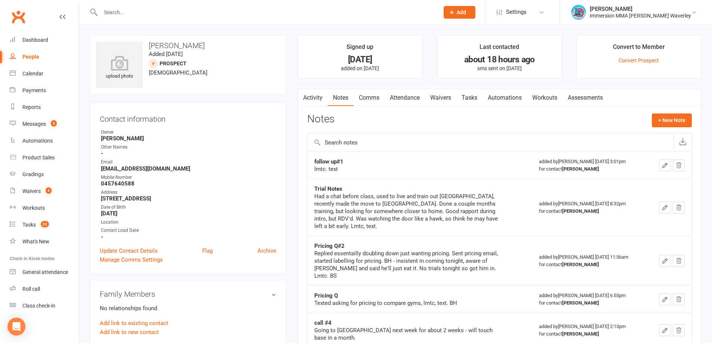
click at [324, 162] on strong "follow up#1" at bounding box center [328, 161] width 29 height 7
copy strong "follow up#1"
drag, startPoint x: 662, startPoint y: 113, endPoint x: 578, endPoint y: 142, distance: 89.7
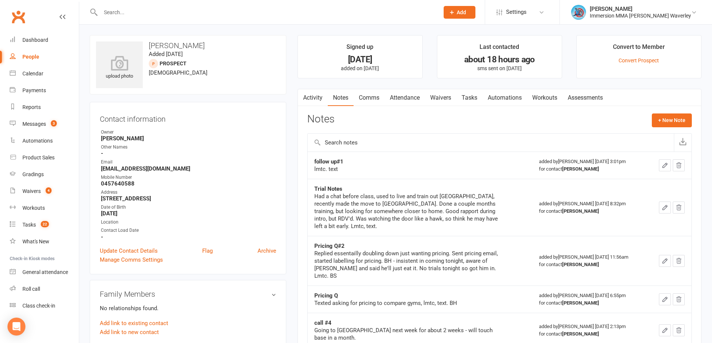
click at [662, 112] on div "Activity Notes Comms Attendance Waivers Tasks Automations Workouts Assessments …" at bounding box center [499, 303] width 404 height 429
click at [675, 120] on button "+ New Note" at bounding box center [672, 120] width 40 height 13
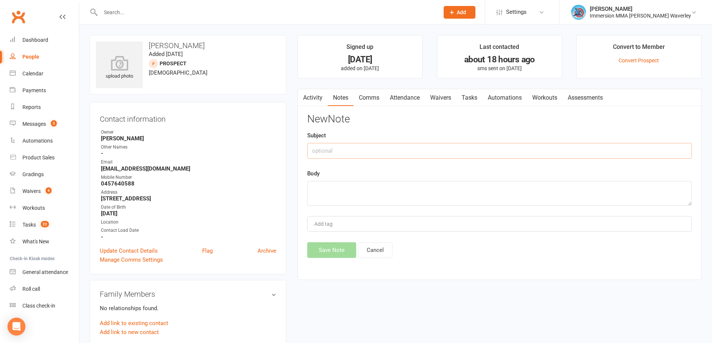
click at [371, 153] on input "text" at bounding box center [499, 151] width 384 height 16
paste input "follow up#1"
type input "follow up#2"
type textarea "said enjoyed, but trialing somewhere else this week to make decision - lmtc, te…"
click at [342, 263] on div "Activity Notes Comms Attendance Waivers Tasks Automations Workouts Assessments …" at bounding box center [499, 185] width 404 height 192
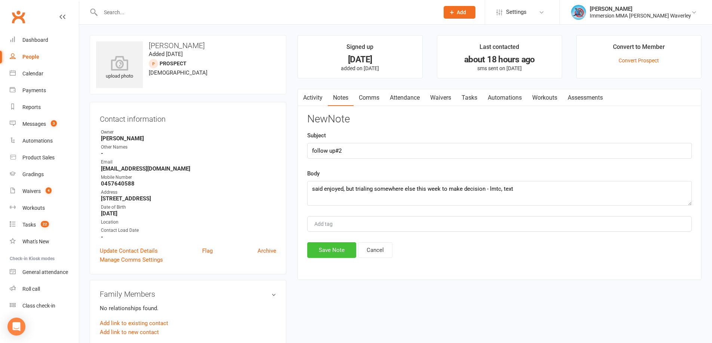
click at [342, 258] on button "Save Note" at bounding box center [331, 250] width 49 height 16
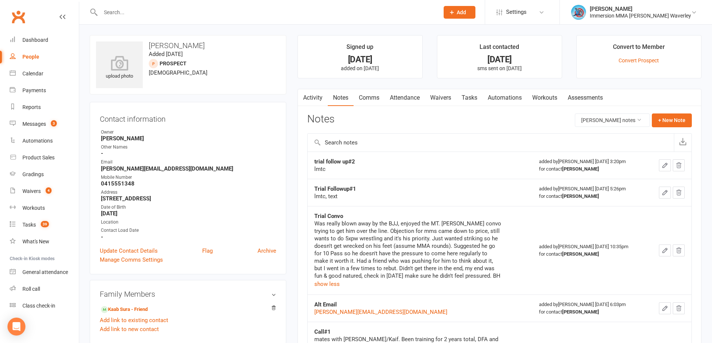
click at [309, 98] on link "Activity" at bounding box center [313, 97] width 30 height 17
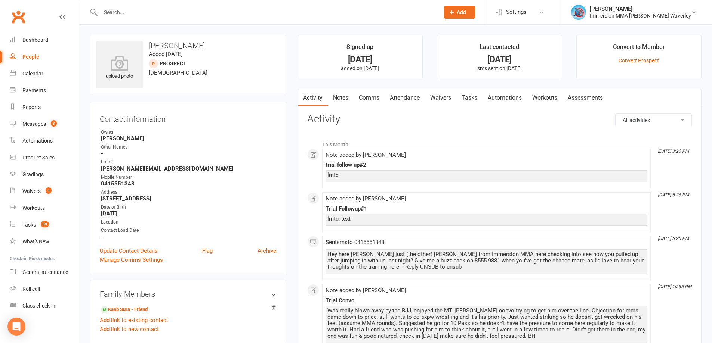
click at [375, 101] on link "Comms" at bounding box center [368, 97] width 31 height 17
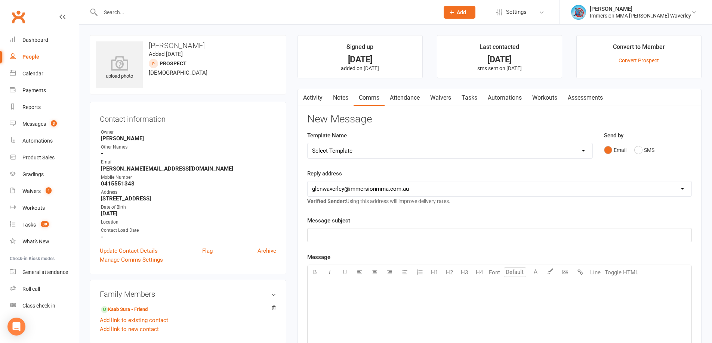
click at [304, 96] on icon "button" at bounding box center [302, 96] width 4 height 8
click at [319, 98] on link "Activity" at bounding box center [313, 97] width 30 height 17
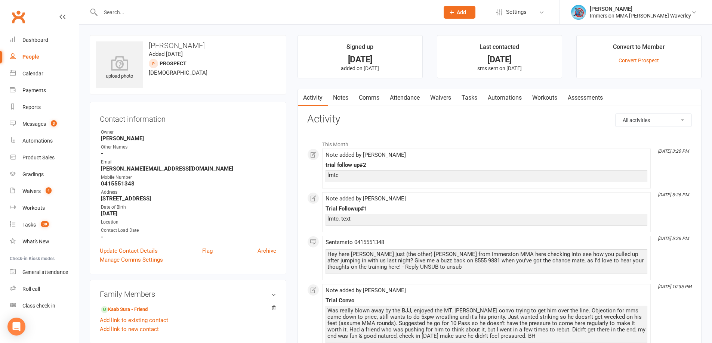
click at [369, 98] on link "Comms" at bounding box center [368, 97] width 31 height 17
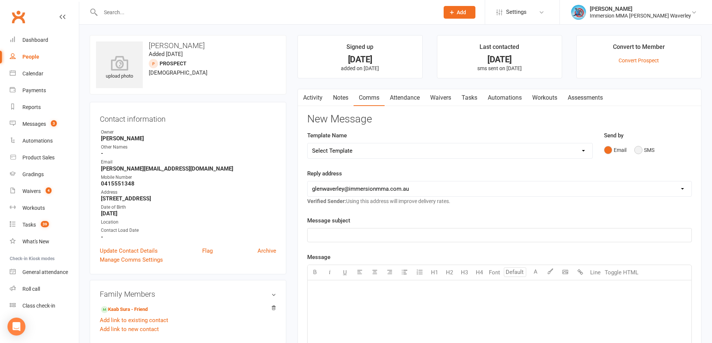
click at [639, 147] on button "SMS" at bounding box center [644, 150] width 20 height 14
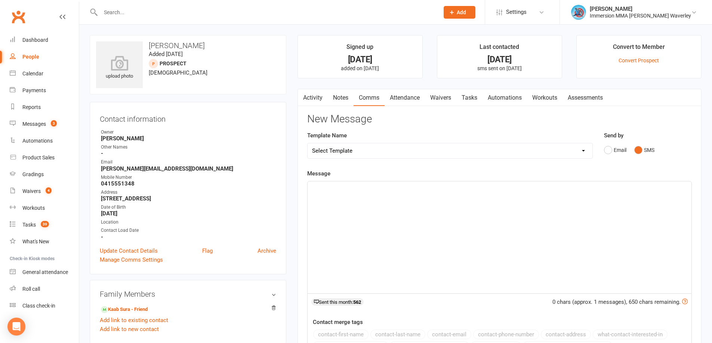
click at [527, 247] on div "﻿" at bounding box center [499, 238] width 384 height 112
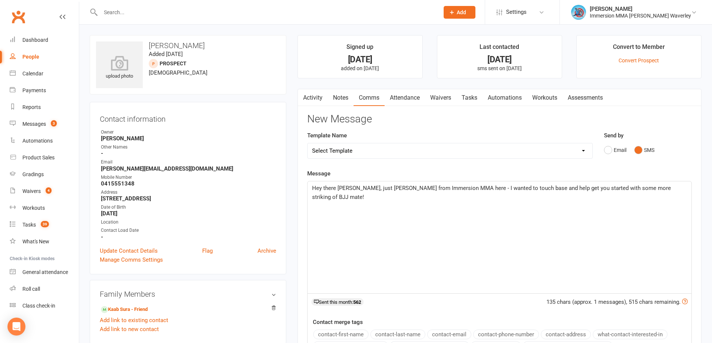
click at [557, 189] on span "Hey there [PERSON_NAME], just [PERSON_NAME] from Immersion MMA here - I wanted …" at bounding box center [492, 193] width 360 height 16
click at [557, 188] on span "Hey there [PERSON_NAME], just [PERSON_NAME] from Immersion MMA here - I wanted …" at bounding box center [492, 193] width 360 height 16
click at [634, 182] on div "Hey there [PERSON_NAME], just [PERSON_NAME] from Immersion MMA here - I wanted …" at bounding box center [499, 238] width 384 height 112
click at [648, 187] on span "Hey there [PERSON_NAME], just [PERSON_NAME] from Immersion MMA here - I wanted …" at bounding box center [493, 193] width 363 height 16
click at [683, 187] on p "Hey there Adam, just Ben from Immersion MMA here - I wanted to touch base and h…" at bounding box center [499, 193] width 375 height 18
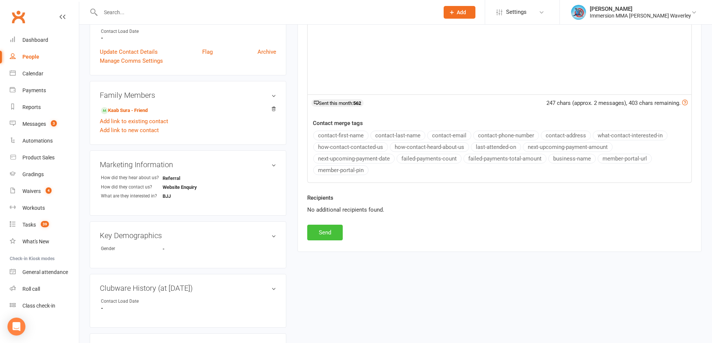
click at [333, 231] on button "Send" at bounding box center [324, 233] width 35 height 16
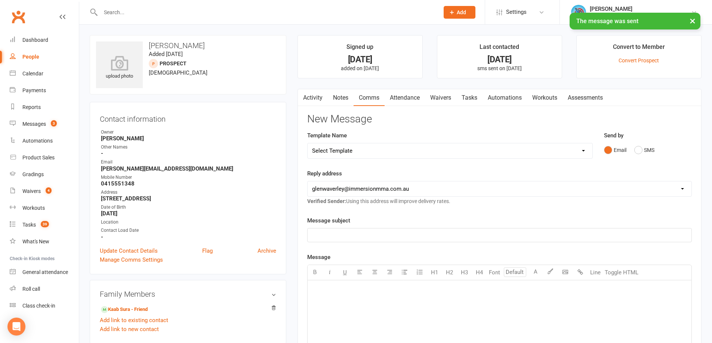
click at [333, 101] on link "Notes" at bounding box center [341, 97] width 26 height 17
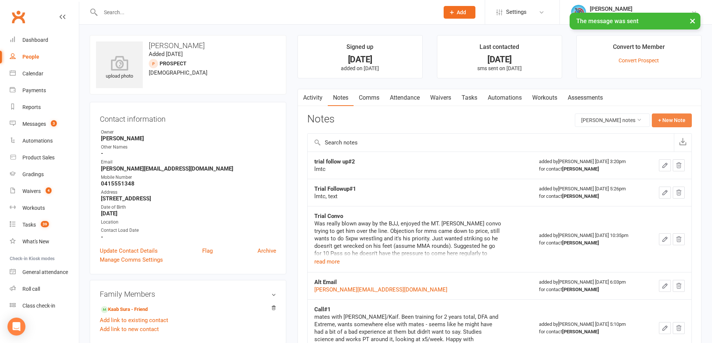
click at [681, 127] on button "+ New Note" at bounding box center [672, 120] width 40 height 13
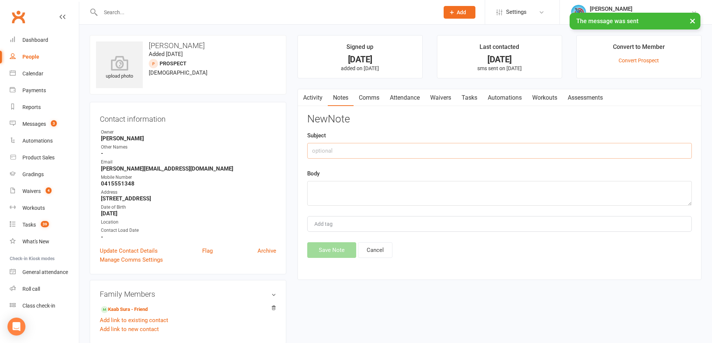
click at [359, 150] on input "text" at bounding box center [499, 151] width 384 height 16
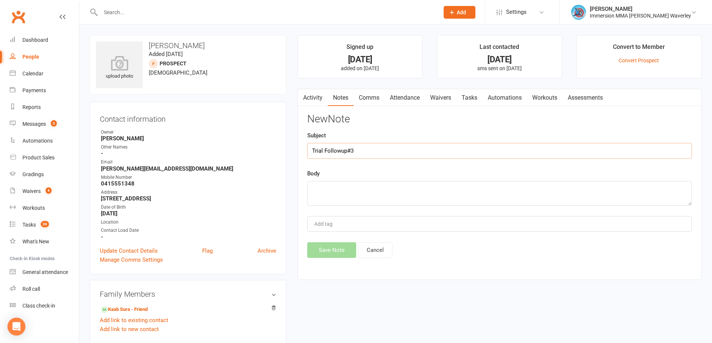
type input "Trial Followup#3"
type textarea "lmtc, text"
click at [313, 262] on div "Activity Notes Comms Attendance Waivers Tasks Automations Workouts Assessments …" at bounding box center [499, 185] width 404 height 192
click at [315, 252] on button "Save Note" at bounding box center [331, 250] width 49 height 16
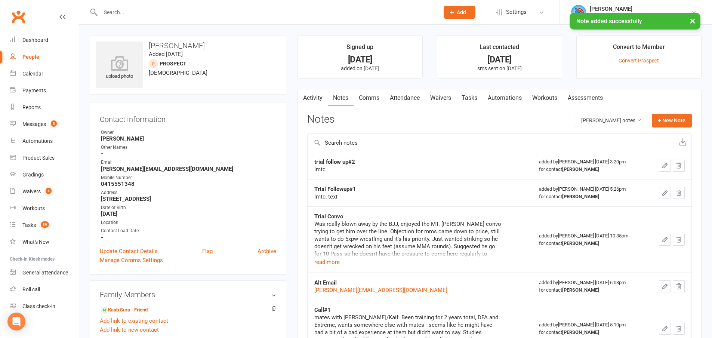
click at [318, 100] on link "Activity" at bounding box center [313, 97] width 30 height 17
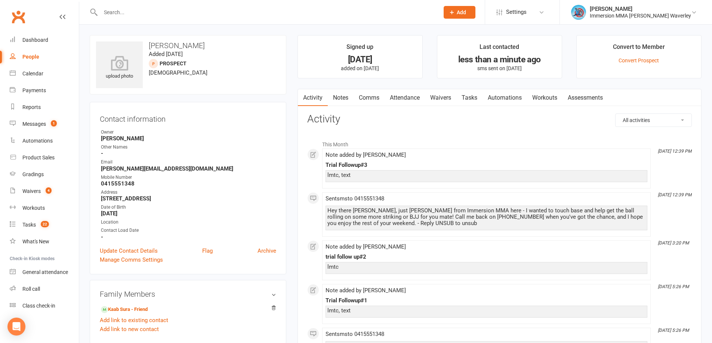
click at [462, 105] on link "Tasks" at bounding box center [469, 97] width 26 height 17
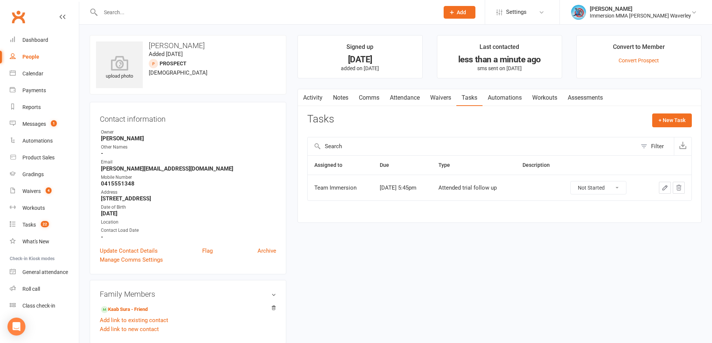
click at [658, 189] on div at bounding box center [668, 188] width 33 height 12
click at [660, 189] on button "button" at bounding box center [665, 188] width 12 height 12
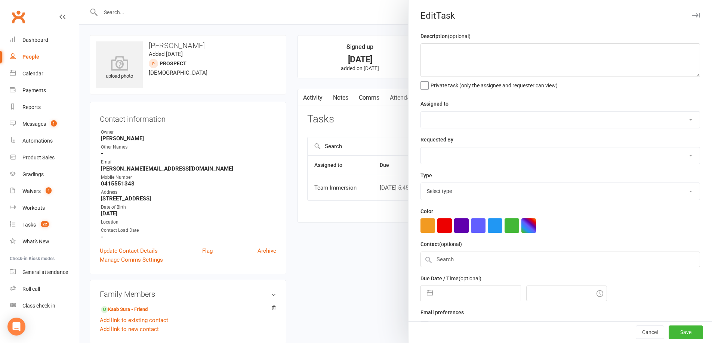
select select "48837"
type input "[DATE]"
type input "5:45pm"
select select "27313"
click at [454, 292] on input "[DATE]" at bounding box center [478, 291] width 84 height 15
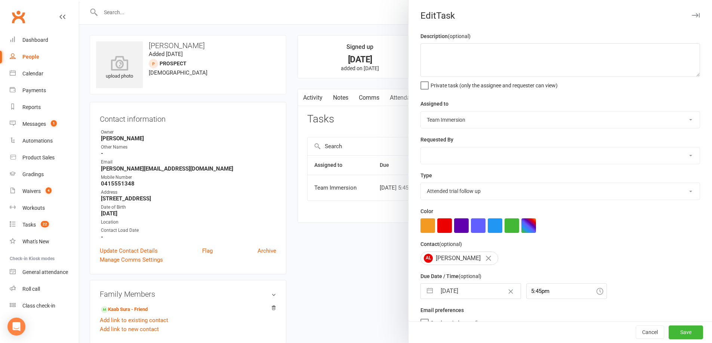
select select "7"
select select "2025"
select select "8"
select select "2025"
select select "9"
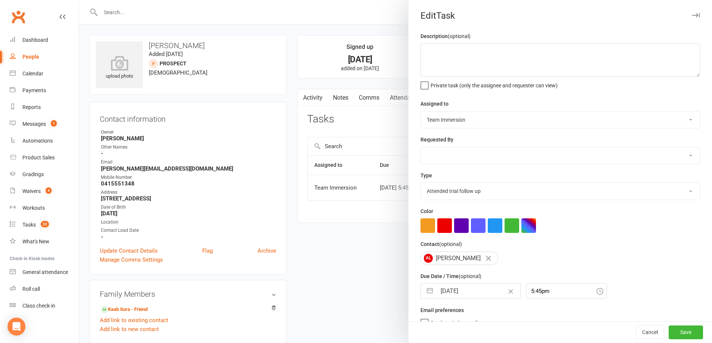
select select "2025"
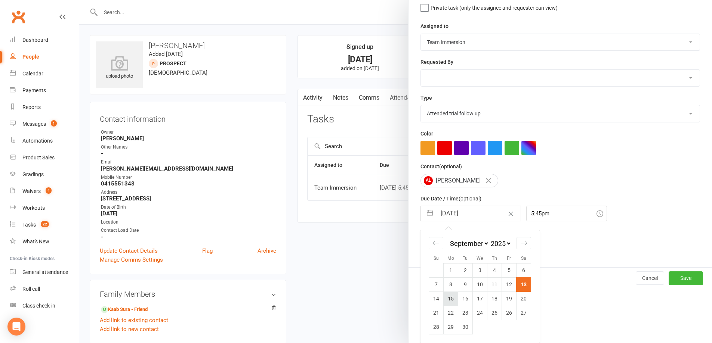
click at [449, 297] on td "15" at bounding box center [450, 299] width 15 height 14
type input "[DATE]"
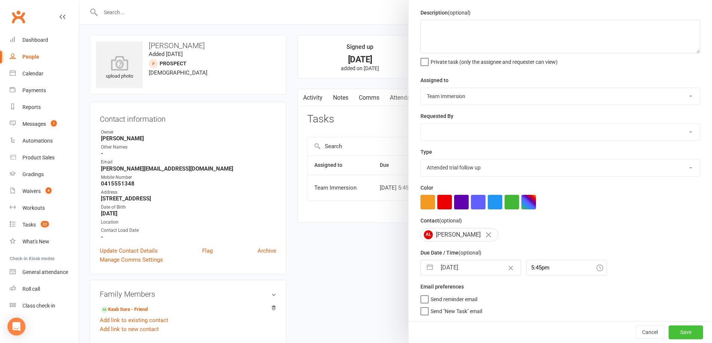
click at [675, 332] on button "Save" at bounding box center [685, 332] width 34 height 13
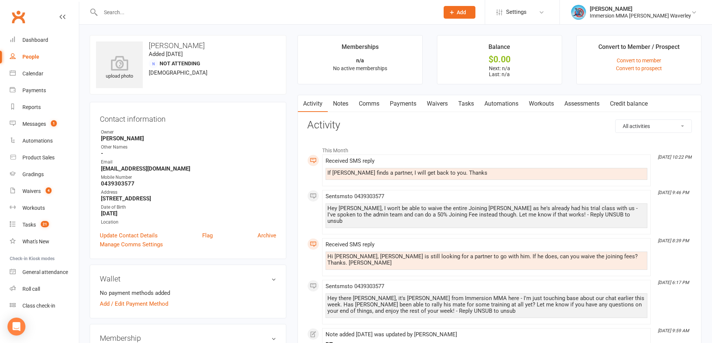
click at [378, 104] on link "Comms" at bounding box center [368, 103] width 31 height 17
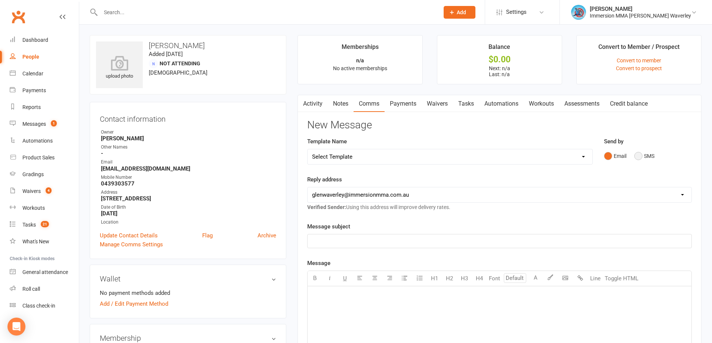
click at [644, 160] on button "SMS" at bounding box center [644, 156] width 20 height 14
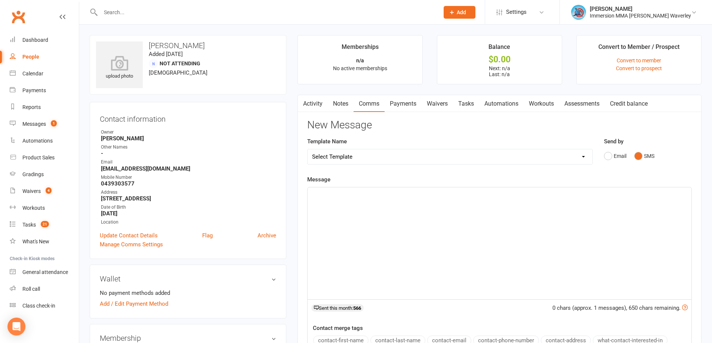
click at [530, 295] on div "﻿" at bounding box center [499, 244] width 384 height 112
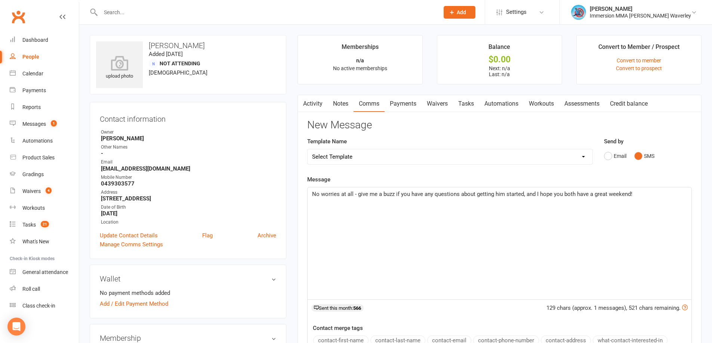
click at [432, 189] on div "No worries at all - give me a buzz if you have any questions about getting him …" at bounding box center [499, 244] width 384 height 112
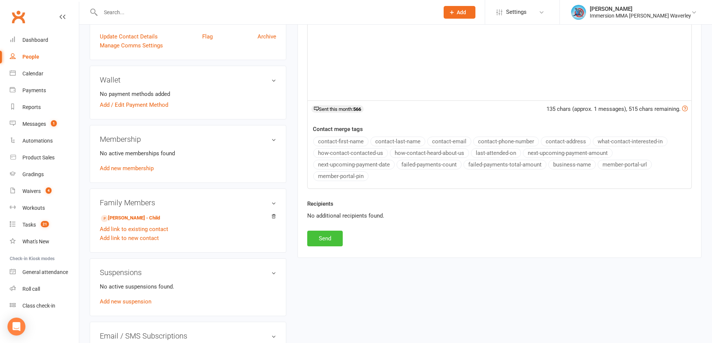
click at [319, 237] on button "Send" at bounding box center [324, 239] width 35 height 16
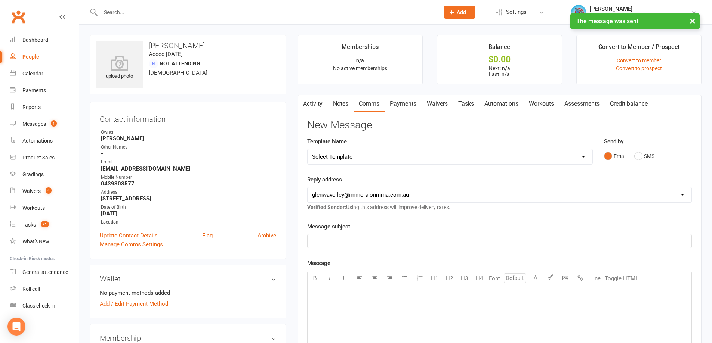
click at [464, 98] on link "Tasks" at bounding box center [466, 103] width 26 height 17
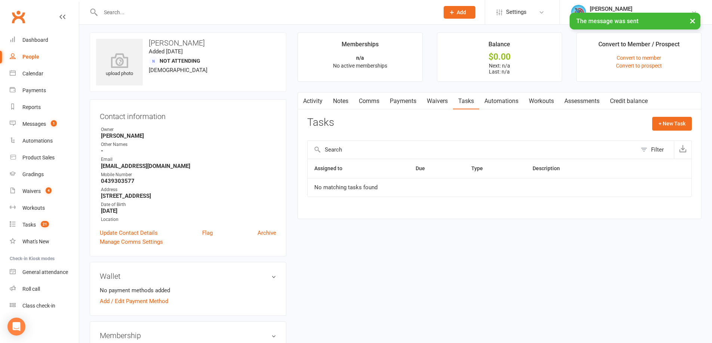
scroll to position [100, 0]
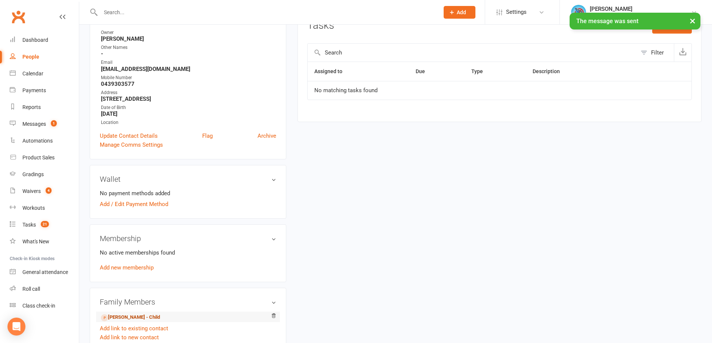
click at [137, 319] on link "Joshua Khor - Child" at bounding box center [130, 318] width 59 height 8
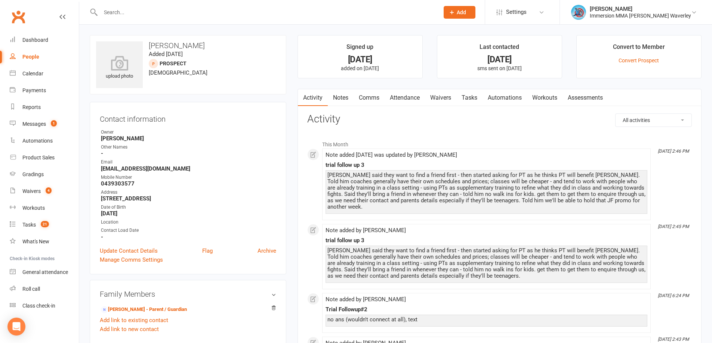
click at [473, 95] on link "Tasks" at bounding box center [469, 97] width 26 height 17
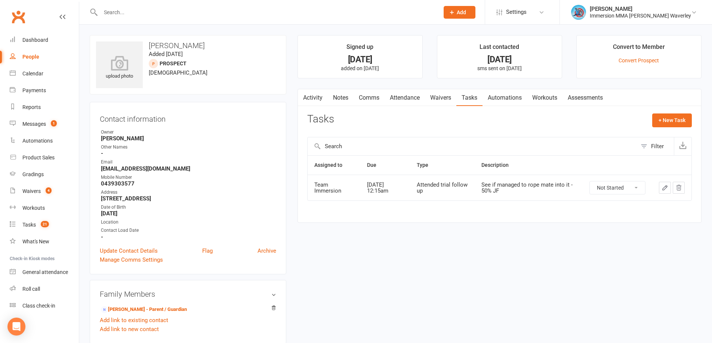
click at [319, 98] on link "Activity" at bounding box center [313, 97] width 30 height 17
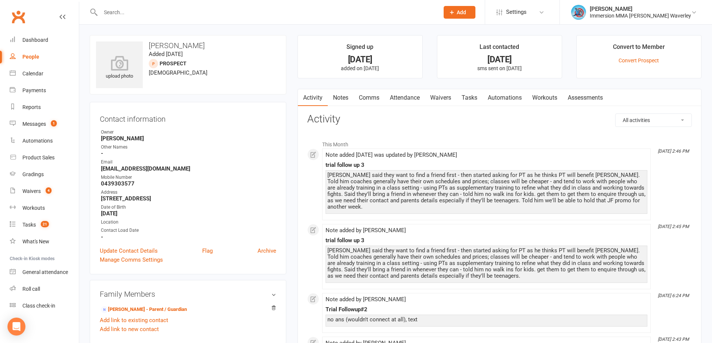
click at [460, 93] on link "Tasks" at bounding box center [469, 97] width 26 height 17
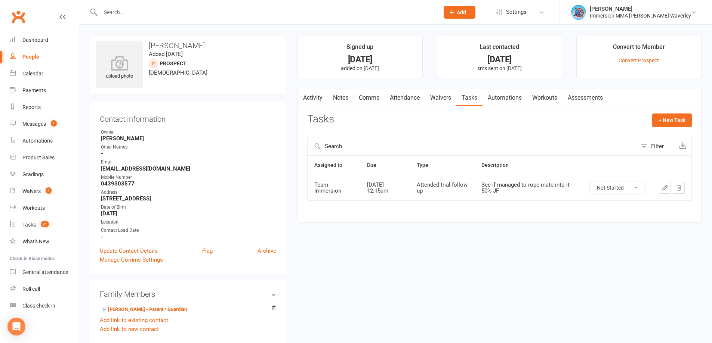
click at [664, 189] on icon "button" at bounding box center [664, 188] width 7 height 7
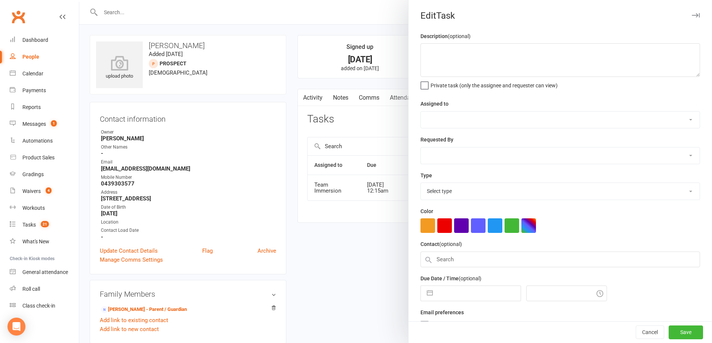
type textarea "See if managed to rope mate into it - 50% JF"
select select "48837"
type input "17 Sep 2025"
type input "12:15am"
select select "27313"
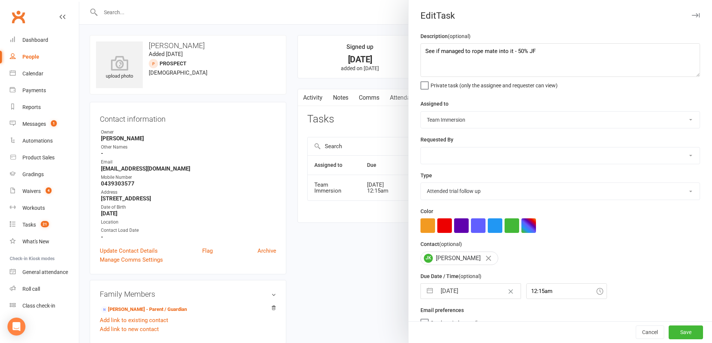
click at [473, 290] on input "17 Sep 2025" at bounding box center [478, 291] width 84 height 15
select select "7"
select select "2025"
select select "8"
select select "2025"
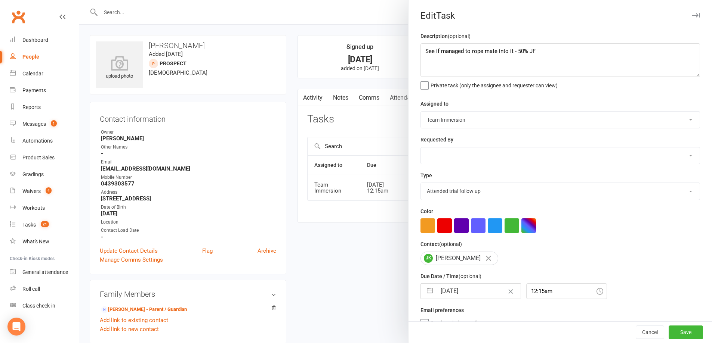
select select "9"
select select "2025"
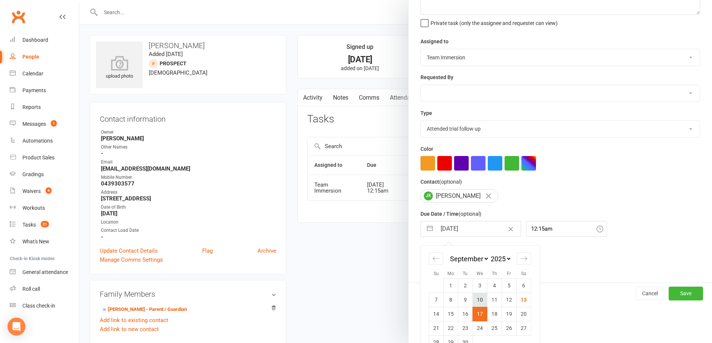
scroll to position [80, 0]
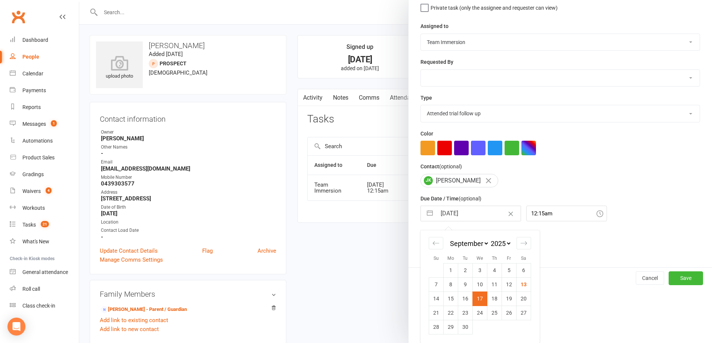
click at [624, 226] on div "Description (optional) See if managed to rope mate into it - 50% JF Private tas…" at bounding box center [559, 110] width 303 height 313
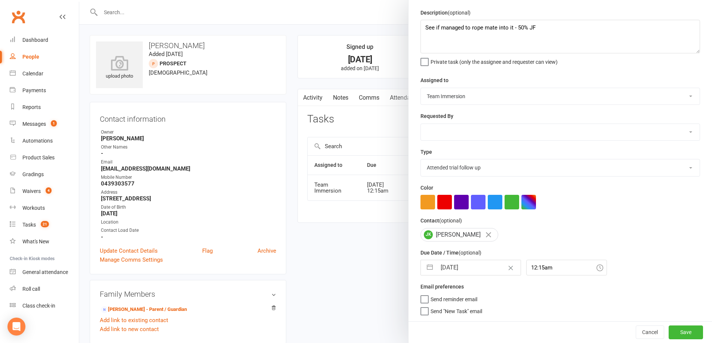
scroll to position [27, 0]
click at [556, 25] on textarea "See if managed to rope mate into it - 50% JF" at bounding box center [559, 37] width 279 height 34
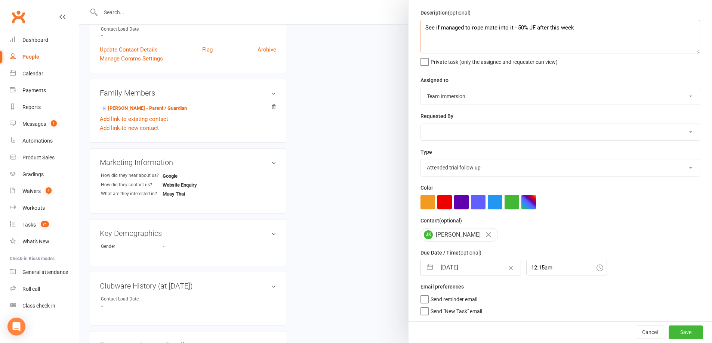
scroll to position [339, 0]
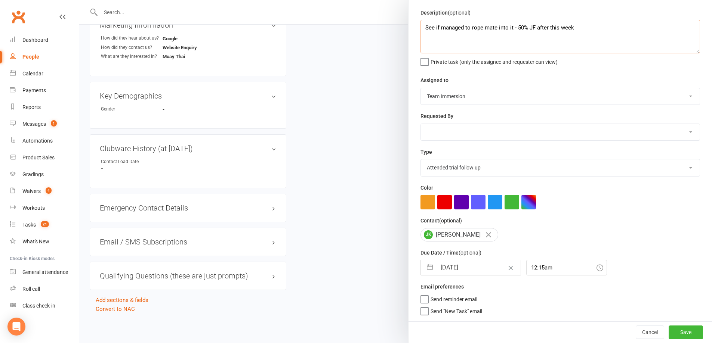
type textarea "See if managed to rope mate into it - 50% JF after this week"
click at [455, 268] on input "17 Sep 2025" at bounding box center [478, 267] width 84 height 15
select select "7"
select select "2025"
select select "8"
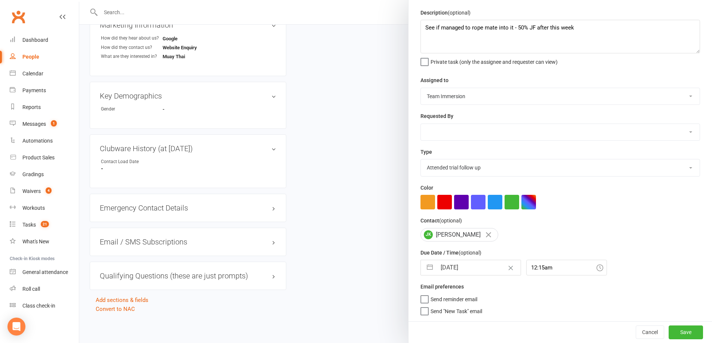
select select "2025"
select select "9"
select select "2025"
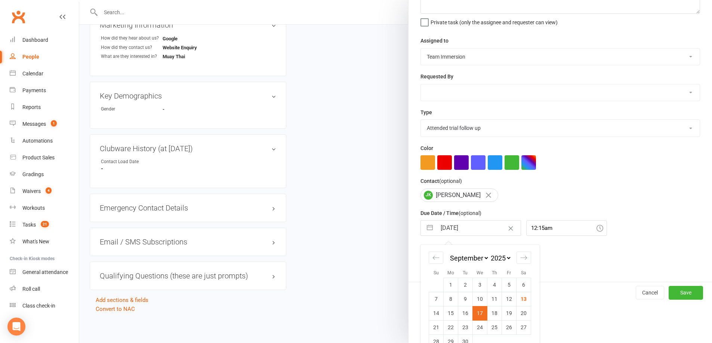
scroll to position [80, 0]
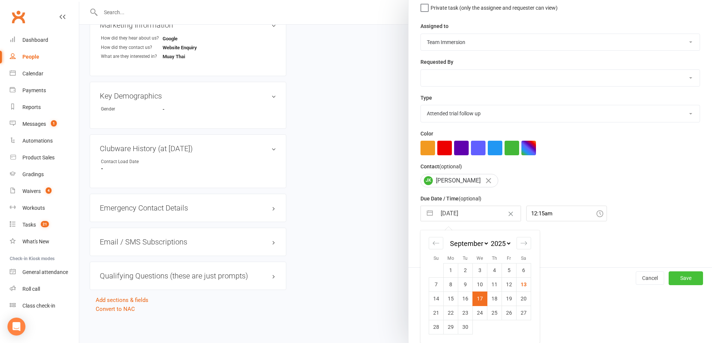
click at [678, 281] on button "Save" at bounding box center [685, 278] width 34 height 13
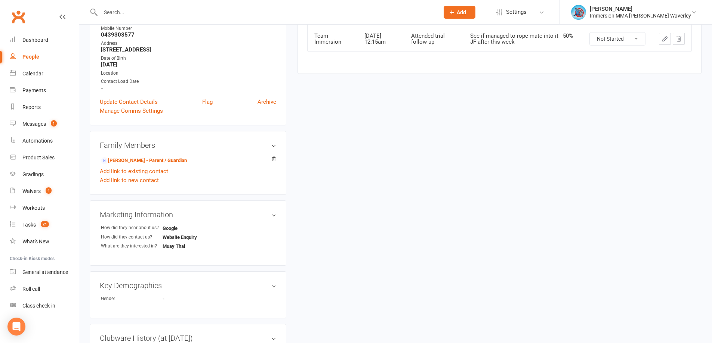
scroll to position [0, 0]
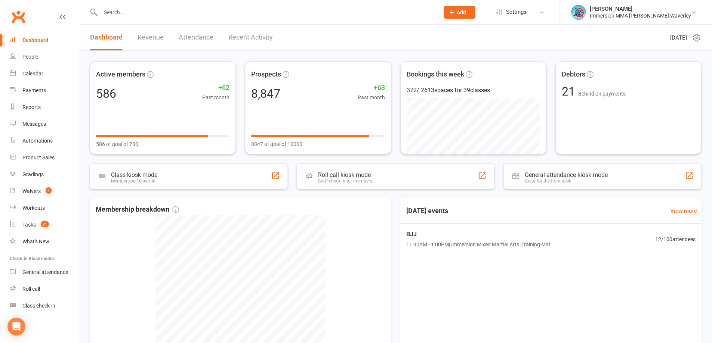
click at [498, 247] on span "11:30AM - 1:00PM | Immersion Mixed Martial Arts | Training Mat" at bounding box center [478, 245] width 144 height 8
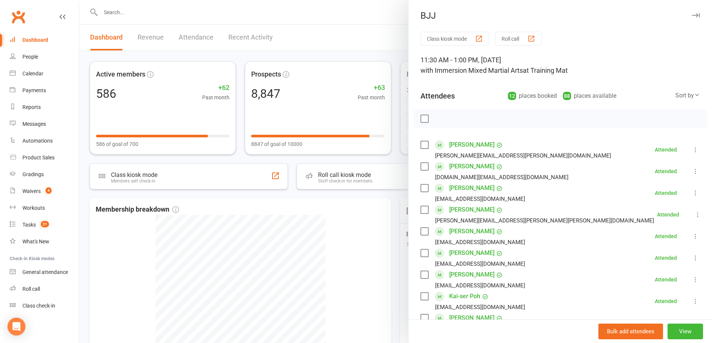
click at [342, 250] on div at bounding box center [395, 171] width 632 height 343
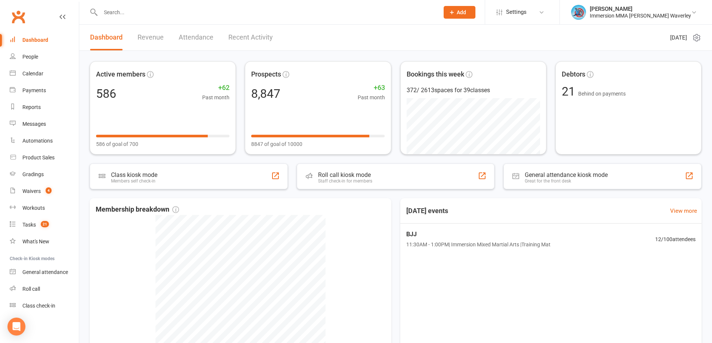
click at [520, 297] on div "[DATE] events View more BJJ 11:30AM - 1:00PM | Immersion Mixed Martial Arts | T…" at bounding box center [550, 305] width 301 height 215
click at [524, 198] on div "[DATE] events View more" at bounding box center [550, 210] width 313 height 25
click at [38, 193] on div "Waivers" at bounding box center [31, 191] width 18 height 6
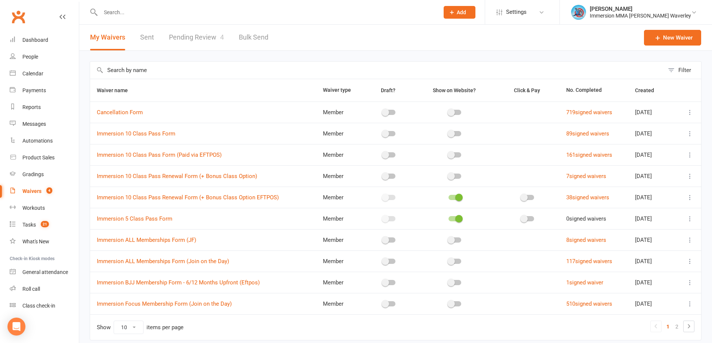
click at [197, 39] on link "Pending Review 4" at bounding box center [196, 38] width 55 height 26
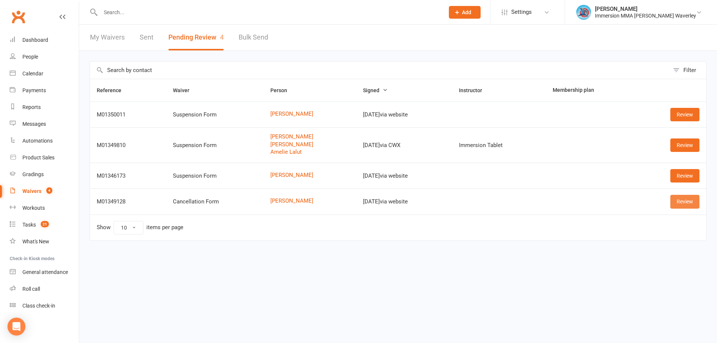
click at [687, 204] on link "Review" at bounding box center [685, 201] width 29 height 13
click at [283, 202] on link "[PERSON_NAME]" at bounding box center [309, 201] width 79 height 6
click at [680, 177] on link "Review" at bounding box center [685, 175] width 29 height 13
click at [288, 174] on link "[PERSON_NAME]" at bounding box center [309, 175] width 79 height 6
click at [688, 142] on link "Review" at bounding box center [685, 145] width 29 height 13
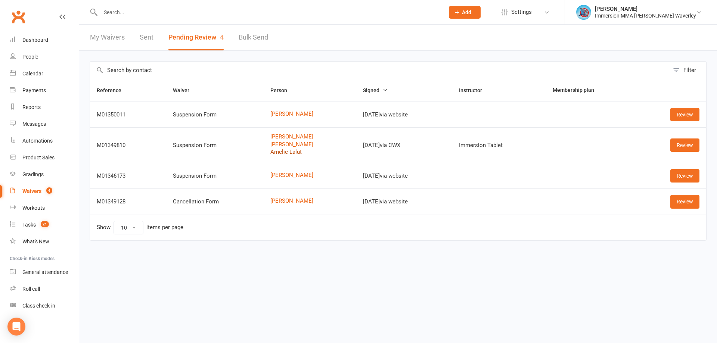
click at [271, 152] on link "Amelie Lalut" at bounding box center [309, 152] width 79 height 6
click at [676, 113] on link "Review" at bounding box center [685, 114] width 29 height 13
click at [270, 111] on link "Shiyar Jairaj" at bounding box center [309, 114] width 79 height 6
click at [144, 12] on input "text" at bounding box center [268, 12] width 341 height 10
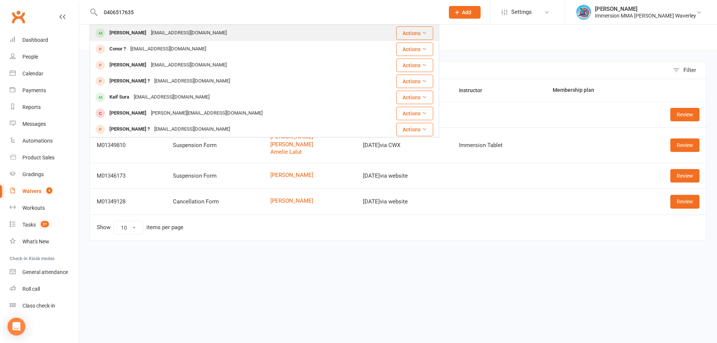
type input "0406517635"
click at [171, 30] on div "kaur_birinder@yahoo.com.au" at bounding box center [189, 33] width 80 height 11
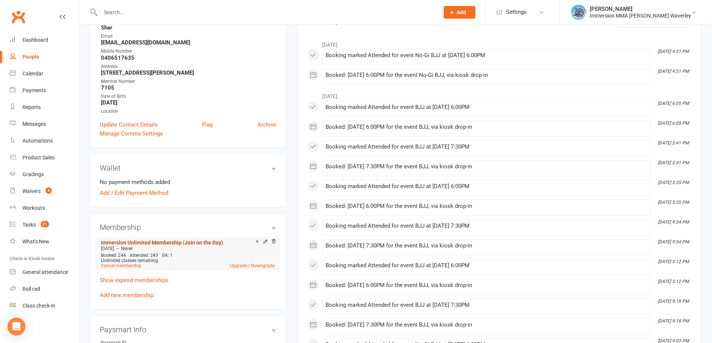
scroll to position [199, 0]
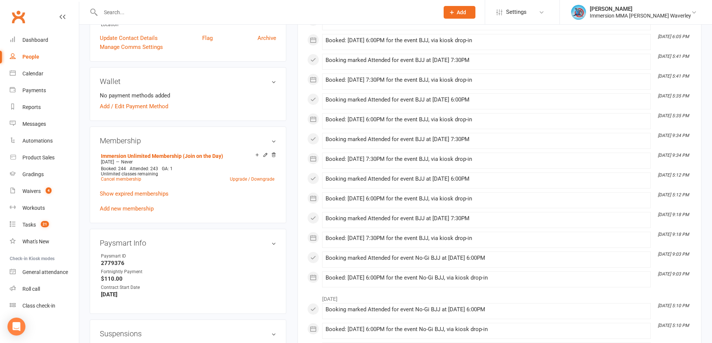
click at [112, 260] on strong "2779376" at bounding box center [188, 263] width 175 height 7
copy strong "2779376"
drag, startPoint x: 542, startPoint y: 54, endPoint x: 541, endPoint y: 58, distance: 3.9
click at [542, 54] on li "Jul 22, 5:41 PM Booking marked Attended for event BJJ at 22 Jul 2025 at 7:30PM" at bounding box center [486, 62] width 328 height 16
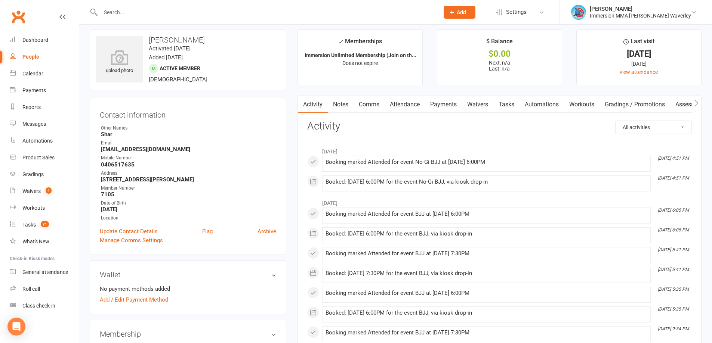
scroll to position [0, 0]
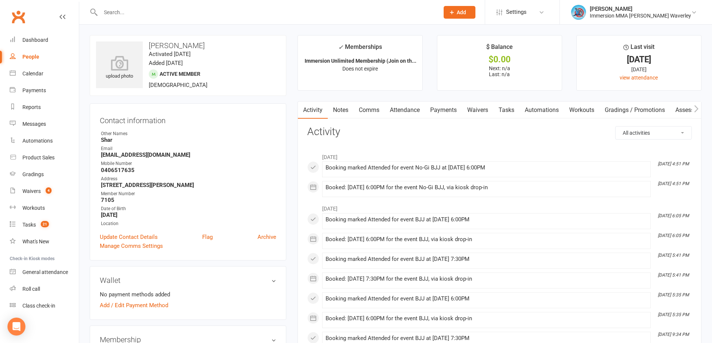
click at [161, 46] on h3 "Shaihryardeep Gill" at bounding box center [188, 45] width 184 height 8
copy h3 "Shaihryardeep"
click at [584, 180] on div "August 2025 Aug 20, 4:51 PM Booking marked Attended for event No-Gi BJJ at 20 A…" at bounding box center [499, 173] width 384 height 48
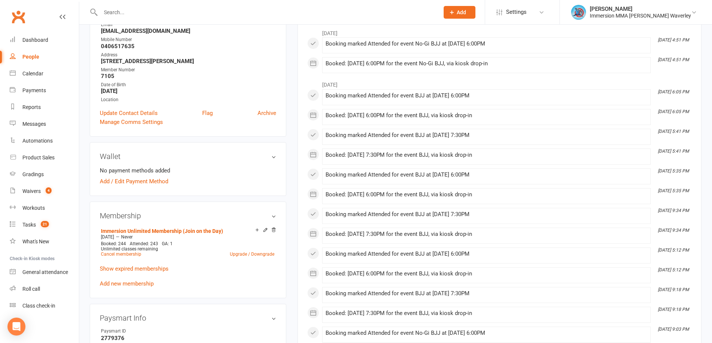
scroll to position [199, 0]
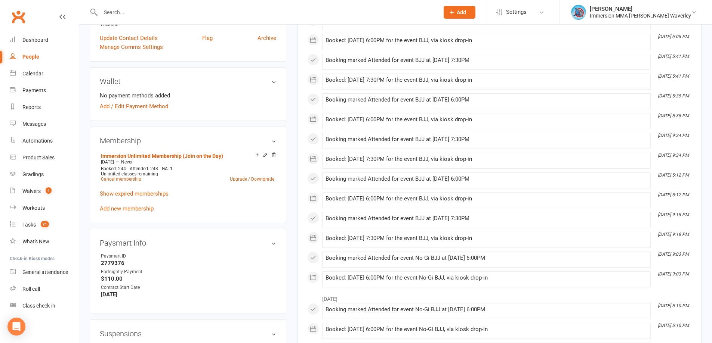
click at [109, 266] on ul "Paysmart ID 2779376 Fortnightly Payment $110.00 Contract Start Date 22/11/2021" at bounding box center [188, 276] width 176 height 46
click at [109, 263] on strong "2779376" at bounding box center [188, 263] width 175 height 7
copy strong "2779376"
drag, startPoint x: 556, startPoint y: 205, endPoint x: 559, endPoint y: 196, distance: 9.2
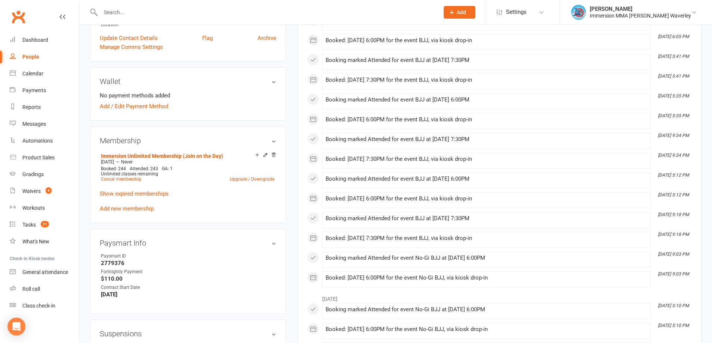
click at [553, 199] on div "Booked: 14 Jul 2025 at 6:00PM for the event BJJ, via kiosk drop-in" at bounding box center [486, 200] width 322 height 9
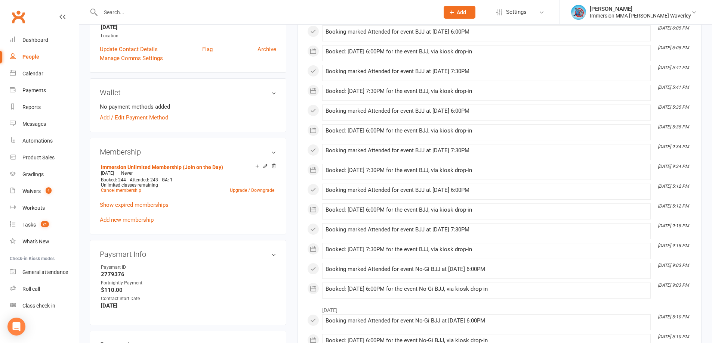
scroll to position [0, 0]
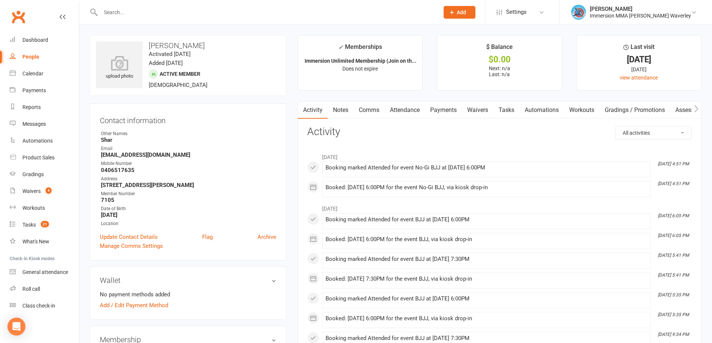
drag, startPoint x: 46, startPoint y: 44, endPoint x: 42, endPoint y: 10, distance: 33.8
click at [46, 43] on link "Dashboard" at bounding box center [44, 40] width 69 height 17
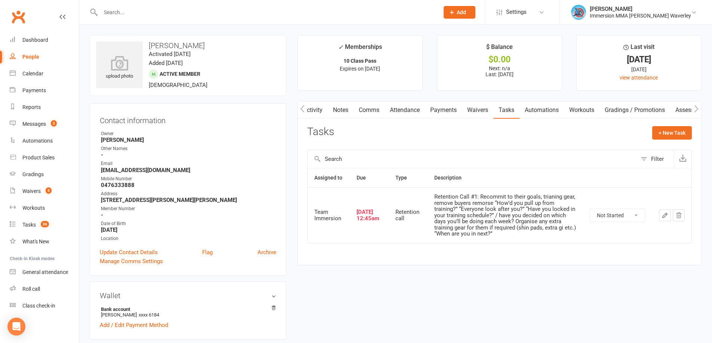
scroll to position [0, 0]
click at [340, 105] on link "Notes" at bounding box center [340, 110] width 26 height 17
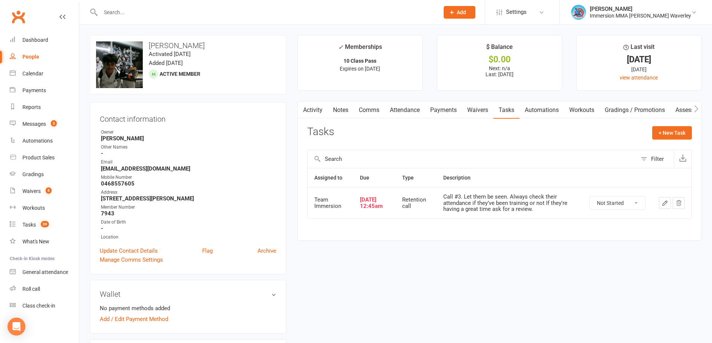
click at [312, 113] on link "Activity" at bounding box center [313, 110] width 30 height 17
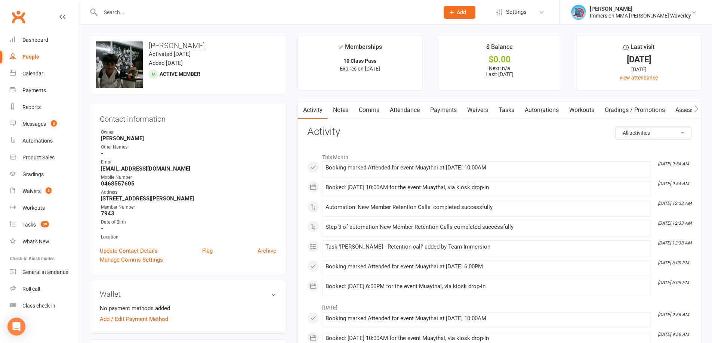
click at [356, 114] on link "Comms" at bounding box center [368, 110] width 31 height 17
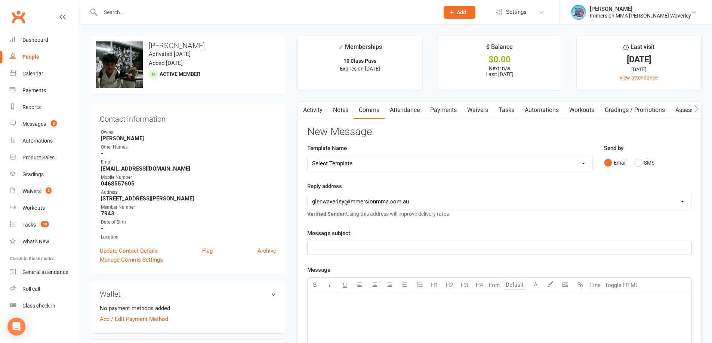
click at [346, 123] on div "Activity Notes Comms Attendance Payments Waivers Tasks Automations Workouts Gra…" at bounding box center [499, 321] width 404 height 441
click at [345, 108] on link "Notes" at bounding box center [341, 110] width 26 height 17
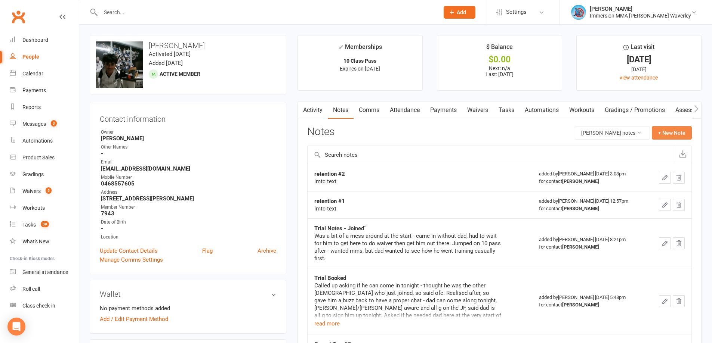
click at [679, 133] on button "+ New Note" at bounding box center [672, 132] width 40 height 13
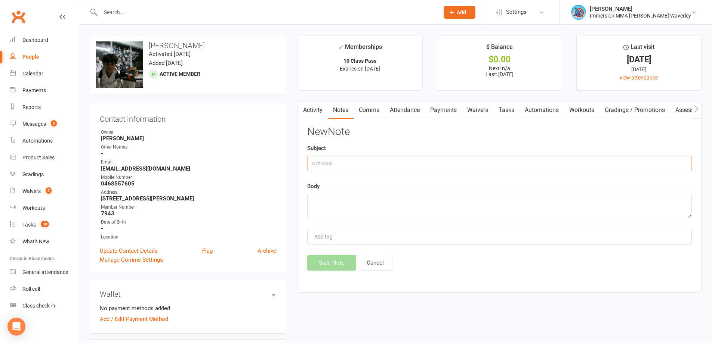
click at [348, 168] on input "text" at bounding box center [499, 164] width 384 height 16
type input "R"
click at [318, 109] on link "Activity" at bounding box center [313, 110] width 30 height 17
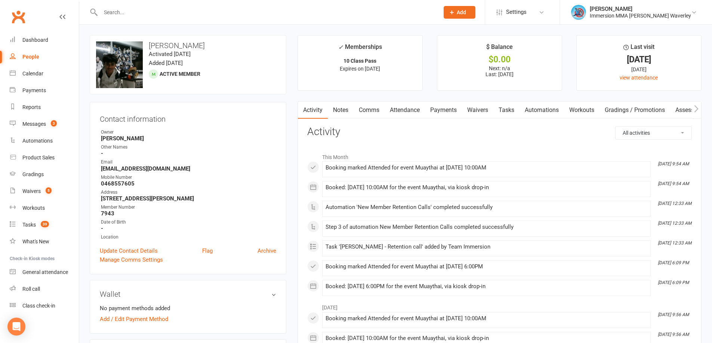
click at [340, 111] on link "Notes" at bounding box center [341, 110] width 26 height 17
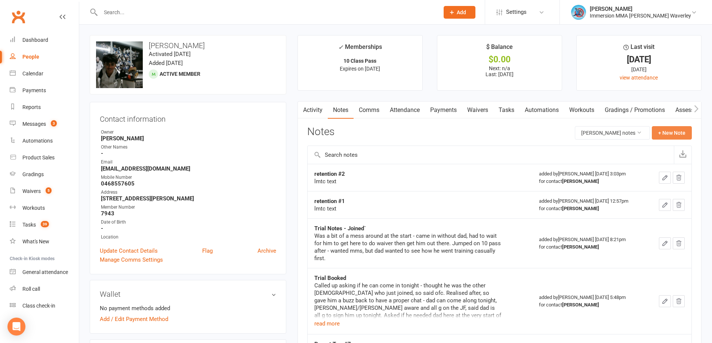
click at [673, 137] on button "+ New Note" at bounding box center [672, 132] width 40 height 13
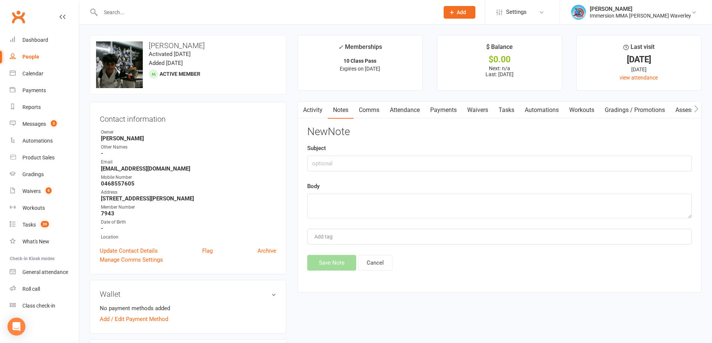
click at [349, 154] on div "Subject" at bounding box center [499, 158] width 384 height 28
click at [349, 164] on input "text" at bounding box center [499, 164] width 384 height 16
type input "Retention#3"
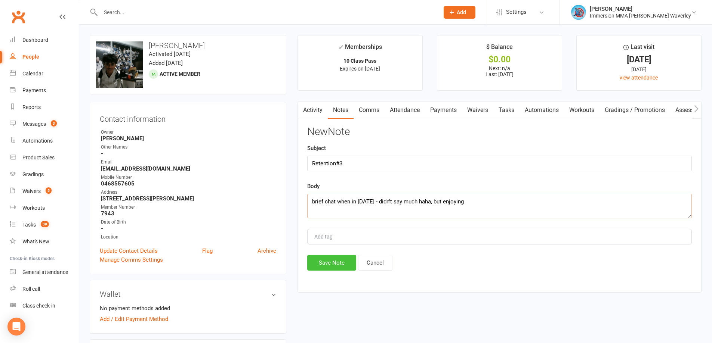
type textarea "brief chat when in today - didn't say much haha, but enjoying"
click at [343, 259] on button "Save Note" at bounding box center [331, 263] width 49 height 16
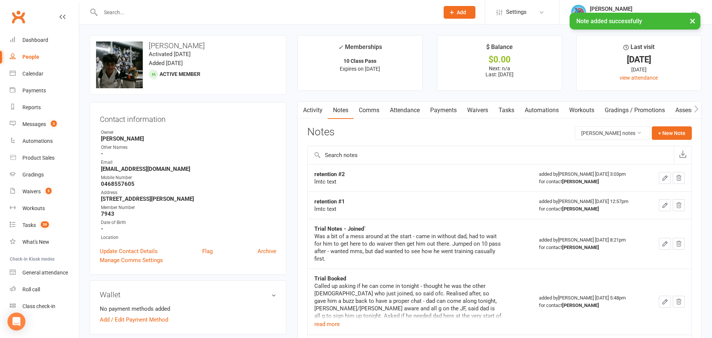
drag, startPoint x: 513, startPoint y: 109, endPoint x: 530, endPoint y: 119, distance: 19.2
click at [513, 109] on link "Tasks" at bounding box center [506, 110] width 26 height 17
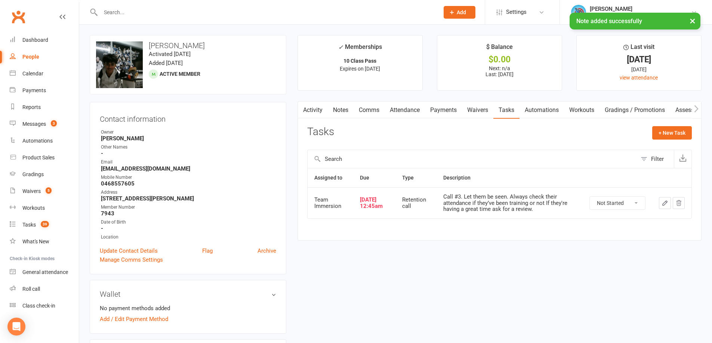
click at [618, 202] on select "Not Started In Progress Waiting Complete" at bounding box center [617, 203] width 55 height 13
click at [590, 197] on select "Not Started In Progress Waiting Complete" at bounding box center [617, 203] width 55 height 13
select select "unstarted"
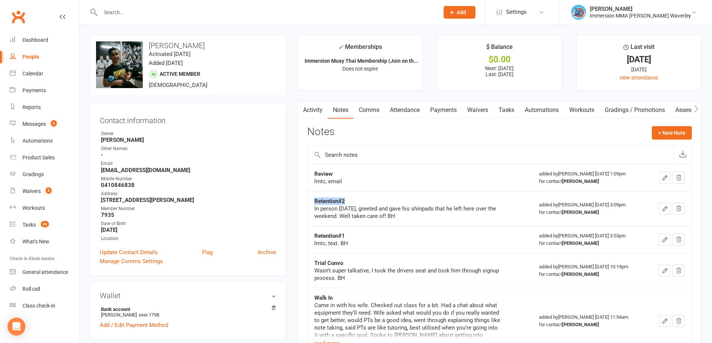
drag, startPoint x: 355, startPoint y: 200, endPoint x: 310, endPoint y: 202, distance: 45.6
click at [310, 202] on td "Retention#2 In person [DATE], greeted and gave his shinpads that he left here o…" at bounding box center [419, 208] width 225 height 35
click at [312, 112] on link "Activity" at bounding box center [313, 110] width 30 height 17
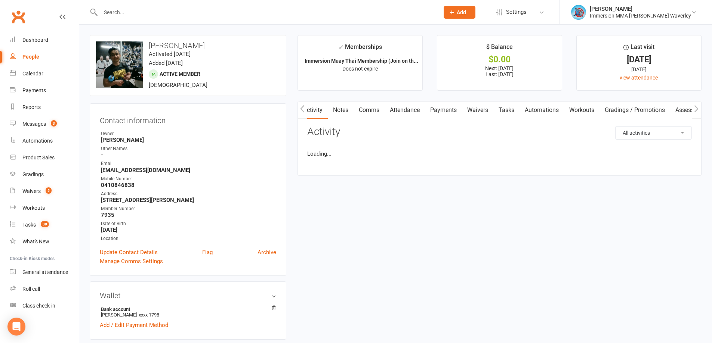
scroll to position [0, 0]
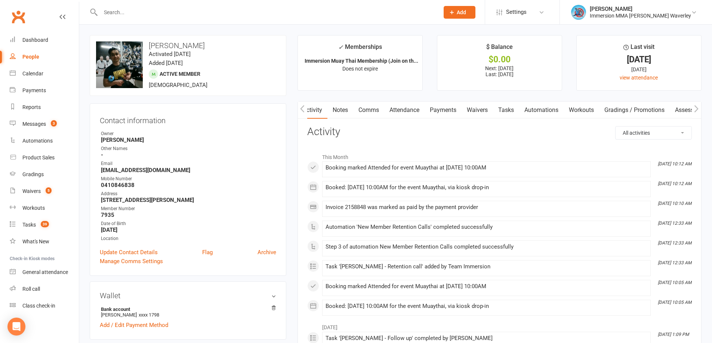
click at [346, 107] on link "Notes" at bounding box center [340, 110] width 26 height 17
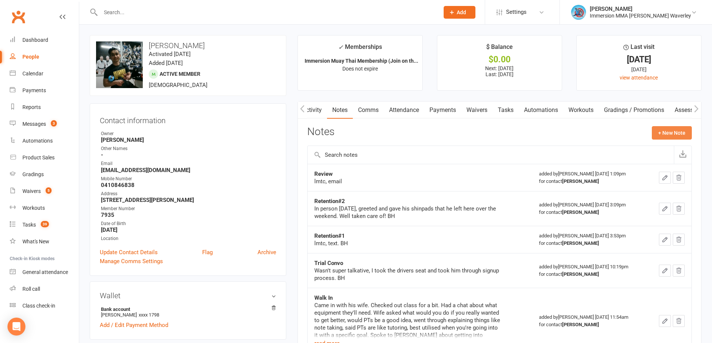
click at [686, 128] on button "+ New Note" at bounding box center [672, 132] width 40 height 13
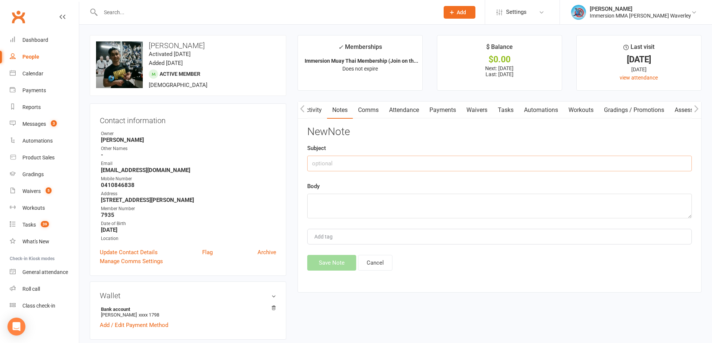
click at [466, 163] on input "text" at bounding box center [499, 164] width 384 height 16
type input "Retention#3"
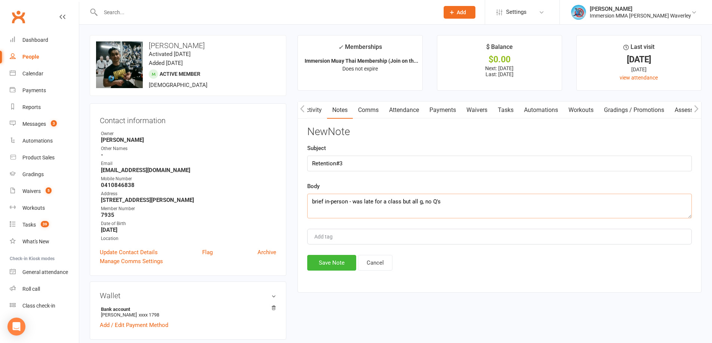
type textarea "brief in-person - was late for a class but all g, no Q's"
click at [330, 257] on button "Save Note" at bounding box center [331, 263] width 49 height 16
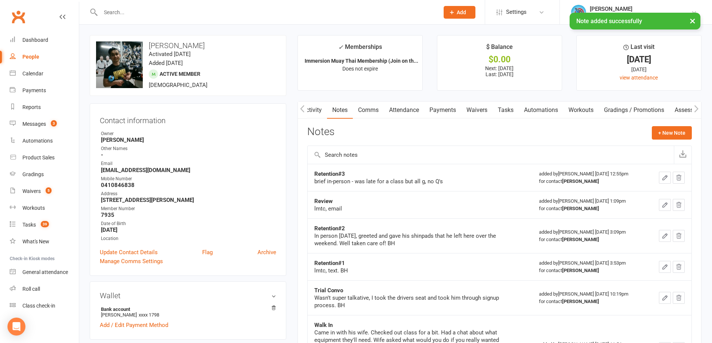
click at [321, 109] on link "Activity" at bounding box center [312, 110] width 30 height 17
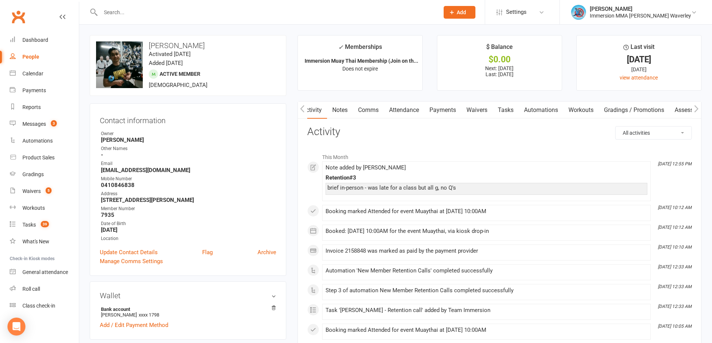
click at [504, 106] on link "Tasks" at bounding box center [505, 110] width 26 height 17
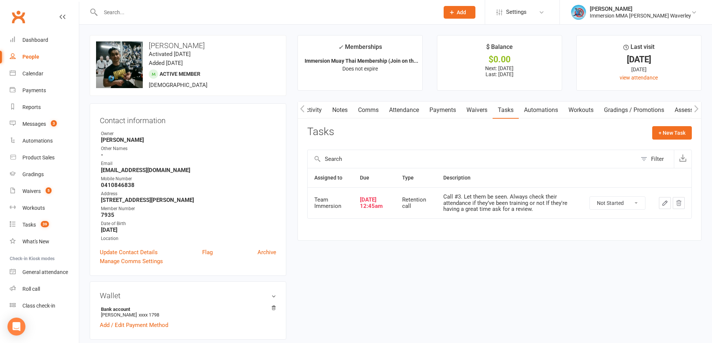
click at [638, 209] on select "Not Started In Progress Waiting Complete" at bounding box center [617, 203] width 55 height 13
click at [590, 197] on select "Not Started In Progress Waiting Complete" at bounding box center [617, 203] width 55 height 13
select select "unstarted"
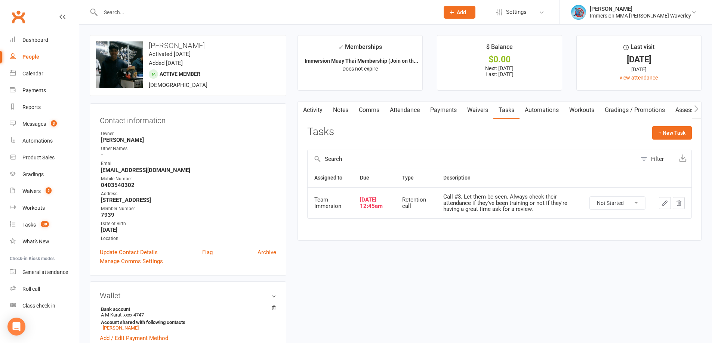
click at [322, 110] on link "Activity" at bounding box center [313, 110] width 30 height 17
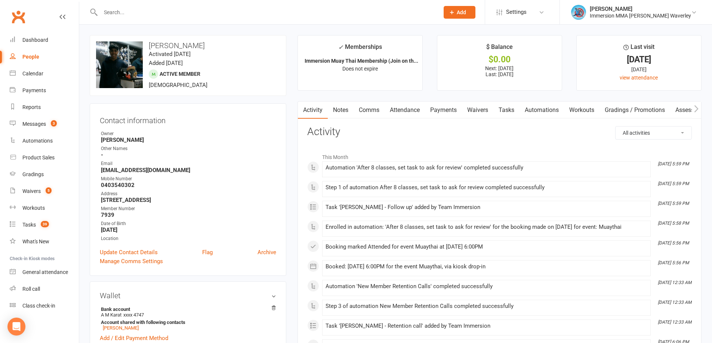
click at [347, 106] on link "Notes" at bounding box center [341, 110] width 26 height 17
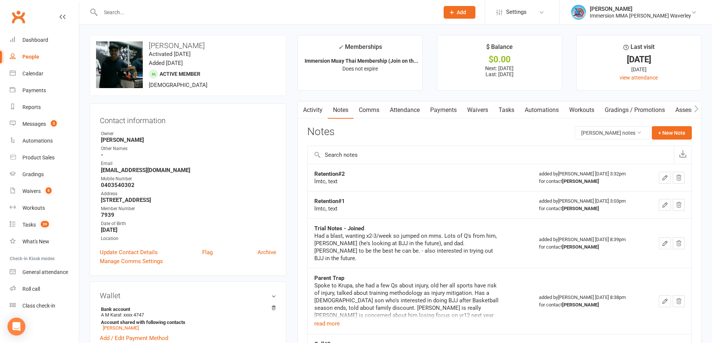
click at [507, 111] on link "Tasks" at bounding box center [506, 110] width 26 height 17
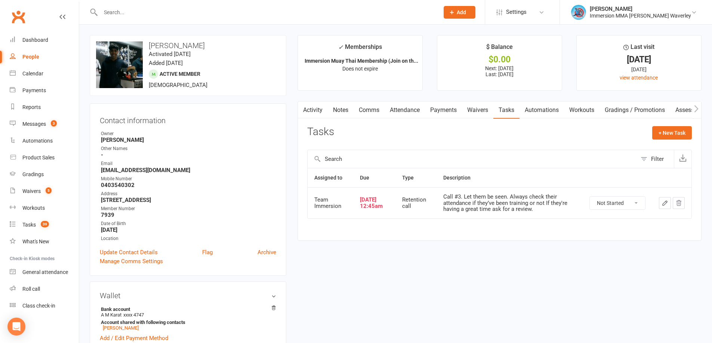
click at [595, 196] on td "Not Started In Progress Waiting Complete" at bounding box center [616, 203] width 69 height 31
click at [601, 205] on select "Not Started In Progress Waiting Complete" at bounding box center [617, 203] width 55 height 13
click at [590, 197] on select "Not Started In Progress Waiting Complete" at bounding box center [617, 203] width 55 height 13
select select "unstarted"
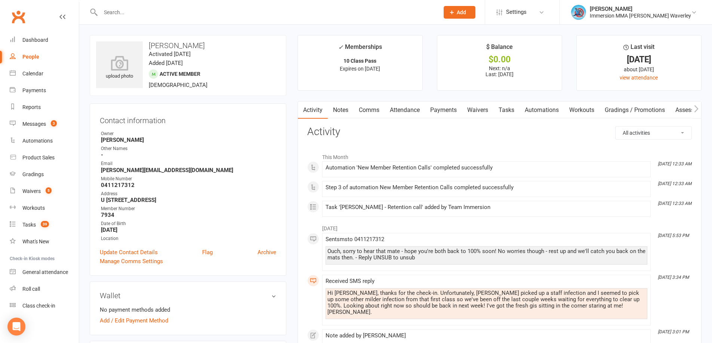
click at [503, 115] on link "Tasks" at bounding box center [506, 110] width 26 height 17
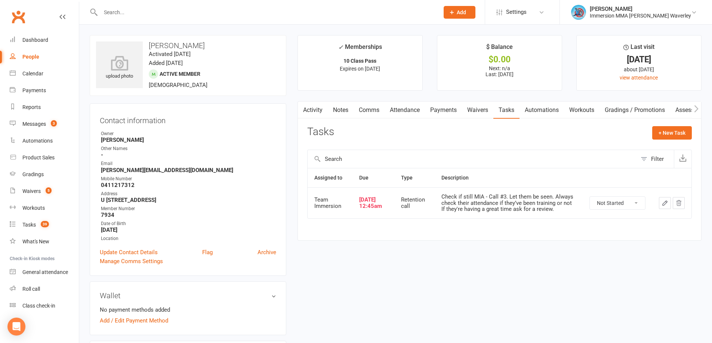
click at [340, 114] on link "Notes" at bounding box center [341, 110] width 26 height 17
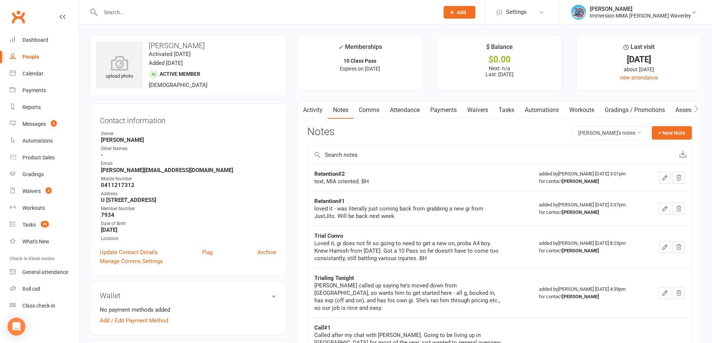
click at [312, 112] on link "Activity" at bounding box center [313, 110] width 30 height 17
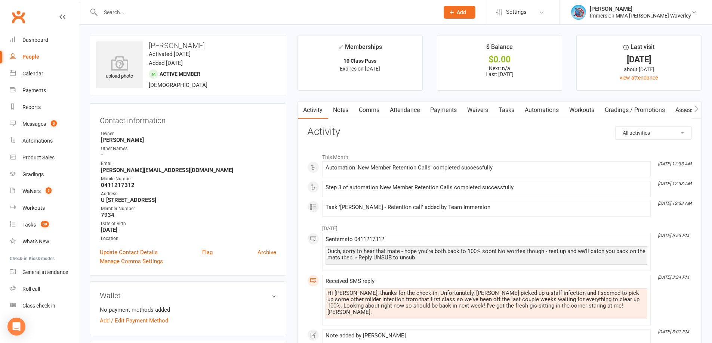
click at [374, 114] on link "Comms" at bounding box center [368, 110] width 31 height 17
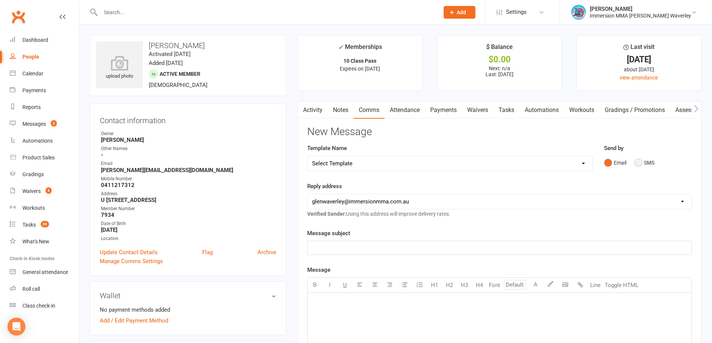
click at [646, 166] on button "SMS" at bounding box center [644, 163] width 20 height 14
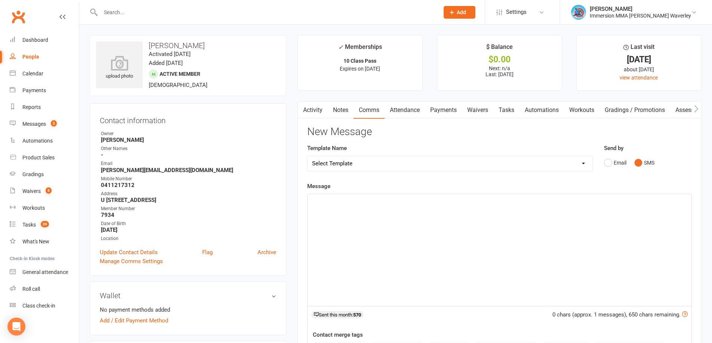
click at [486, 272] on div "﻿" at bounding box center [499, 250] width 384 height 112
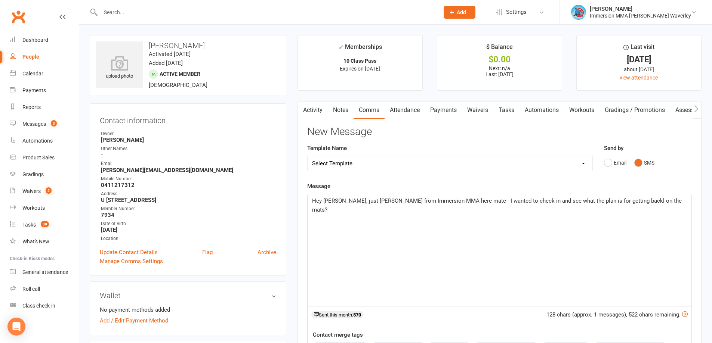
click at [605, 200] on span "Hey Thomas, just Ben from Immersion MMA here mate - I wanted to check in and se…" at bounding box center [497, 206] width 371 height 16
click at [672, 217] on div "Hey Thomas, just Ben from Immersion MMA here mate - I wanted to check in and se…" at bounding box center [499, 250] width 384 height 112
click at [644, 197] on p "Hey Thomas, just Ben from Immersion MMA here mate - I wanted to check in and se…" at bounding box center [499, 206] width 375 height 18
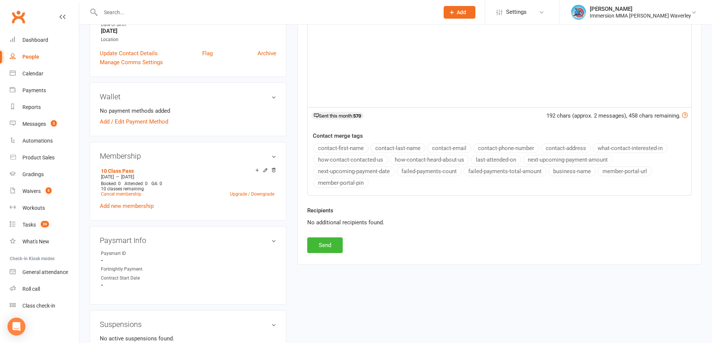
click at [317, 254] on div "Activity Notes Comms Attendance Payments Waivers Tasks Automations Workouts Gra…" at bounding box center [499, 83] width 404 height 362
click at [321, 251] on button "Send" at bounding box center [324, 246] width 35 height 16
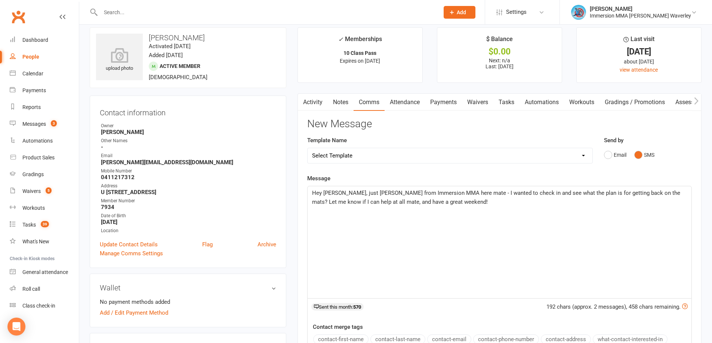
scroll to position [0, 0]
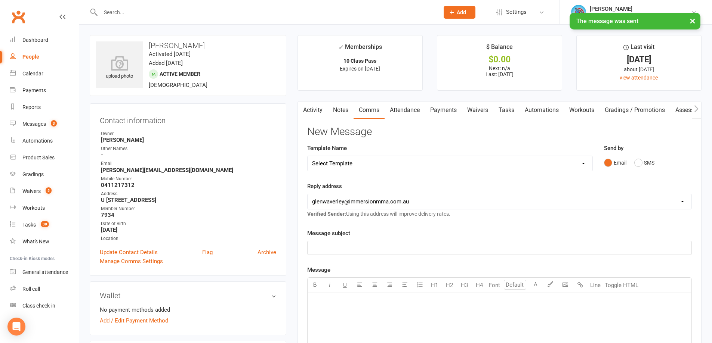
click at [343, 112] on link "Notes" at bounding box center [341, 110] width 26 height 17
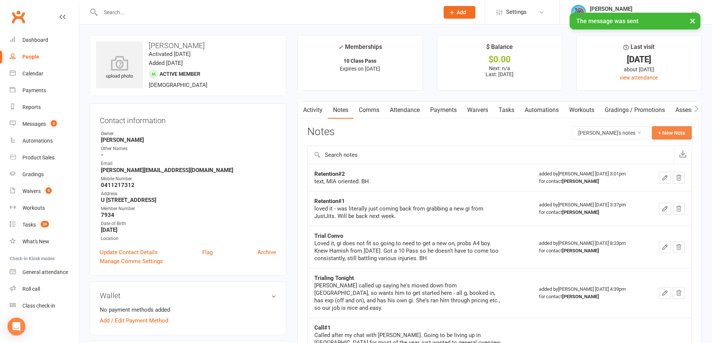
click at [672, 130] on button "+ New Note" at bounding box center [672, 132] width 40 height 13
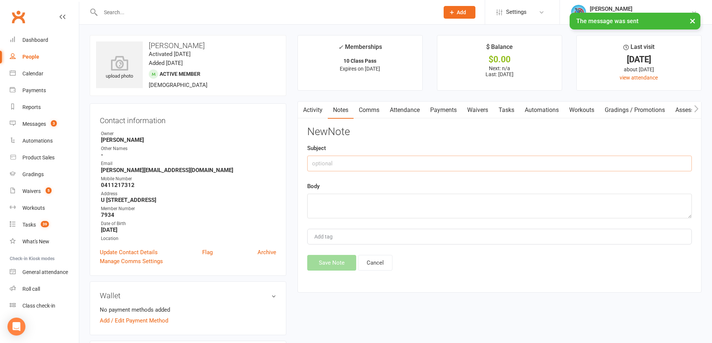
click at [408, 167] on input "text" at bounding box center [499, 164] width 384 height 16
type input "Retention#3"
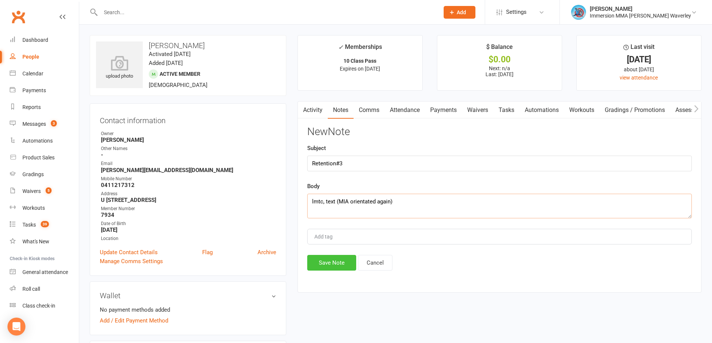
type textarea "lmtc, text (MIA orientated again)"
click at [337, 267] on button "Save Note" at bounding box center [331, 263] width 49 height 16
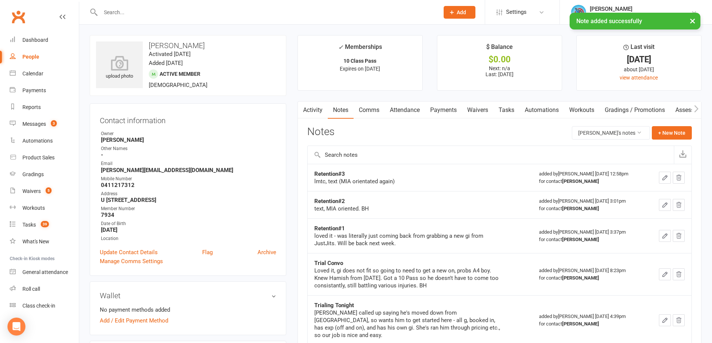
click at [509, 110] on link "Tasks" at bounding box center [506, 110] width 26 height 17
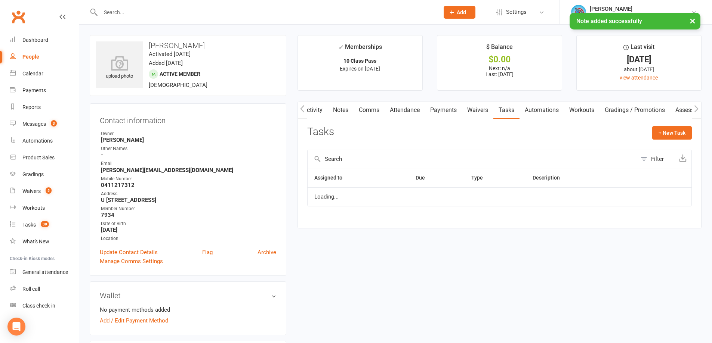
scroll to position [0, 1]
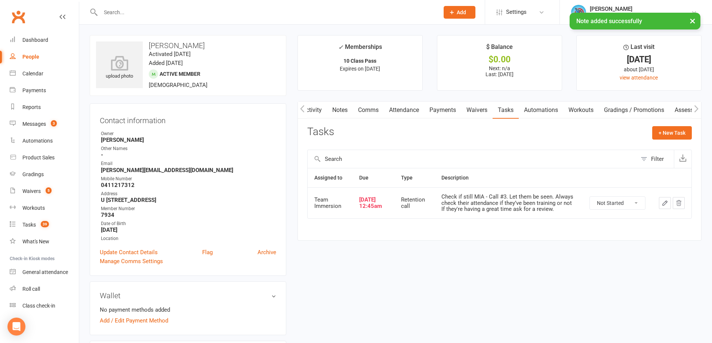
click at [617, 208] on select "Not Started In Progress Waiting Complete" at bounding box center [617, 203] width 55 height 13
click at [590, 197] on select "Not Started In Progress Waiting Complete" at bounding box center [617, 203] width 55 height 13
select select "unstarted"
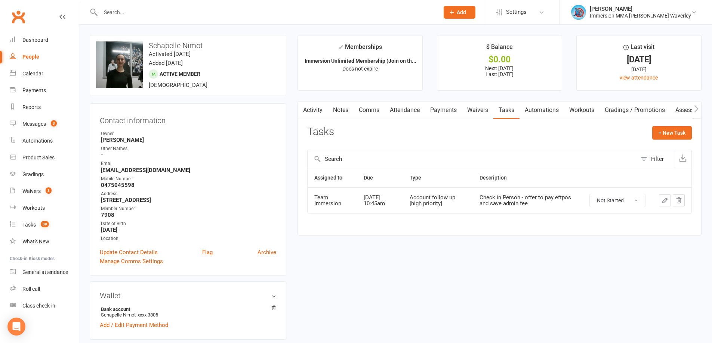
click at [667, 199] on icon "button" at bounding box center [664, 200] width 4 height 4
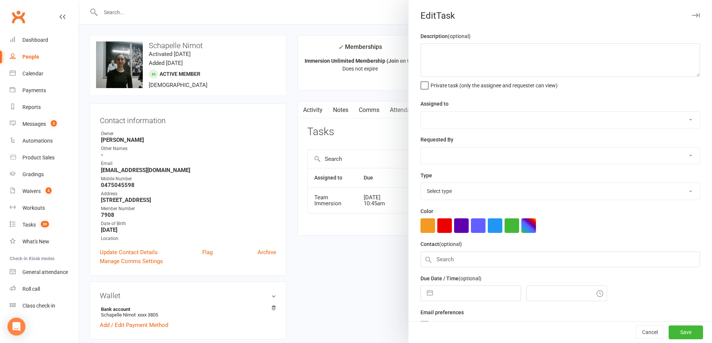
type textarea "Check in Person - offer to pay eftpos and save admin fee"
select select "48837"
type input "[DATE]"
type input "10:45am"
select select "27317"
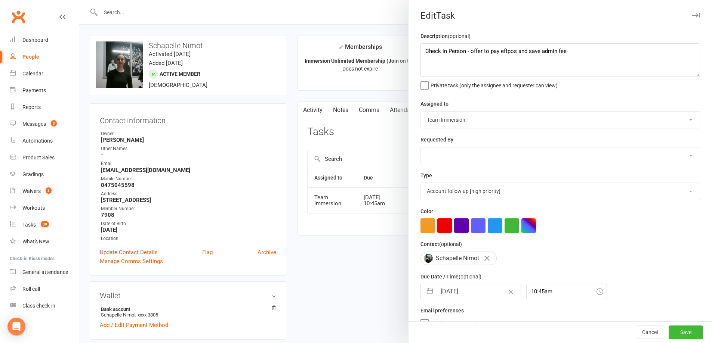
click at [473, 295] on input "[DATE]" at bounding box center [478, 291] width 84 height 15
select select "7"
select select "2025"
select select "8"
select select "2025"
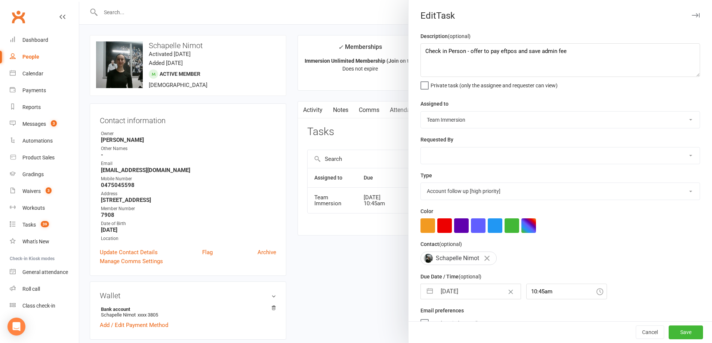
select select "9"
select select "2025"
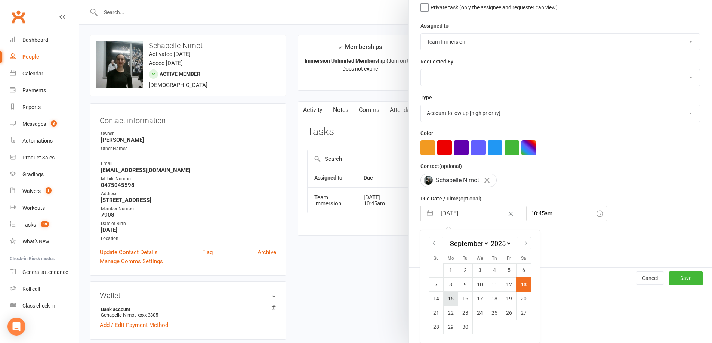
click at [452, 298] on td "15" at bounding box center [450, 299] width 15 height 14
type input "[DATE]"
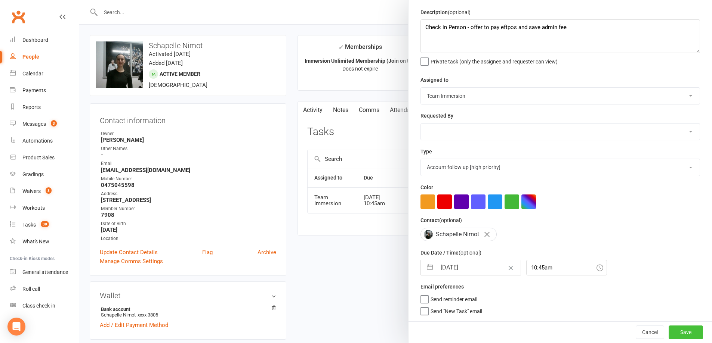
click at [686, 332] on button "Save" at bounding box center [685, 332] width 34 height 13
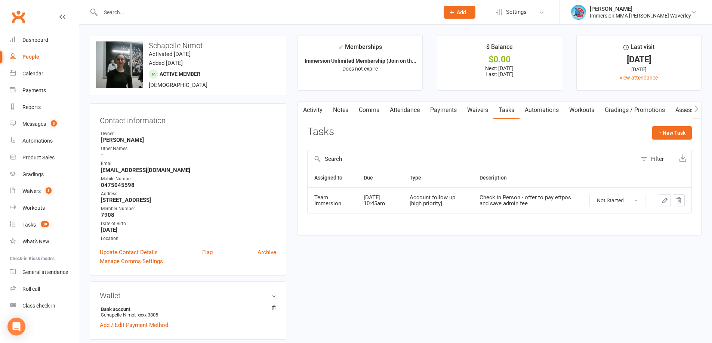
drag, startPoint x: 339, startPoint y: 110, endPoint x: 335, endPoint y: 113, distance: 5.3
click at [340, 110] on link "Notes" at bounding box center [341, 110] width 26 height 17
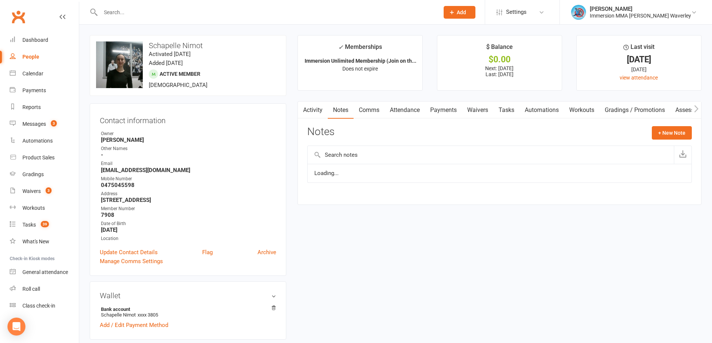
click at [313, 114] on link "Activity" at bounding box center [313, 110] width 30 height 17
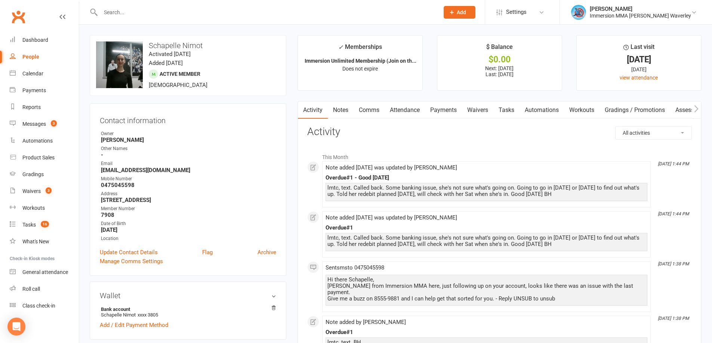
click at [449, 111] on link "Payments" at bounding box center [443, 110] width 37 height 17
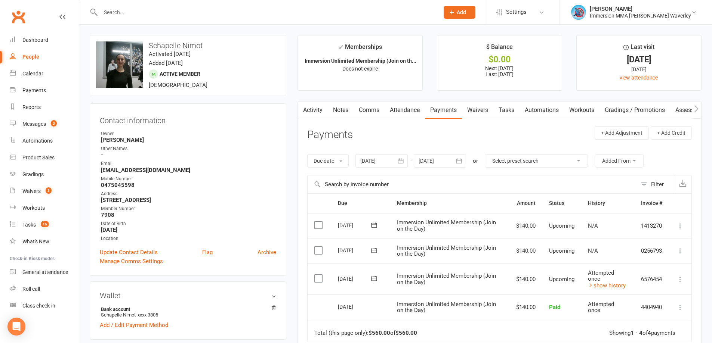
click at [311, 113] on link "Activity" at bounding box center [313, 110] width 30 height 17
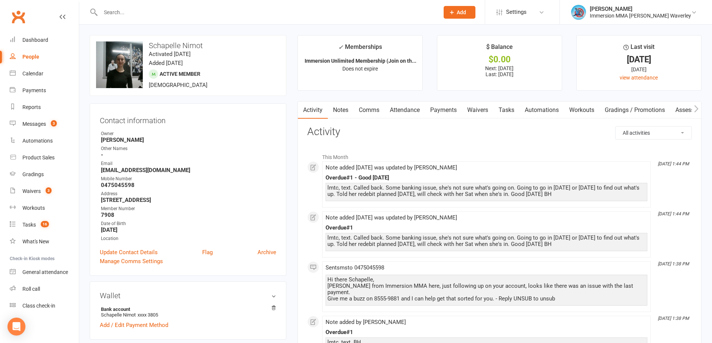
click at [347, 109] on link "Notes" at bounding box center [341, 110] width 26 height 17
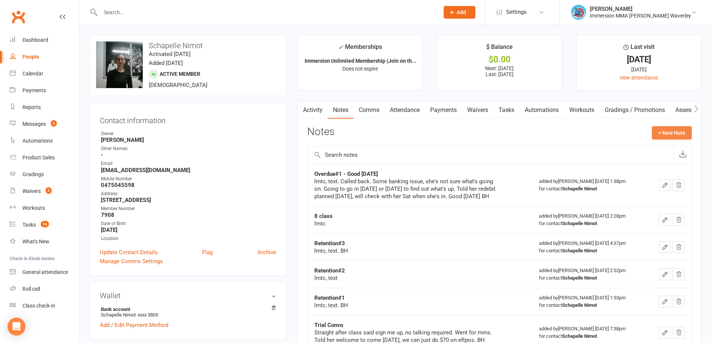
click at [664, 132] on button "+ New Note" at bounding box center [672, 132] width 40 height 13
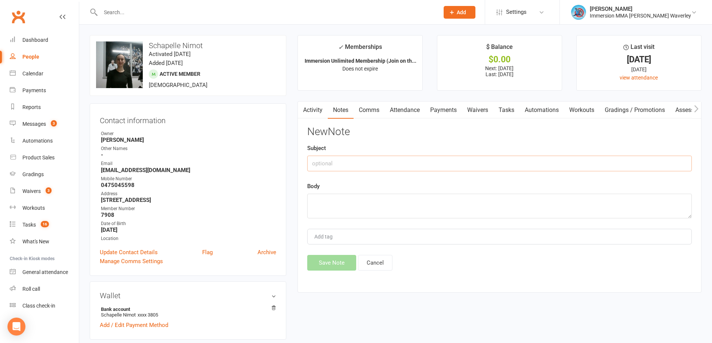
click at [378, 161] on input "text" at bounding box center [499, 164] width 384 height 16
type input "Overdues#2"
type textarea "lmtc - not here in-person"
click at [332, 261] on button "Save Note" at bounding box center [331, 263] width 49 height 16
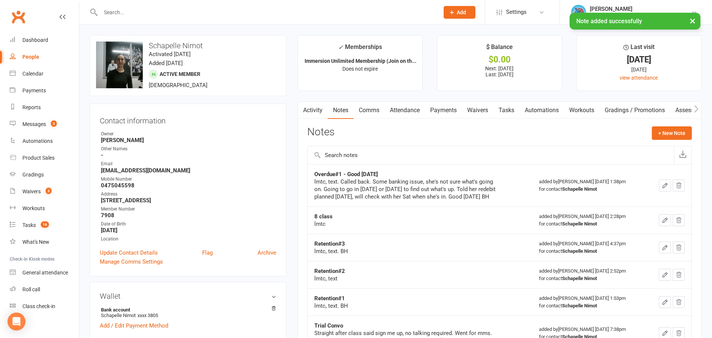
click at [501, 98] on main "✓ Memberships Immersion Unlimited Membership (Join on th... Does not expire $ B…" at bounding box center [499, 254] width 415 height 438
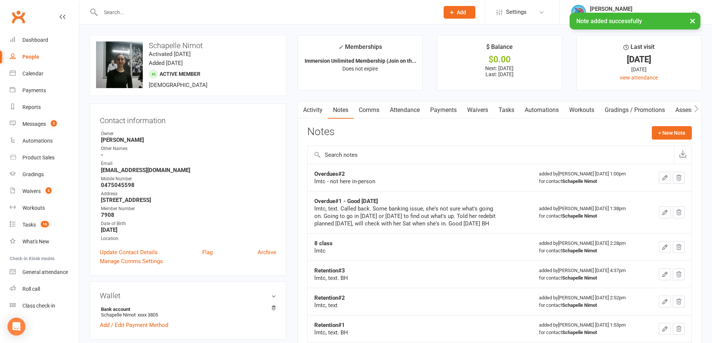
click at [508, 113] on link "Tasks" at bounding box center [506, 110] width 26 height 17
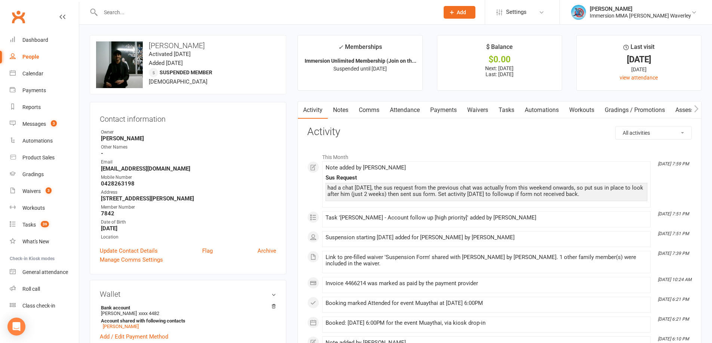
click at [452, 111] on link "Payments" at bounding box center [443, 110] width 37 height 17
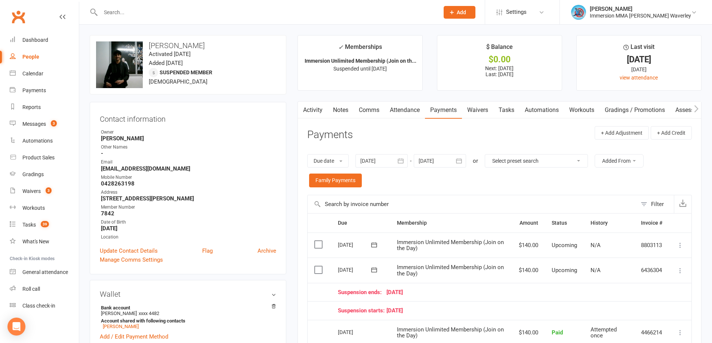
click at [314, 108] on link "Activity" at bounding box center [313, 110] width 30 height 17
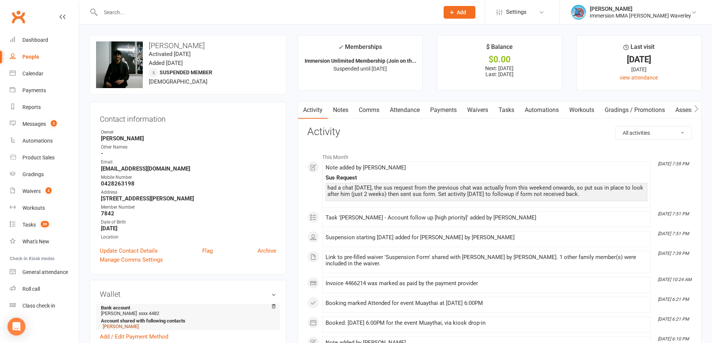
click at [120, 325] on link "[PERSON_NAME]" at bounding box center [121, 327] width 36 height 6
click at [363, 109] on link "Comms" at bounding box center [368, 110] width 31 height 17
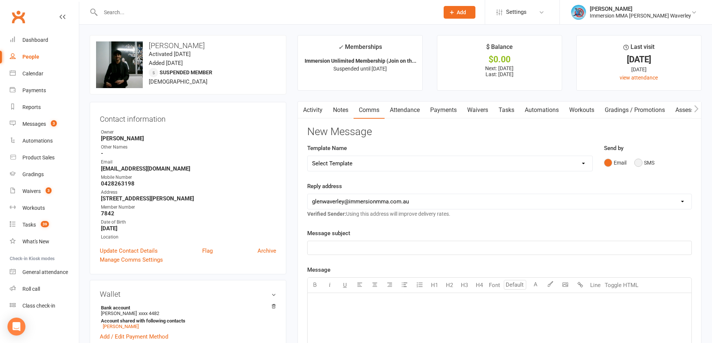
click at [644, 167] on button "SMS" at bounding box center [644, 163] width 20 height 14
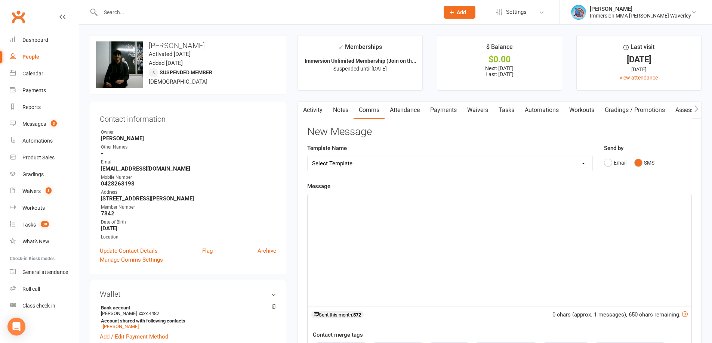
click at [527, 278] on div "﻿" at bounding box center [499, 250] width 384 height 112
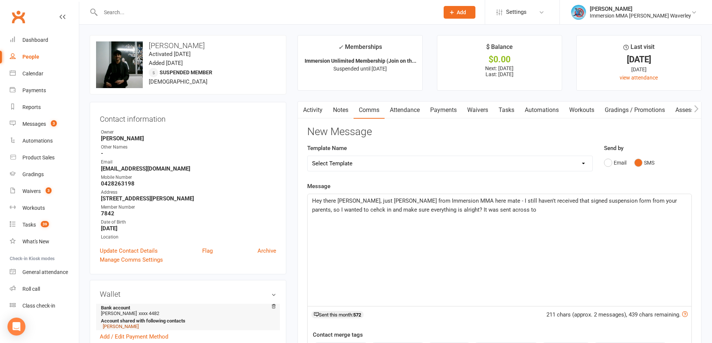
click at [120, 327] on link "Akshay Kher" at bounding box center [121, 327] width 36 height 6
click at [496, 227] on div "Hey there Parth, just Ben from Immersion MMA here mate - I still haven't receiv…" at bounding box center [499, 250] width 384 height 112
click at [677, 200] on span "Hey there Parth, just Ben from Immersion MMA here mate - I still haven't receiv…" at bounding box center [495, 210] width 366 height 25
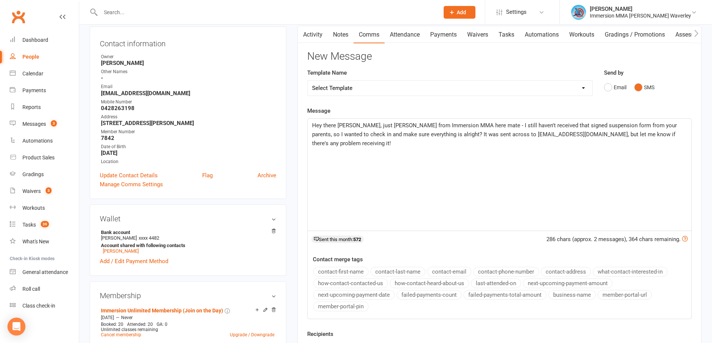
scroll to position [100, 0]
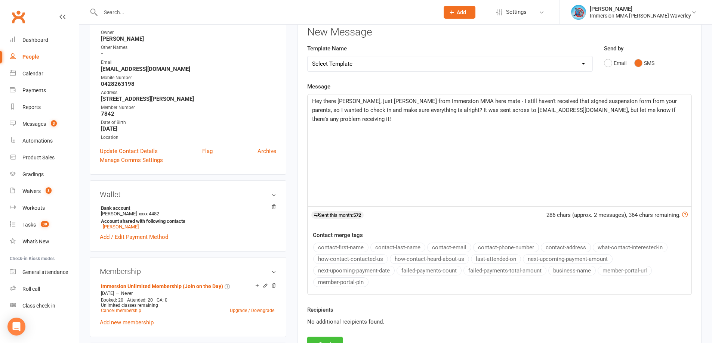
click at [331, 342] on button "Send" at bounding box center [324, 345] width 35 height 16
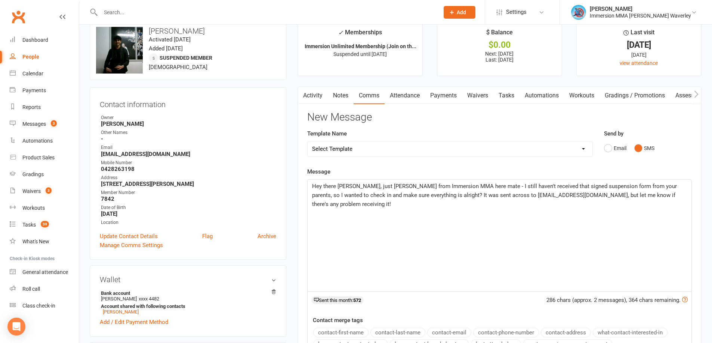
scroll to position [0, 0]
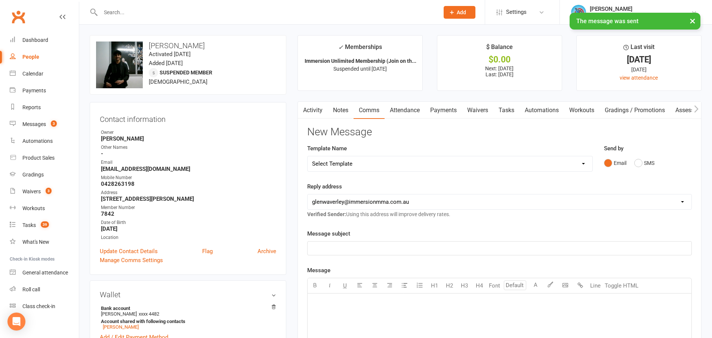
click at [504, 107] on link "Tasks" at bounding box center [506, 110] width 26 height 17
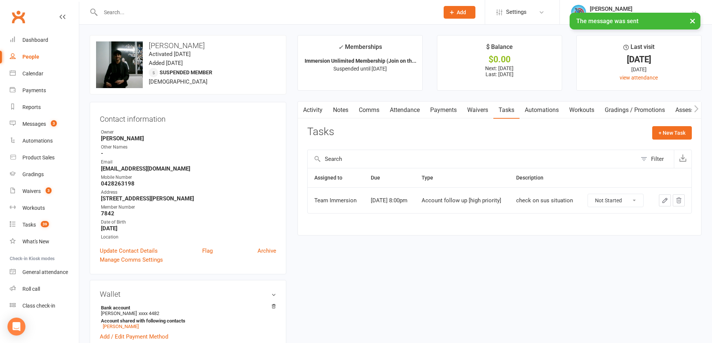
click at [664, 206] on button "button" at bounding box center [665, 201] width 12 height 12
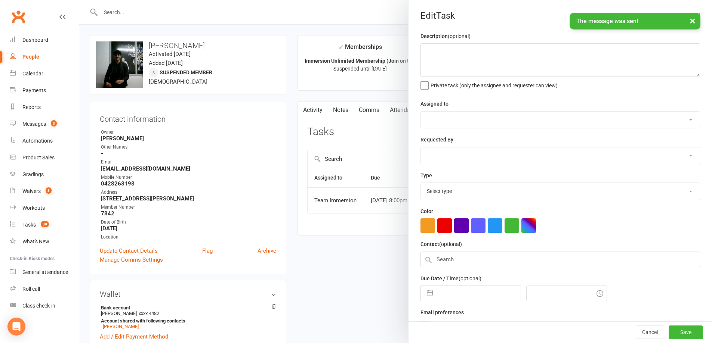
type textarea "check on sus situation"
select select "48837"
select select "48839"
type input "[DATE]"
type input "8:00pm"
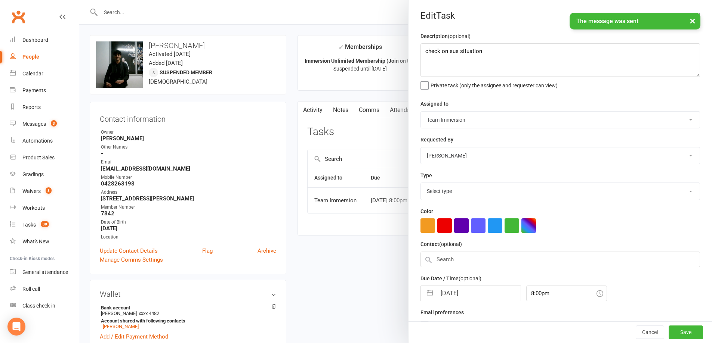
select select "27317"
click at [439, 285] on div "Due Date / Time (optional) 13 Sep 2025 Navigate forward to interact with the ca…" at bounding box center [559, 285] width 279 height 27
click at [444, 288] on input "[DATE]" at bounding box center [478, 291] width 84 height 15
select select "7"
select select "2025"
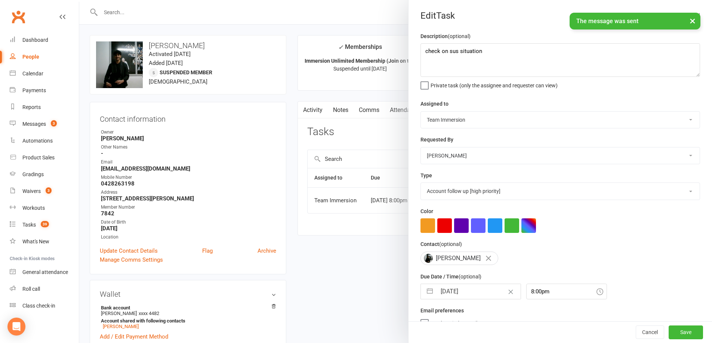
select select "8"
select select "2025"
select select "9"
select select "2025"
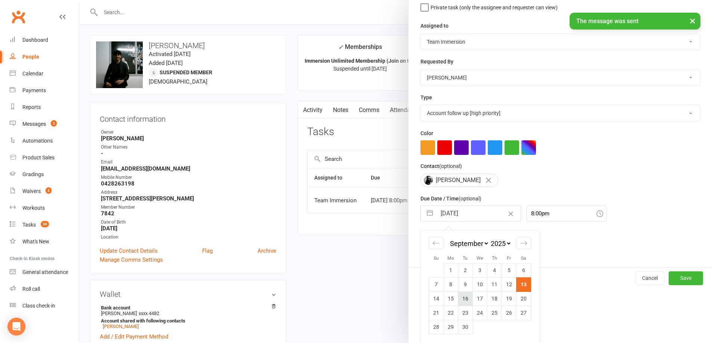
click at [464, 297] on td "16" at bounding box center [465, 299] width 15 height 14
type input "16 Sep 2025"
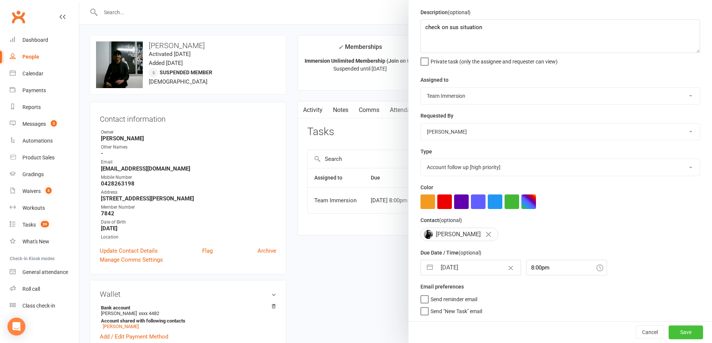
click at [679, 330] on button "Save" at bounding box center [685, 332] width 34 height 13
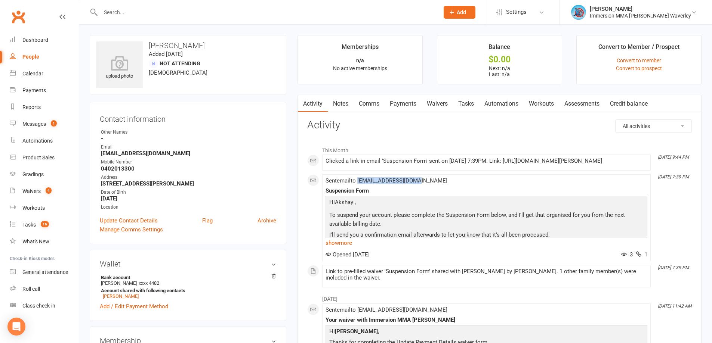
drag, startPoint x: 425, startPoint y: 188, endPoint x: 359, endPoint y: 188, distance: 65.8
click at [359, 188] on div "Sent email to [EMAIL_ADDRESS][DOMAIN_NAME] Suspension Form Hi [PERSON_NAME] , T…" at bounding box center [486, 218] width 322 height 80
copy span "[EMAIL_ADDRESS][DOMAIN_NAME]"
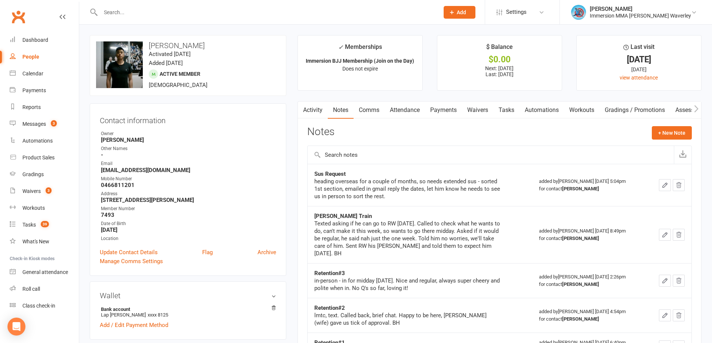
click at [505, 110] on link "Tasks" at bounding box center [506, 110] width 26 height 17
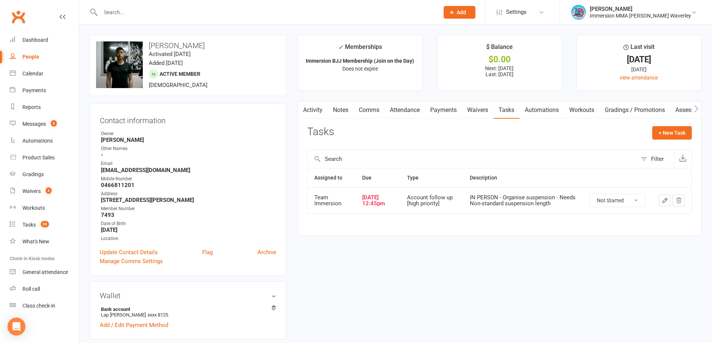
click at [664, 199] on icon "button" at bounding box center [664, 200] width 7 height 7
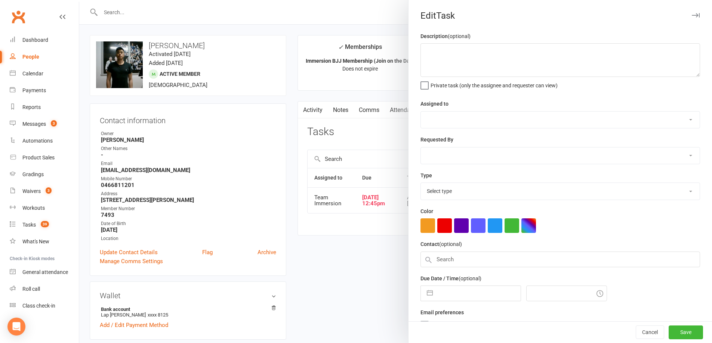
type textarea "IN PERSON - Organise suspension - Needs Non-standard suspension length"
select select "48837"
select select "48840"
type input "[DATE]"
type input "12:45pm"
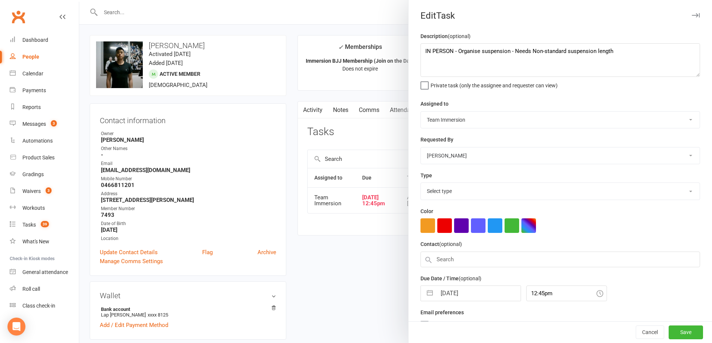
select select "27317"
click at [443, 295] on input "13 Sep 2025" at bounding box center [478, 291] width 84 height 15
select select "7"
select select "2025"
select select "8"
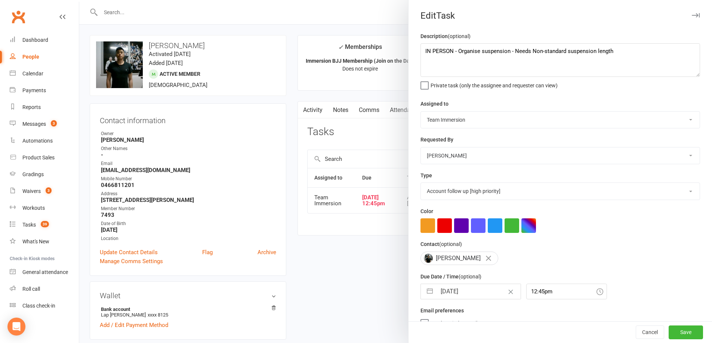
select select "2025"
select select "9"
select select "2025"
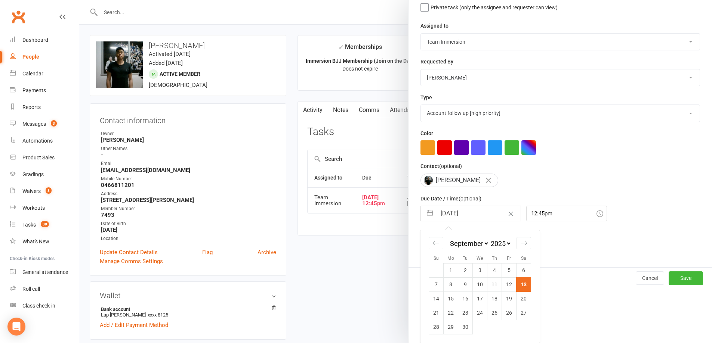
click at [451, 296] on td "15" at bounding box center [450, 299] width 15 height 14
type input "15 Sep 2025"
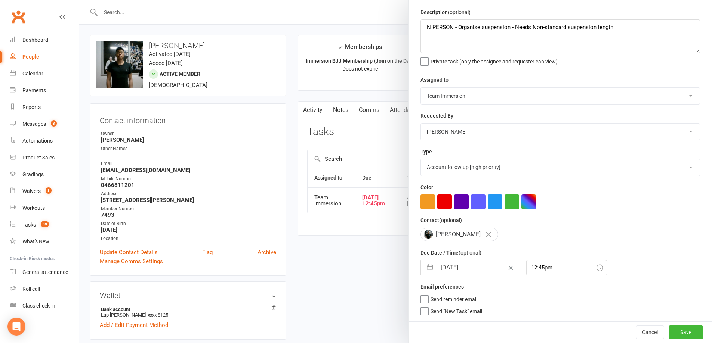
scroll to position [27, 0]
click at [668, 335] on button "Save" at bounding box center [685, 332] width 34 height 13
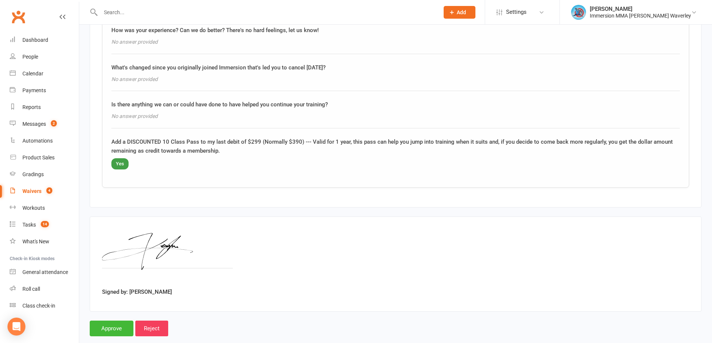
scroll to position [464, 0]
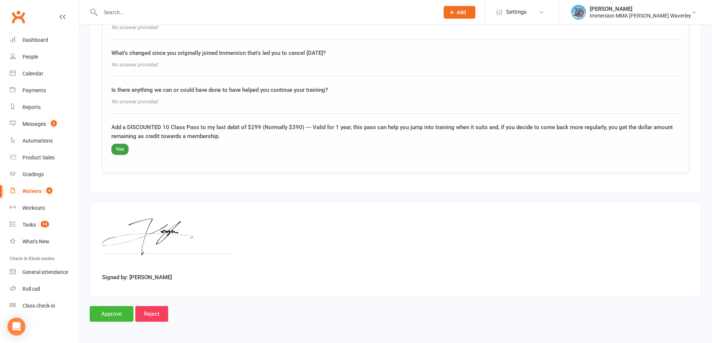
click at [103, 313] on input "Approve" at bounding box center [112, 314] width 44 height 16
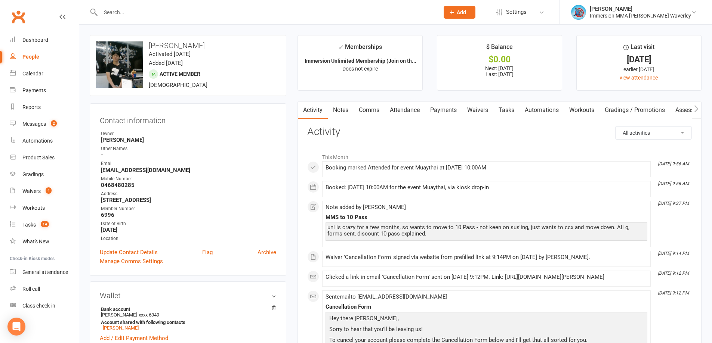
click at [435, 104] on link "Payments" at bounding box center [443, 110] width 37 height 17
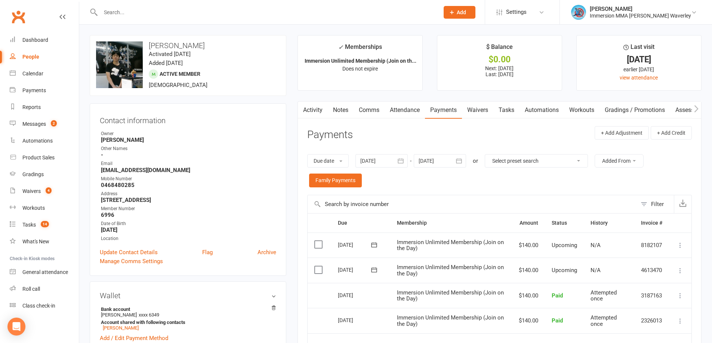
drag, startPoint x: 101, startPoint y: 200, endPoint x: 183, endPoint y: 201, distance: 82.6
click at [183, 201] on strong "33 Moira Avenue Ferntree Gully melbourne Victoria 3156" at bounding box center [188, 200] width 175 height 7
copy strong "33 Moira Avenue Ferntree Gully"
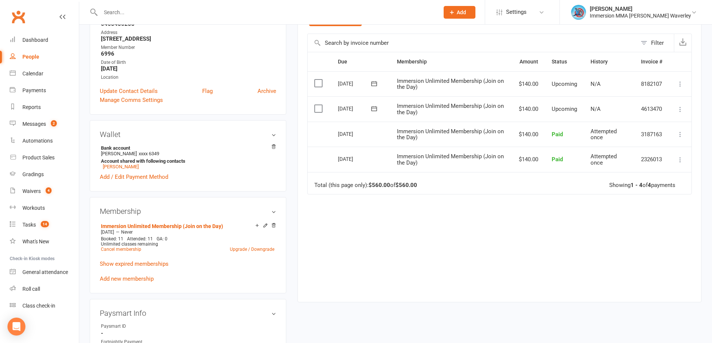
scroll to position [199, 0]
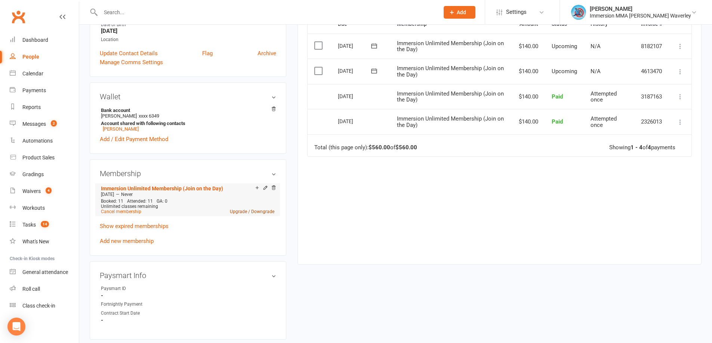
click at [267, 209] on link "Upgrade / Downgrade" at bounding box center [252, 211] width 44 height 5
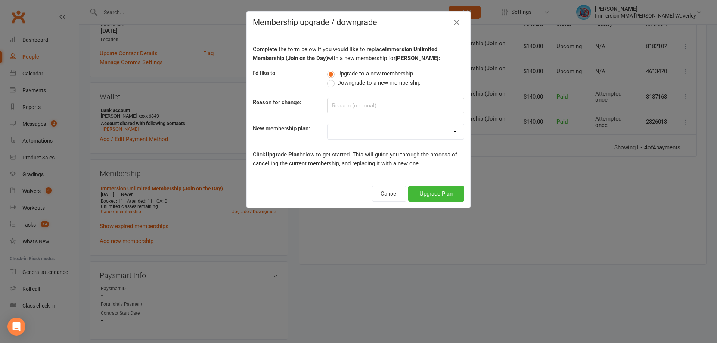
click at [371, 86] on span "Downgrade to a new membership" at bounding box center [378, 82] width 83 height 8
click at [332, 78] on input "Downgrade to a new membership" at bounding box center [329, 78] width 5 height 0
click at [363, 109] on input at bounding box center [395, 106] width 137 height 16
type input "schedule"
click at [385, 125] on select "DISCOUNTED 10 Class Pass (Normally $390) Immersion BJJ Membership Immersion Unl…" at bounding box center [396, 131] width 136 height 15
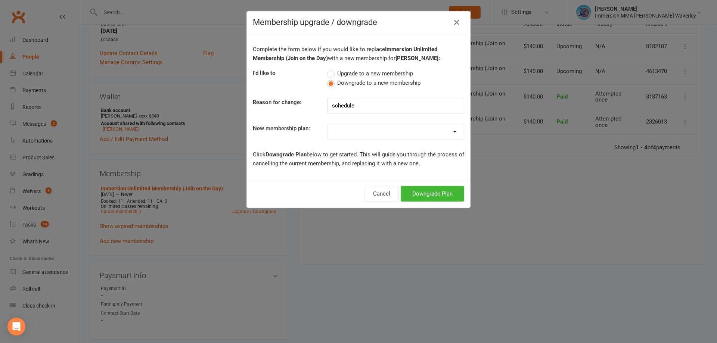
select select "0"
click at [328, 124] on select "DISCOUNTED 10 Class Pass (Normally $390) Immersion BJJ Membership Immersion Unl…" at bounding box center [396, 131] width 136 height 15
click at [436, 193] on button "Downgrade Plan" at bounding box center [433, 194] width 64 height 16
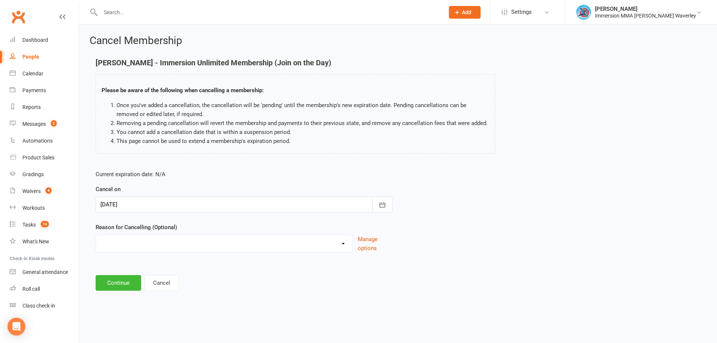
click at [163, 205] on div at bounding box center [244, 205] width 297 height 16
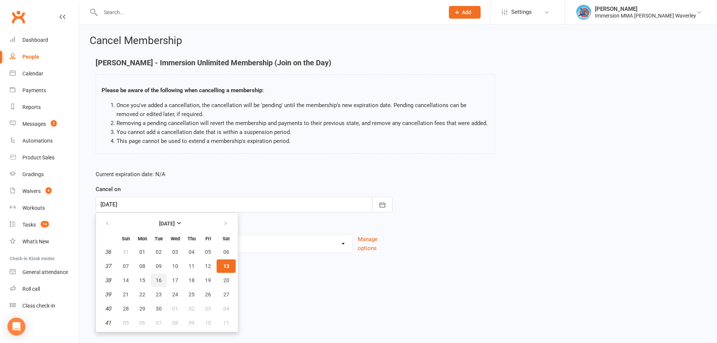
click at [161, 283] on span "16" at bounding box center [159, 281] width 6 height 6
type input "16 Sep 2025"
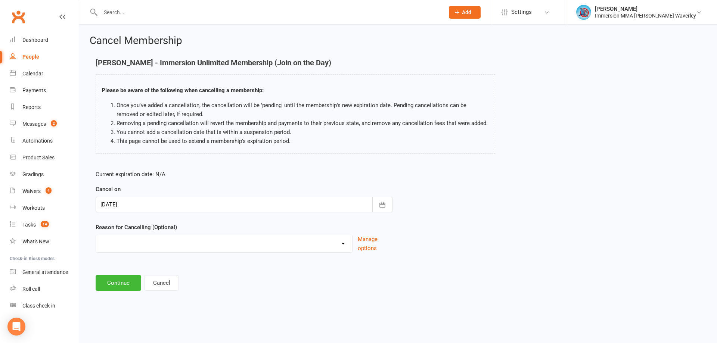
click at [158, 249] on select "Holiday Injury Other reason" at bounding box center [224, 242] width 256 height 15
select select "2"
click at [96, 244] on select "Holiday Injury Other reason" at bounding box center [224, 242] width 256 height 15
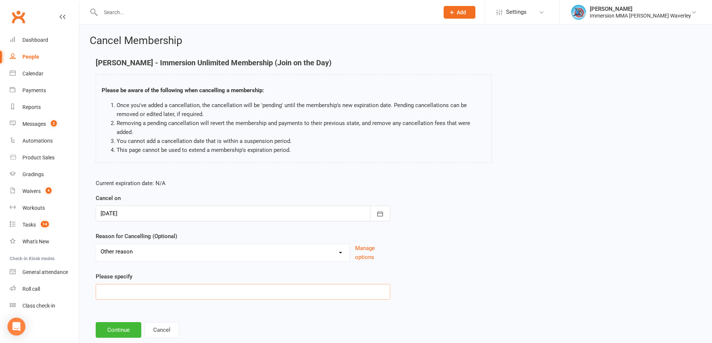
click at [128, 285] on input at bounding box center [243, 292] width 294 height 16
type input "moving to 10 pass - schedule"
click at [127, 328] on button "Continue" at bounding box center [119, 330] width 46 height 16
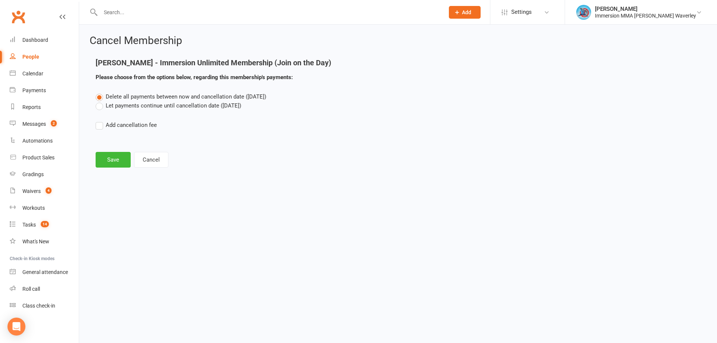
click at [148, 100] on label "Delete all payments between now and cancellation date (Sep 16, 2025)" at bounding box center [181, 96] width 171 height 9
click at [100, 92] on input "Delete all payments between now and cancellation date (Sep 16, 2025)" at bounding box center [98, 92] width 5 height 0
click at [142, 102] on label "Let payments continue until cancellation date (Sep 16, 2025)" at bounding box center [169, 105] width 146 height 9
click at [100, 101] on input "Let payments continue until cancellation date (Sep 16, 2025)" at bounding box center [98, 101] width 5 height 0
click at [111, 162] on button "Save" at bounding box center [113, 160] width 35 height 16
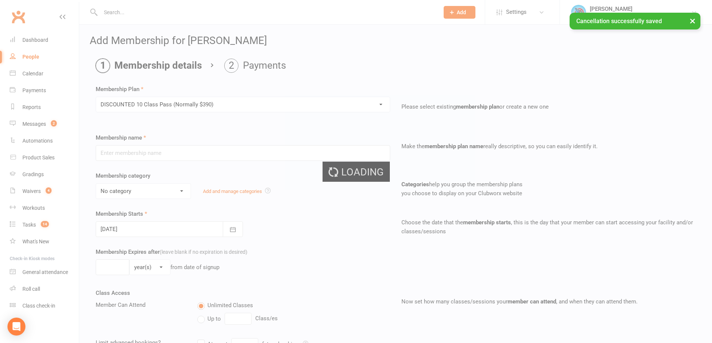
type input "DISCOUNTED 10 Class Pass (Normally $390)"
select select "2"
type input "1"
type input "10"
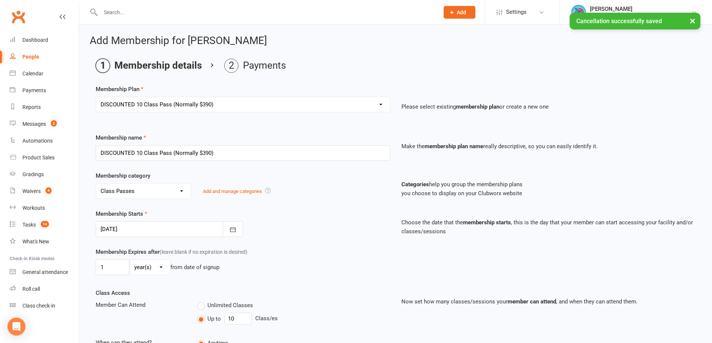
click at [167, 229] on div at bounding box center [169, 230] width 147 height 16
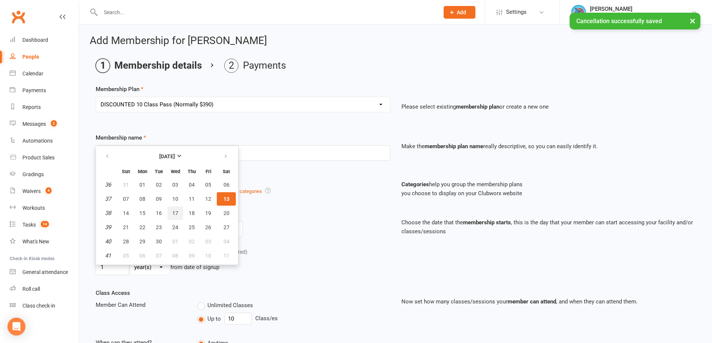
click at [171, 213] on button "17" at bounding box center [175, 213] width 16 height 13
type input "17 Sep 2025"
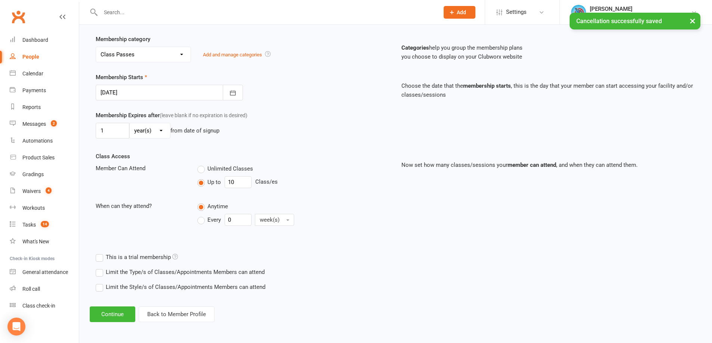
scroll to position [137, 0]
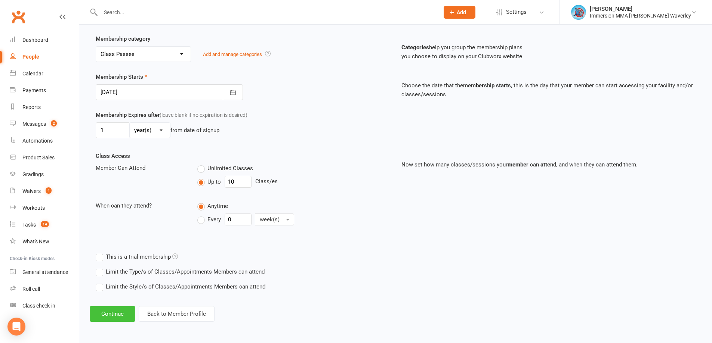
click at [111, 313] on button "Continue" at bounding box center [113, 314] width 46 height 16
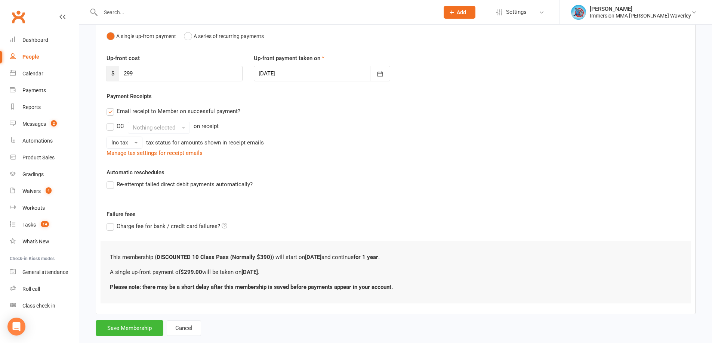
scroll to position [93, 0]
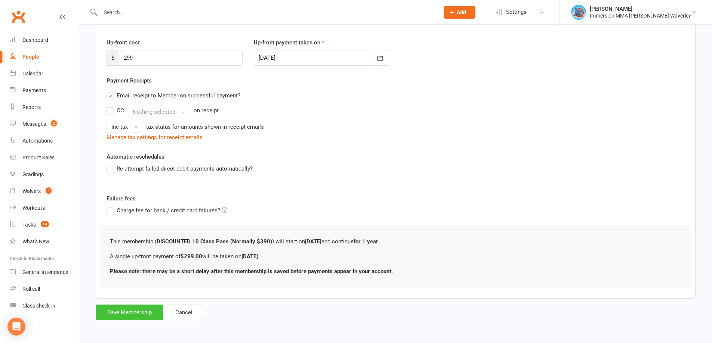
click at [123, 317] on button "Save Membership" at bounding box center [130, 313] width 68 height 16
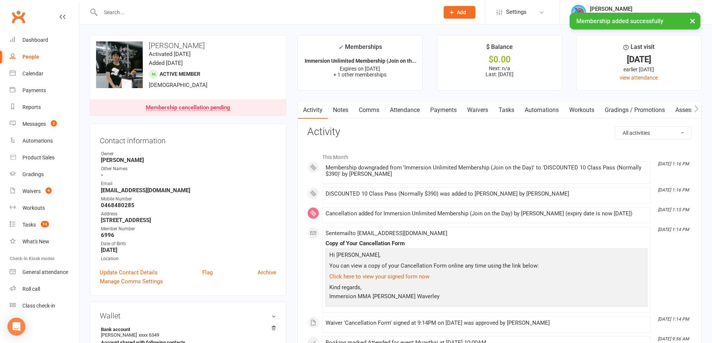
click at [444, 102] on link "Payments" at bounding box center [443, 110] width 37 height 17
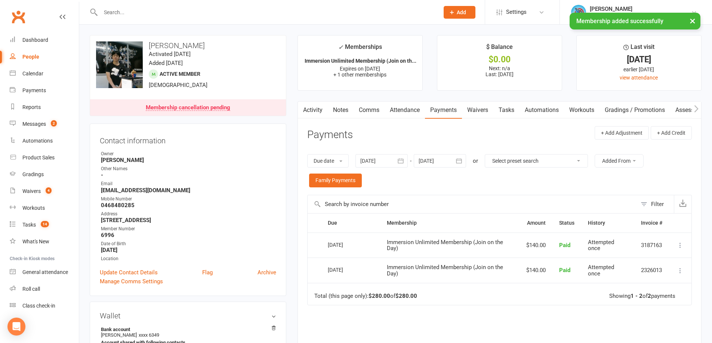
click at [340, 109] on link "Notes" at bounding box center [341, 110] width 26 height 17
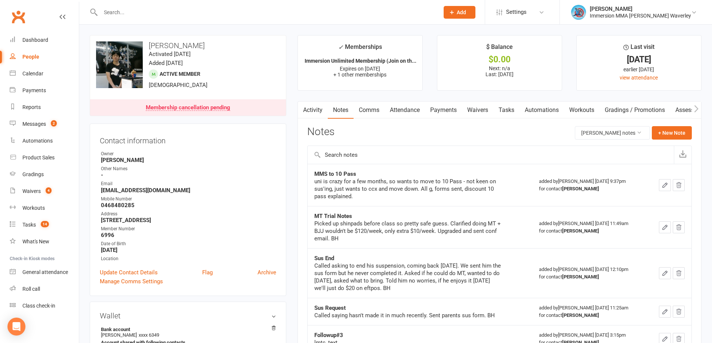
click at [369, 107] on link "Comms" at bounding box center [368, 110] width 31 height 17
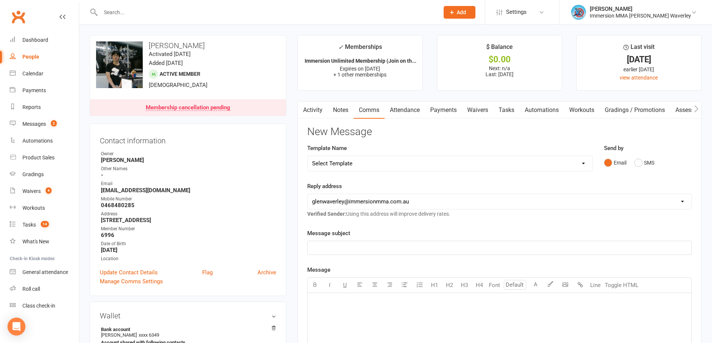
click at [332, 169] on select "Select Template [Email] Adult Appt Confirmation Email [SMS] Booking Confirmatio…" at bounding box center [449, 163] width 285 height 15
click at [462, 228] on div "New Message Template Name Select Template [Email] Adult Appt Confirmation Email…" at bounding box center [499, 328] width 384 height 405
click at [398, 105] on link "Attendance" at bounding box center [404, 110] width 40 height 17
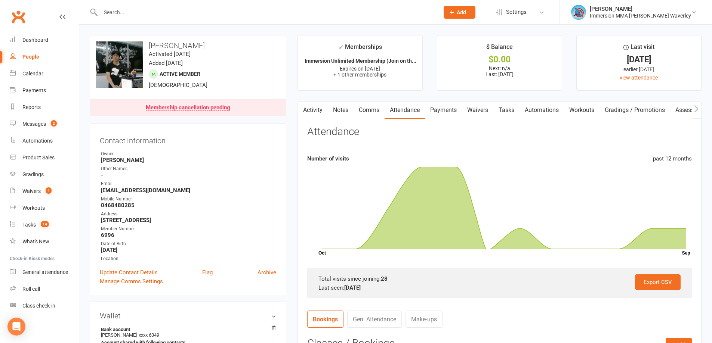
click at [444, 112] on link "Payments" at bounding box center [443, 110] width 37 height 17
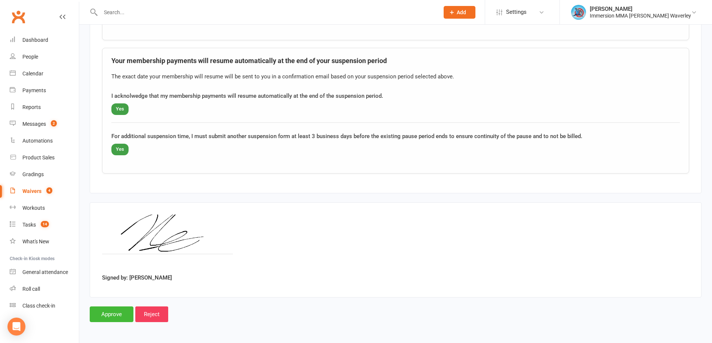
scroll to position [511, 0]
click at [118, 315] on input "Approve" at bounding box center [112, 314] width 44 height 16
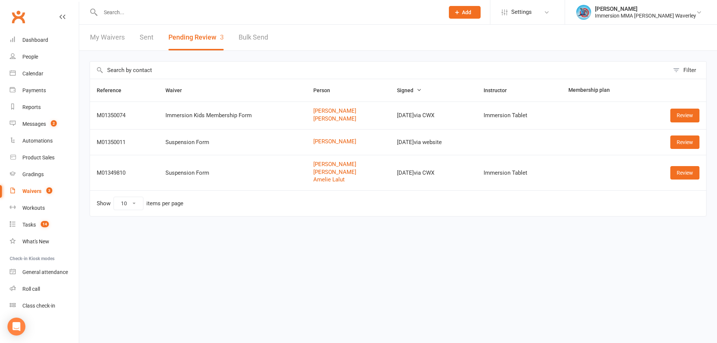
drag, startPoint x: 569, startPoint y: 254, endPoint x: 560, endPoint y: 239, distance: 17.1
click at [569, 248] on html "Prospect Member Non-attending contact Class / event Appointment Grading event T…" at bounding box center [358, 124] width 717 height 248
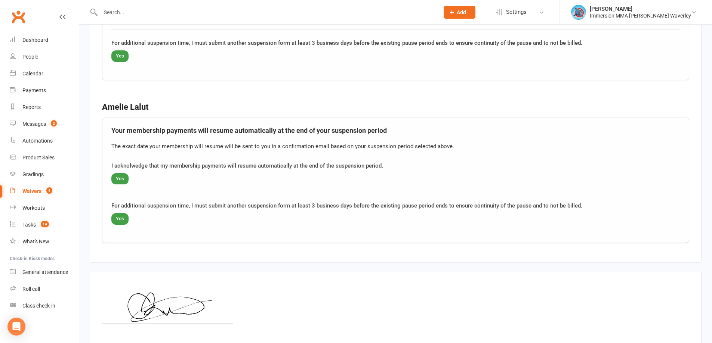
scroll to position [1365, 0]
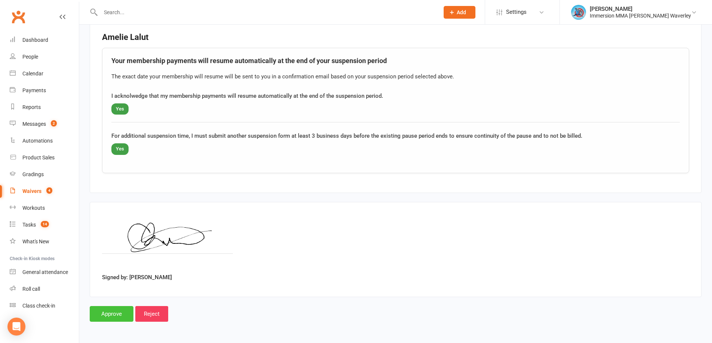
click at [106, 320] on input "Approve" at bounding box center [112, 314] width 44 height 16
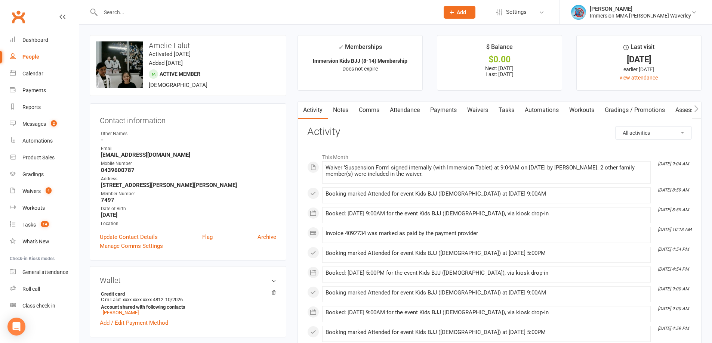
click at [346, 108] on link "Notes" at bounding box center [341, 110] width 26 height 17
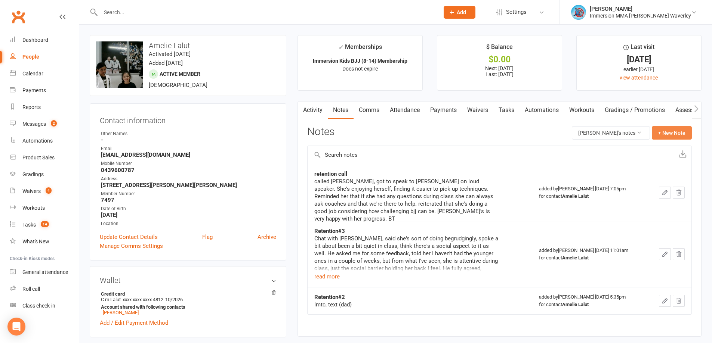
click at [665, 137] on button "+ New Note" at bounding box center [672, 132] width 40 height 13
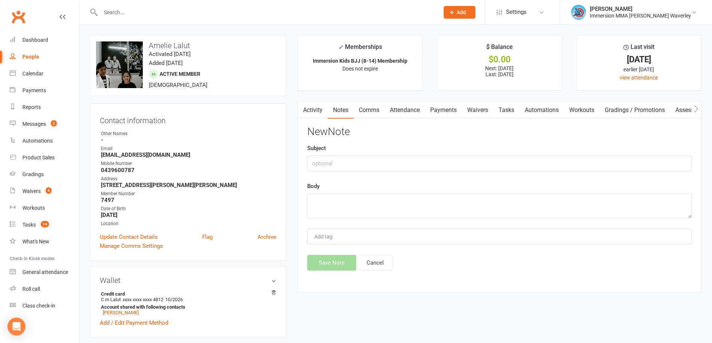
click at [403, 155] on div "Subject" at bounding box center [499, 158] width 384 height 28
click at [415, 167] on input "text" at bounding box center [499, 164] width 384 height 16
type input "u"
type input "Sus Request"
click at [365, 299] on main "✓ Memberships Immersion Kids BJJ (8-14) Membership Does not expire $ Balance $0…" at bounding box center [499, 167] width 415 height 265
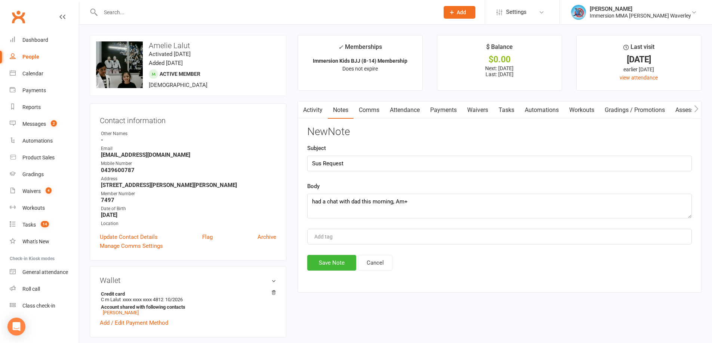
click at [419, 204] on textarea "had a chat with dad this morning, Am+" at bounding box center [499, 206] width 384 height 25
click at [449, 207] on textarea "had a chat with dad this morning, Ame" at bounding box center [499, 206] width 384 height 25
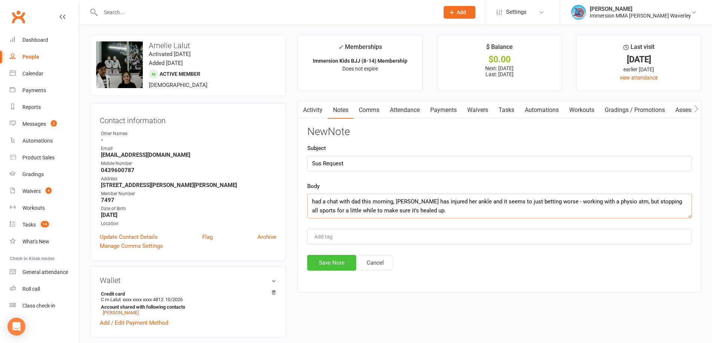
type textarea "had a chat with dad this morning, Amelie has injured her ankle and it seems to …"
click at [324, 266] on button "Save Note" at bounding box center [331, 263] width 49 height 16
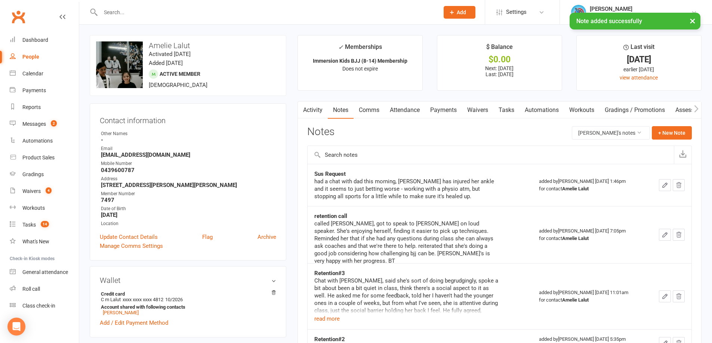
click at [439, 109] on link "Payments" at bounding box center [443, 110] width 37 height 17
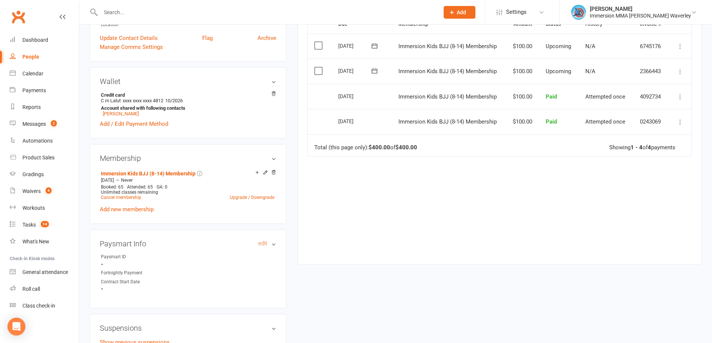
scroll to position [299, 0]
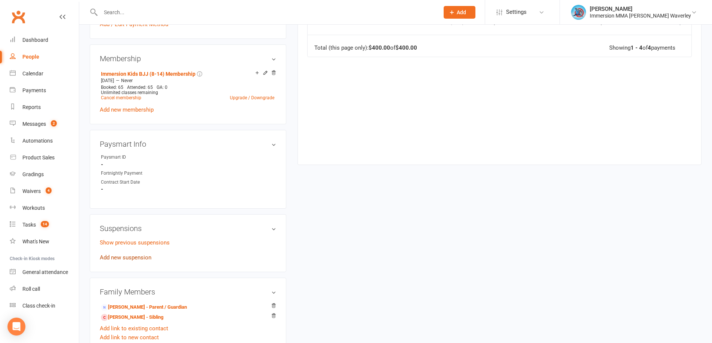
click at [120, 256] on link "Add new suspension" at bounding box center [126, 257] width 52 height 7
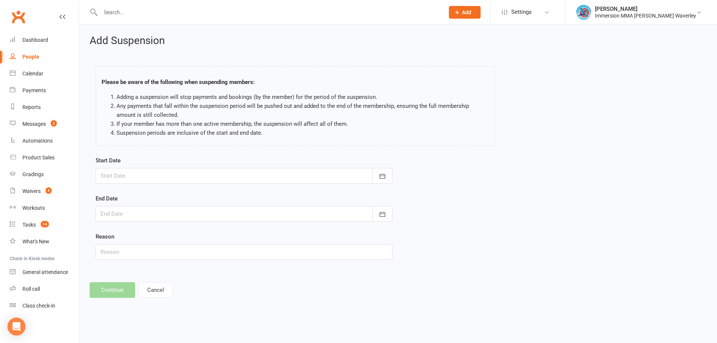
drag, startPoint x: 234, startPoint y: 160, endPoint x: 232, endPoint y: 167, distance: 6.7
click at [232, 164] on div "Start Date September 2025 Sun Mon Tue Wed Thu Fri Sat 36 31 01 02 03 04 05 06 3…" at bounding box center [244, 170] width 297 height 28
click at [226, 173] on div at bounding box center [244, 176] width 297 height 16
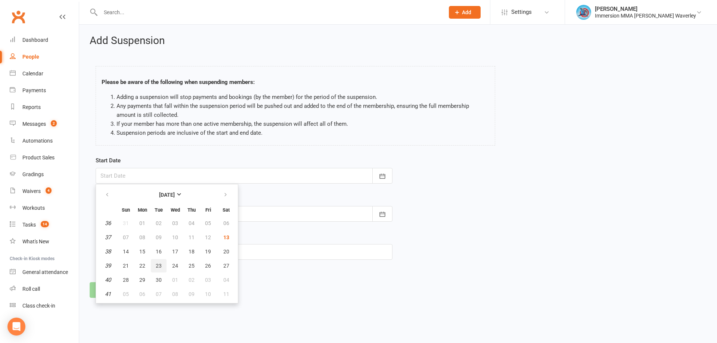
click at [160, 265] on span "23" at bounding box center [159, 266] width 6 height 6
type input "23 Sep 2025"
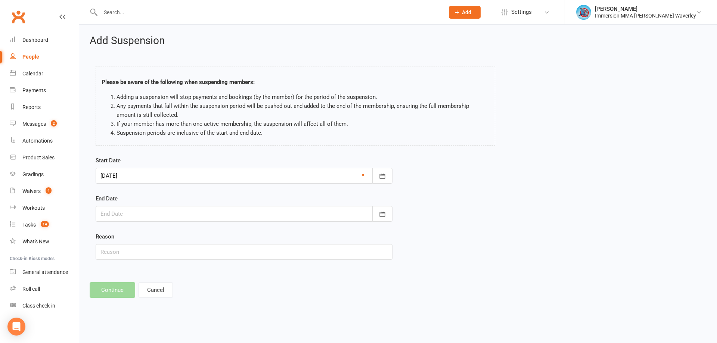
click at [167, 219] on div at bounding box center [244, 214] width 297 height 16
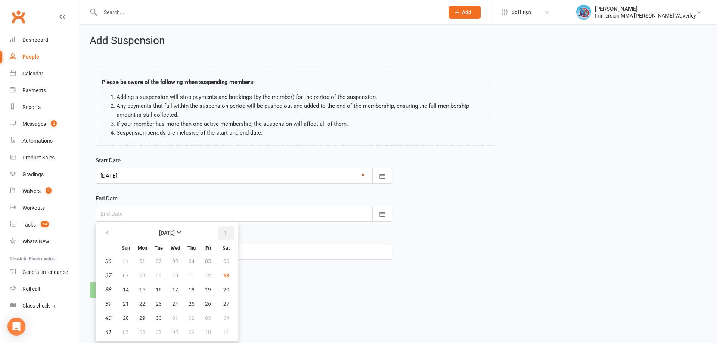
click at [222, 232] on button "button" at bounding box center [226, 232] width 16 height 13
click at [143, 304] on span "20" at bounding box center [142, 304] width 6 height 6
type input "20 Oct 2025"
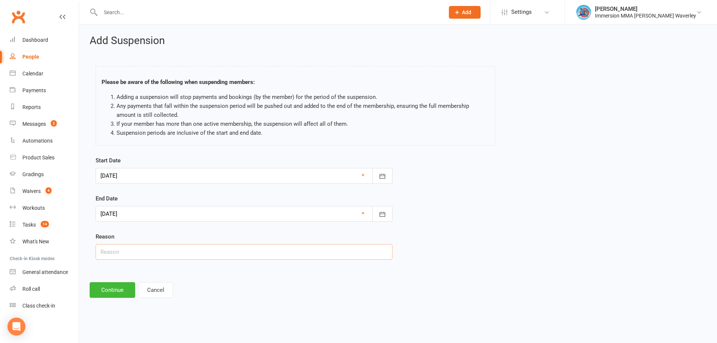
click at [129, 253] on input "text" at bounding box center [244, 252] width 297 height 16
type input "injury"
click at [107, 291] on button "Continue" at bounding box center [113, 290] width 46 height 16
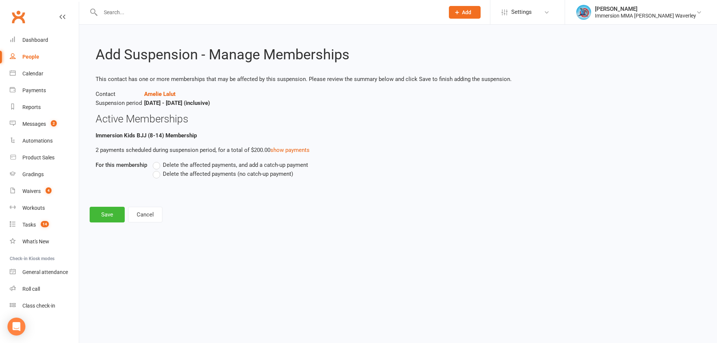
click at [191, 170] on span "Delete the affected payments (no catch-up payment)" at bounding box center [228, 174] width 130 height 8
click at [158, 170] on input "Delete the affected payments (no catch-up payment)" at bounding box center [155, 170] width 5 height 0
click at [103, 216] on button "Save" at bounding box center [107, 215] width 35 height 16
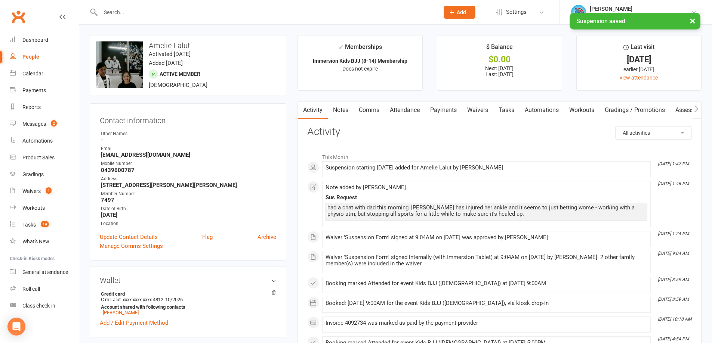
click at [371, 111] on link "Comms" at bounding box center [368, 110] width 31 height 17
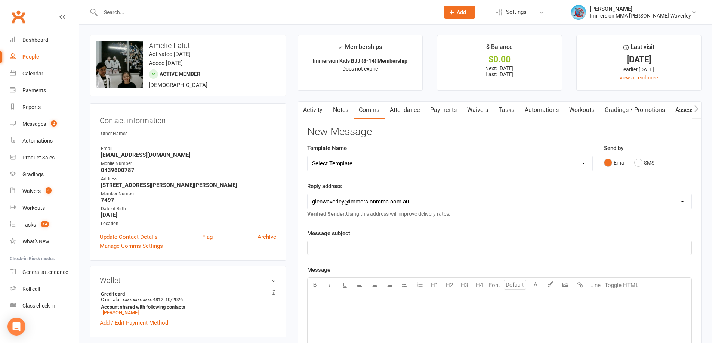
click at [351, 160] on select "Select Template [Email] Adult Appt Confirmation Email [SMS] Booking Confirmatio…" at bounding box center [449, 163] width 285 height 15
select select "13"
click at [307, 156] on select "Select Template [Email] Adult Appt Confirmation Email [SMS] Booking Confirmatio…" at bounding box center [449, 163] width 285 height 15
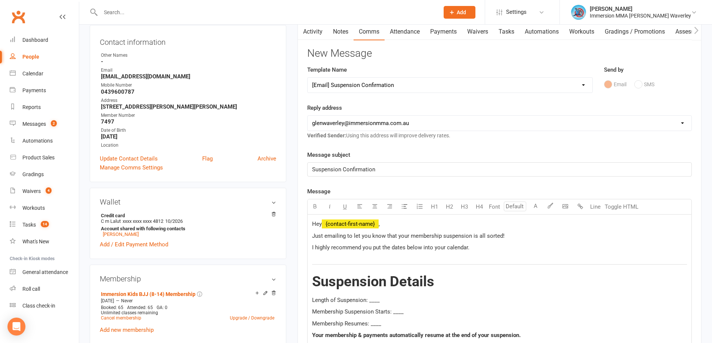
scroll to position [100, 0]
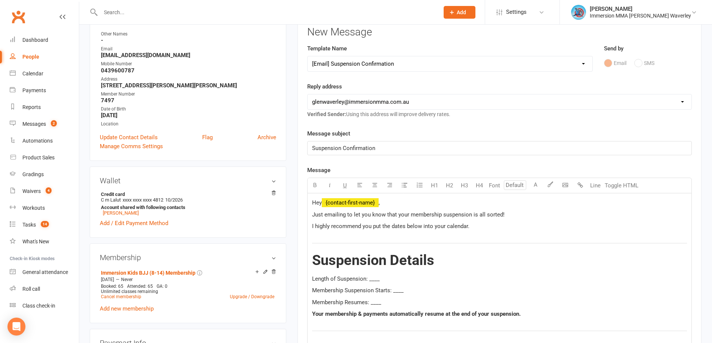
click at [393, 198] on div "Hey ﻿ {contact-first-name} , Just emailing to let you know that your membership…" at bounding box center [499, 308] width 384 height 229
drag, startPoint x: 388, startPoint y: 205, endPoint x: 321, endPoint y: 204, distance: 66.9
click at [321, 204] on p "Hey ﻿ {contact-first-name} ," at bounding box center [499, 202] width 375 height 9
click at [402, 216] on span "Just emailing to let you know that your membership suspension is all sorted!" at bounding box center [408, 214] width 192 height 7
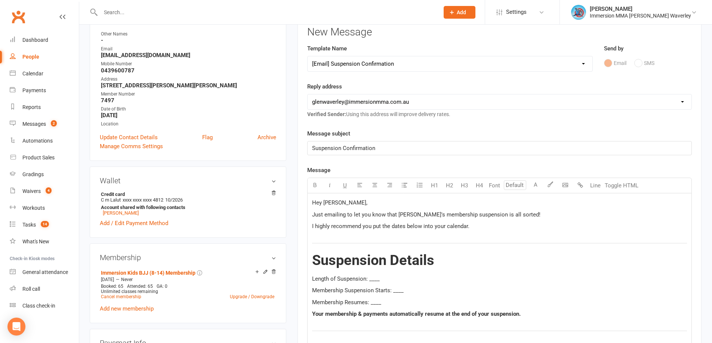
click at [369, 279] on span "Length of Suspension: ____" at bounding box center [346, 279] width 68 height 7
click at [370, 279] on span "Length of Suspension: ____" at bounding box center [346, 279] width 68 height 7
click at [401, 290] on span "Membership Suspension Starts: ____" at bounding box center [358, 290] width 92 height 7
click at [375, 299] on span "Membership Resumes: ____" at bounding box center [346, 302] width 69 height 7
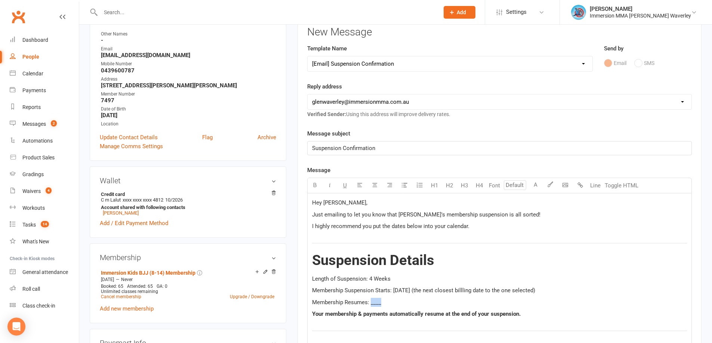
click at [375, 299] on span "Membership Resumes: ____" at bounding box center [346, 302] width 69 height 7
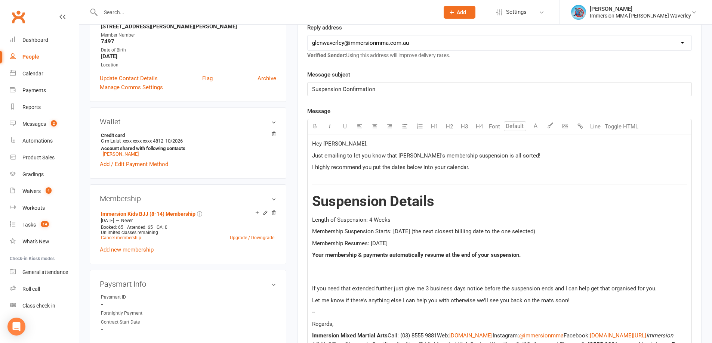
scroll to position [199, 0]
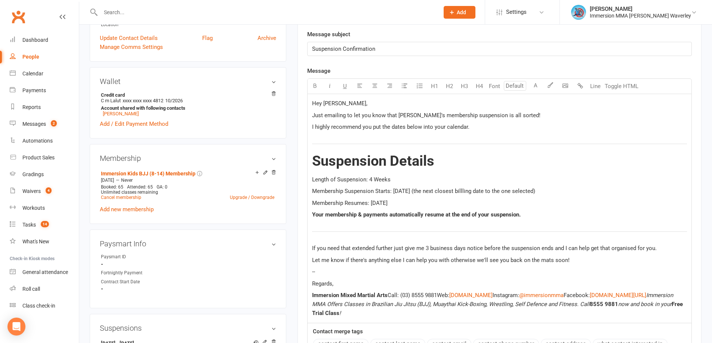
click at [504, 261] on span "Let me know if there's anything else I can help you with otherwise we'll see yo…" at bounding box center [440, 260] width 257 height 7
click at [422, 279] on p "Regards," at bounding box center [499, 283] width 375 height 9
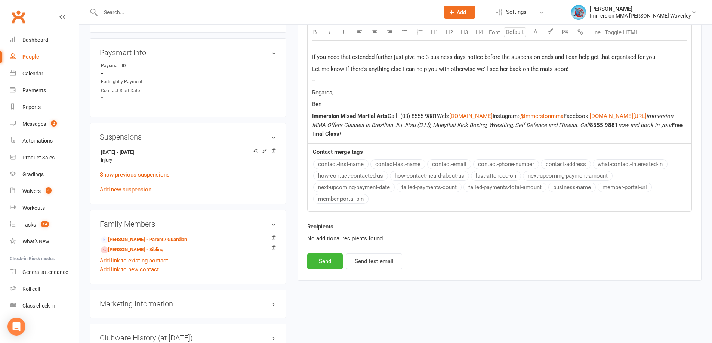
scroll to position [498, 0]
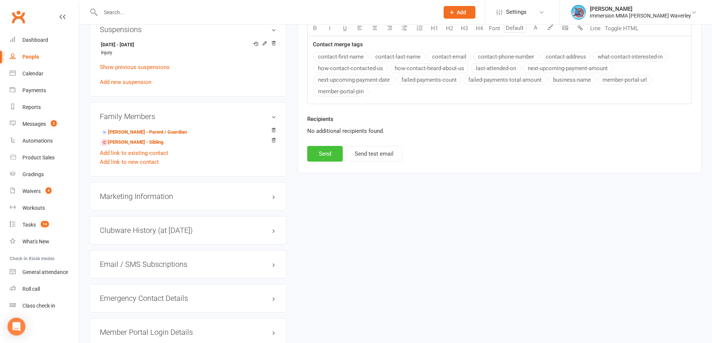
click at [319, 156] on button "Send" at bounding box center [324, 154] width 35 height 16
select select
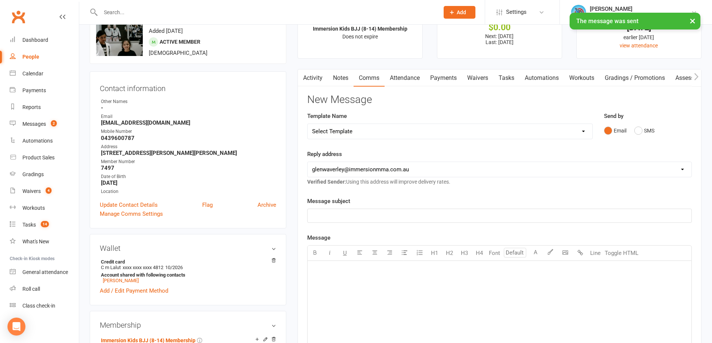
scroll to position [0, 0]
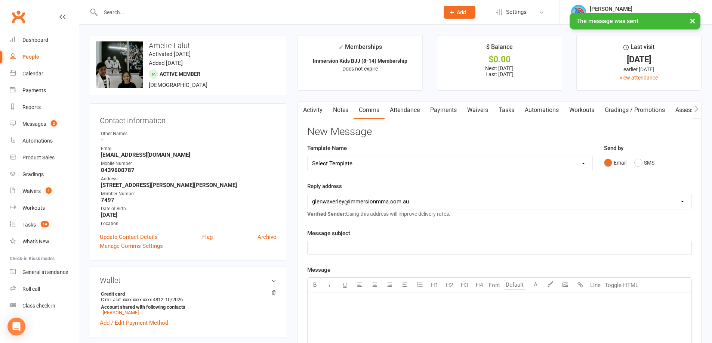
click at [331, 108] on link "Notes" at bounding box center [341, 110] width 26 height 17
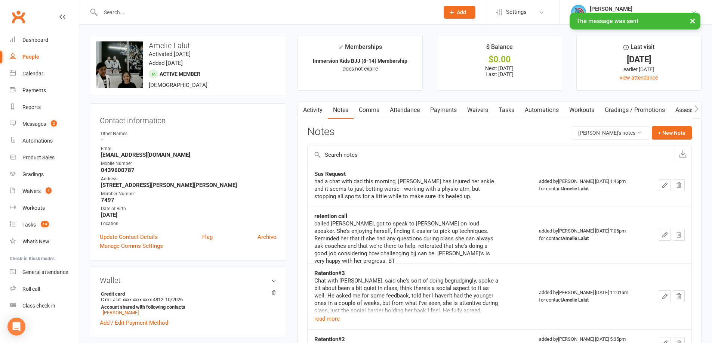
click at [508, 108] on link "Tasks" at bounding box center [506, 110] width 26 height 17
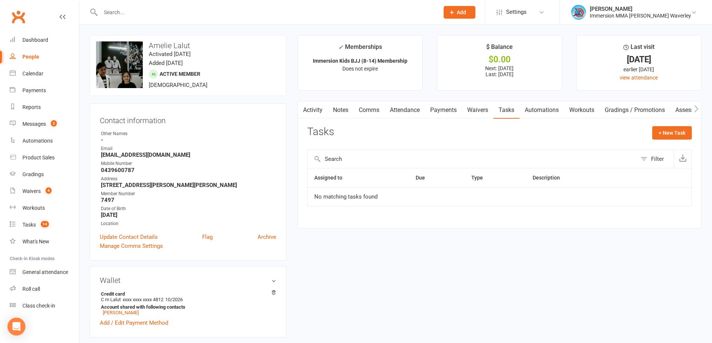
click at [312, 106] on link "Activity" at bounding box center [313, 110] width 30 height 17
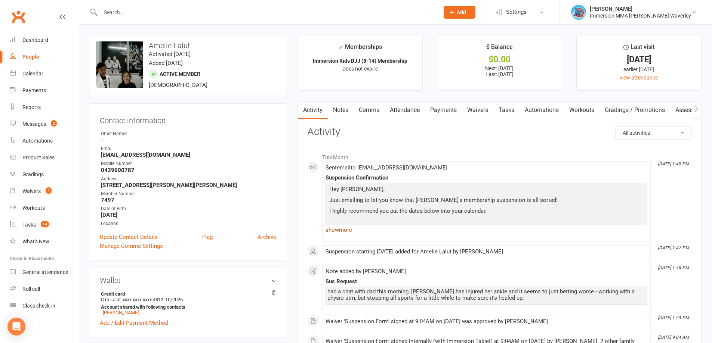
click at [341, 230] on link "show more" at bounding box center [486, 230] width 322 height 10
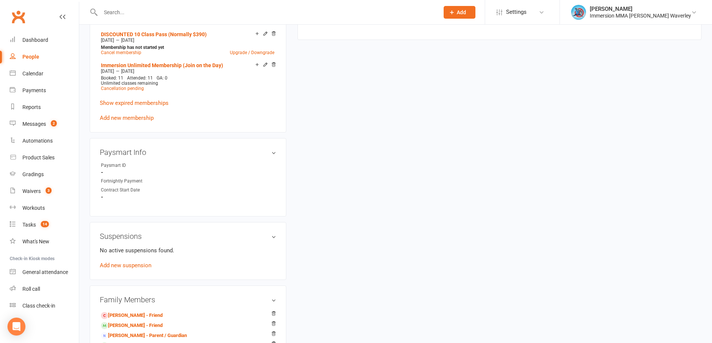
scroll to position [399, 0]
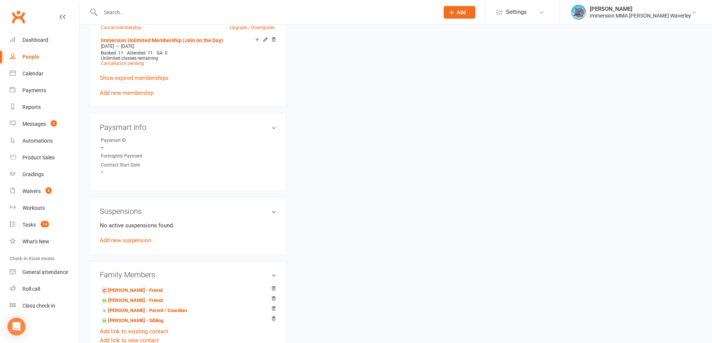
click at [362, 208] on div "upload photo change photo [PERSON_NAME] Activated [DATE] Added [DATE] Active me…" at bounding box center [395, 110] width 623 height 946
click at [122, 317] on link "Kyle Chen - Sibling" at bounding box center [132, 321] width 62 height 8
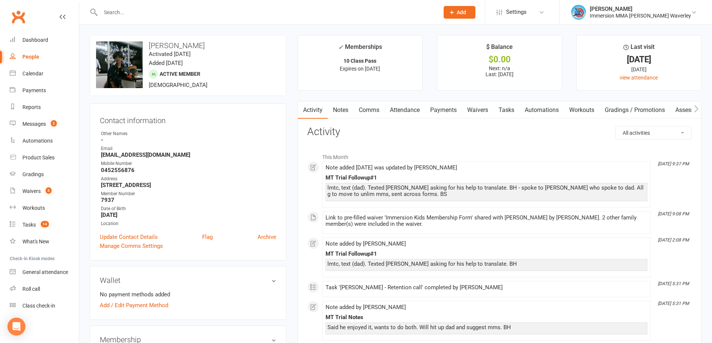
click at [436, 107] on link "Payments" at bounding box center [443, 110] width 37 height 17
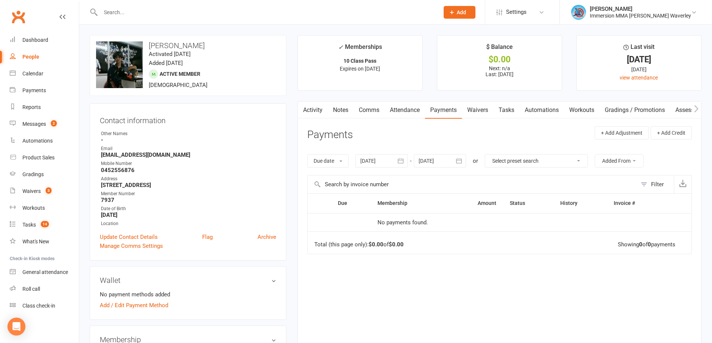
click at [505, 113] on link "Tasks" at bounding box center [506, 110] width 26 height 17
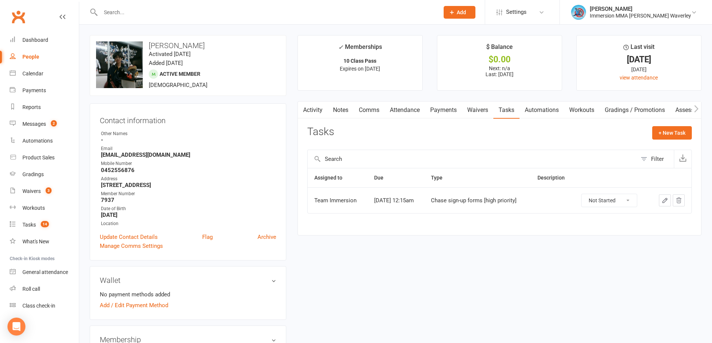
click at [473, 112] on link "Waivers" at bounding box center [477, 110] width 31 height 17
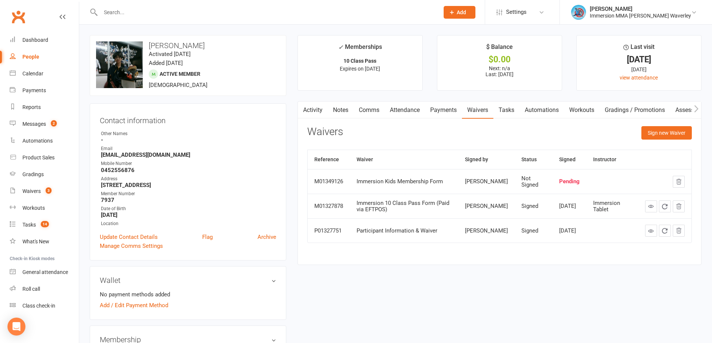
click at [504, 111] on link "Tasks" at bounding box center [506, 110] width 26 height 17
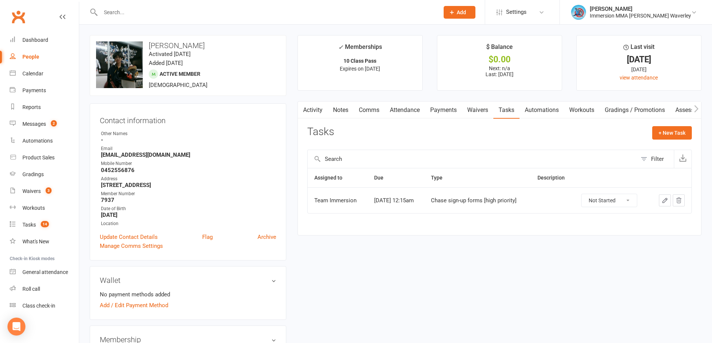
click at [605, 197] on select "Not Started In Progress Waiting Complete" at bounding box center [608, 200] width 55 height 13
click at [586, 194] on select "Not Started In Progress Waiting Complete" at bounding box center [608, 200] width 55 height 13
select select "unstarted"
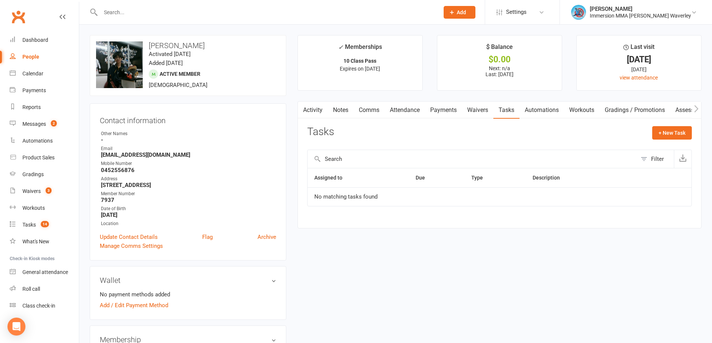
scroll to position [399, 0]
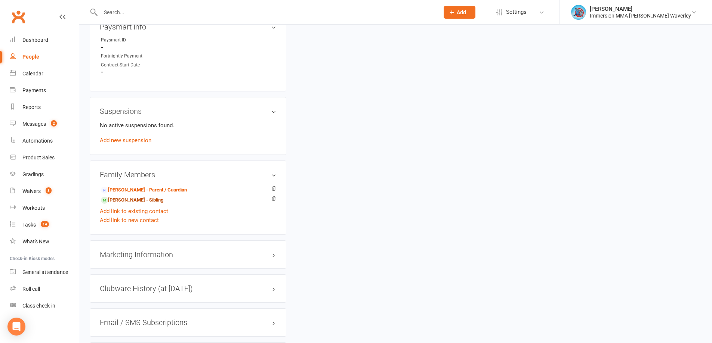
click at [127, 198] on link "Kenny Chen - Sibling" at bounding box center [132, 201] width 62 height 8
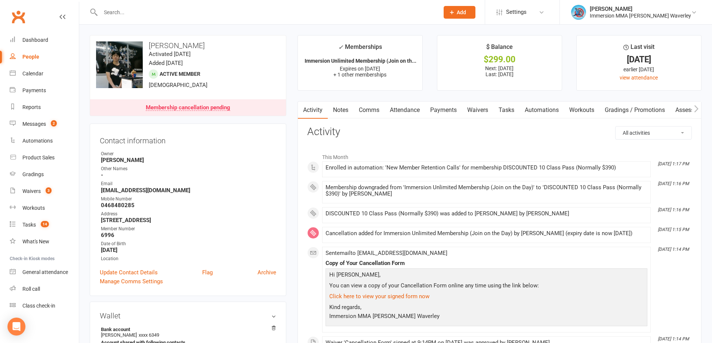
click at [452, 113] on link "Payments" at bounding box center [443, 110] width 37 height 17
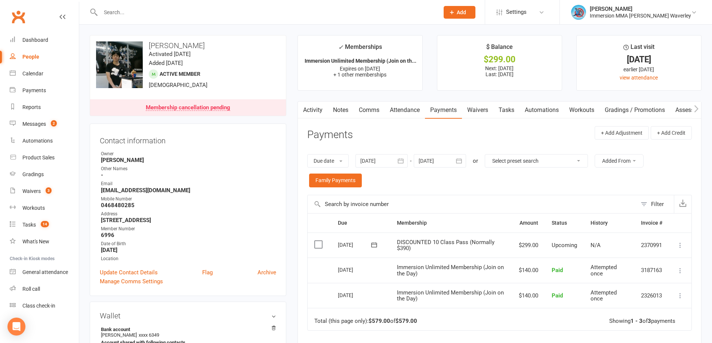
click at [364, 110] on link "Comms" at bounding box center [368, 110] width 31 height 17
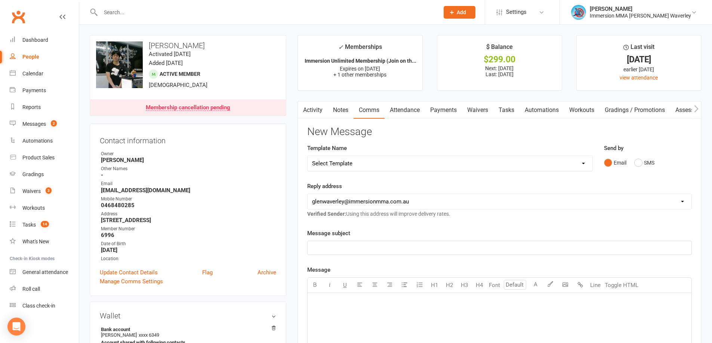
click at [332, 166] on select "Select Template [Email] Adult Appt Confirmation Email [SMS] Booking Confirmatio…" at bounding box center [449, 163] width 285 height 15
select select "11"
click at [307, 156] on select "Select Template [Email] Adult Appt Confirmation Email [SMS] Booking Confirmatio…" at bounding box center [449, 163] width 285 height 15
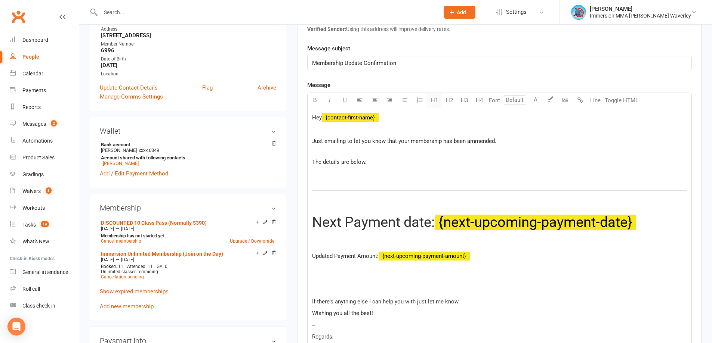
scroll to position [199, 0]
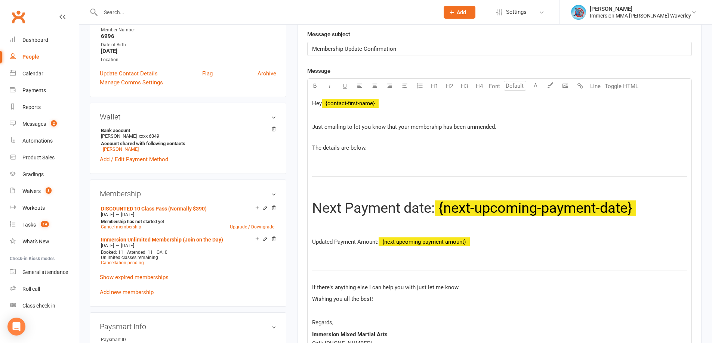
click at [493, 125] on span "Just emailing to let you know that your membership has been ammended." at bounding box center [404, 127] width 184 height 7
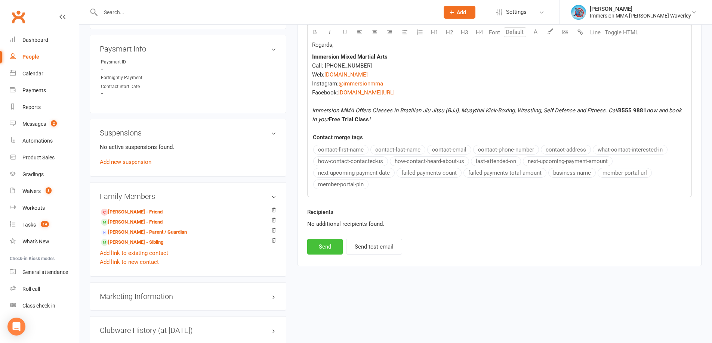
scroll to position [299, 0]
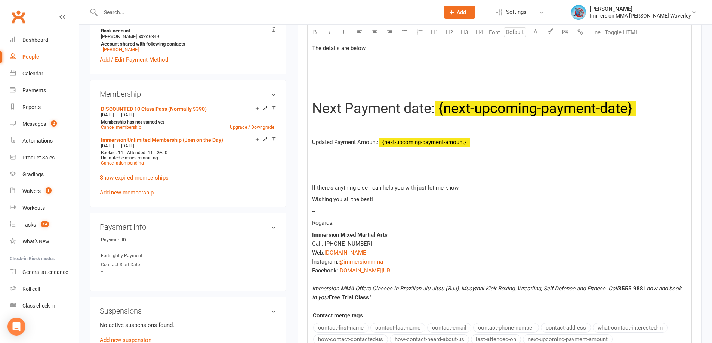
click at [337, 228] on p "Regards," at bounding box center [499, 223] width 375 height 9
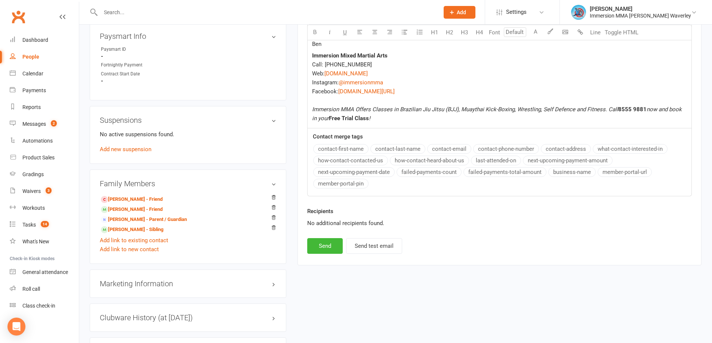
scroll to position [498, 0]
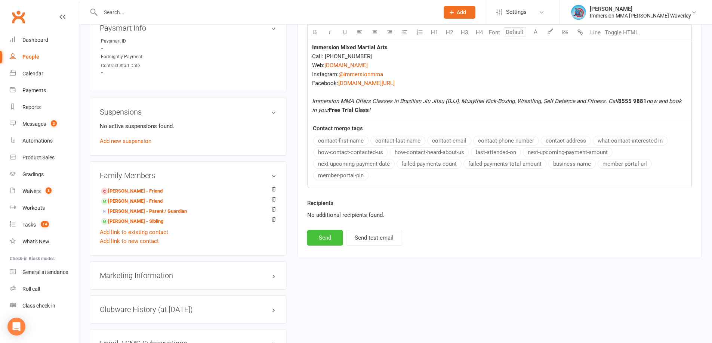
click at [330, 246] on button "Send" at bounding box center [324, 238] width 35 height 16
select select
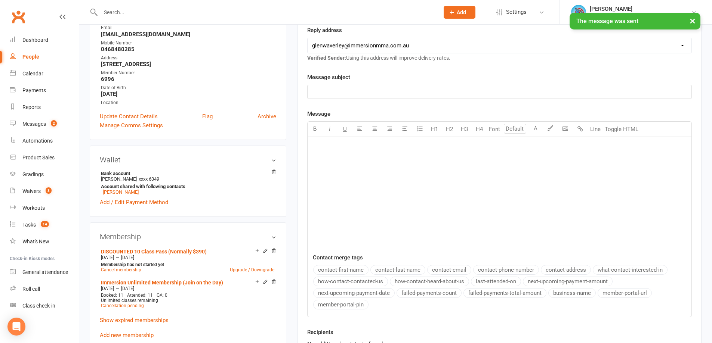
scroll to position [0, 0]
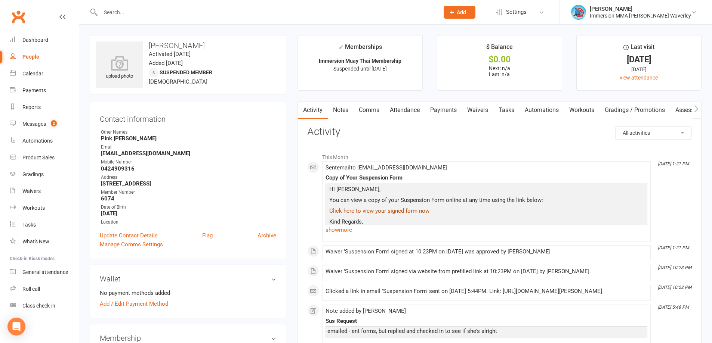
click at [396, 210] on link "Click here to view your signed form now" at bounding box center [379, 211] width 100 height 7
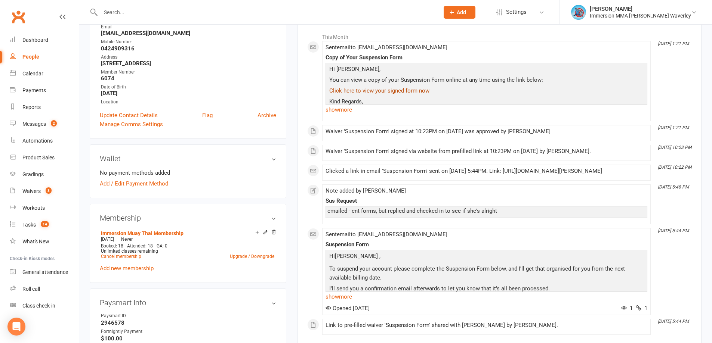
scroll to position [199, 0]
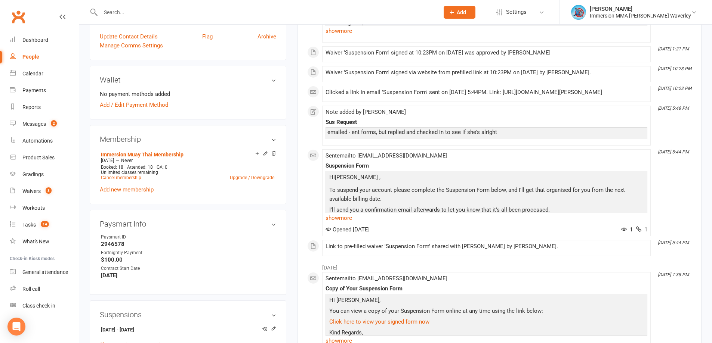
click at [108, 244] on strong "2946578" at bounding box center [188, 244] width 175 height 7
copy strong "2946578"
click at [559, 167] on div "Sent email to [EMAIL_ADDRESS][DOMAIN_NAME] Suspension Form Hi [PERSON_NAME] , T…" at bounding box center [486, 193] width 322 height 80
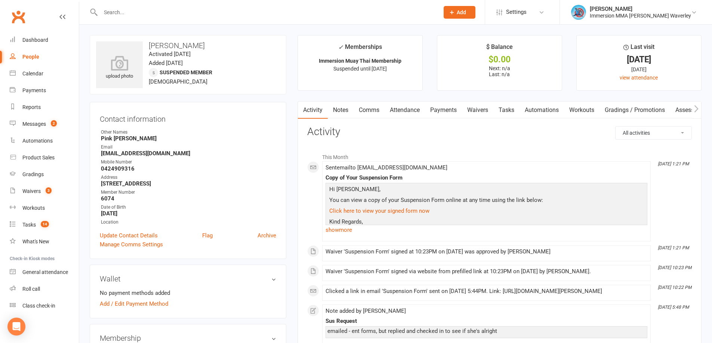
click at [502, 116] on link "Tasks" at bounding box center [506, 110] width 26 height 17
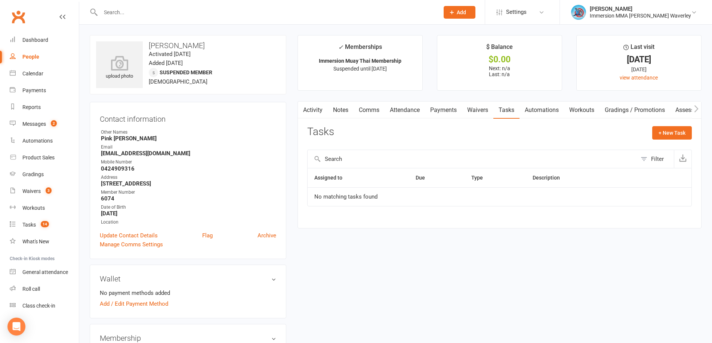
click at [350, 109] on link "Notes" at bounding box center [341, 110] width 26 height 17
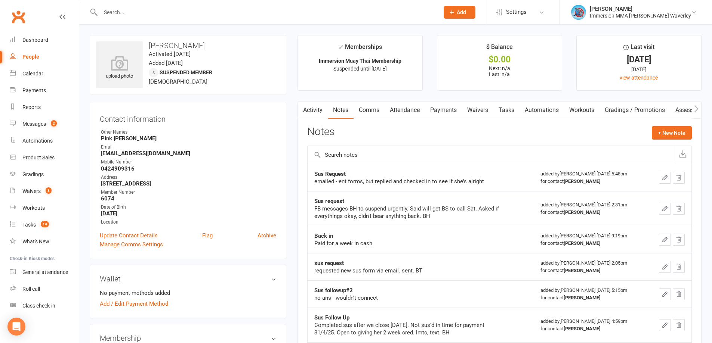
click at [373, 115] on link "Comms" at bounding box center [368, 110] width 31 height 17
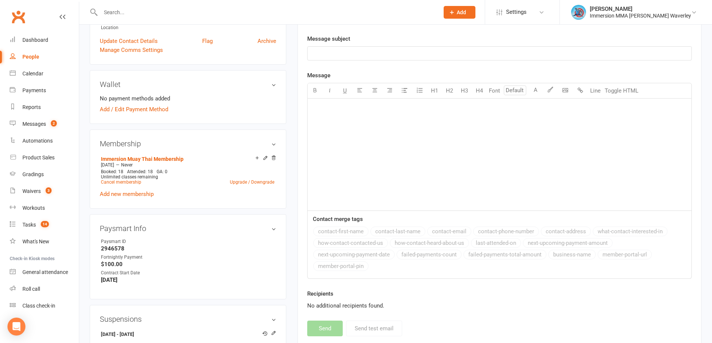
scroll to position [299, 0]
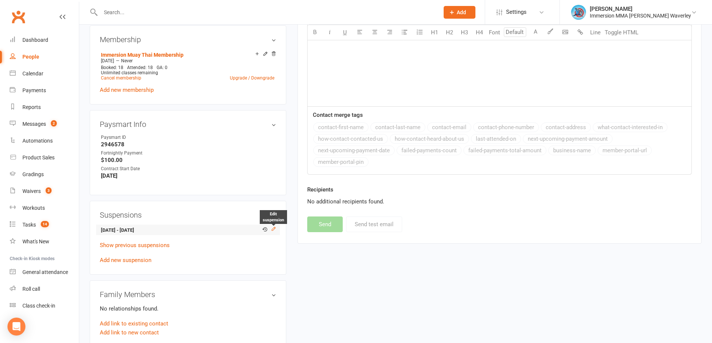
click at [275, 228] on icon at bounding box center [273, 229] width 3 height 3
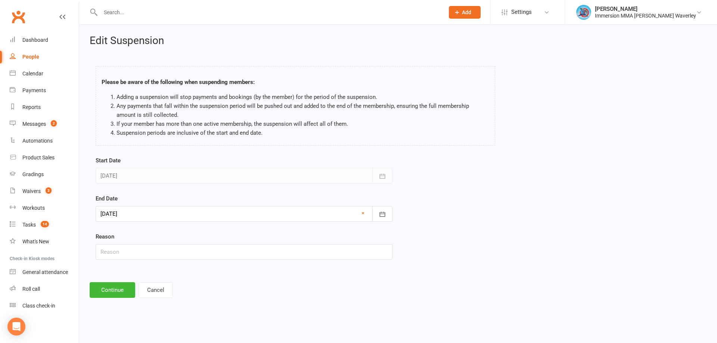
click at [181, 220] on div at bounding box center [244, 214] width 297 height 16
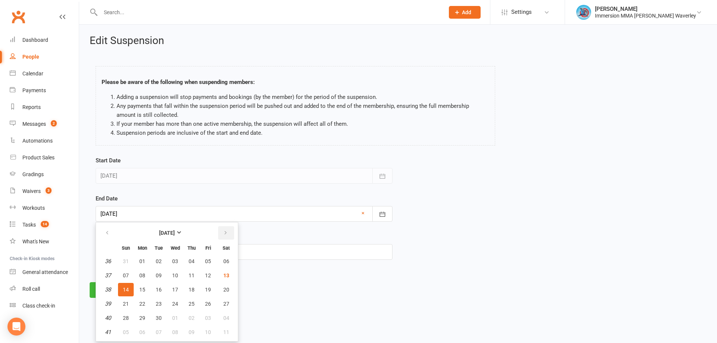
click at [230, 229] on button "button" at bounding box center [226, 232] width 16 height 13
click at [126, 290] on span "12" at bounding box center [126, 290] width 6 height 6
type input "[DATE]"
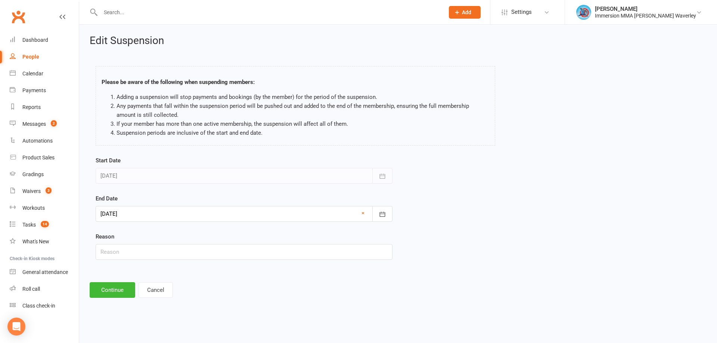
drag, startPoint x: 574, startPoint y: 226, endPoint x: 534, endPoint y: 256, distance: 50.4
click at [574, 226] on div "Start Date [DATE] [DATE] Sun Mon Tue Wed Thu Fri Sat 31 27 28 29 30 31 01 02 32…" at bounding box center [398, 213] width 616 height 114
click at [133, 253] on input "text" at bounding box center [244, 252] width 297 height 16
type input "work"
click at [120, 290] on button "Continue" at bounding box center [113, 290] width 46 height 16
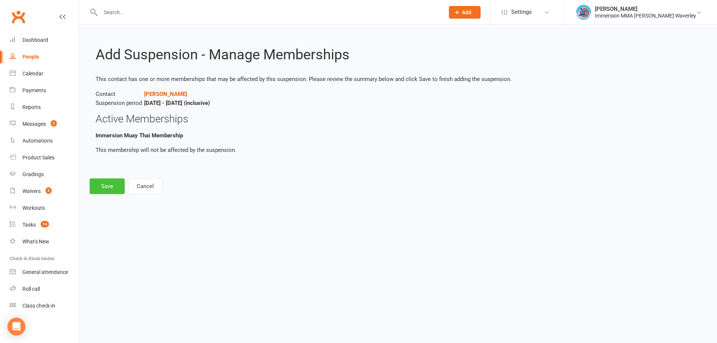
click at [111, 192] on button "Save" at bounding box center [107, 187] width 35 height 16
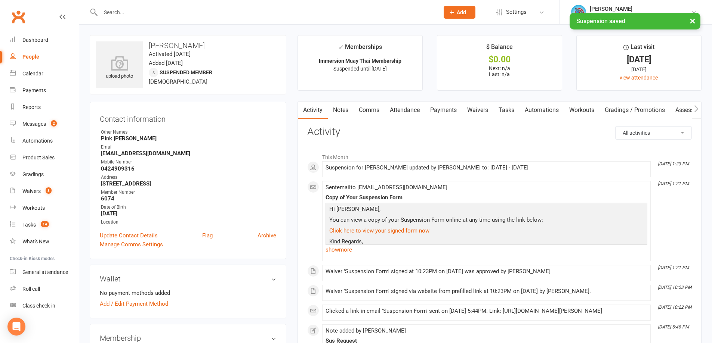
drag, startPoint x: 371, startPoint y: 101, endPoint x: 371, endPoint y: 106, distance: 4.5
click at [371, 112] on link "Comms" at bounding box center [368, 110] width 31 height 17
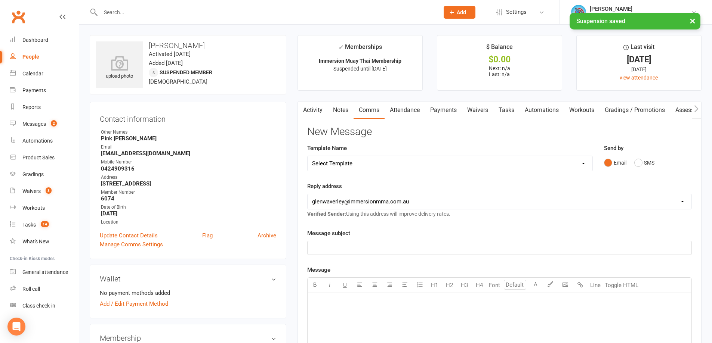
click at [359, 155] on div "Template Name Select Template [Email] Adult Appt Confirmation Email [SMS] Booki…" at bounding box center [449, 158] width 285 height 28
click at [356, 168] on select "Select Template [Email] Adult Appt Confirmation Email [SMS] Booking Confirmatio…" at bounding box center [449, 163] width 285 height 15
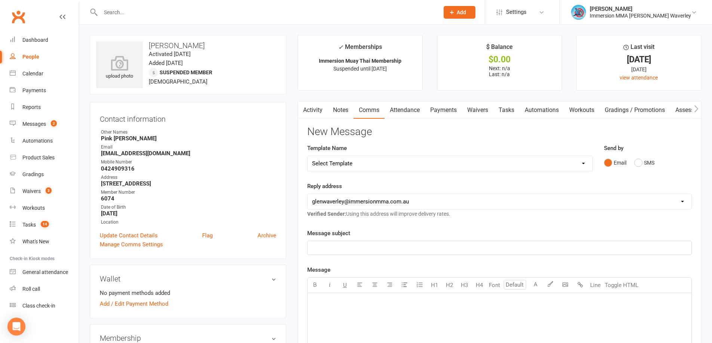
select select "13"
click at [307, 156] on select "Select Template [Email] Adult Appt Confirmation Email [SMS] Booking Confirmatio…" at bounding box center [449, 163] width 285 height 15
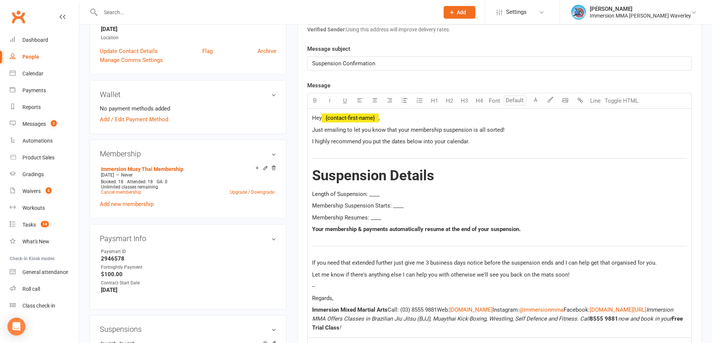
scroll to position [199, 0]
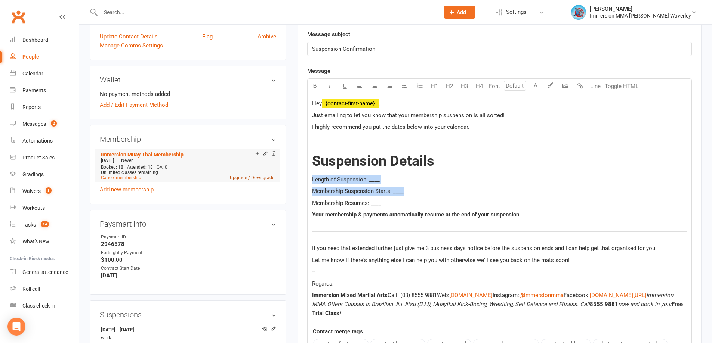
drag, startPoint x: 403, startPoint y: 189, endPoint x: 273, endPoint y: 175, distance: 131.1
click at [273, 175] on div "upload photo Thanh Nguyen Activated 16 January, 2024 Added 20 December, 2023 Su…" at bounding box center [395, 259] width 623 height 847
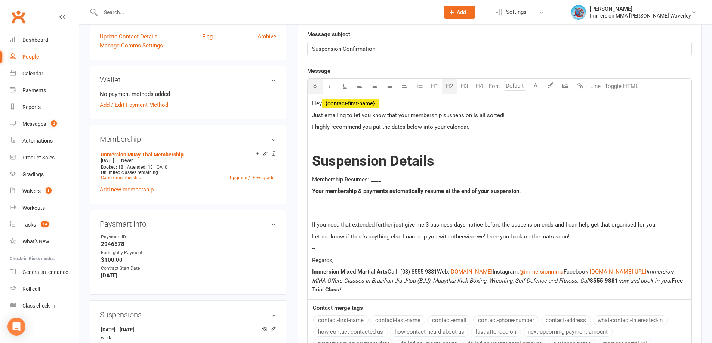
click at [343, 182] on span "Membership Resumes: ____" at bounding box center [346, 179] width 69 height 7
click at [386, 180] on span "Membership Now Resumes: ____" at bounding box center [353, 179] width 82 height 7
click at [390, 180] on span "Membership Now Resumes: ____" at bounding box center [353, 179] width 82 height 7
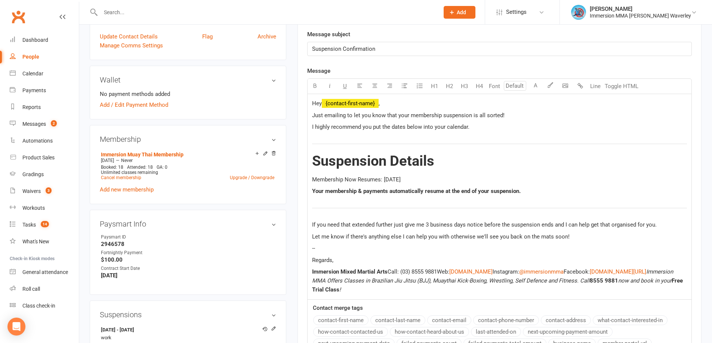
click at [368, 264] on p "Regards," at bounding box center [499, 260] width 375 height 9
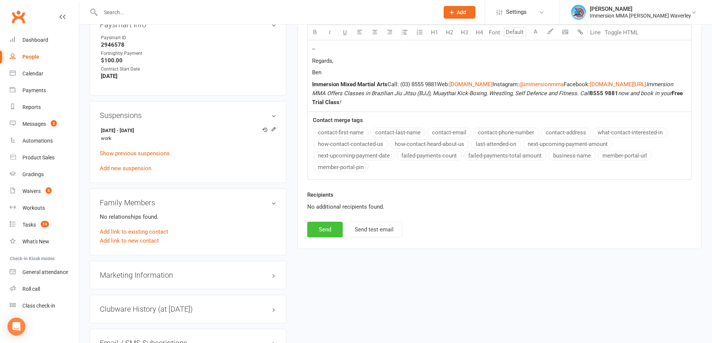
click at [335, 233] on button "Send" at bounding box center [324, 230] width 35 height 16
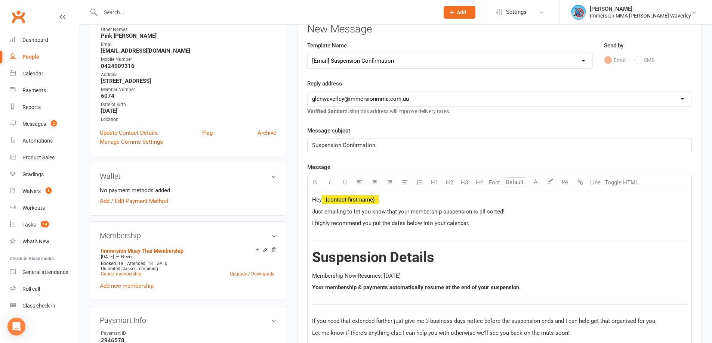
scroll to position [0, 0]
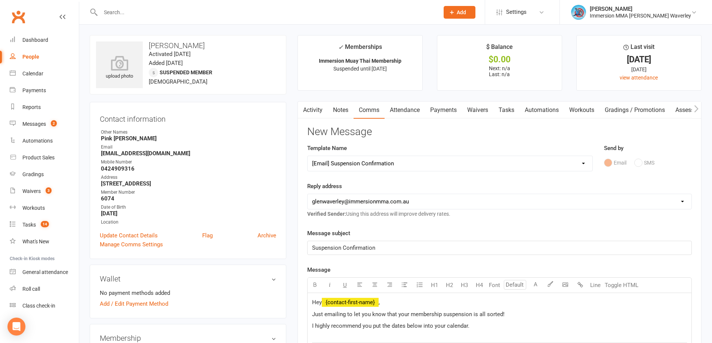
select select
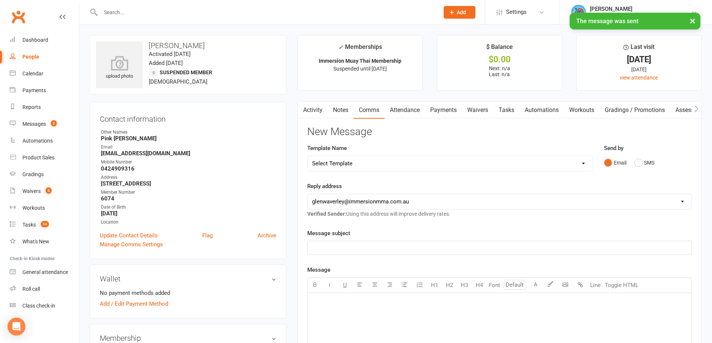
drag, startPoint x: 344, startPoint y: 112, endPoint x: 372, endPoint y: 120, distance: 29.5
click at [343, 112] on link "Notes" at bounding box center [341, 110] width 26 height 17
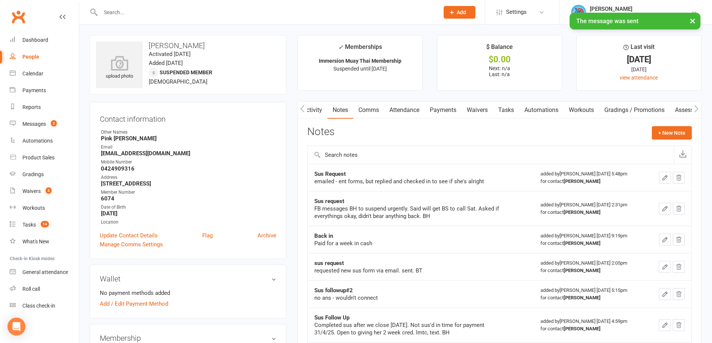
click at [663, 178] on icon "button" at bounding box center [664, 178] width 4 height 4
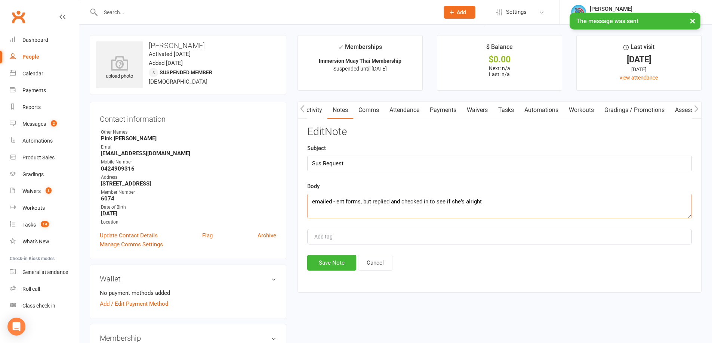
click at [510, 207] on textarea "emailed - ent forms, but replied and checked in to see if she's alright" at bounding box center [499, 206] width 384 height 25
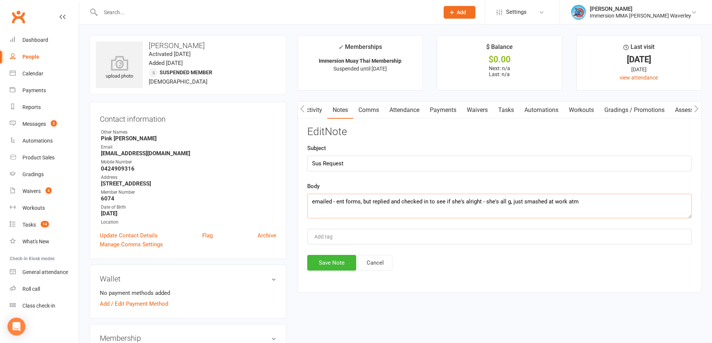
click at [550, 202] on textarea "emailed - ent forms, but replied and checked in to see if she's alright - she's…" at bounding box center [499, 206] width 384 height 25
type textarea "emailed - ent forms, but replied and checked in to see if she's alright - she's…"
click at [340, 269] on button "Save Note" at bounding box center [331, 263] width 49 height 16
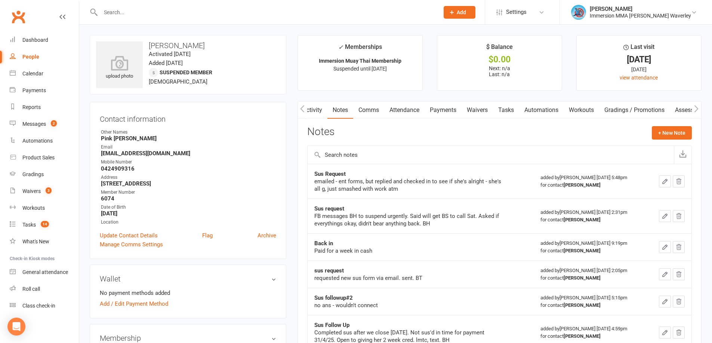
click at [508, 115] on link "Tasks" at bounding box center [506, 110] width 26 height 17
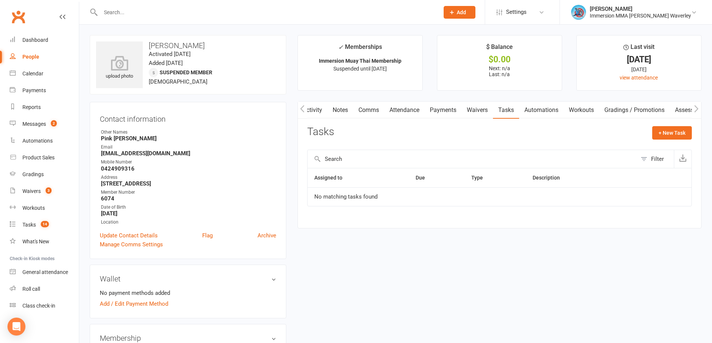
click at [320, 111] on link "Activity" at bounding box center [312, 110] width 30 height 17
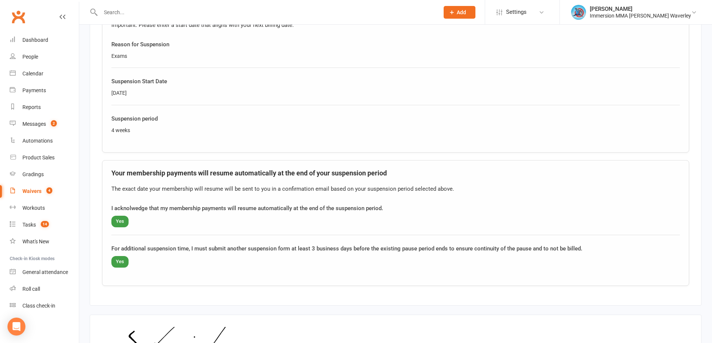
scroll to position [498, 0]
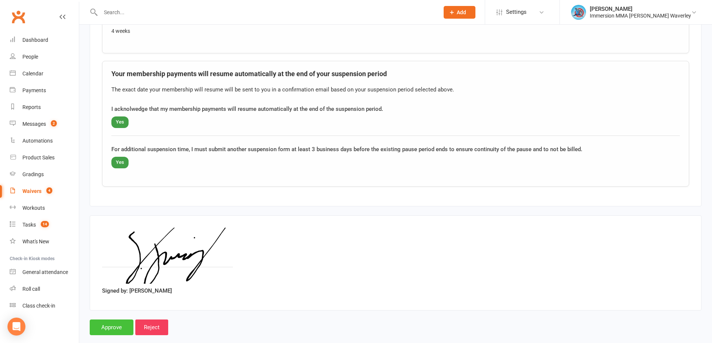
click at [111, 326] on input "Approve" at bounding box center [112, 328] width 44 height 16
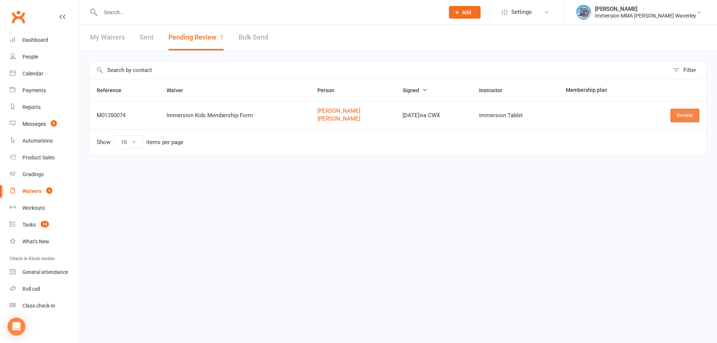
click at [685, 113] on link "Review" at bounding box center [685, 115] width 29 height 13
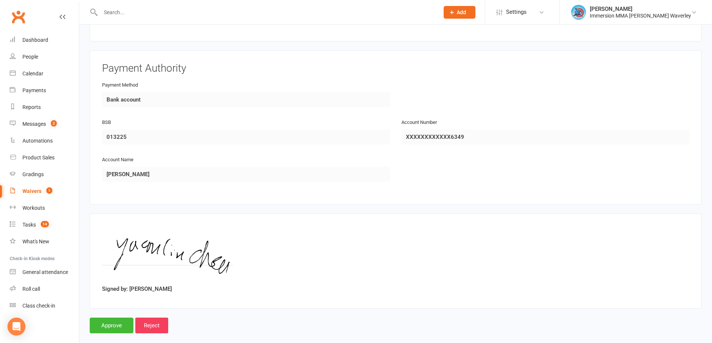
scroll to position [976, 0]
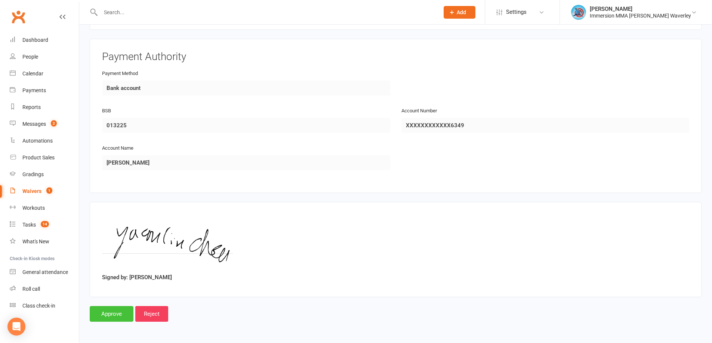
click at [121, 311] on input "Approve" at bounding box center [112, 314] width 44 height 16
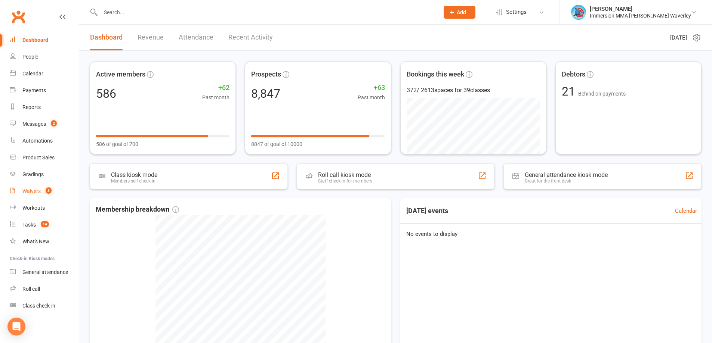
click at [48, 191] on span "3" at bounding box center [49, 191] width 6 height 6
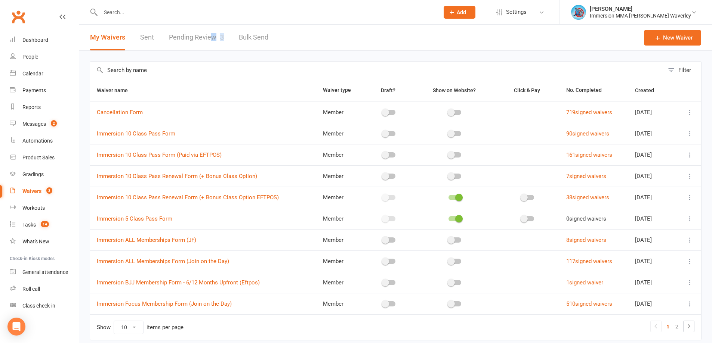
drag, startPoint x: 222, startPoint y: 36, endPoint x: 211, endPoint y: 38, distance: 11.5
click at [211, 38] on div "My Waivers Sent Pending Review 3 Bulk Send" at bounding box center [179, 38] width 200 height 26
click at [211, 38] on link "Pending Review 3" at bounding box center [196, 38] width 55 height 26
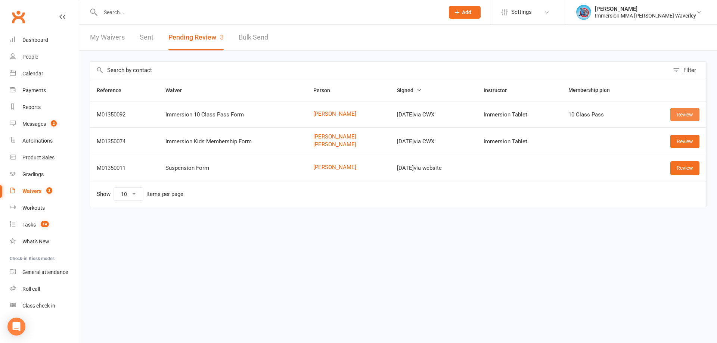
click at [687, 112] on link "Review" at bounding box center [685, 114] width 29 height 13
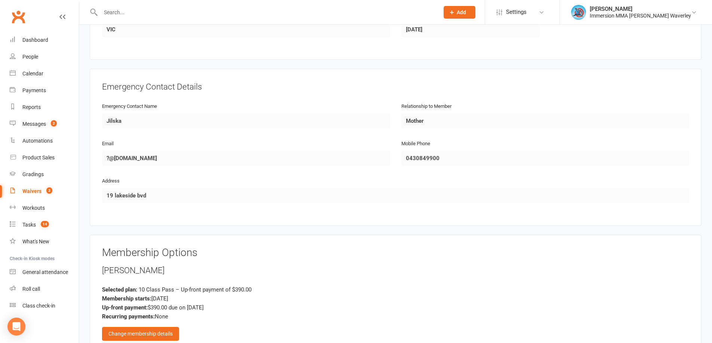
scroll to position [498, 0]
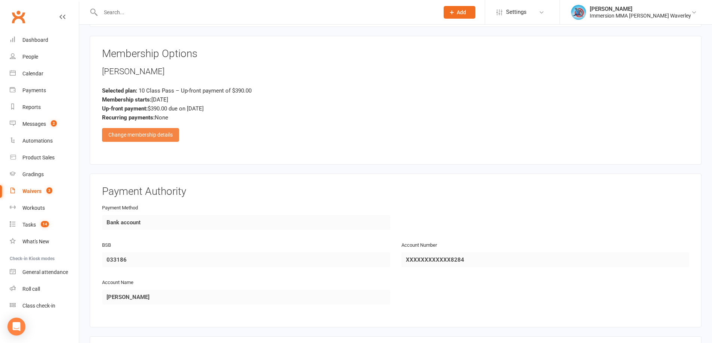
click at [140, 135] on div "Change membership details" at bounding box center [140, 134] width 77 height 13
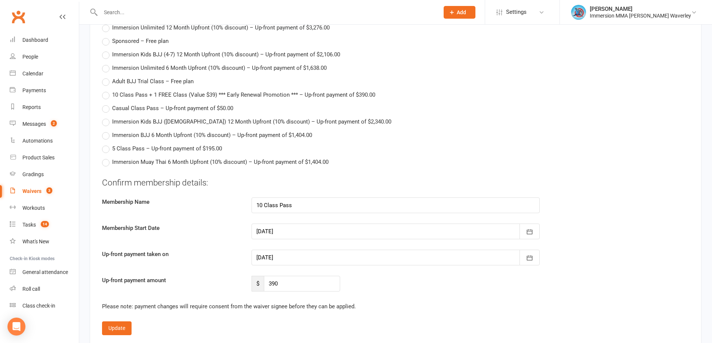
scroll to position [797, 0]
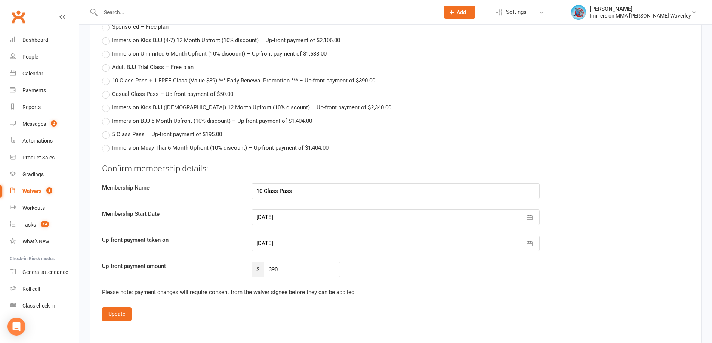
click at [306, 220] on div at bounding box center [395, 218] width 288 height 16
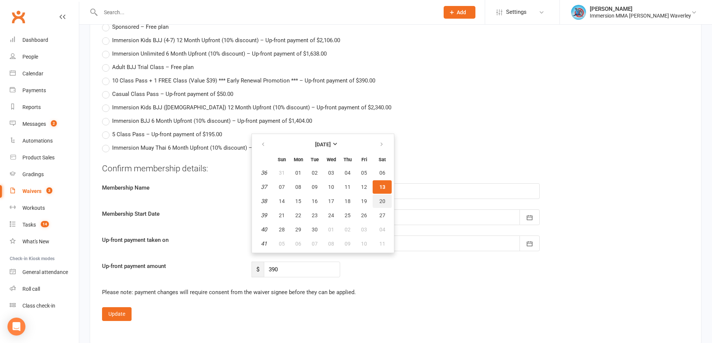
click at [383, 201] on span "20" at bounding box center [382, 201] width 6 height 6
type input "20 Sep 2025"
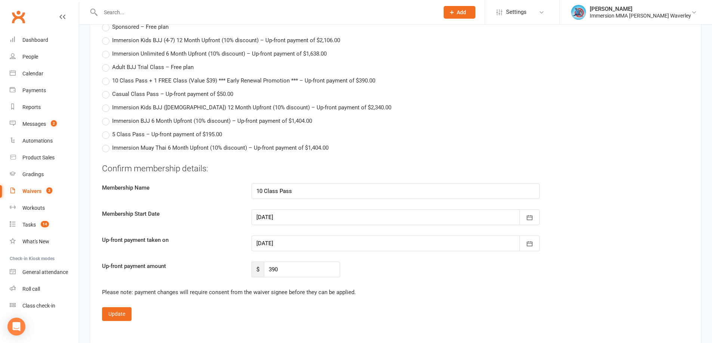
type input "20 Sep 2025"
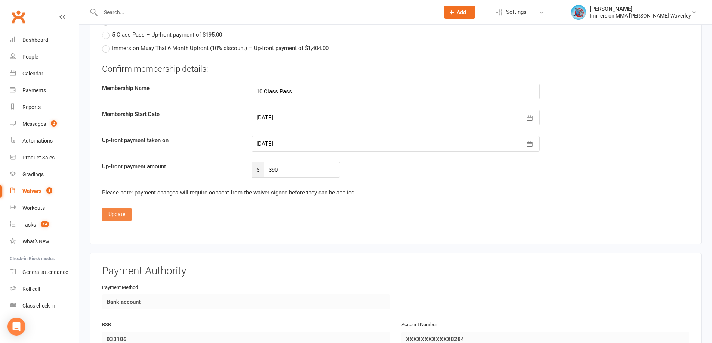
click at [118, 212] on button "Update" at bounding box center [117, 214] width 30 height 13
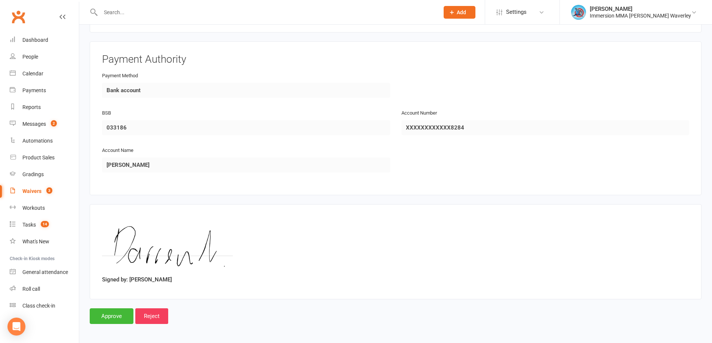
scroll to position [632, 0]
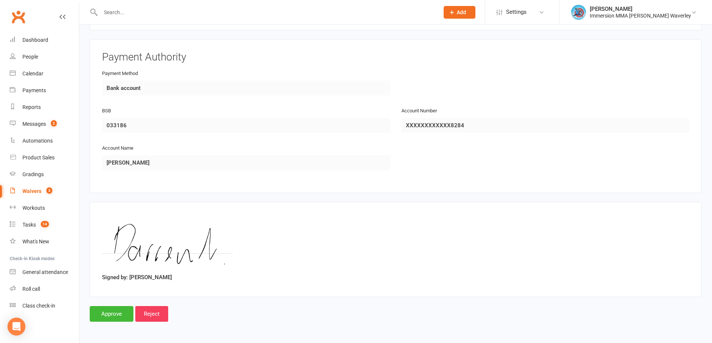
click at [115, 315] on input "Approve" at bounding box center [112, 314] width 44 height 16
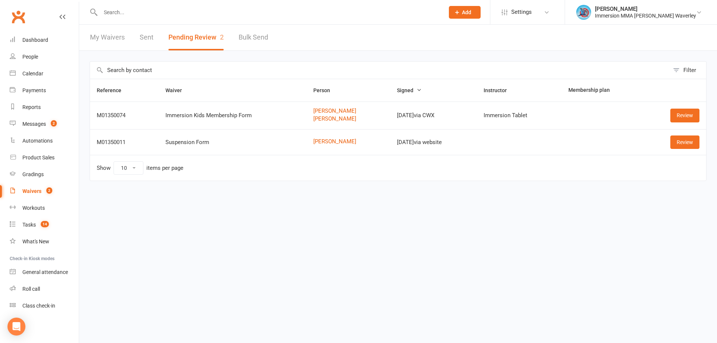
click at [142, 16] on input "text" at bounding box center [268, 12] width 341 height 10
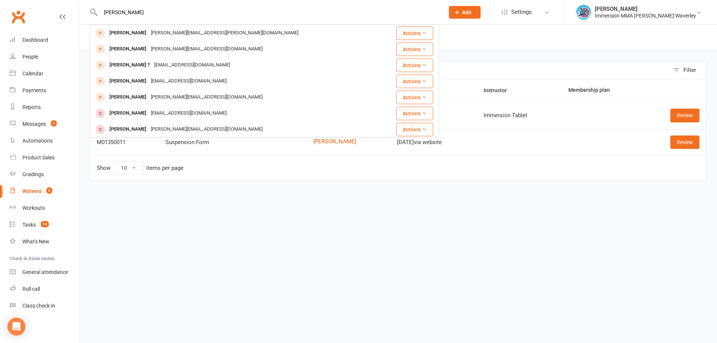
type input "darren"
click at [353, 213] on html "darren Darren Tran tran.darren@gmail.com Actions Darren Lieu darren.lieu99@gmai…" at bounding box center [358, 106] width 717 height 213
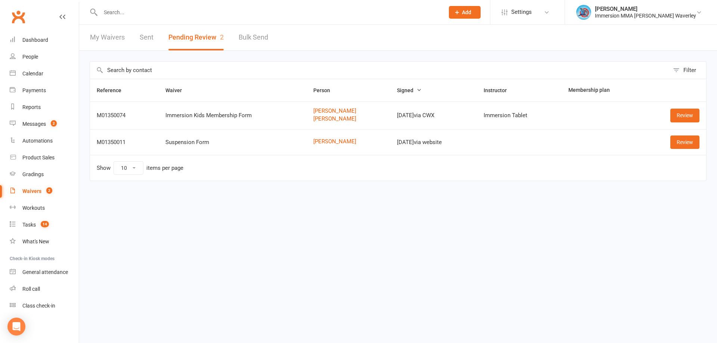
click at [130, 10] on input "text" at bounding box center [268, 12] width 341 height 10
type input "darren"
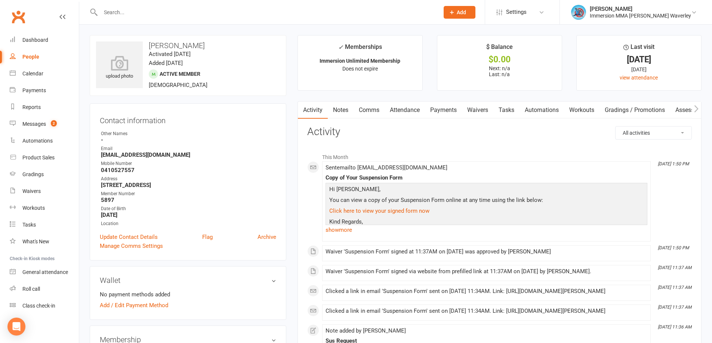
click at [440, 113] on link "Payments" at bounding box center [443, 110] width 37 height 17
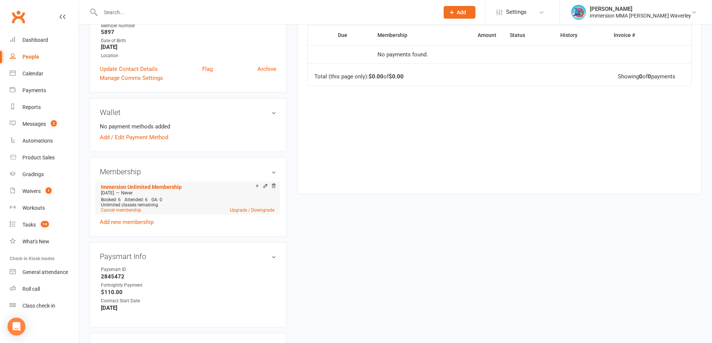
scroll to position [199, 0]
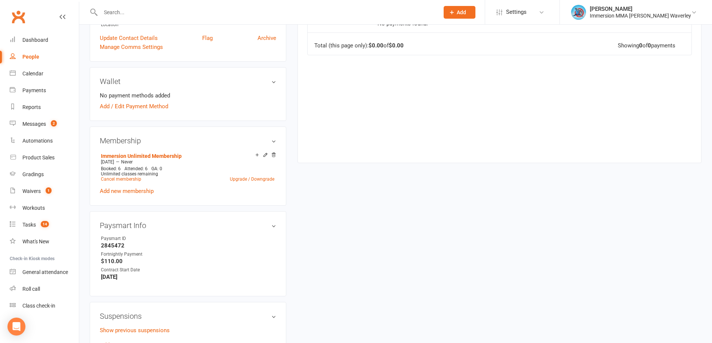
click at [108, 247] on strong "2845472" at bounding box center [188, 245] width 175 height 7
copy strong "2845472"
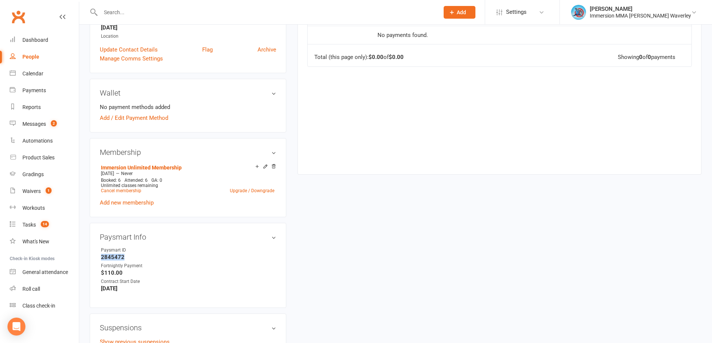
scroll to position [0, 0]
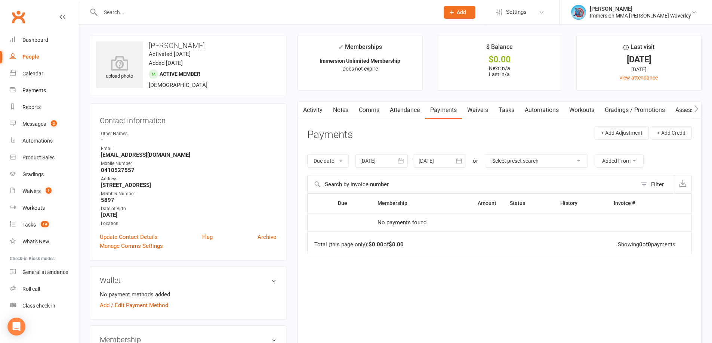
click at [557, 244] on td "Total (this page only): $0.00 of $0.00 Showing 0 of 0 payments" at bounding box center [499, 243] width 384 height 22
click at [566, 298] on div "Due Contact Membership Amount Status History Invoice # No payments found. Total…" at bounding box center [499, 272] width 384 height 157
click at [342, 109] on link "Notes" at bounding box center [341, 110] width 26 height 17
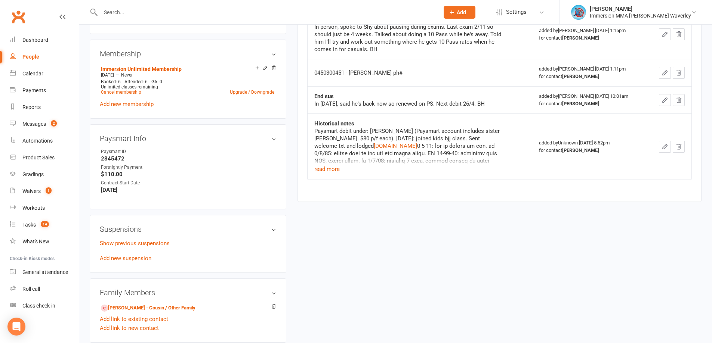
scroll to position [299, 0]
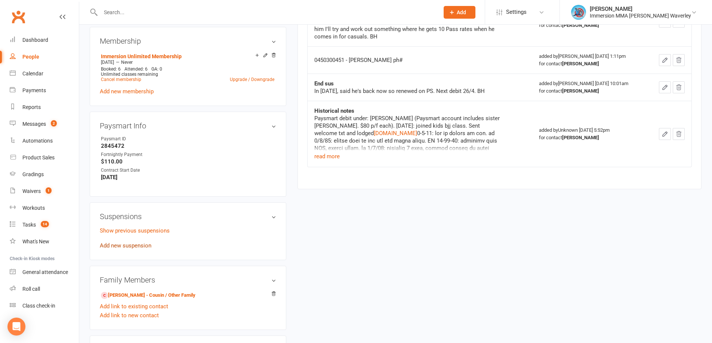
click at [121, 245] on link "Add new suspension" at bounding box center [126, 245] width 52 height 7
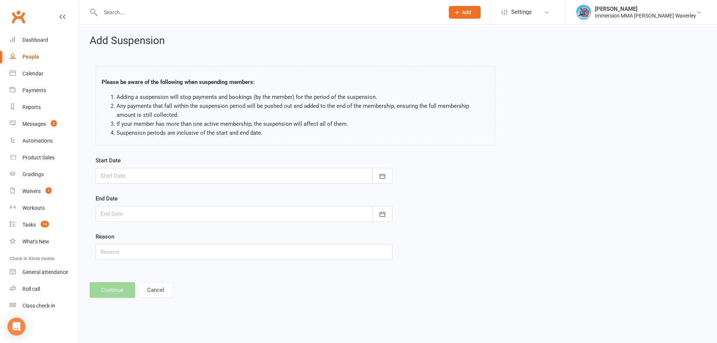
click at [135, 180] on div at bounding box center [244, 176] width 297 height 16
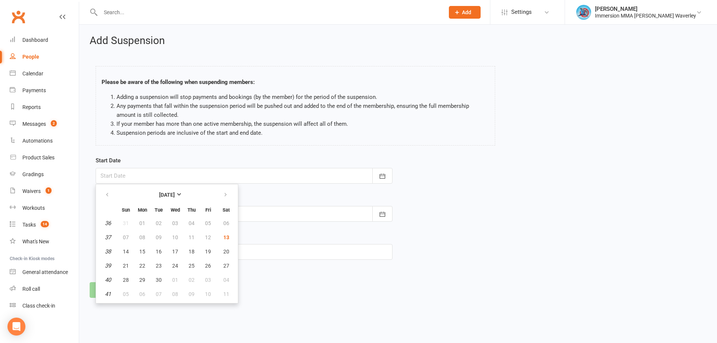
click at [374, 318] on html "Prospect Member Non-attending contact Class / event Appointment Grading event T…" at bounding box center [358, 159] width 717 height 319
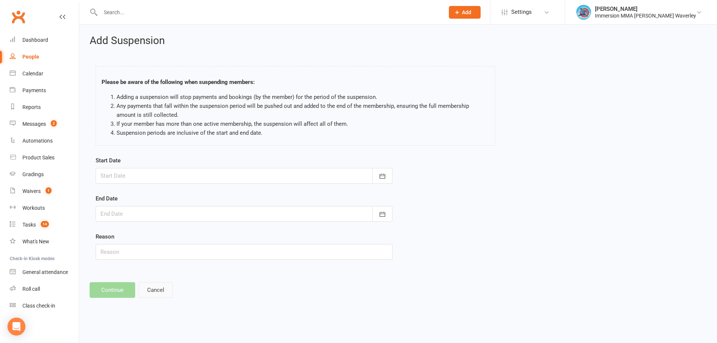
click at [150, 290] on button "Cancel" at bounding box center [156, 290] width 34 height 16
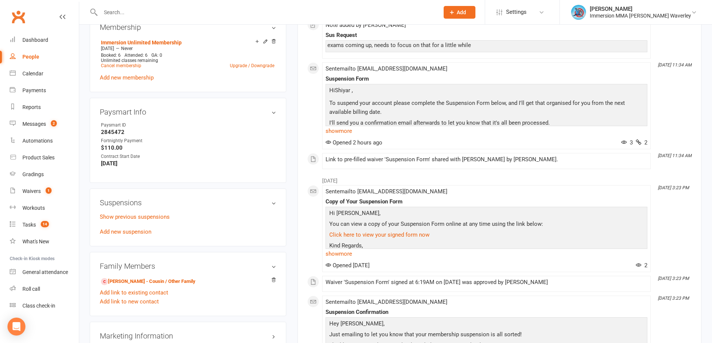
scroll to position [299, 0]
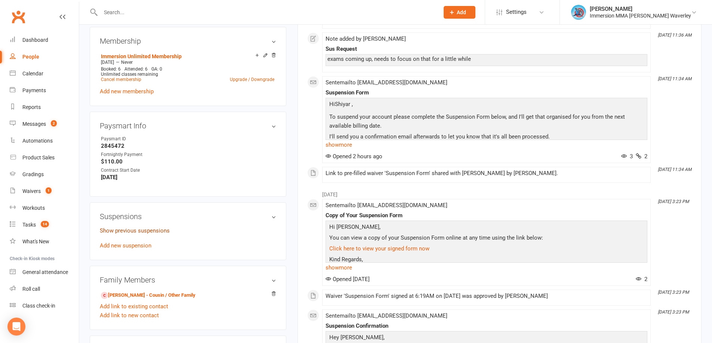
click at [127, 234] on link "Show previous suspensions" at bounding box center [135, 231] width 70 height 7
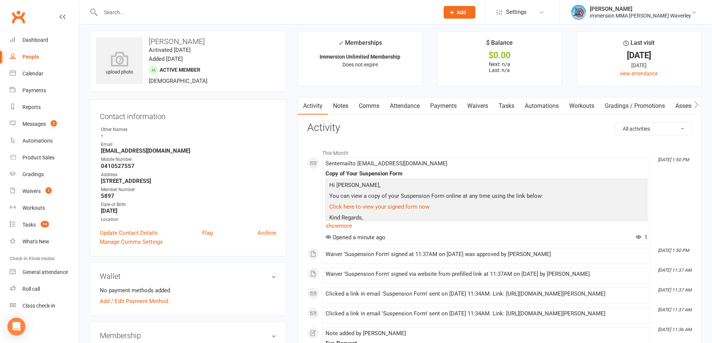
scroll to position [0, 0]
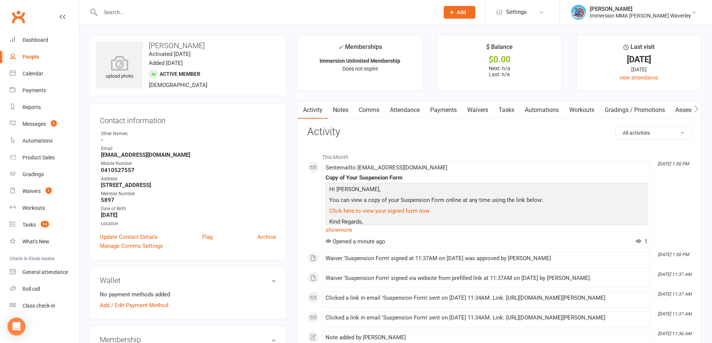
click at [343, 114] on link "Notes" at bounding box center [341, 110] width 26 height 17
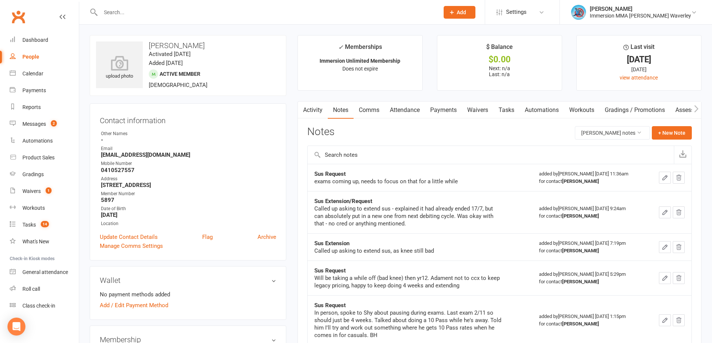
click at [316, 112] on link "Activity" at bounding box center [313, 110] width 30 height 17
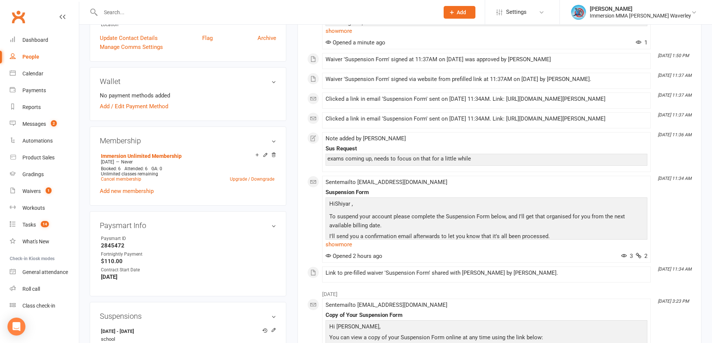
scroll to position [299, 0]
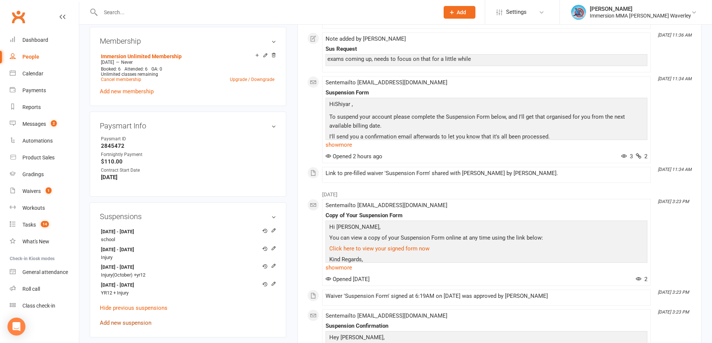
click at [118, 323] on link "Add new suspension" at bounding box center [126, 323] width 52 height 7
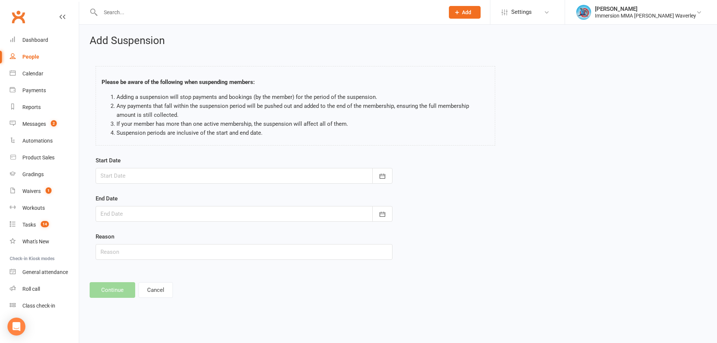
click at [143, 174] on div at bounding box center [244, 176] width 297 height 16
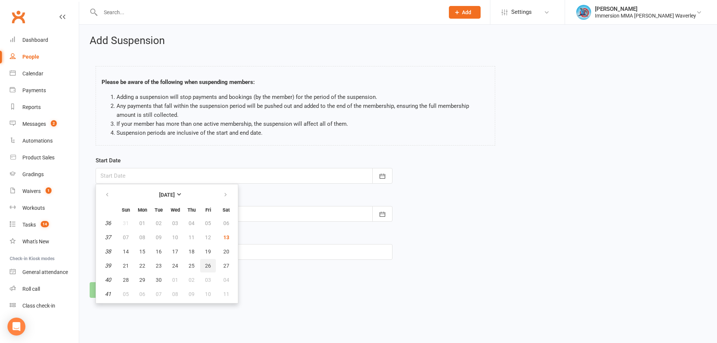
click at [205, 264] on span "26" at bounding box center [208, 266] width 6 height 6
type input "[DATE]"
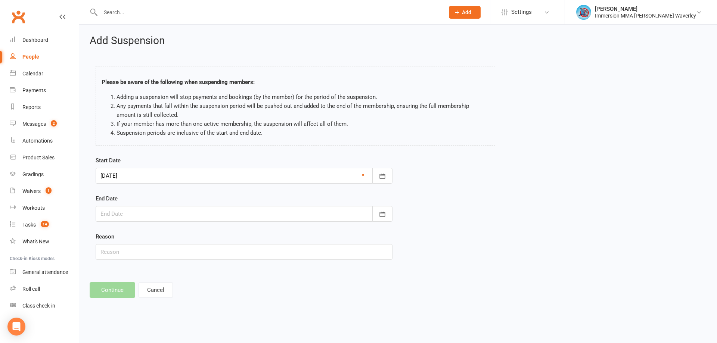
click at [214, 211] on div at bounding box center [244, 214] width 297 height 16
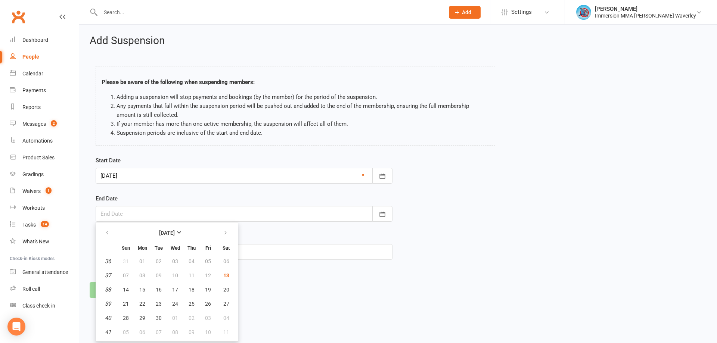
click at [222, 224] on table "[DATE] Sun Mon Tue Wed Thu Fri Sat 36 31 01 02 03 04 05 06 37 07 08 09 10 11 12…" at bounding box center [167, 282] width 139 height 116
click at [222, 228] on button "button" at bounding box center [226, 232] width 16 height 13
click at [194, 304] on button "23" at bounding box center [192, 303] width 16 height 13
type input "[DATE]"
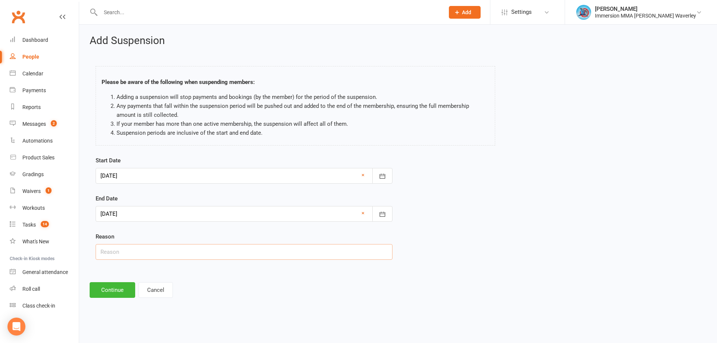
click at [148, 256] on input "text" at bounding box center [244, 252] width 297 height 16
type input "exams"
click at [98, 287] on button "Continue" at bounding box center [113, 290] width 46 height 16
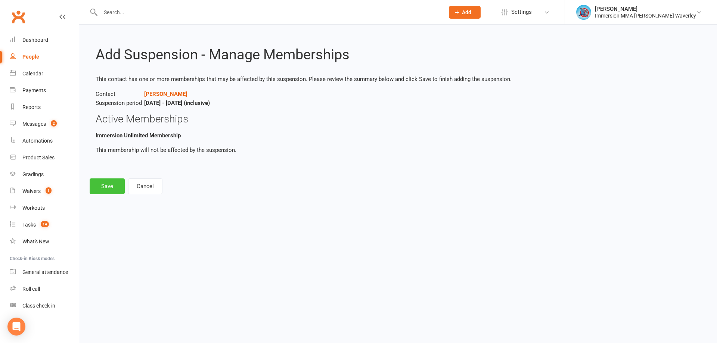
click at [97, 186] on button "Save" at bounding box center [107, 187] width 35 height 16
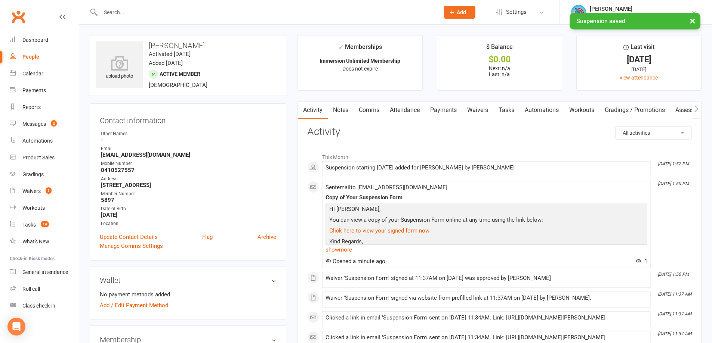
click at [377, 113] on link "Comms" at bounding box center [368, 110] width 31 height 17
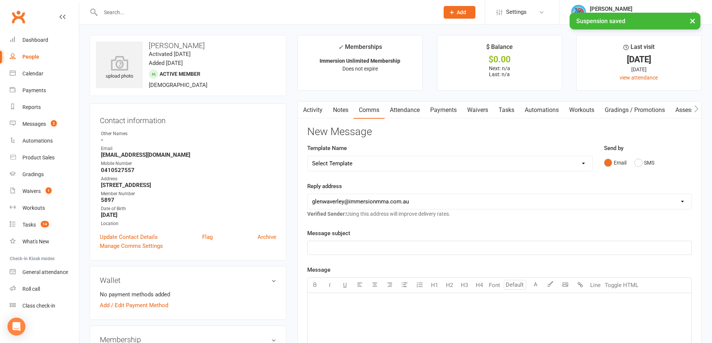
click at [366, 159] on select "Select Template [Email] Adult Appt Confirmation Email [SMS] Booking Confirmatio…" at bounding box center [449, 163] width 285 height 15
select select "13"
click at [307, 156] on select "Select Template [Email] Adult Appt Confirmation Email [SMS] Booking Confirmatio…" at bounding box center [449, 163] width 285 height 15
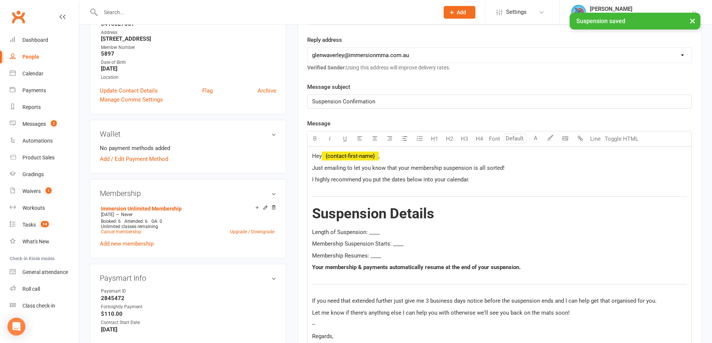
scroll to position [199, 0]
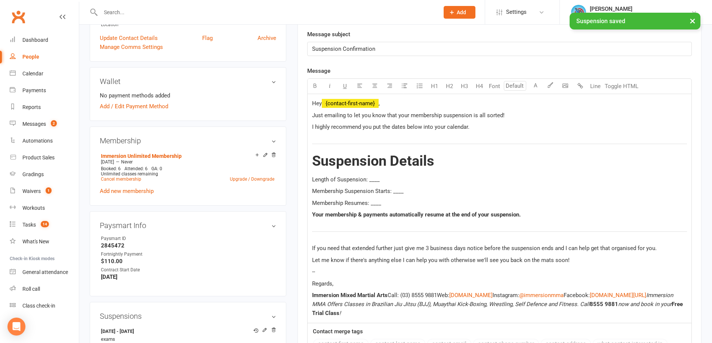
click at [374, 177] on span "Length of Suspension: ____" at bounding box center [346, 179] width 68 height 7
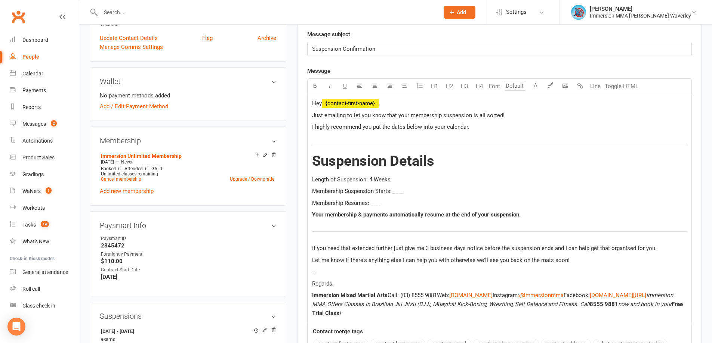
click at [400, 189] on span "Membership Suspension Starts: ____" at bounding box center [358, 191] width 92 height 7
click at [379, 203] on span "Membership Resumes: ____" at bounding box center [346, 203] width 69 height 7
click at [378, 203] on span "Membership Resumes: ____" at bounding box center [346, 203] width 69 height 7
click at [361, 277] on div "Hey ﻿ {contact-first-name} , Just emailing to let you know that your membership…" at bounding box center [499, 208] width 384 height 229
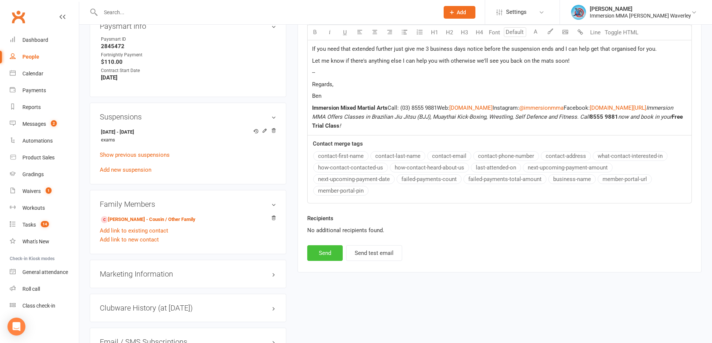
click at [318, 250] on button "Send" at bounding box center [324, 253] width 35 height 16
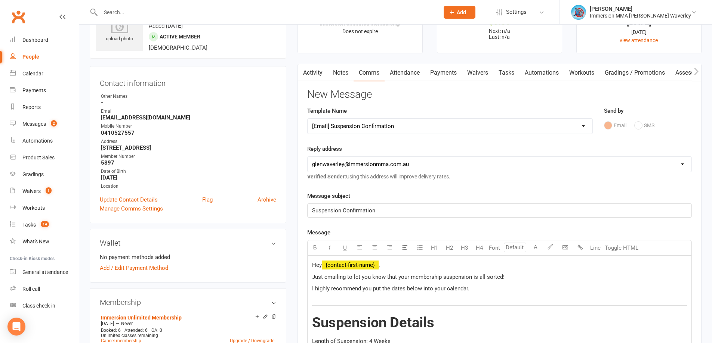
scroll to position [0, 0]
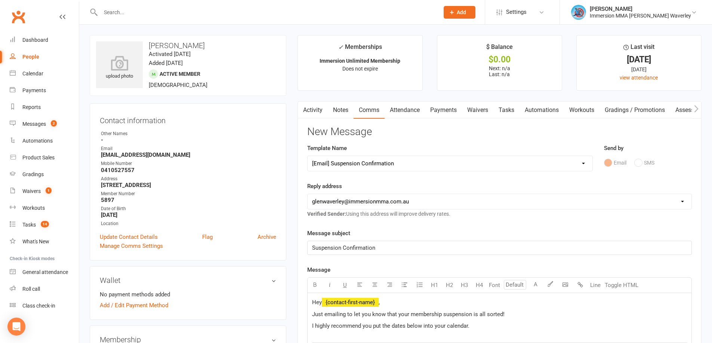
select select
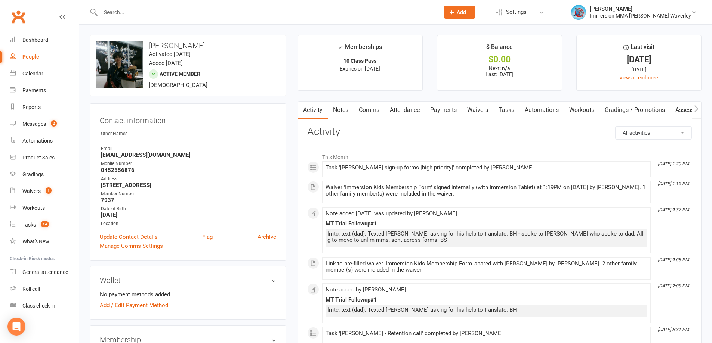
click at [339, 112] on link "Notes" at bounding box center [341, 110] width 26 height 17
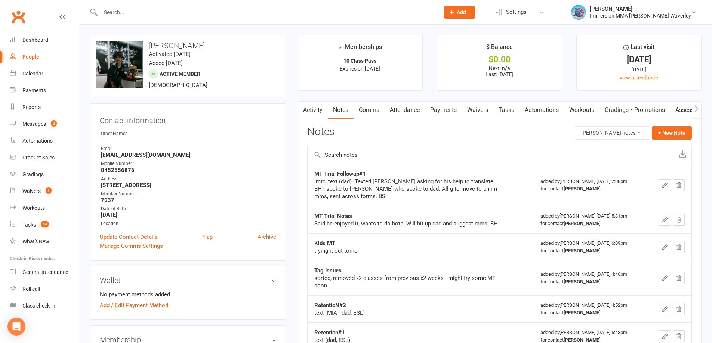
click at [500, 105] on link "Tasks" at bounding box center [506, 110] width 26 height 17
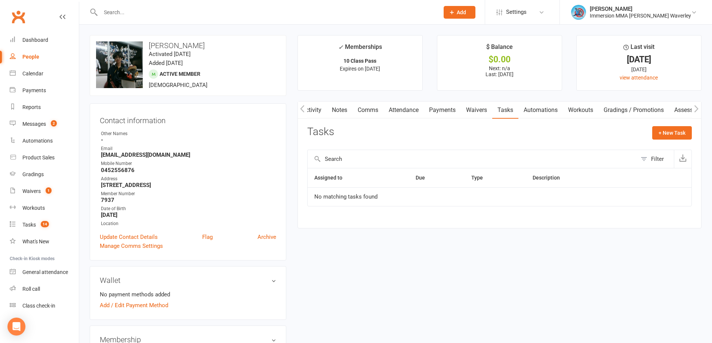
click at [335, 108] on link "Notes" at bounding box center [340, 110] width 26 height 17
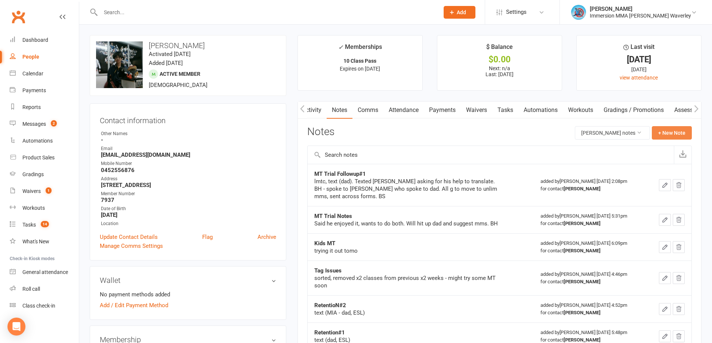
click at [675, 138] on button "+ New Note" at bounding box center [672, 132] width 40 height 13
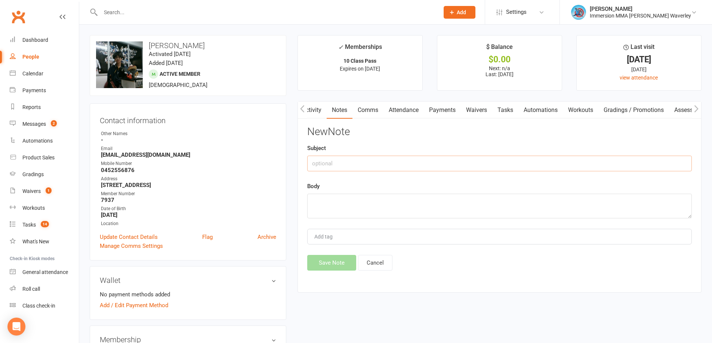
click at [386, 171] on input "text" at bounding box center [499, 164] width 384 height 16
type input "MMS Forms"
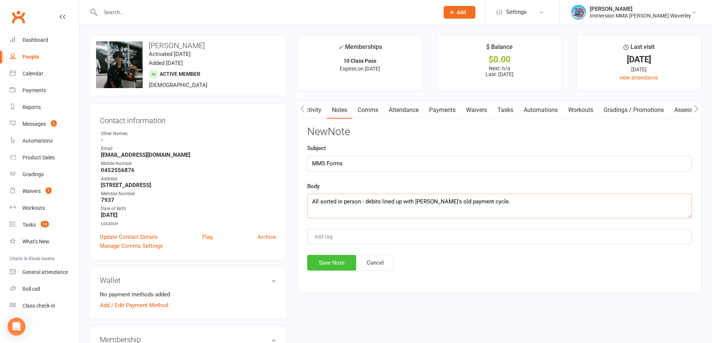
type textarea "All sorted in person - debits lined up with Kenny's old payment cycle."
click at [350, 263] on button "Save Note" at bounding box center [331, 263] width 49 height 16
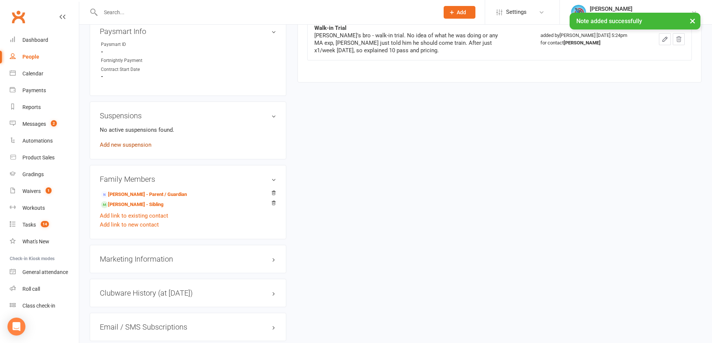
scroll to position [399, 0]
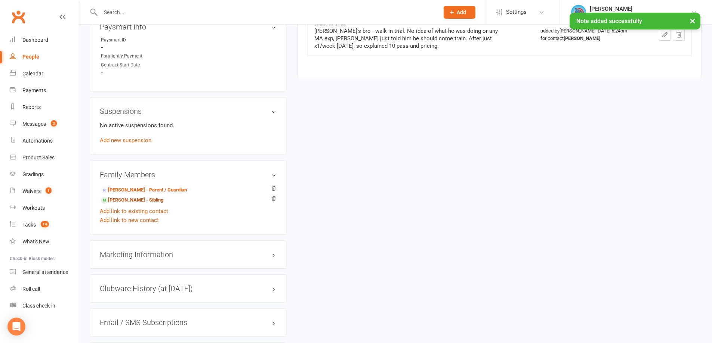
drag, startPoint x: 123, startPoint y: 201, endPoint x: 212, endPoint y: 215, distance: 90.3
click at [124, 201] on link "Kenny Chen - Sibling" at bounding box center [132, 201] width 62 height 8
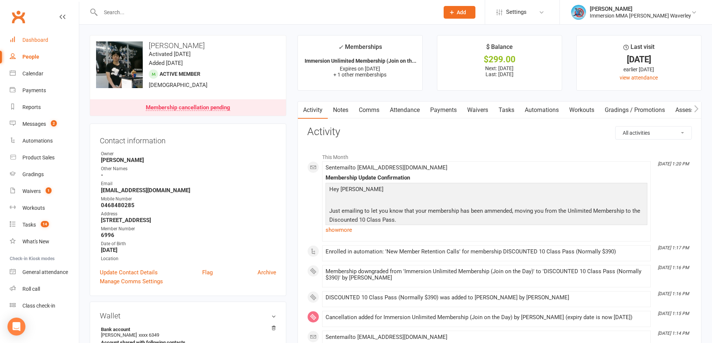
click at [36, 38] on div "Dashboard" at bounding box center [35, 40] width 26 height 6
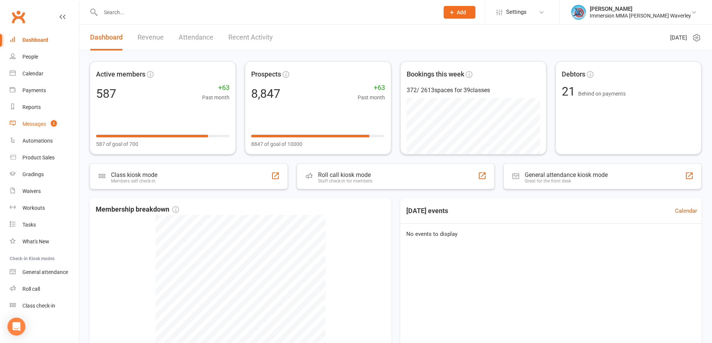
click at [63, 124] on link "Messages 2" at bounding box center [44, 124] width 69 height 17
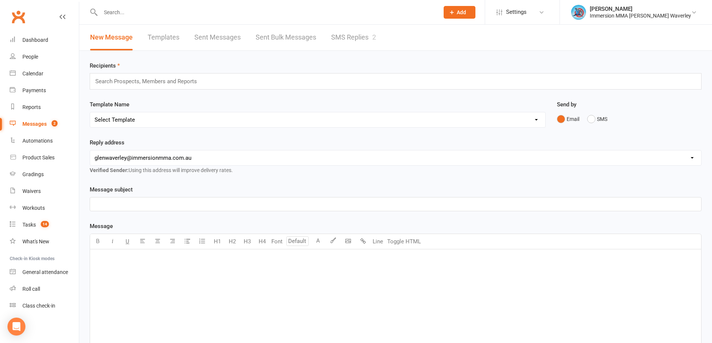
click at [328, 37] on div "New Message Templates Sent Messages Sent Bulk Messages SMS Replies 2" at bounding box center [232, 38] width 307 height 26
click at [334, 35] on link "SMS Replies 2" at bounding box center [353, 38] width 45 height 26
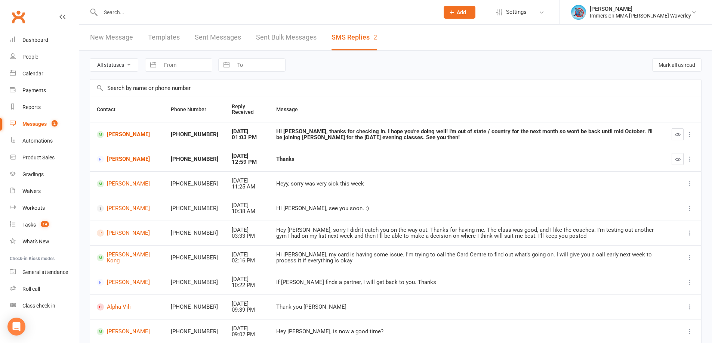
click at [673, 162] on button "button" at bounding box center [677, 159] width 12 height 12
click at [678, 136] on icon "button" at bounding box center [678, 135] width 6 height 6
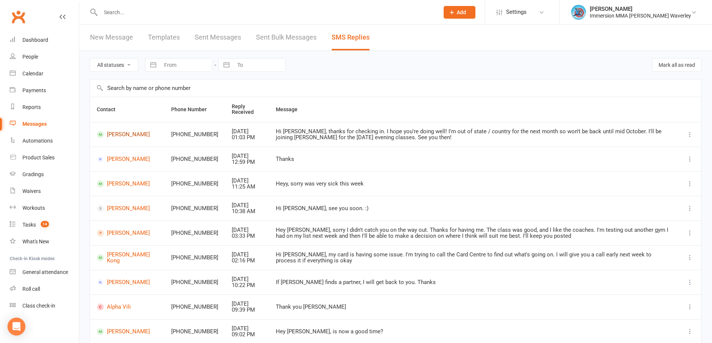
click at [122, 132] on link "[PERSON_NAME]" at bounding box center [127, 134] width 61 height 7
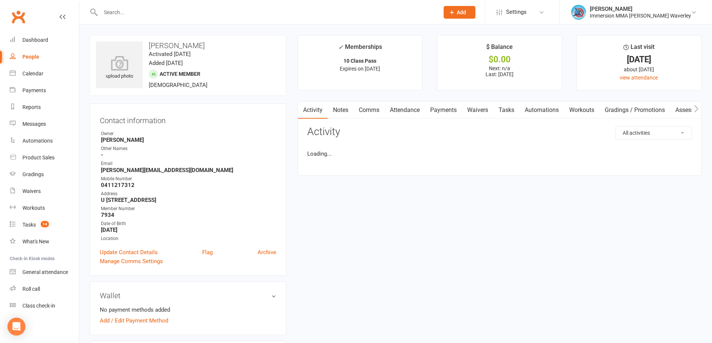
click at [371, 108] on link "Comms" at bounding box center [368, 110] width 31 height 17
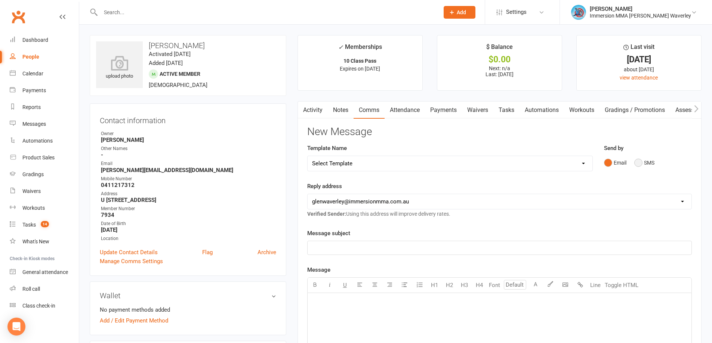
click at [641, 162] on button "SMS" at bounding box center [644, 163] width 20 height 14
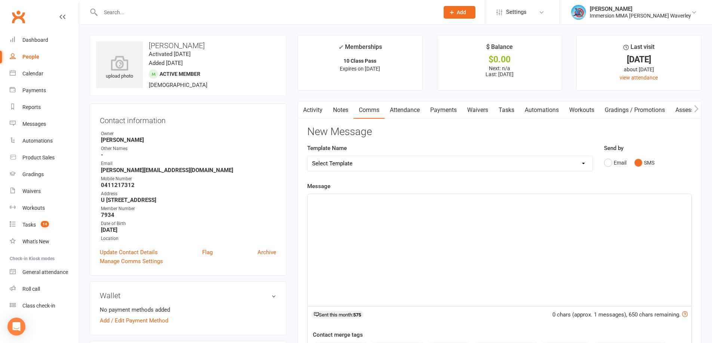
click at [536, 260] on div "﻿" at bounding box center [499, 250] width 384 height 112
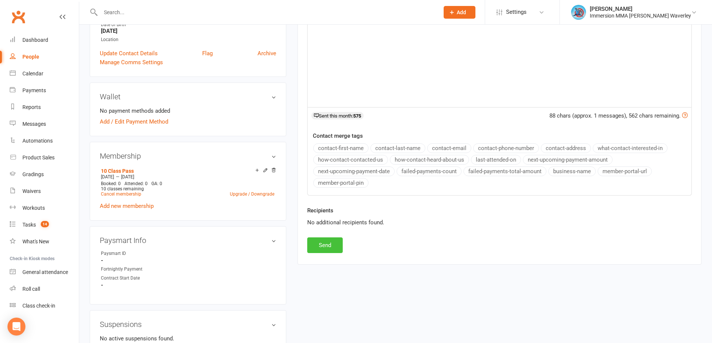
click at [325, 243] on button "Send" at bounding box center [324, 246] width 35 height 16
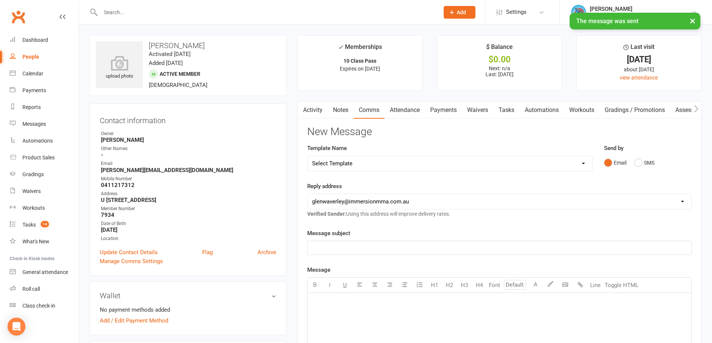
click at [339, 110] on link "Notes" at bounding box center [341, 110] width 26 height 17
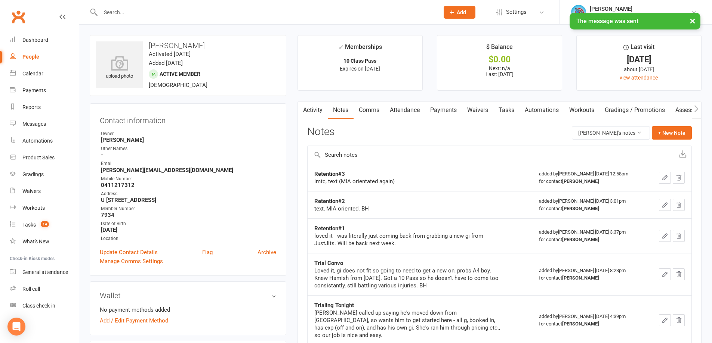
click at [666, 174] on icon "button" at bounding box center [664, 177] width 7 height 7
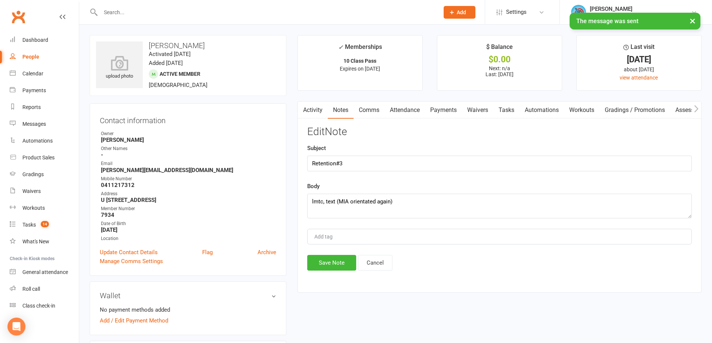
click at [461, 220] on div "Edit Note Subject Retention#3 Body lmtc, text (MIA orientated again) Add tag Sa…" at bounding box center [499, 198] width 384 height 145
click at [468, 214] on textarea "lmtc, text (MIA orientated again)" at bounding box center [499, 206] width 384 height 25
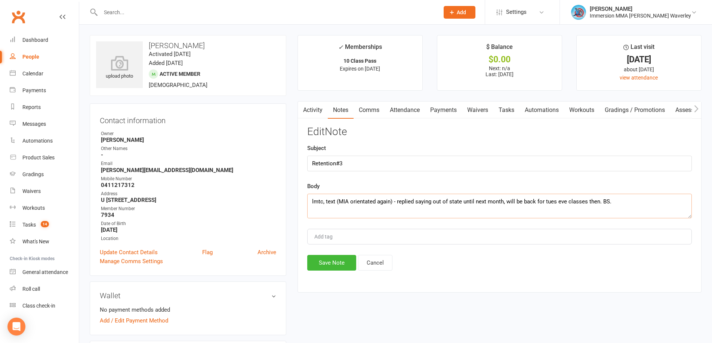
type textarea "lmtc, text (MIA orientated again) - replied saying out of state until next mont…"
click at [342, 269] on button "Save Note" at bounding box center [331, 263] width 49 height 16
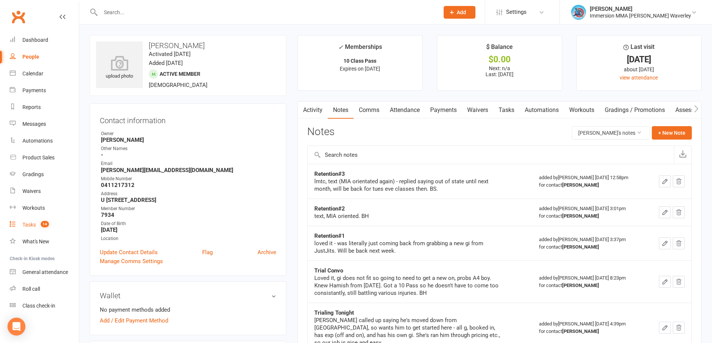
click at [42, 231] on link "Tasks 14" at bounding box center [44, 225] width 69 height 17
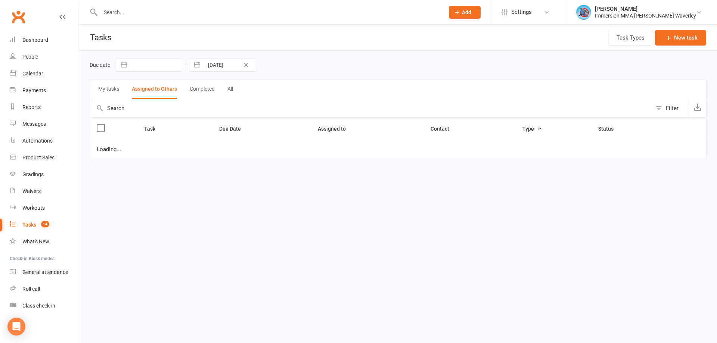
select select "started"
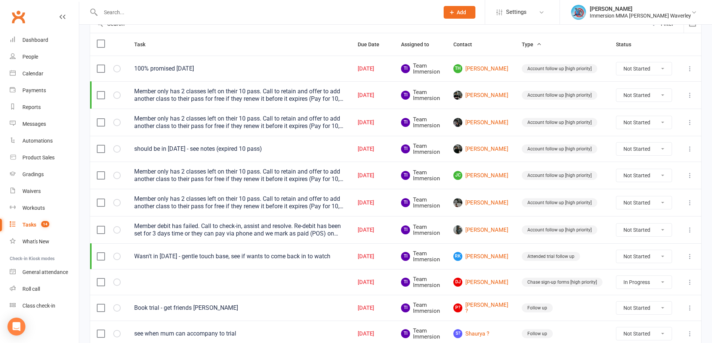
scroll to position [100, 0]
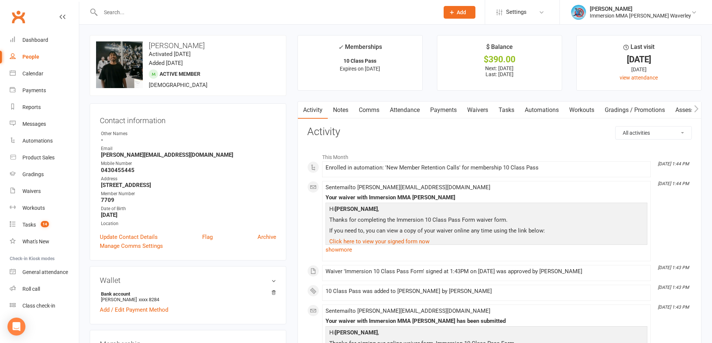
click at [349, 113] on link "Notes" at bounding box center [341, 110] width 26 height 17
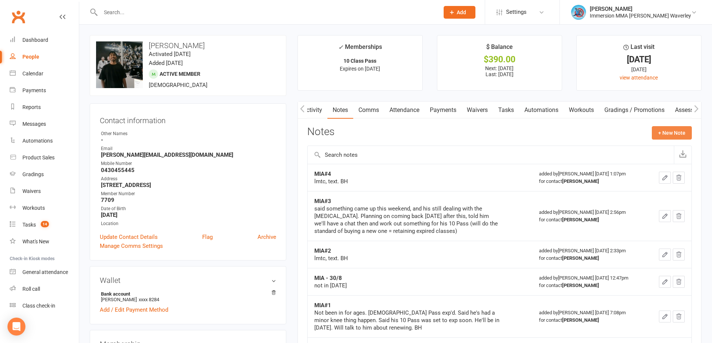
click at [669, 129] on button "+ New Note" at bounding box center [672, 132] width 40 height 13
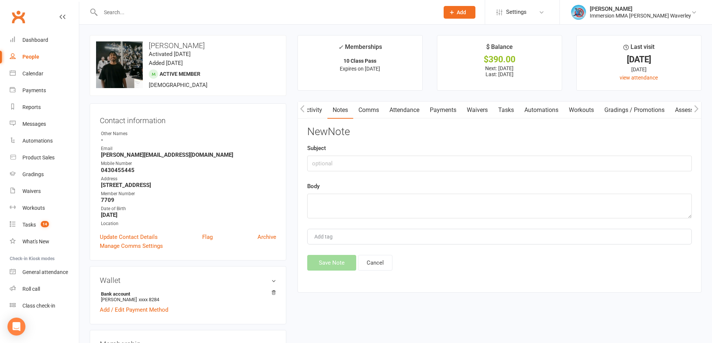
click at [500, 106] on link "Tasks" at bounding box center [506, 110] width 26 height 17
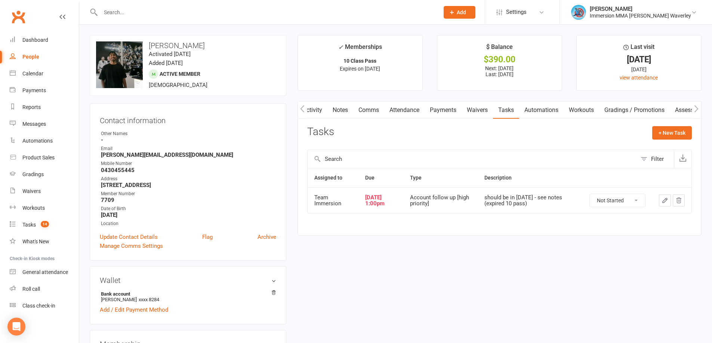
click at [662, 201] on icon "button" at bounding box center [664, 200] width 7 height 7
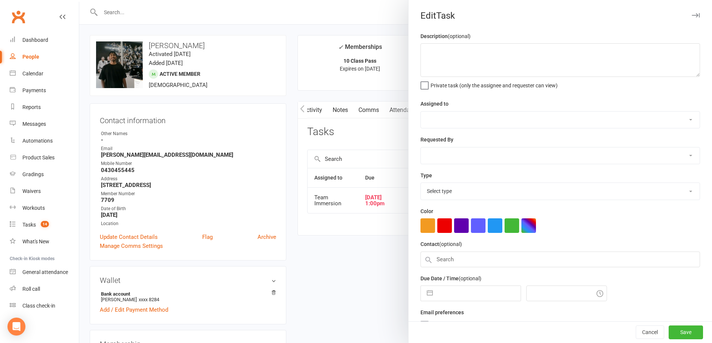
type textarea "should be in [DATE] - see notes (expired 10 pass)"
select select "48837"
select select "48840"
type input "[DATE]"
type input "1:00pm"
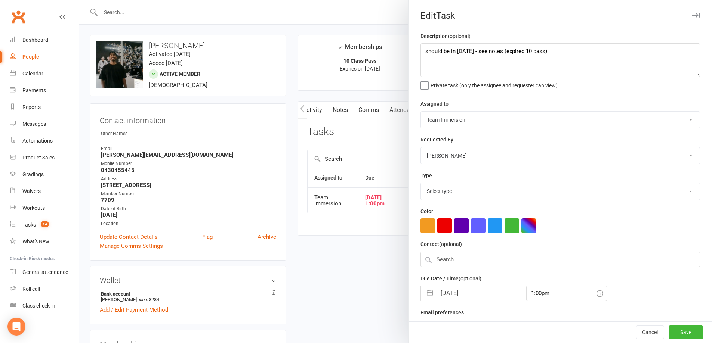
select select "27317"
select select "7"
select select "2025"
select select "8"
select select "2025"
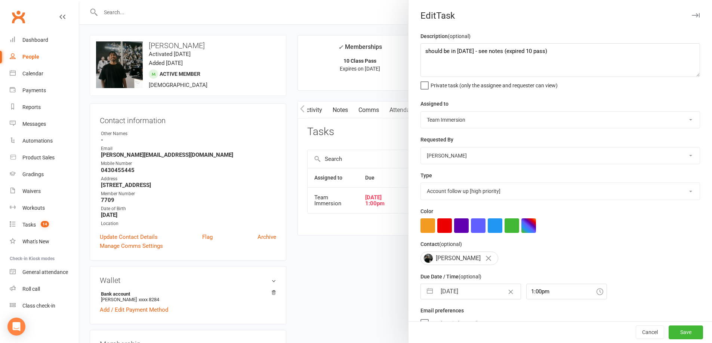
select select "9"
select select "2025"
click at [463, 293] on input "[DATE]" at bounding box center [478, 291] width 84 height 15
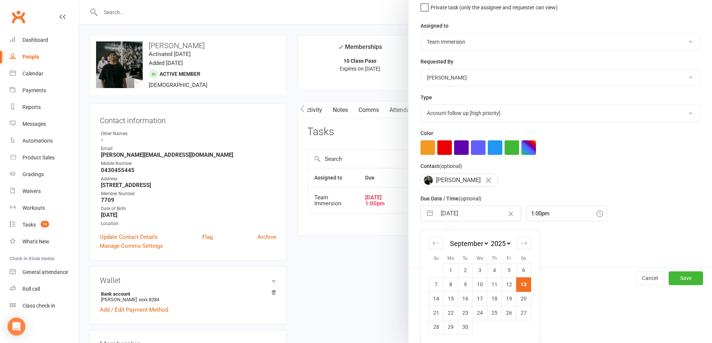
click at [493, 301] on td "18" at bounding box center [494, 299] width 15 height 14
type input "[DATE]"
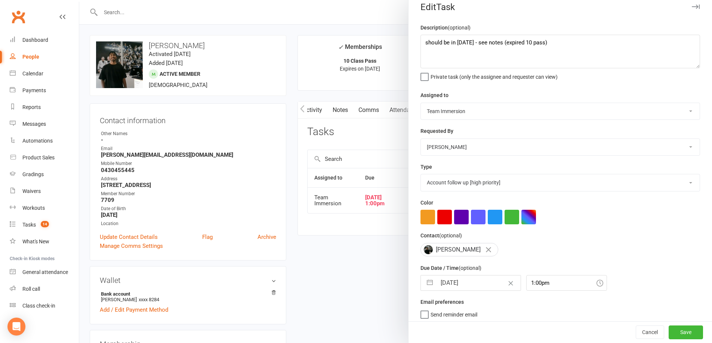
scroll to position [0, 0]
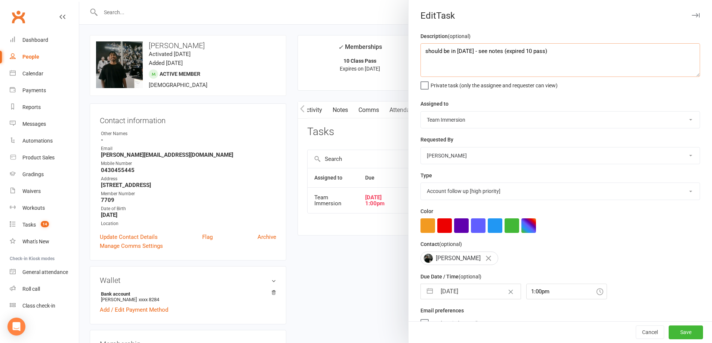
drag, startPoint x: 554, startPoint y: 48, endPoint x: 274, endPoint y: 58, distance: 280.0
click at [79, 0] on react-component "Edit Task Description (optional) should be in [DATE] - see notes (expired 10 pa…" at bounding box center [79, 0] width 0 height 0
type textarea "Touch base about 10 pass payment this [DATE]"
click at [674, 328] on button "Save" at bounding box center [685, 332] width 34 height 13
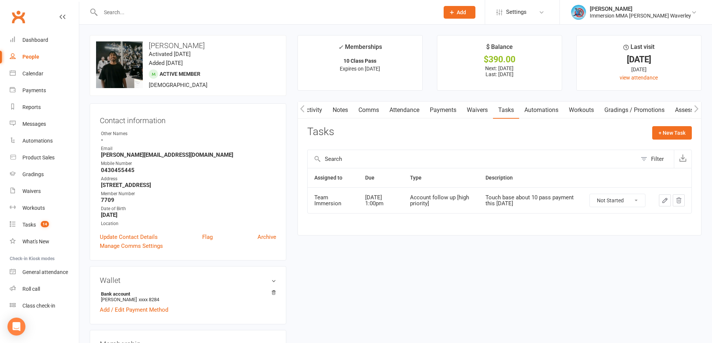
click at [437, 113] on link "Payments" at bounding box center [442, 110] width 37 height 17
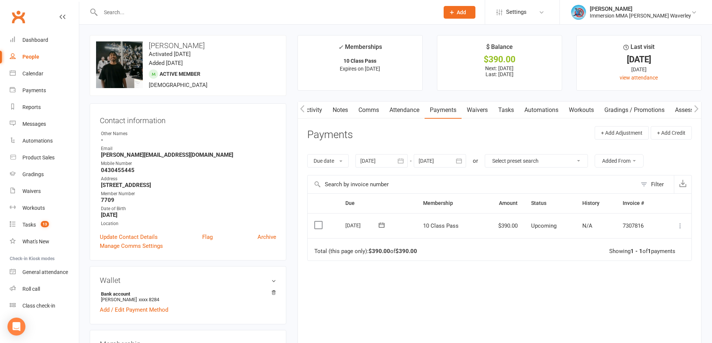
click at [339, 112] on link "Notes" at bounding box center [340, 110] width 26 height 17
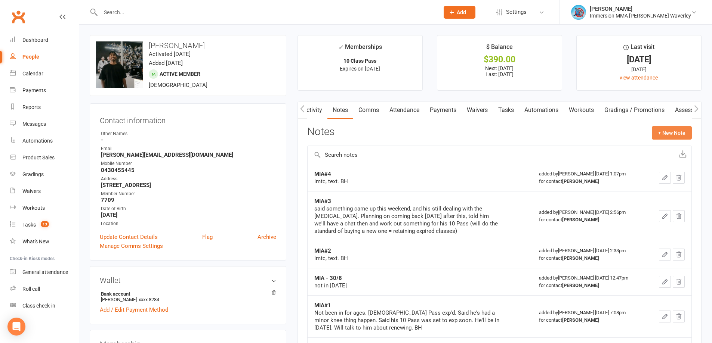
click at [684, 134] on button "+ New Note" at bounding box center [672, 132] width 40 height 13
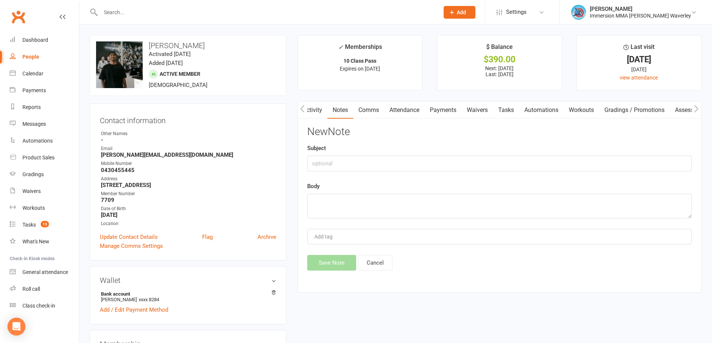
click at [390, 152] on div "Subject" at bounding box center [499, 158] width 384 height 28
click at [390, 156] on input "text" at bounding box center [499, 164] width 384 height 16
type input "10 Pass Renewel"
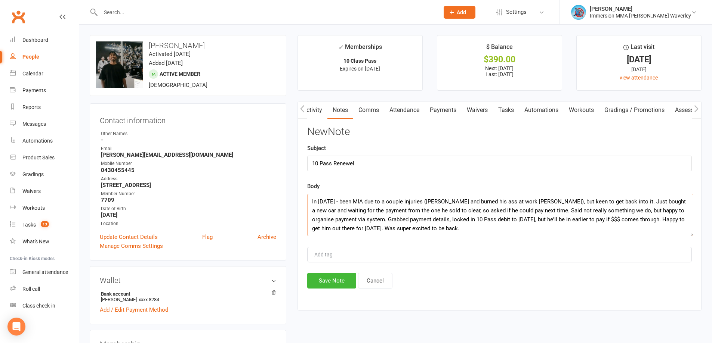
drag, startPoint x: 689, startPoint y: 217, endPoint x: 690, endPoint y: 235, distance: 18.0
click at [690, 235] on textarea "In [DATE] - been MIA due to a couple injuries ([PERSON_NAME] and burned his ass…" at bounding box center [500, 215] width 386 height 43
type textarea "In [DATE] - been MIA due to a couple injuries ([PERSON_NAME] and burned his ass…"
click at [309, 280] on button "Save Note" at bounding box center [331, 281] width 49 height 16
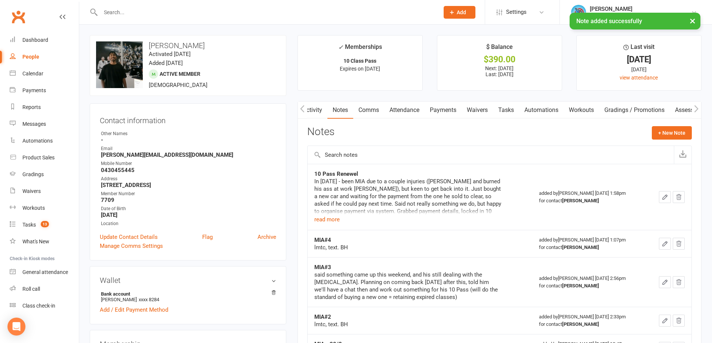
click at [442, 115] on link "Payments" at bounding box center [442, 110] width 37 height 17
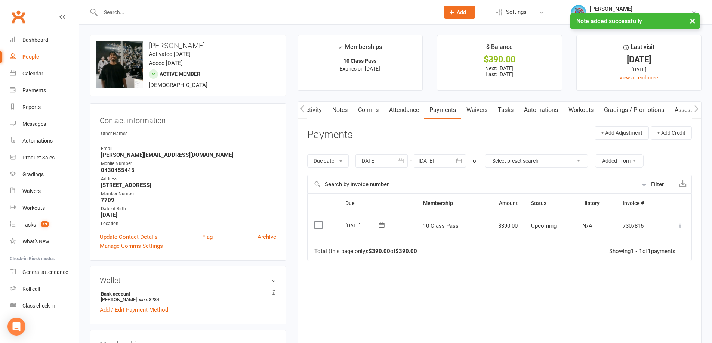
click at [511, 108] on link "Tasks" at bounding box center [505, 110] width 26 height 17
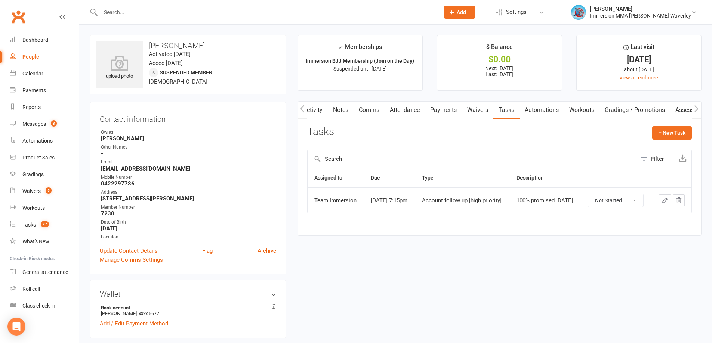
scroll to position [0, 2]
click at [344, 112] on link "Notes" at bounding box center [338, 110] width 26 height 17
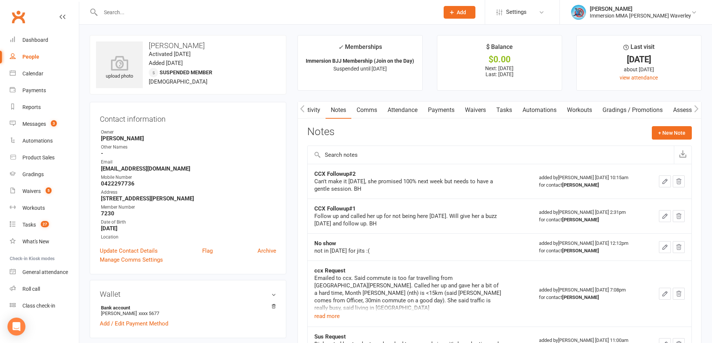
click at [665, 180] on icon "button" at bounding box center [664, 181] width 7 height 7
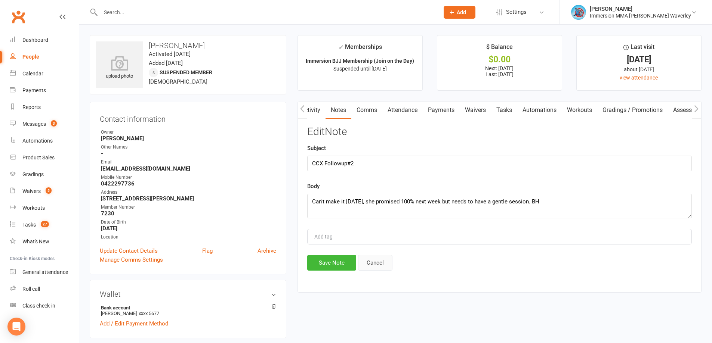
click at [372, 257] on button "Cancel" at bounding box center [375, 263] width 34 height 16
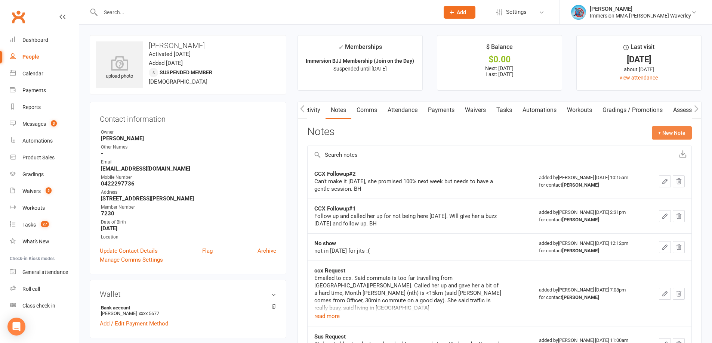
click at [672, 134] on button "+ New Note" at bounding box center [672, 132] width 40 height 13
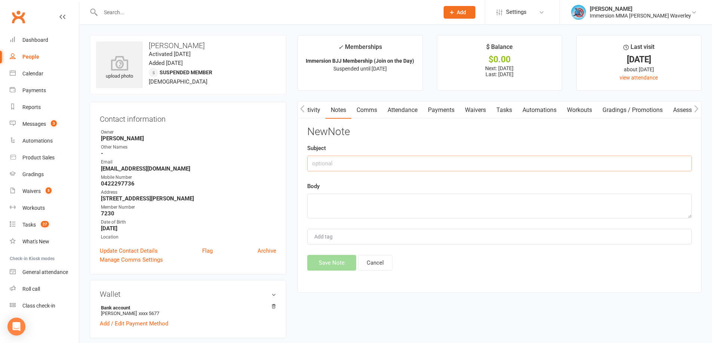
click at [413, 156] on input "text" at bounding box center [499, 164] width 384 height 16
type input "In today"
type textarea "Shot STRAIGHT off through roller though"
click at [329, 265] on button "Save Note" at bounding box center [331, 263] width 49 height 16
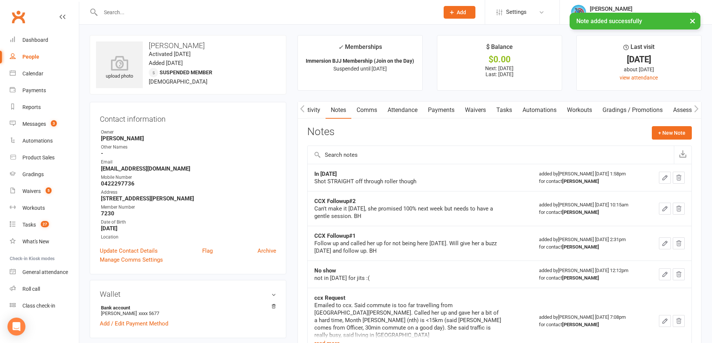
click at [510, 109] on link "Tasks" at bounding box center [504, 110] width 26 height 17
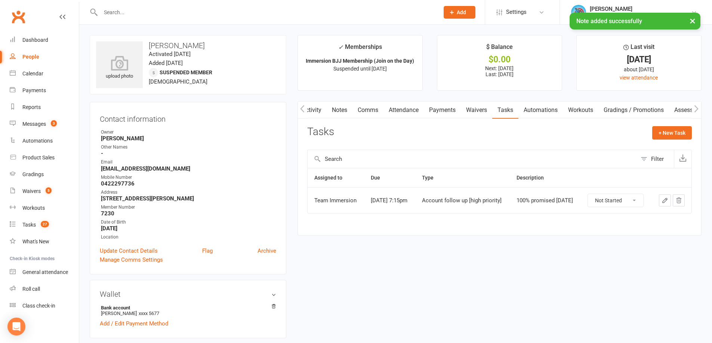
click at [668, 199] on button "button" at bounding box center [665, 201] width 12 height 12
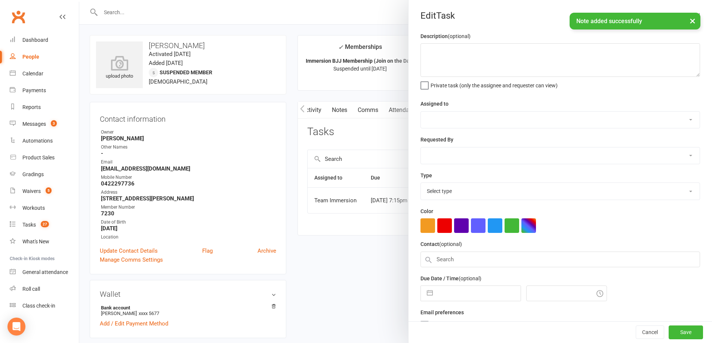
type textarea "100% promised this Saturday"
select select "48837"
select select "48840"
type input "[DATE]"
type input "7:15pm"
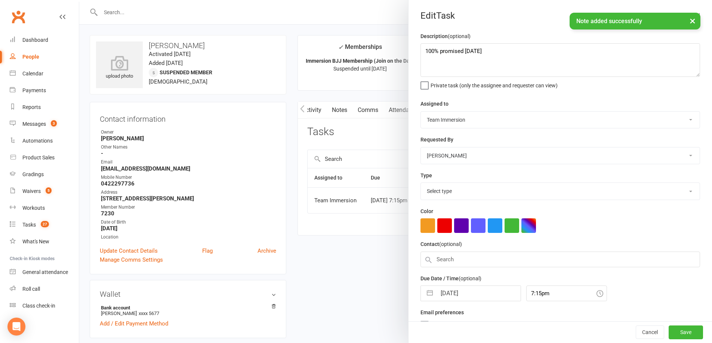
select select "27317"
select select "7"
select select "2025"
select select "8"
select select "2025"
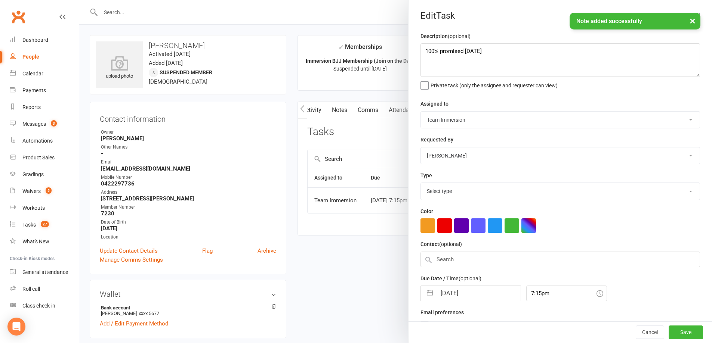
select select "9"
select select "2025"
click at [451, 296] on input "[DATE]" at bounding box center [478, 291] width 84 height 15
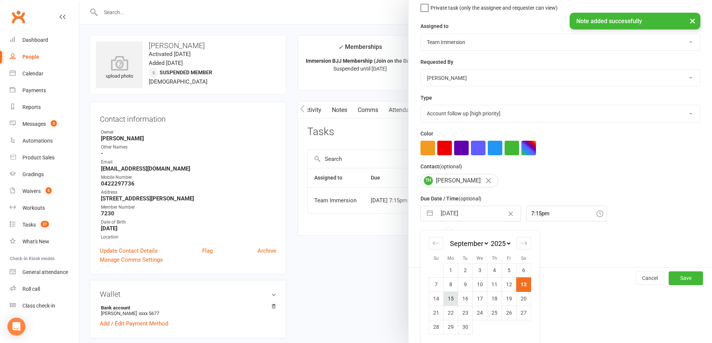
click at [449, 303] on td "15" at bounding box center [450, 299] width 15 height 14
type input "15 Sep 2025"
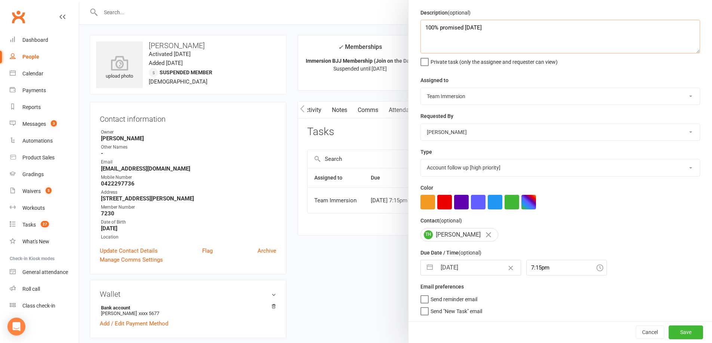
drag, startPoint x: 536, startPoint y: 41, endPoint x: 273, endPoint y: 43, distance: 262.6
click at [79, 0] on react-component "Edit Task Description (optional) 100% promised this Saturday Private task (only…" at bounding box center [79, 0] width 0 height 0
type textarea "check in after sat"
click at [668, 337] on button "Save" at bounding box center [685, 332] width 34 height 13
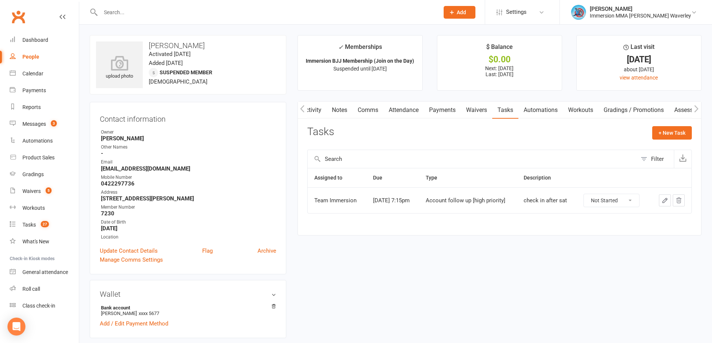
click at [339, 110] on link "Notes" at bounding box center [340, 110] width 26 height 17
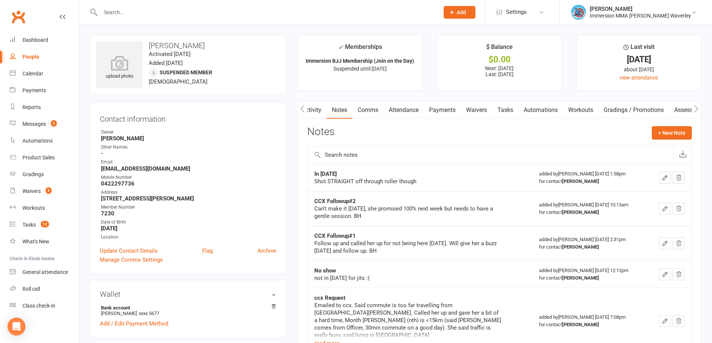
drag, startPoint x: 377, startPoint y: 111, endPoint x: 393, endPoint y: 117, distance: 16.4
click at [377, 111] on link "Comms" at bounding box center [367, 110] width 31 height 17
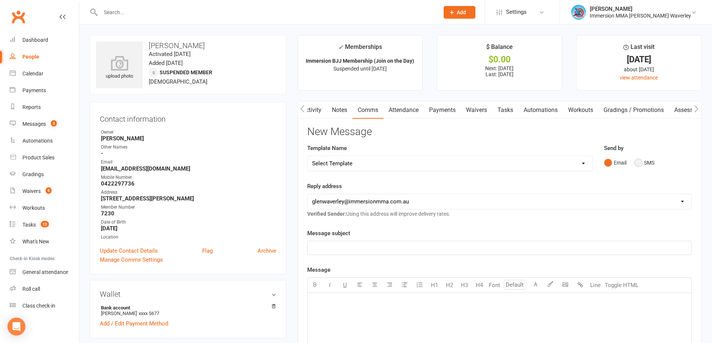
click at [638, 163] on button "SMS" at bounding box center [644, 163] width 20 height 14
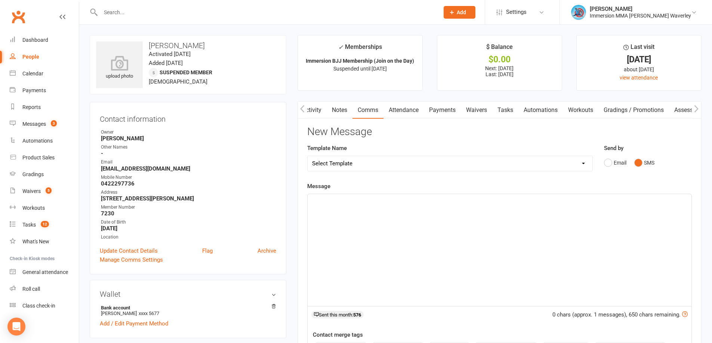
click at [483, 259] on div "﻿" at bounding box center [499, 250] width 384 height 112
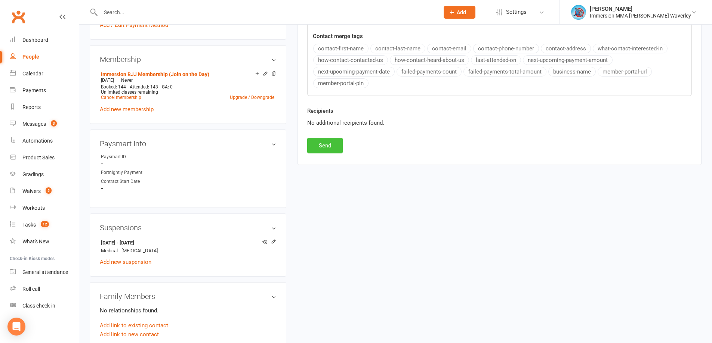
click at [331, 143] on button "Send" at bounding box center [324, 146] width 35 height 16
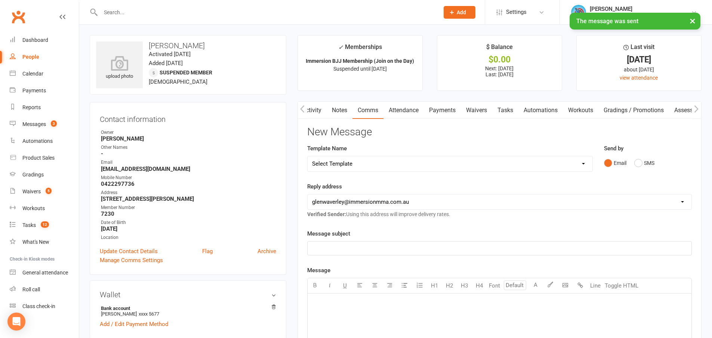
click at [339, 111] on link "Notes" at bounding box center [340, 110] width 26 height 17
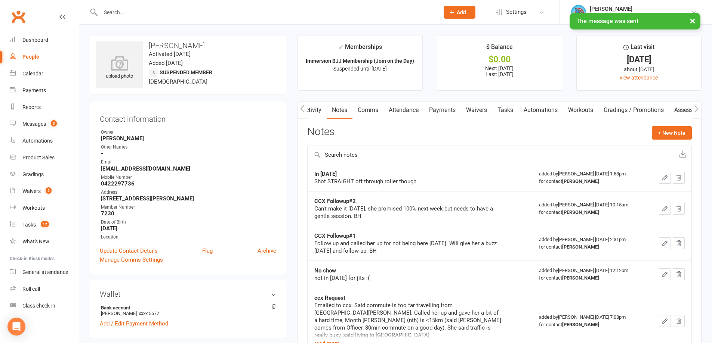
click at [665, 175] on icon "button" at bounding box center [664, 177] width 7 height 7
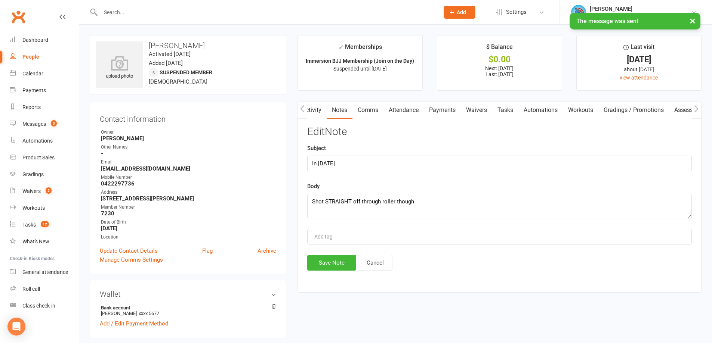
click at [470, 190] on div "Body Shot STRAIGHT off through roller though" at bounding box center [499, 200] width 384 height 37
click at [467, 202] on textarea "Shot STRAIGHT off through roller though" at bounding box center [499, 206] width 384 height 25
type textarea "Shot STRAIGHT off through roller though - text"
click at [323, 260] on button "Save Note" at bounding box center [331, 263] width 49 height 16
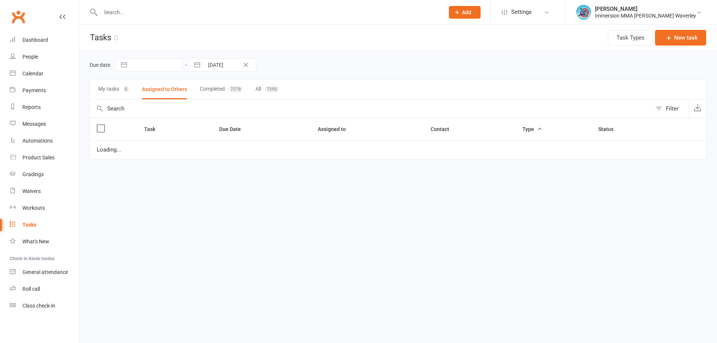
select select "started"
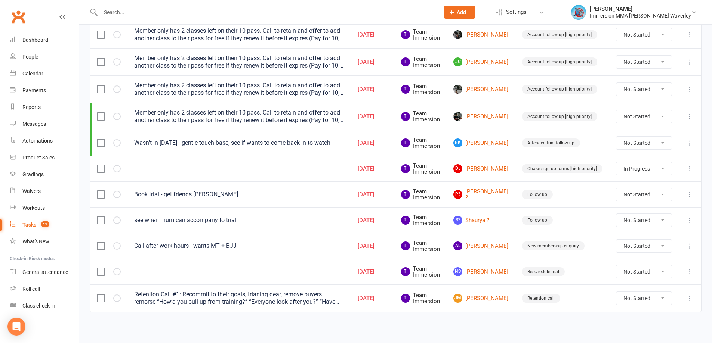
scroll to position [147, 0]
